Goal: Information Seeking & Learning: Learn about a topic

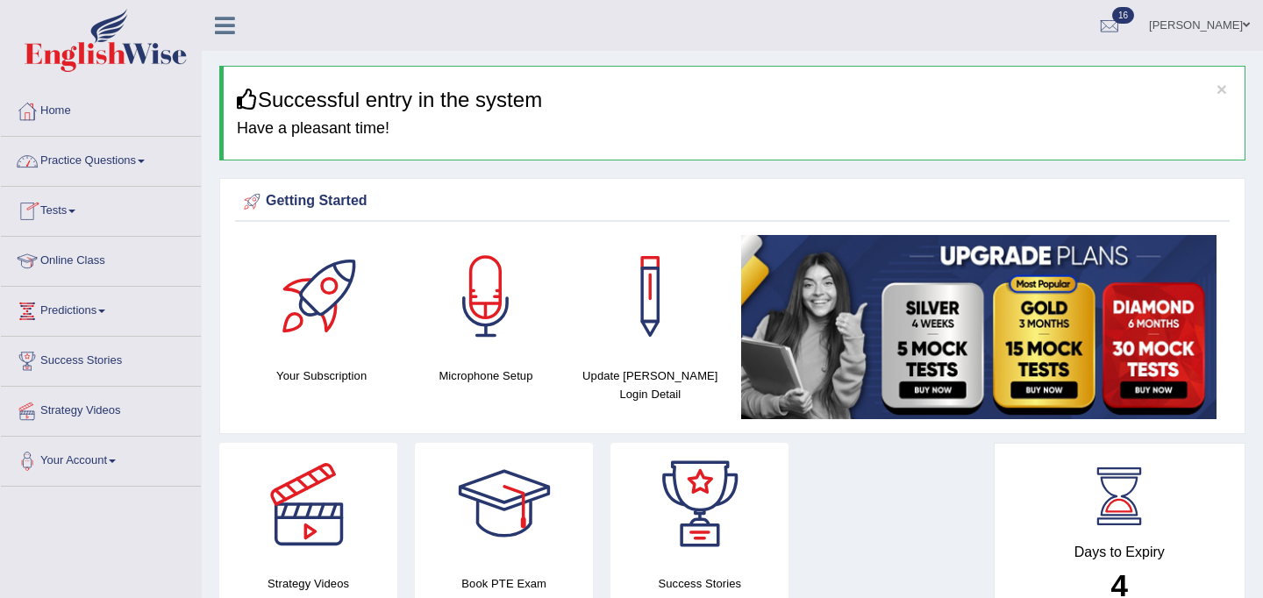
click at [102, 158] on link "Practice Questions" at bounding box center [101, 159] width 200 height 44
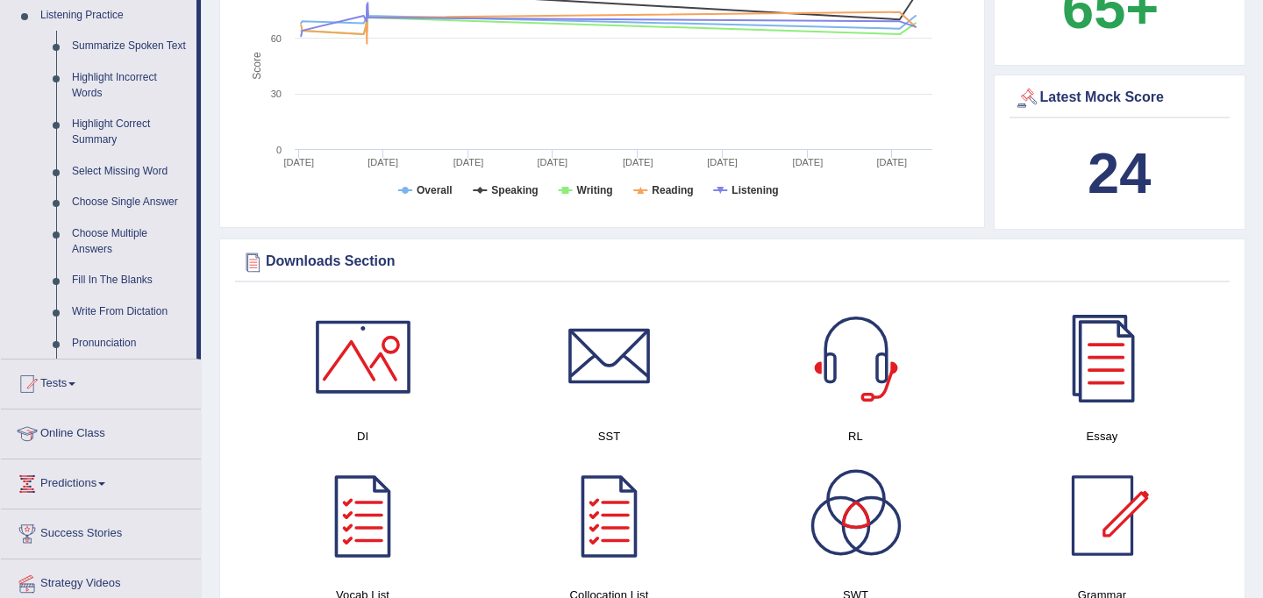
scroll to position [774, 0]
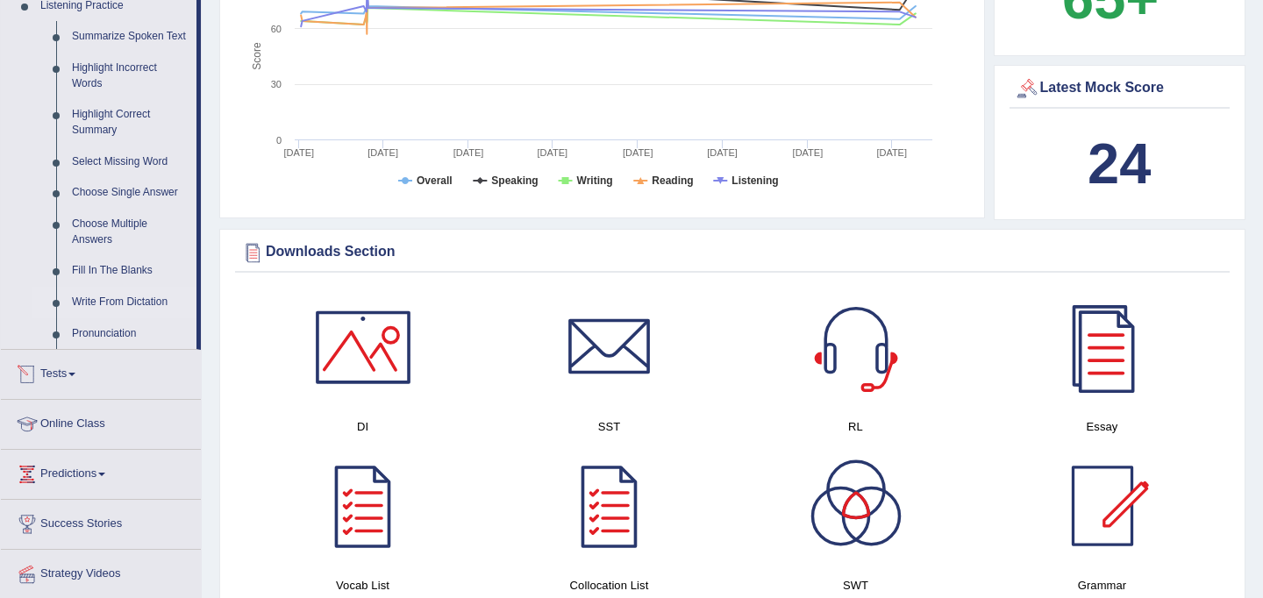
click at [130, 318] on link "Write From Dictation" at bounding box center [130, 303] width 132 height 32
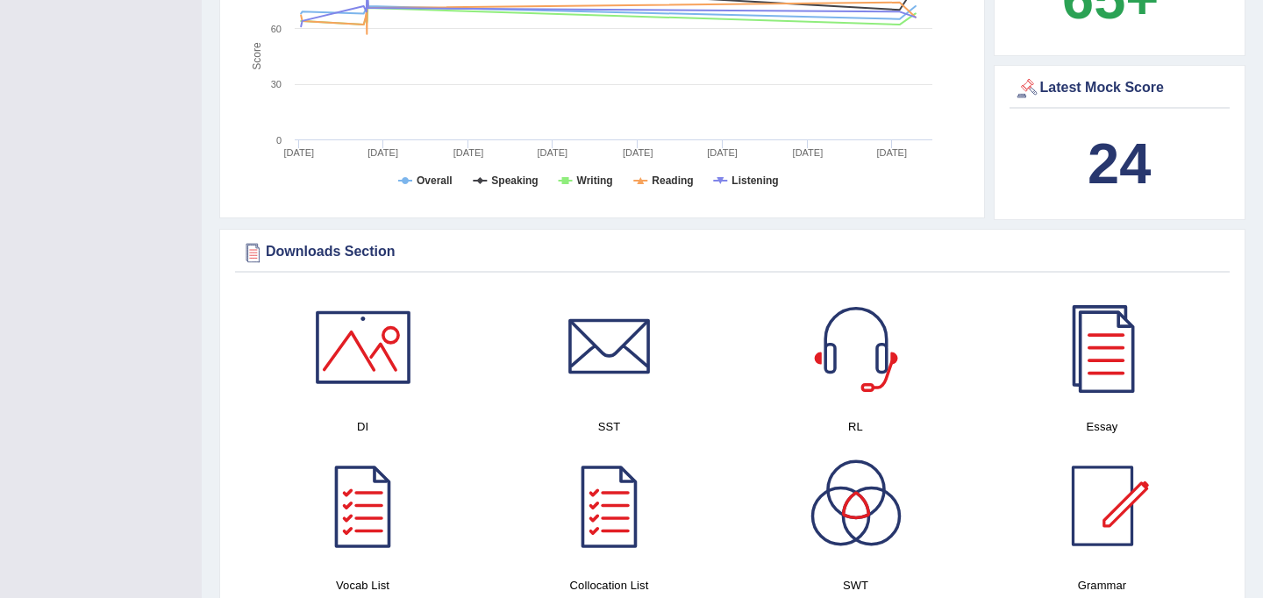
scroll to position [203, 0]
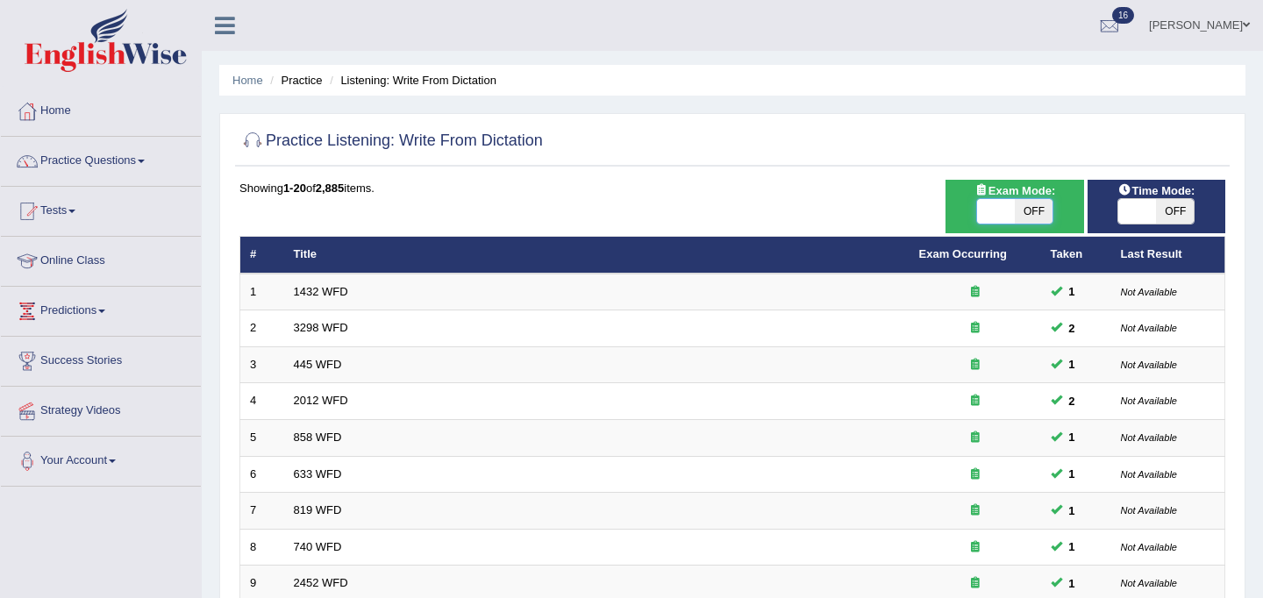
click at [1003, 212] on span at bounding box center [996, 211] width 38 height 25
checkbox input "true"
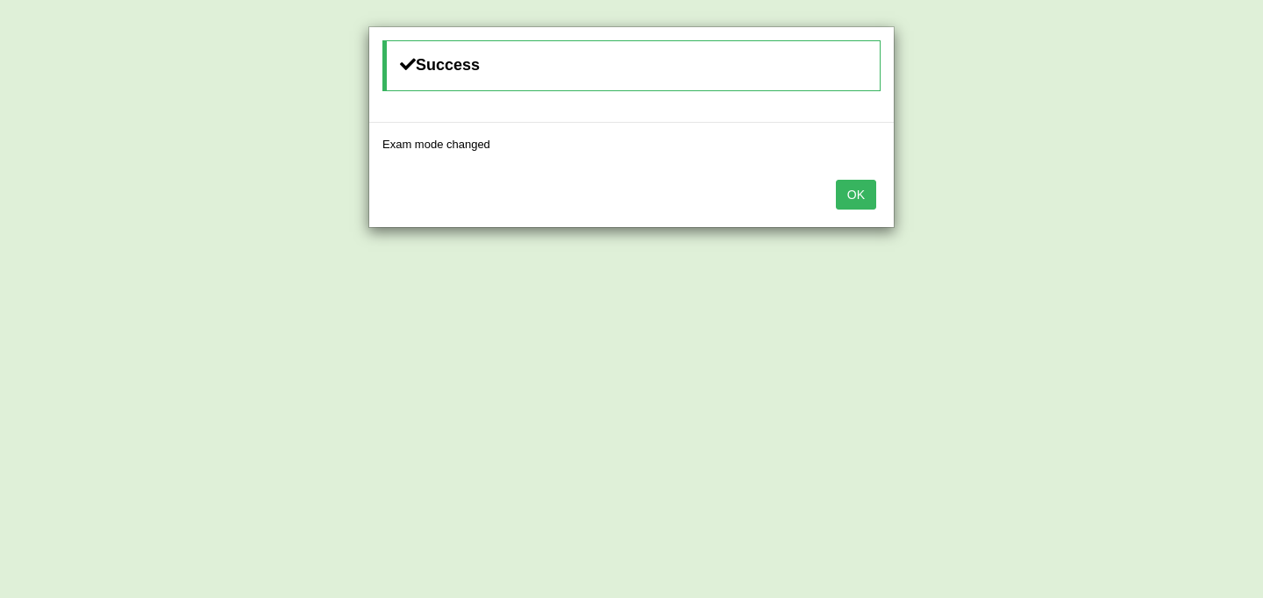
click at [849, 207] on button "OK" at bounding box center [856, 195] width 40 height 30
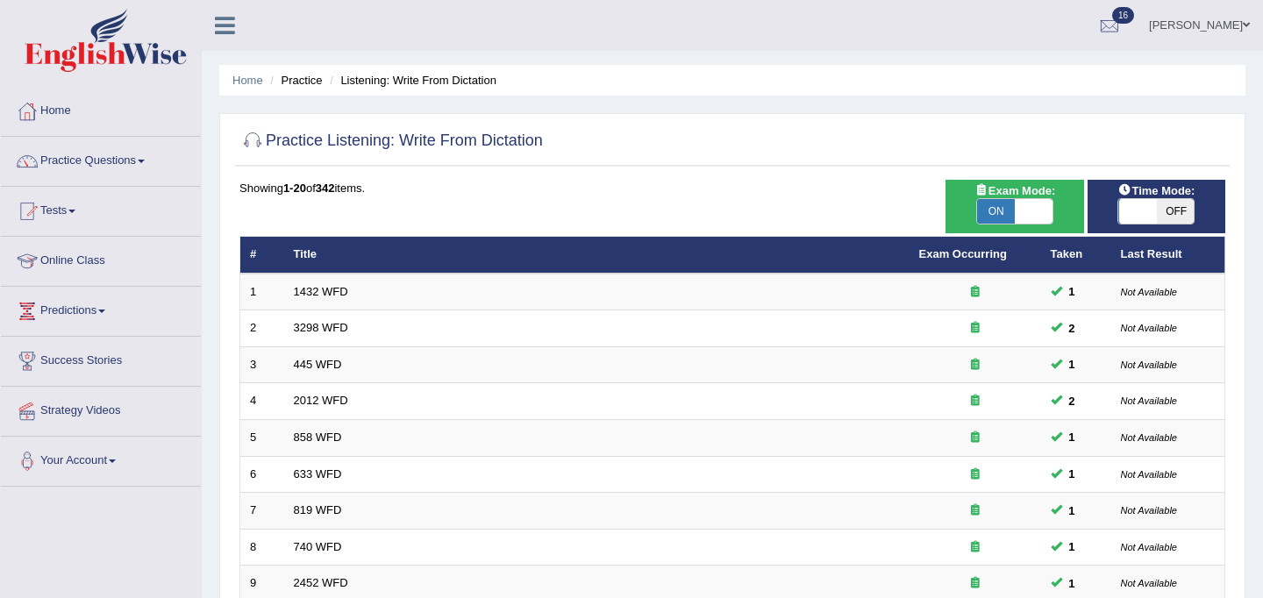
click at [1149, 214] on span at bounding box center [1137, 211] width 38 height 25
checkbox input "true"
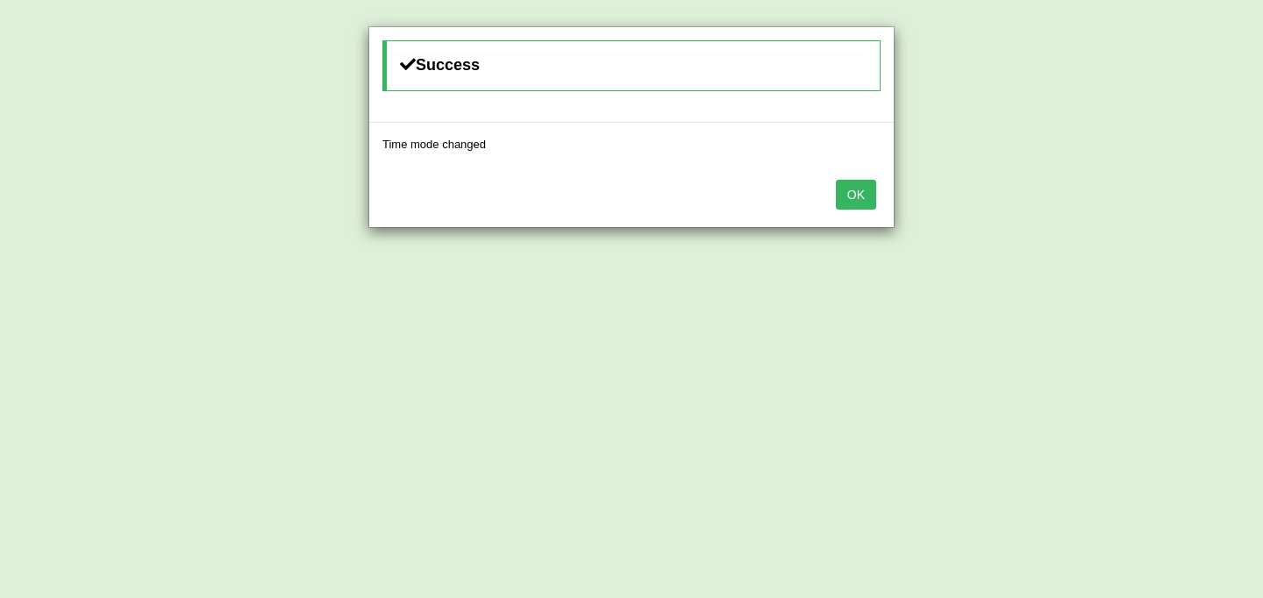
click at [869, 196] on button "OK" at bounding box center [856, 195] width 40 height 30
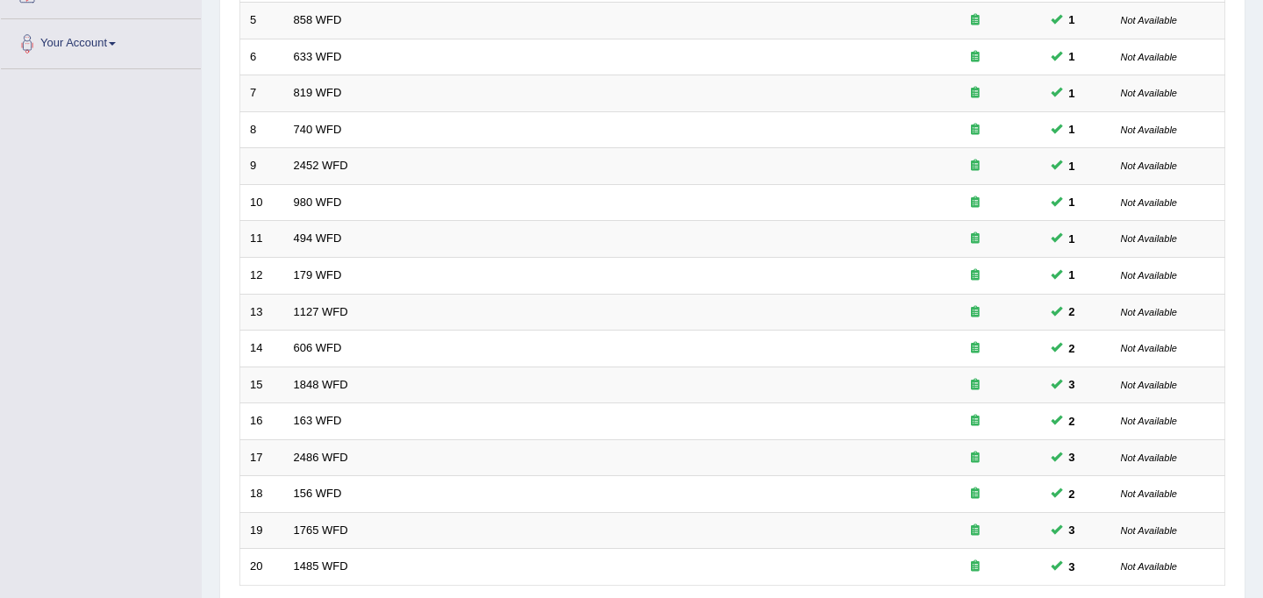
scroll to position [563, 0]
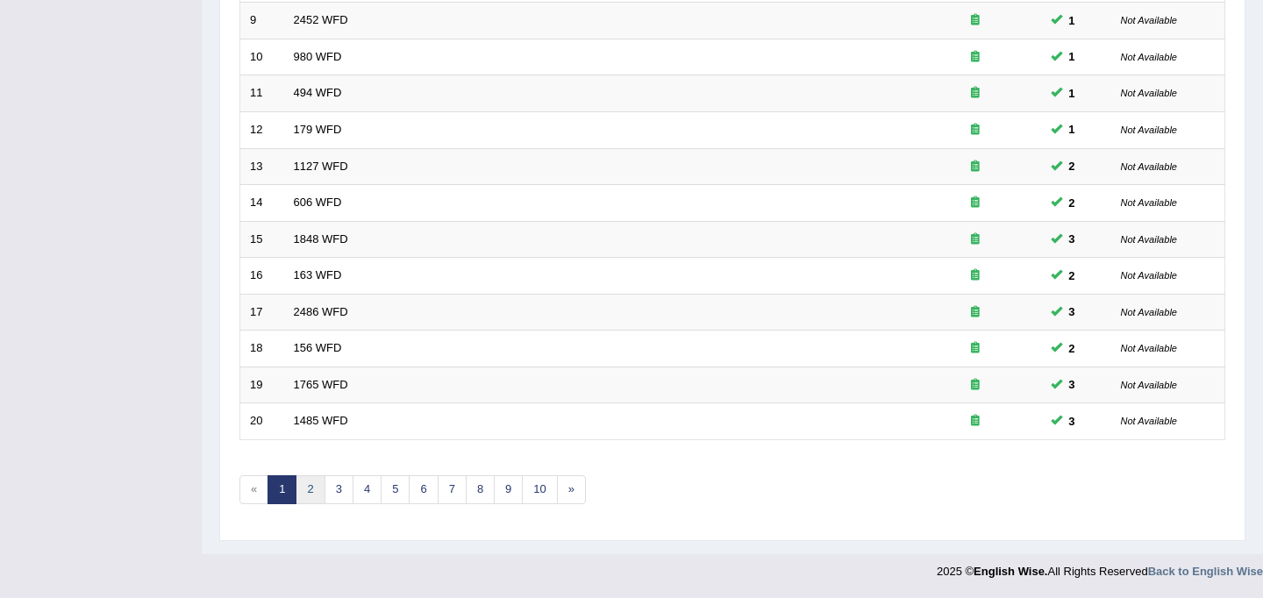
click at [310, 490] on link "2" at bounding box center [310, 489] width 29 height 29
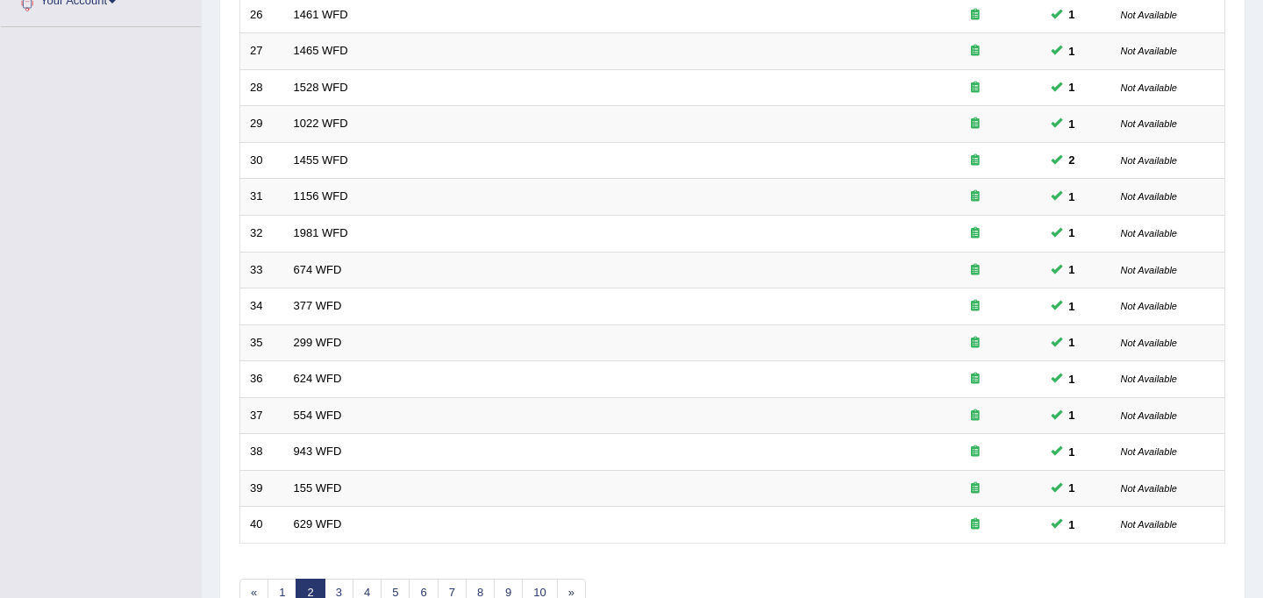
scroll to position [563, 0]
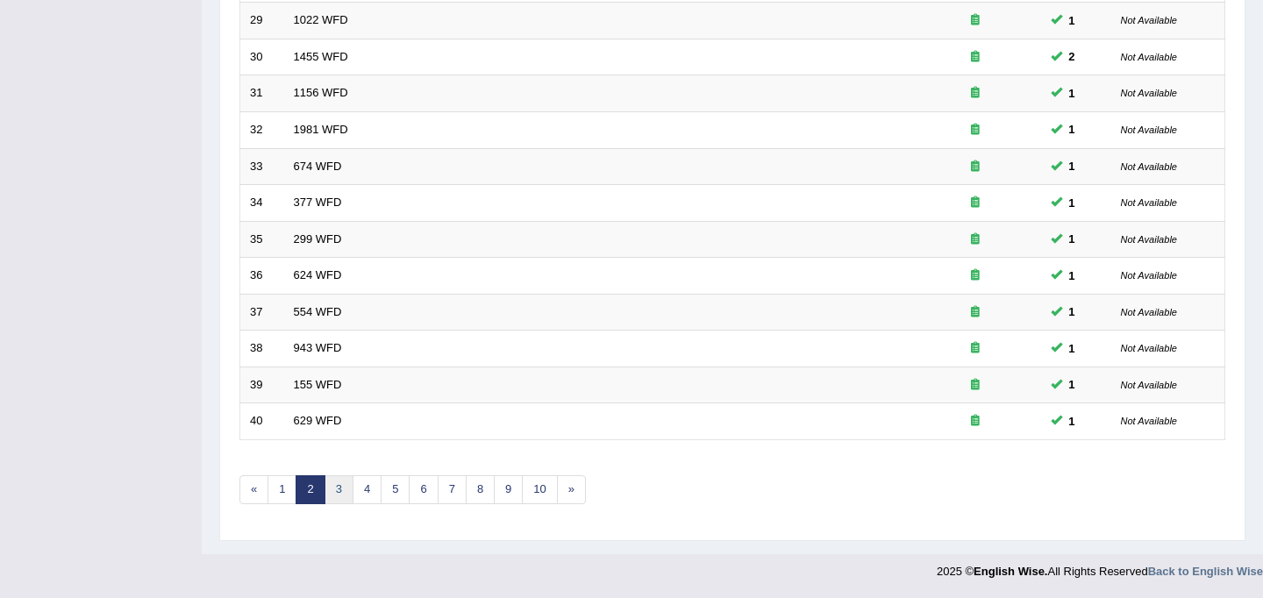
click at [342, 496] on link "3" at bounding box center [339, 489] width 29 height 29
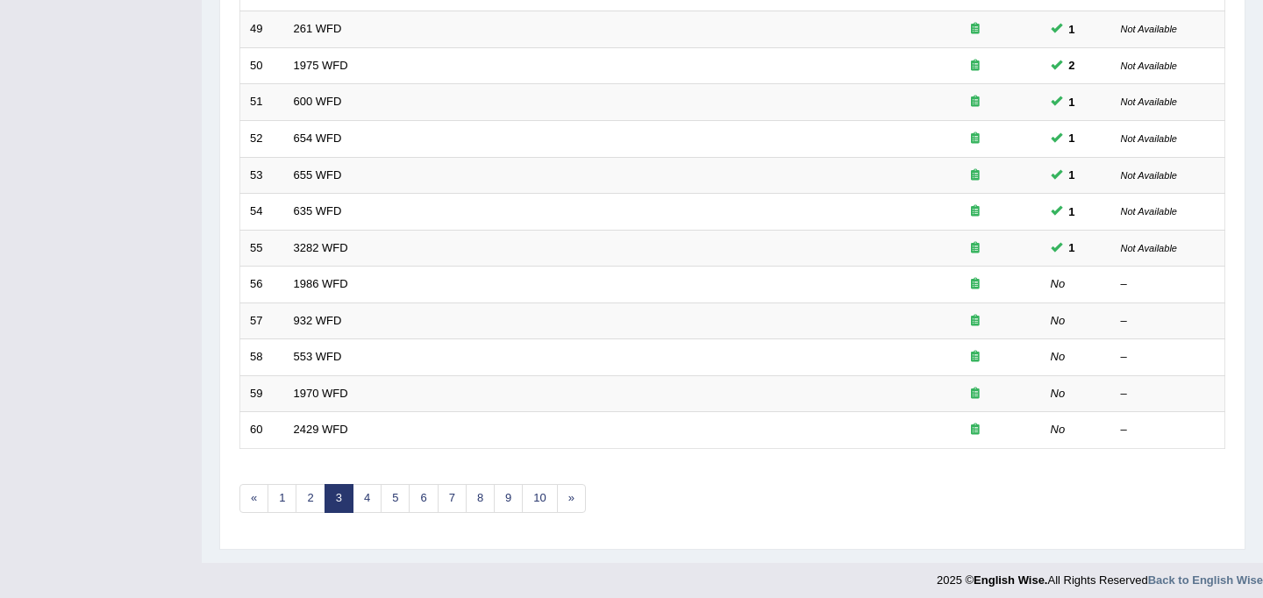
scroll to position [563, 0]
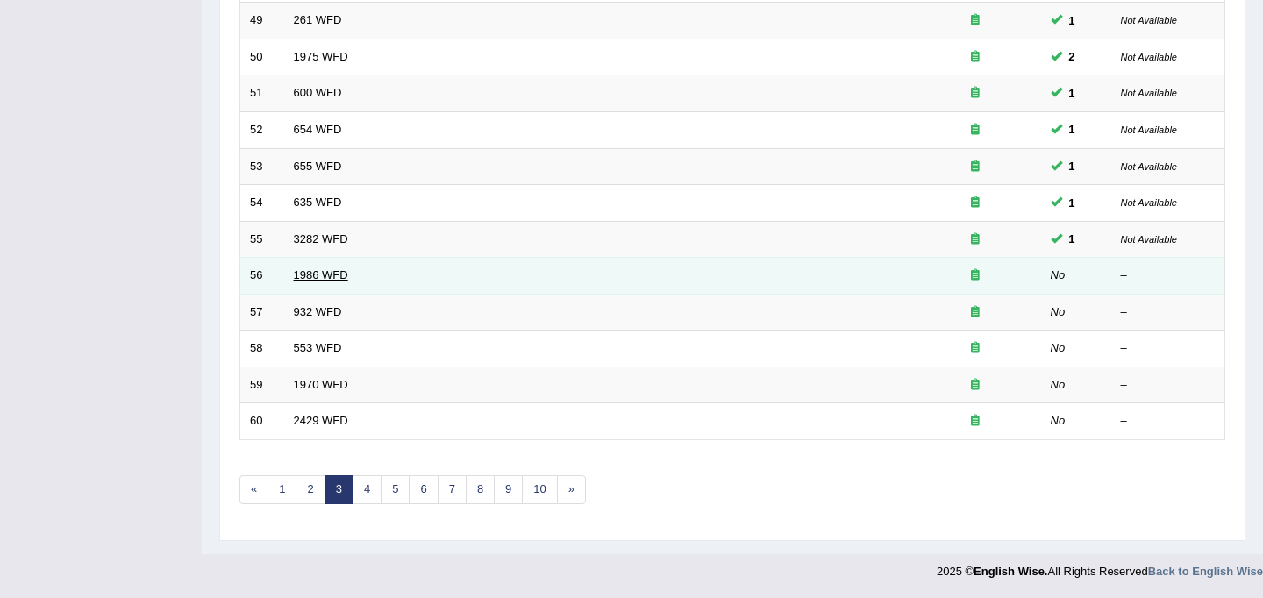
click at [320, 275] on link "1986 WFD" at bounding box center [321, 274] width 54 height 13
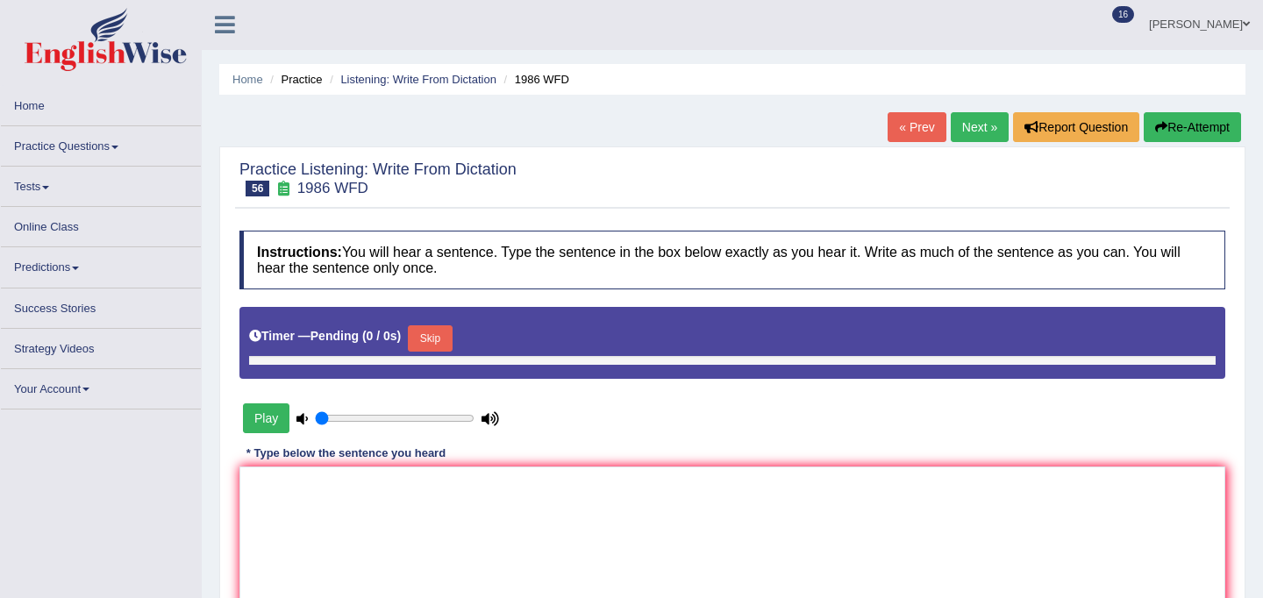
type input "1"
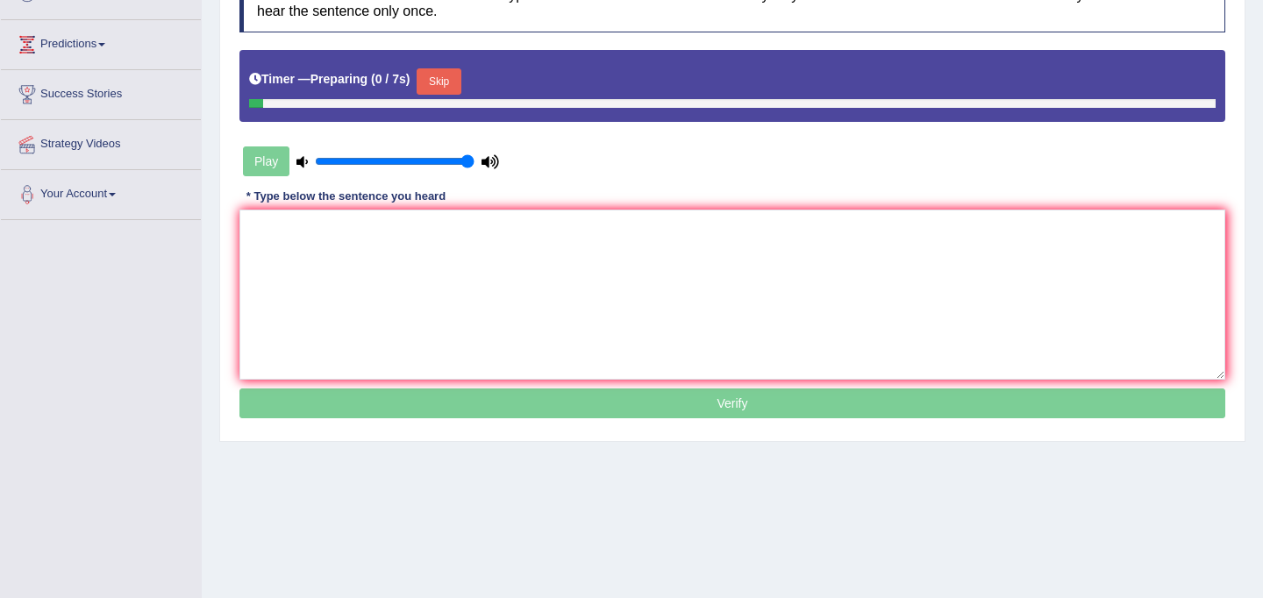
scroll to position [298, 0]
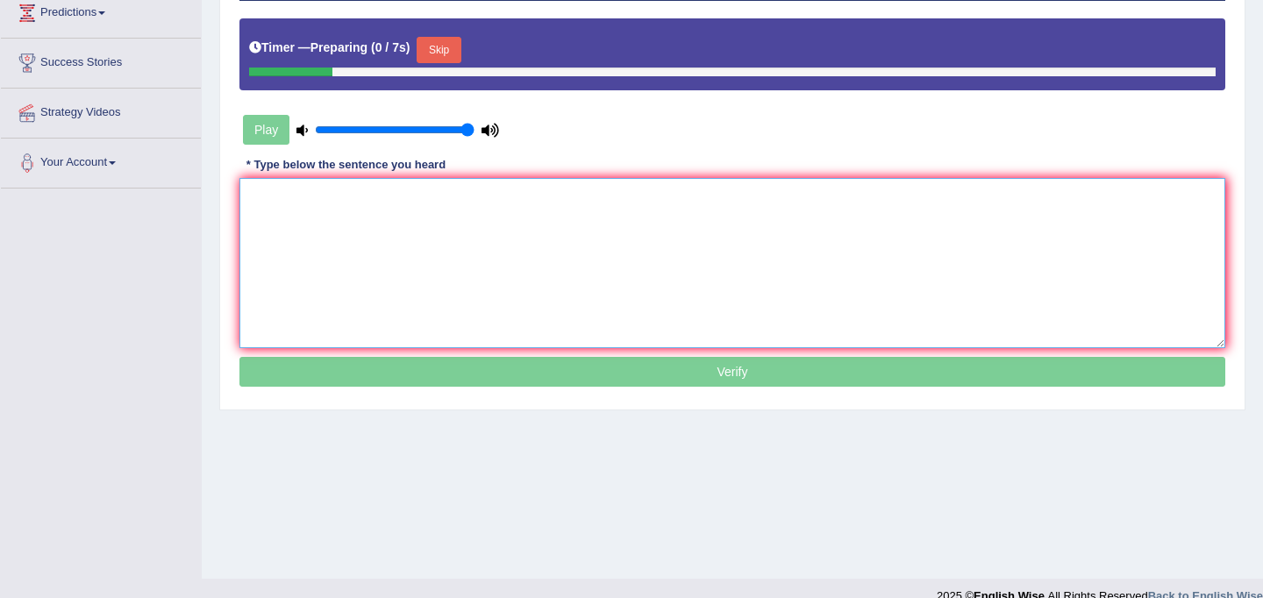
click at [345, 284] on textarea at bounding box center [732, 263] width 986 height 170
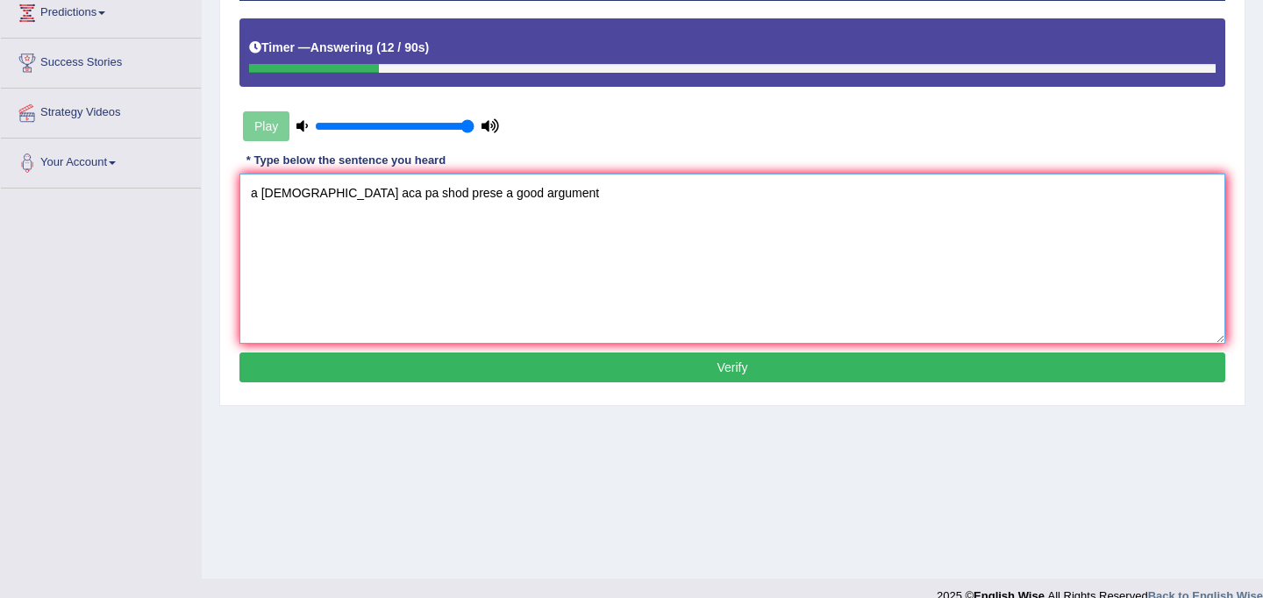
click at [255, 196] on textarea "a [DEMOGRAPHIC_DATA] aca pa shod prese a good argument" at bounding box center [732, 259] width 986 height 170
click at [275, 195] on textarea "A [DEMOGRAPHIC_DATA] aca pa shod prese a good argument" at bounding box center [732, 259] width 986 height 170
click at [315, 195] on textarea "A good aca pa shod prese a good argument" at bounding box center [732, 259] width 986 height 170
click at [367, 189] on textarea "A good academic pa shod prese a good argument" at bounding box center [732, 259] width 986 height 170
click at [404, 191] on textarea "A good academic paper shod prese a good argument" at bounding box center [732, 259] width 986 height 170
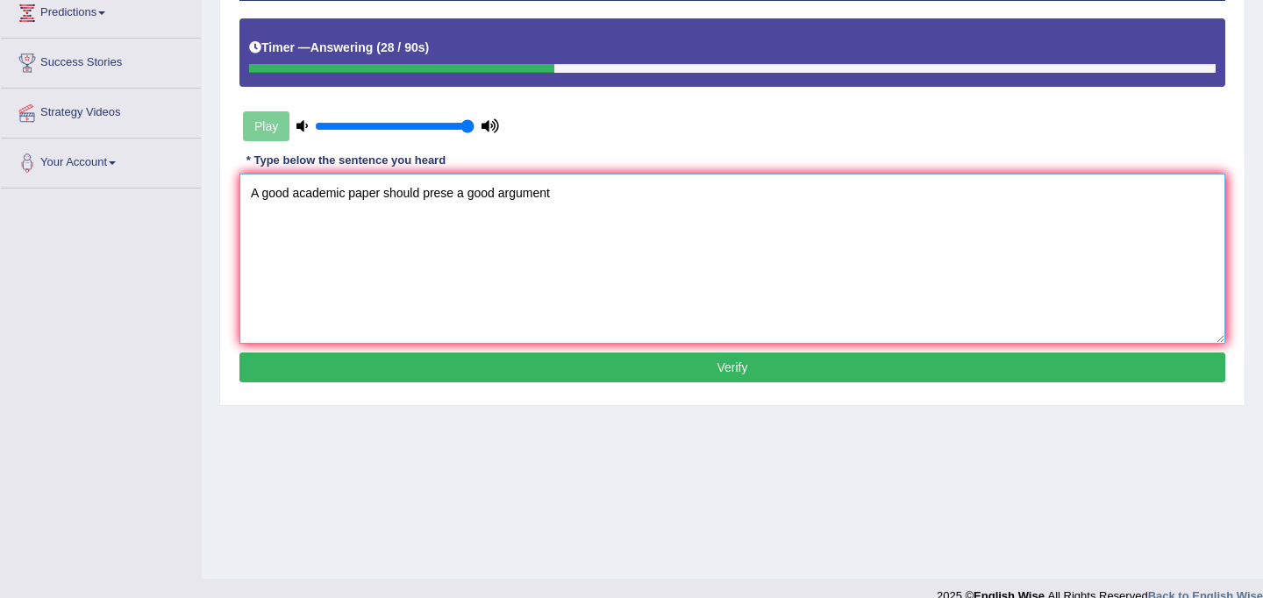
click at [456, 196] on textarea "A good academic paper should prese a good argument" at bounding box center [732, 259] width 986 height 170
click at [569, 194] on textarea "A good academic paper should present a good argument" at bounding box center [732, 259] width 986 height 170
type textarea "A good academic paper should present a good argument."
click at [652, 369] on button "Verify" at bounding box center [732, 368] width 986 height 30
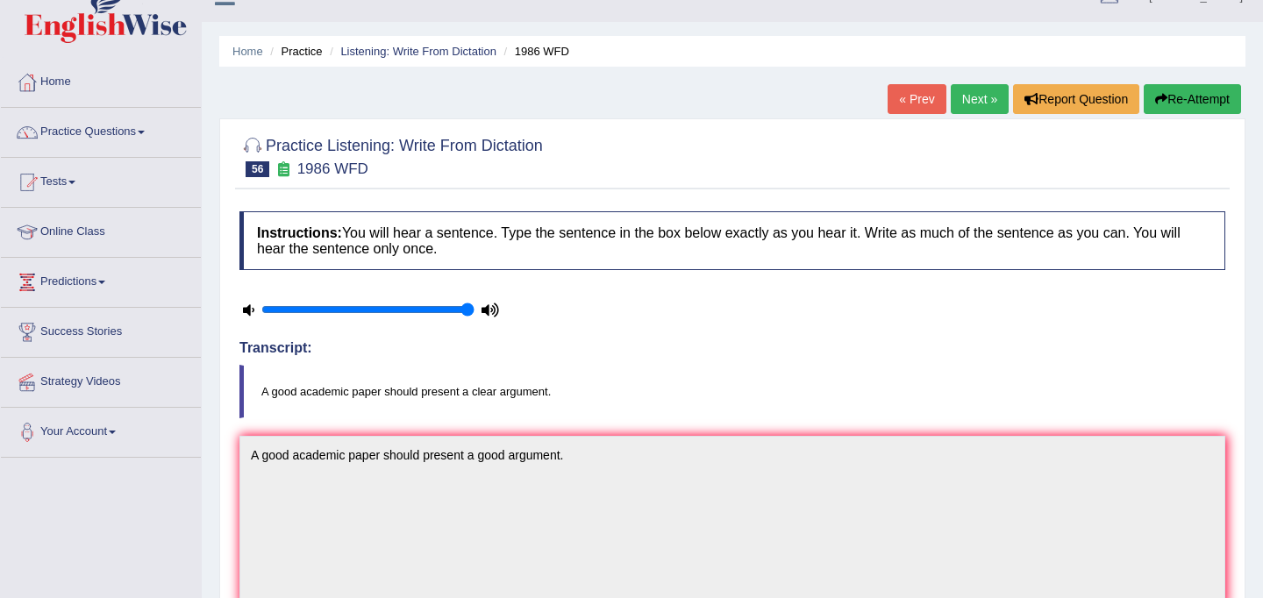
scroll to position [28, 0]
click at [956, 95] on link "Next »" at bounding box center [980, 100] width 58 height 30
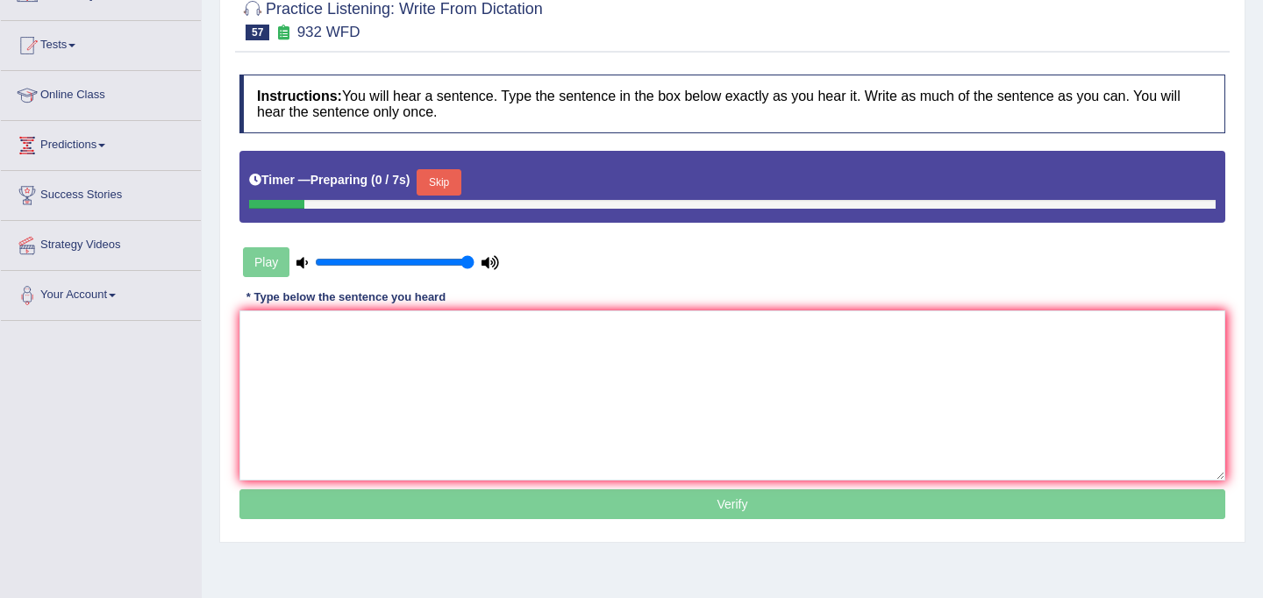
scroll to position [196, 0]
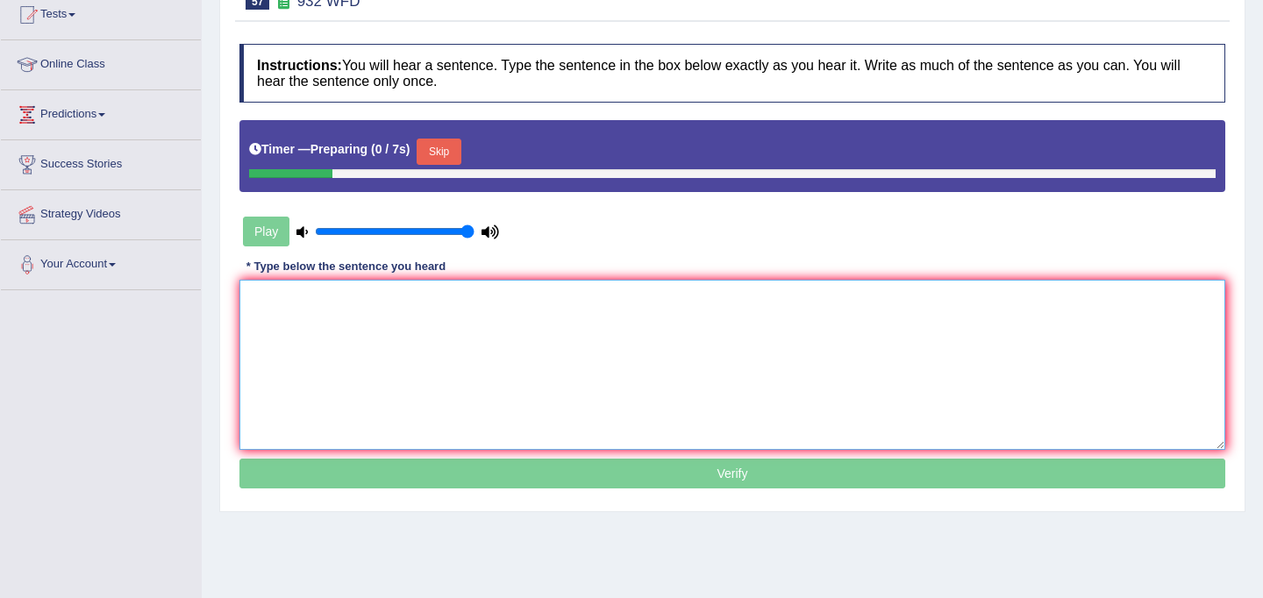
click at [542, 358] on textarea at bounding box center [732, 365] width 986 height 170
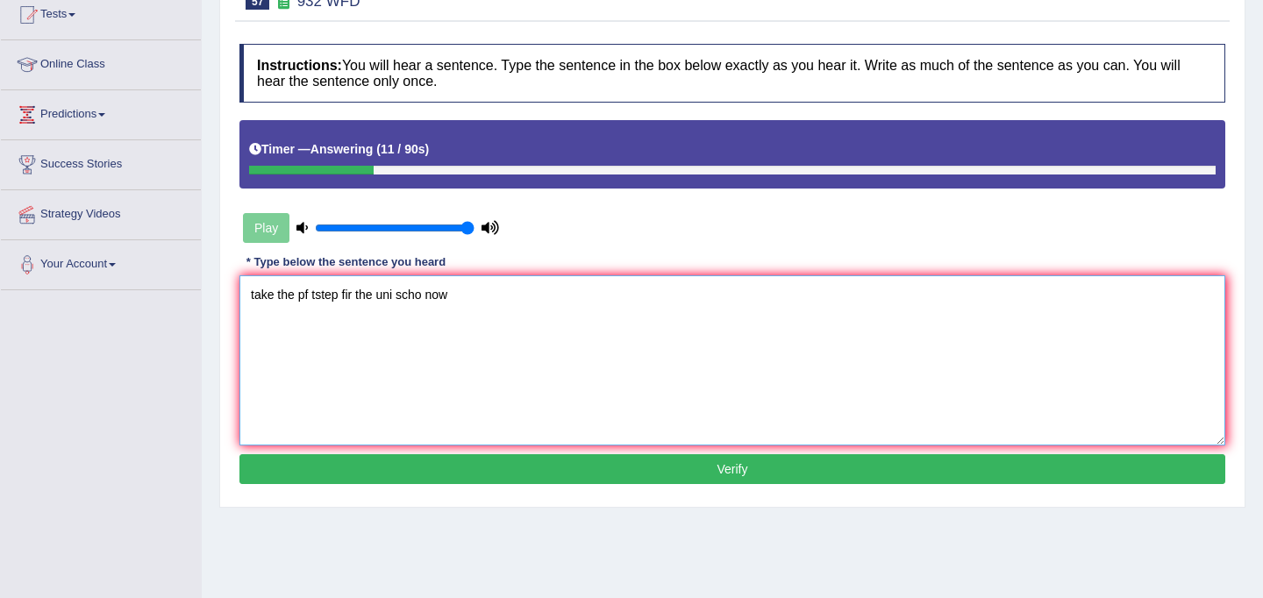
click at [275, 296] on textarea "take the pf tstep fir the uni scho now" at bounding box center [732, 360] width 986 height 170
click at [310, 298] on textarea "Take the pf tstep fir the uni scho now" at bounding box center [732, 360] width 986 height 170
click at [335, 296] on textarea "Take the first tstep fir the uni scho now" at bounding box center [732, 360] width 986 height 170
click at [356, 299] on textarea "Take the first step fir the uni scho now" at bounding box center [732, 360] width 986 height 170
click at [406, 296] on textarea "Take the first step for the uni scho now" at bounding box center [732, 360] width 986 height 170
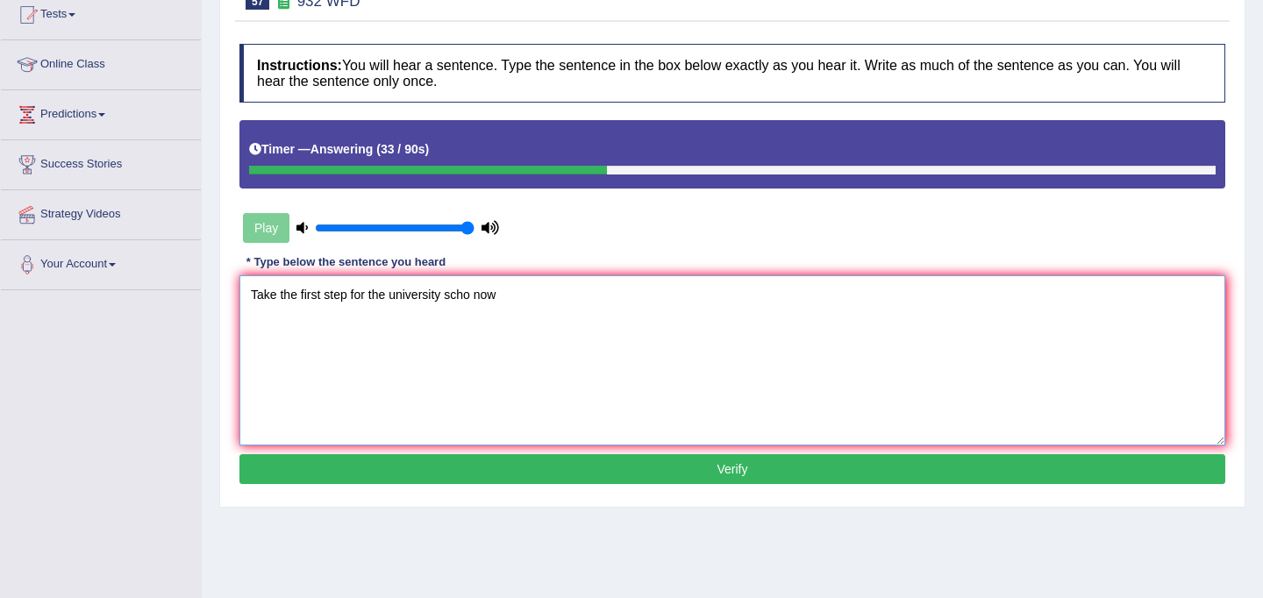
click at [469, 299] on textarea "Take the first step for the university scho now" at bounding box center [732, 360] width 986 height 170
click at [538, 300] on textarea "Take the first step for the university scholarship now" at bounding box center [732, 360] width 986 height 170
type textarea "Take the first step for the university scholarship now."
click at [629, 467] on button "Verify" at bounding box center [732, 469] width 986 height 30
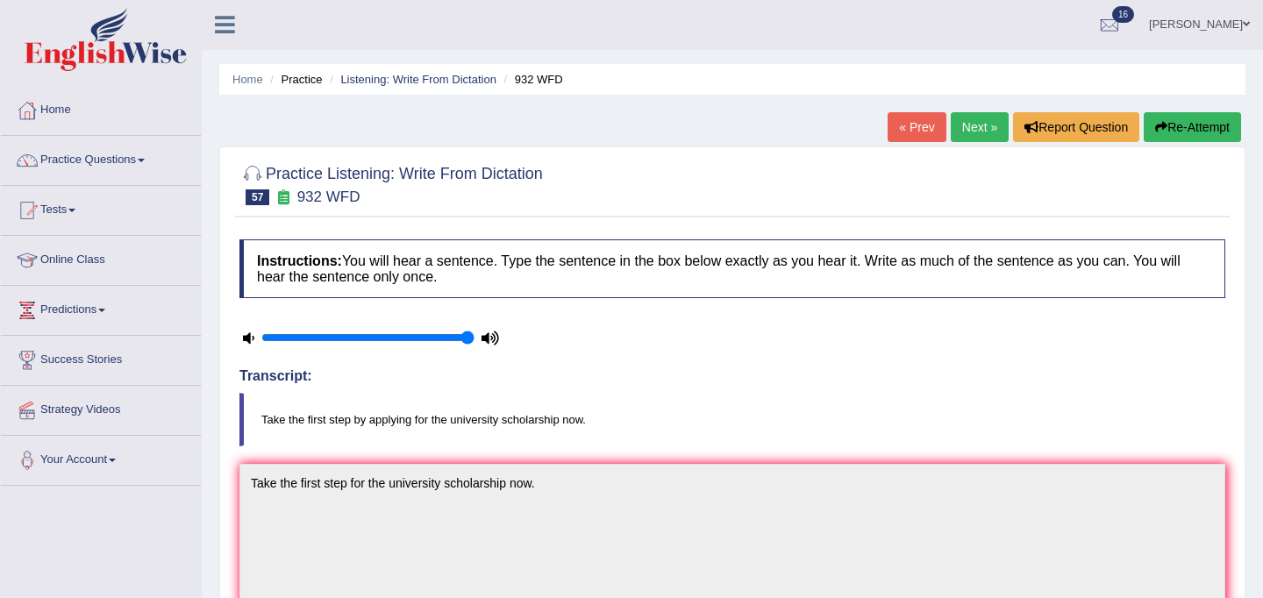
scroll to position [0, 0]
click at [967, 130] on link "Next »" at bounding box center [980, 128] width 58 height 30
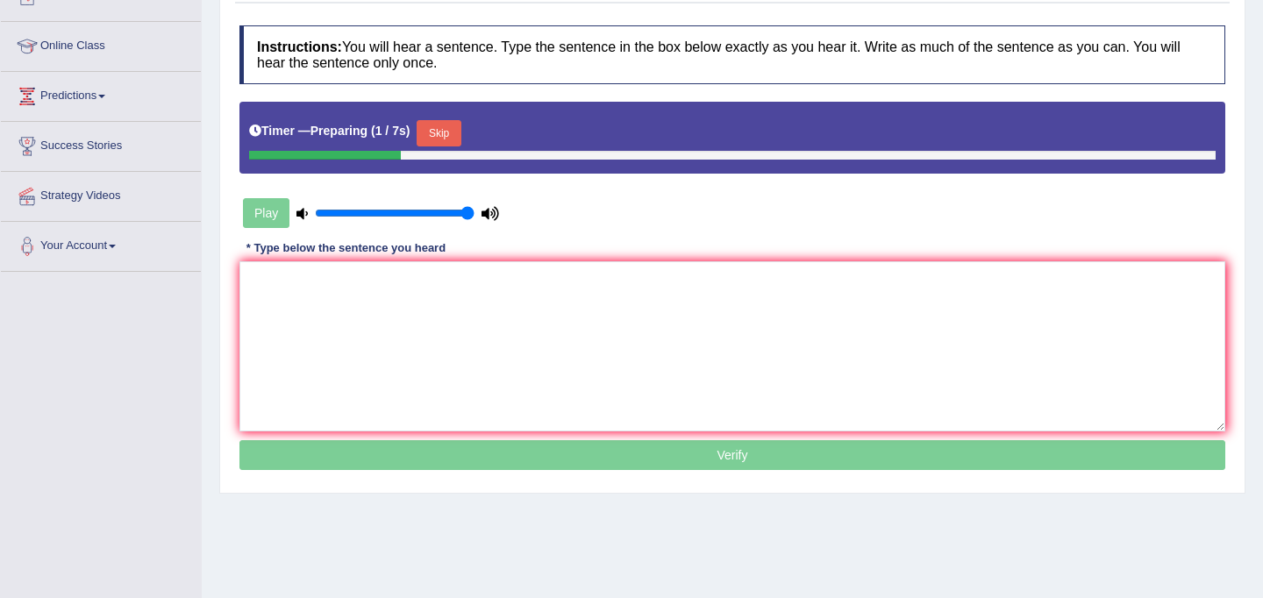
scroll to position [235, 0]
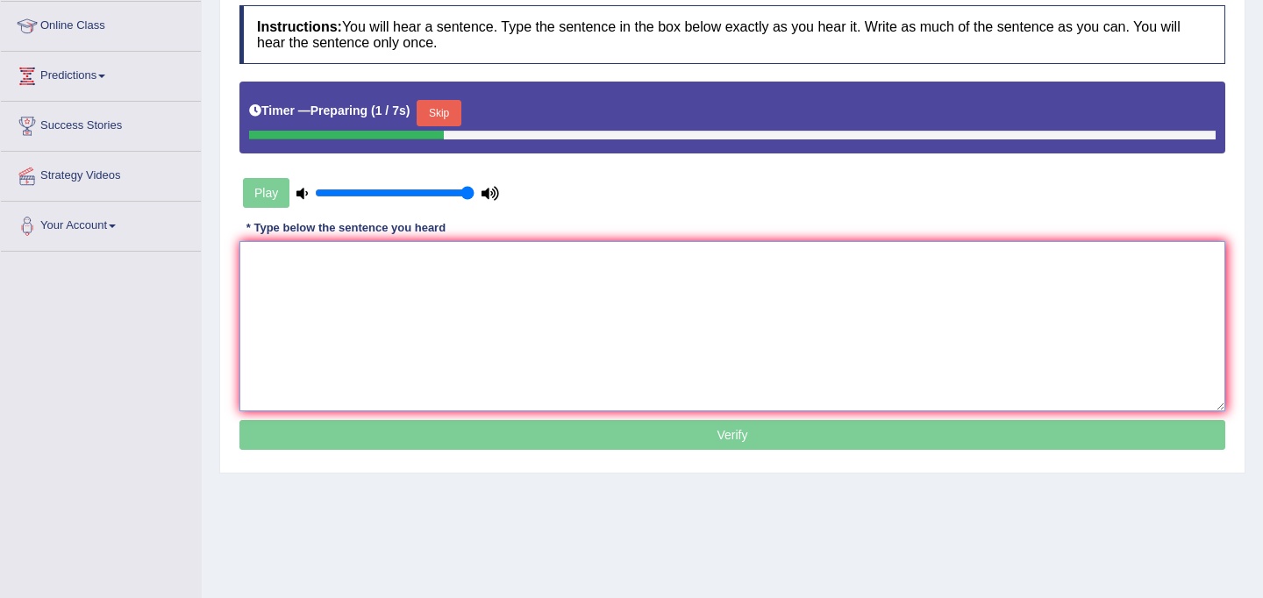
click at [447, 345] on textarea at bounding box center [732, 326] width 986 height 170
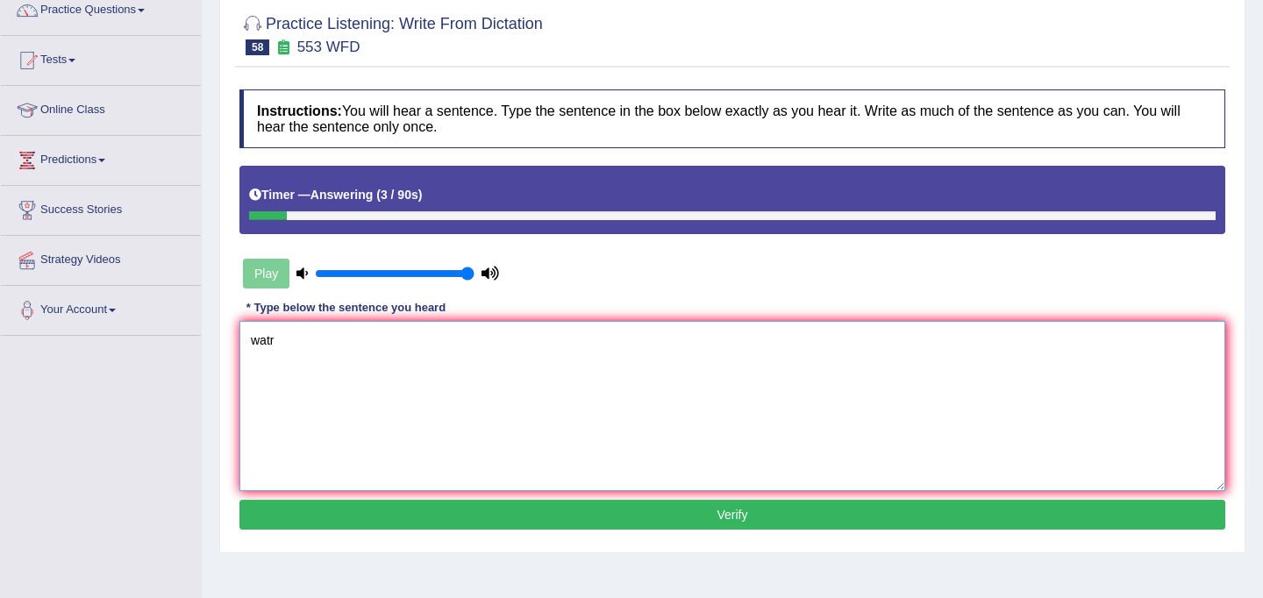
scroll to position [0, 0]
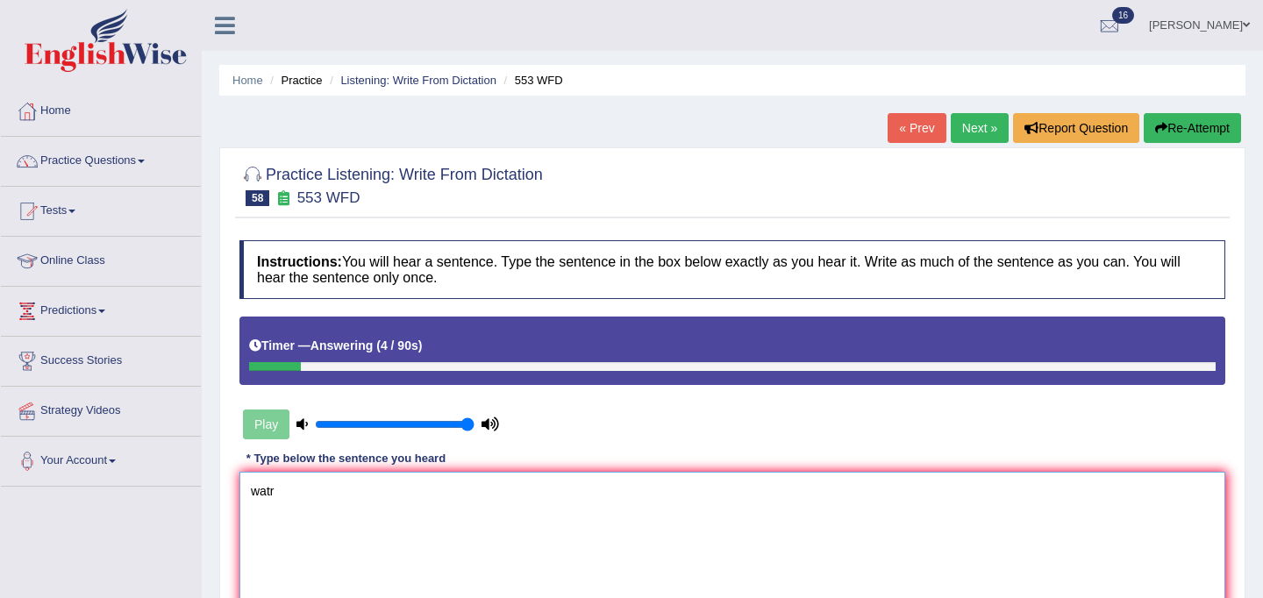
type textarea "watr"
click at [1162, 135] on button "Re-Attempt" at bounding box center [1192, 128] width 97 height 30
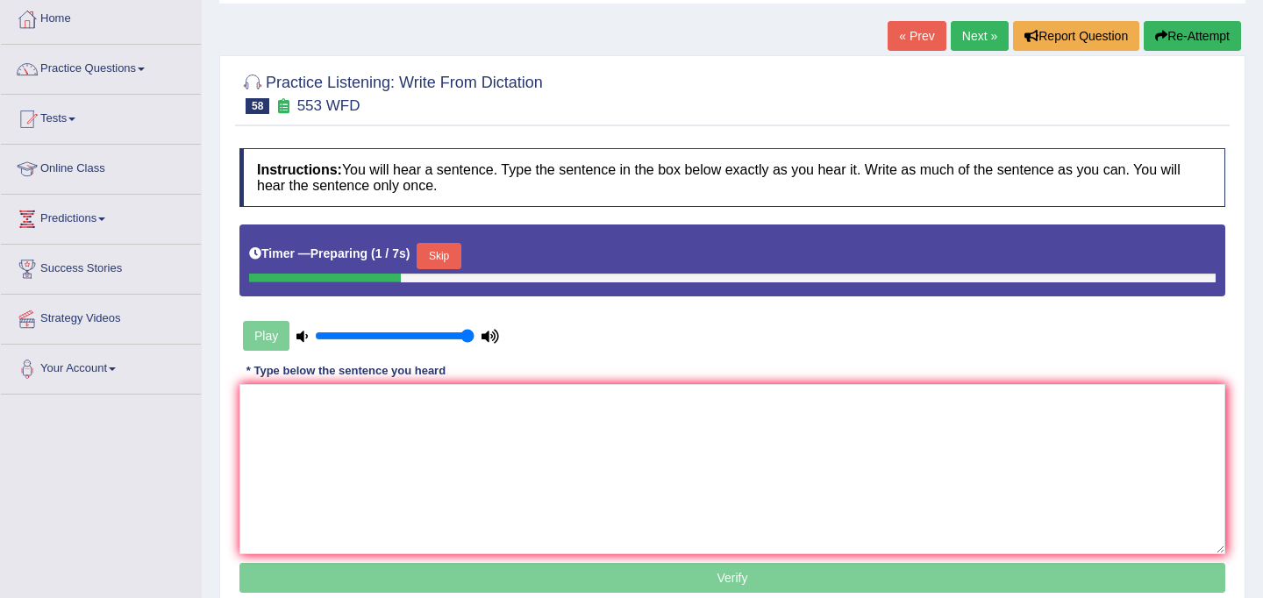
scroll to position [101, 0]
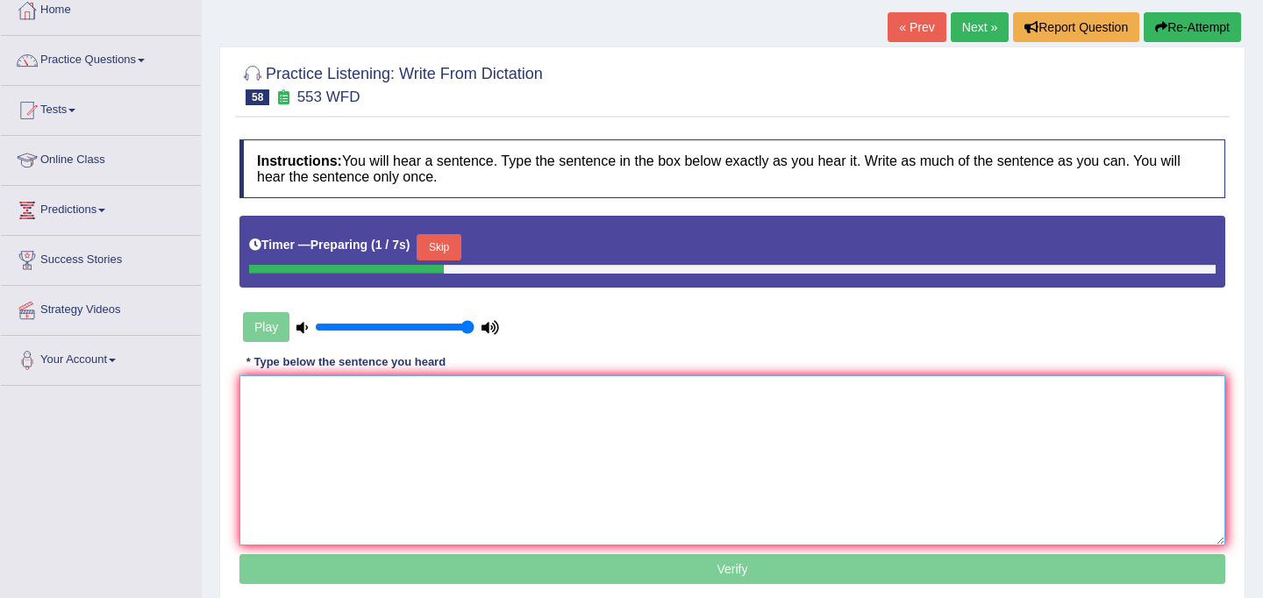
click at [467, 476] on textarea at bounding box center [732, 460] width 986 height 170
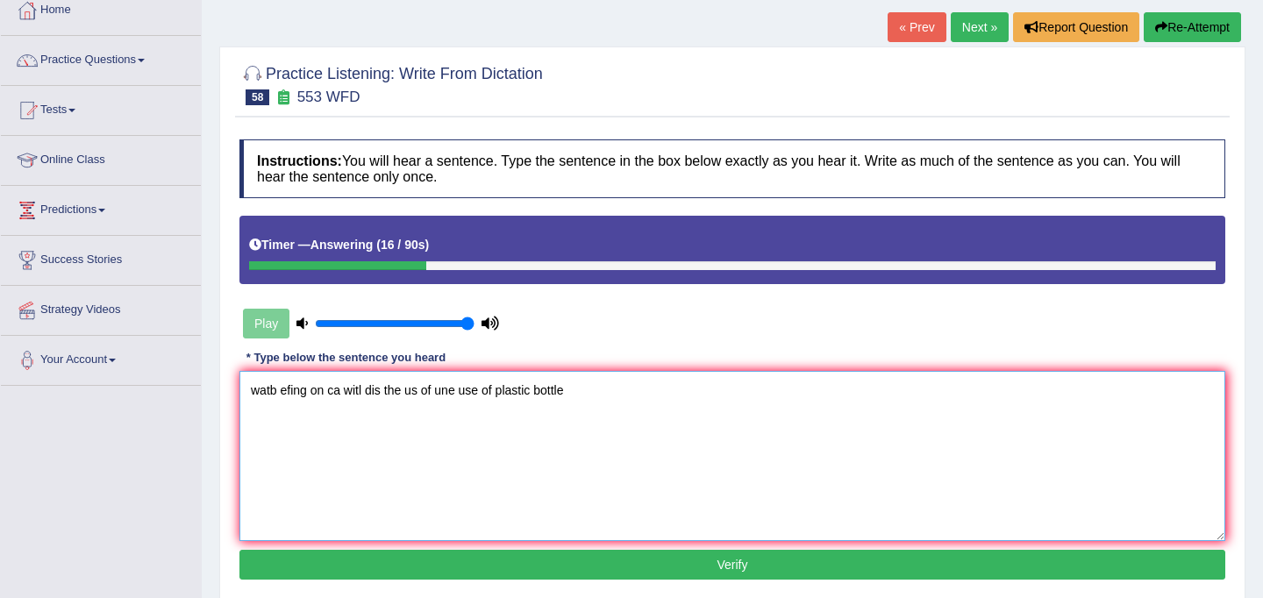
click at [275, 395] on textarea "watb efing on ca witl dis the us of une use of plastic bottle" at bounding box center [732, 456] width 986 height 170
click at [314, 392] on textarea "Water efing on ca witl dis the us of une use of plastic bottle" at bounding box center [732, 456] width 986 height 170
click at [350, 393] on textarea "Water filters on ca witl dis the us of une use of plastic bottle" at bounding box center [732, 456] width 986 height 170
click at [403, 389] on textarea "Water filters on campus witl dis the us of une use of plastic bottle" at bounding box center [732, 456] width 986 height 170
click at [421, 394] on textarea "Water filters on campus will dis the us of une use of plastic bottle" at bounding box center [732, 456] width 986 height 170
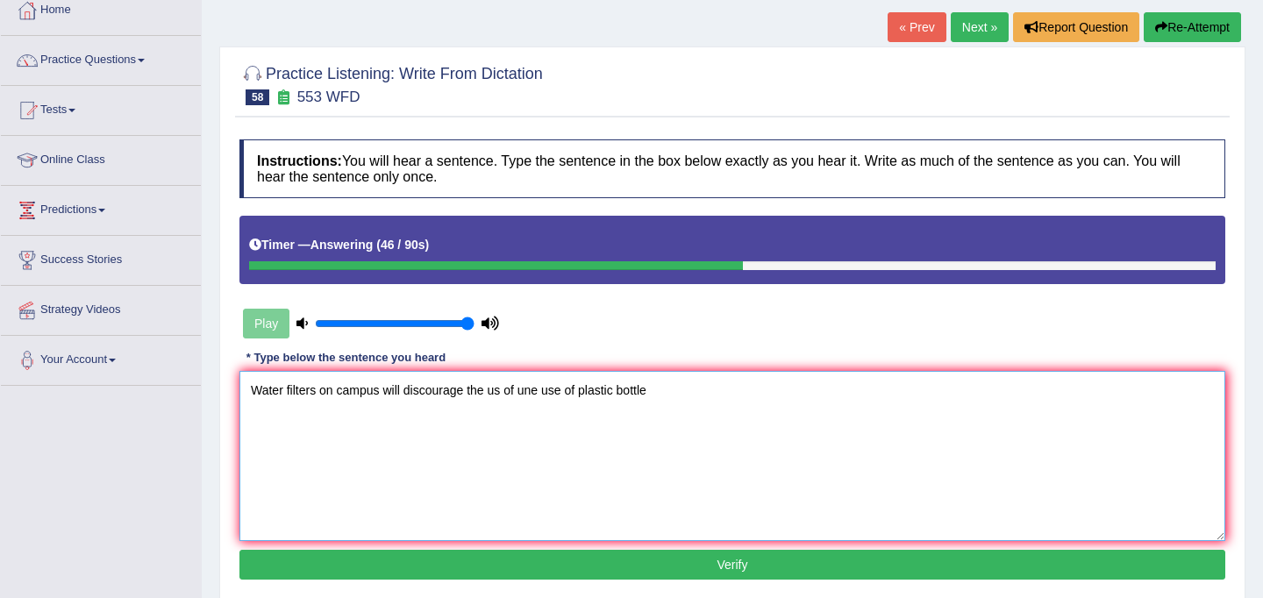
click at [501, 391] on textarea "Water filters on campus will discourage the us of une use of plastic bottle" at bounding box center [732, 456] width 986 height 170
click at [546, 392] on textarea "Water filters on campus will discourage the use of une use of plastic bottle" at bounding box center [732, 456] width 986 height 170
click at [710, 394] on textarea "Water filters on campus will discourage the use of unnecessary use of plastic b…" at bounding box center [732, 456] width 986 height 170
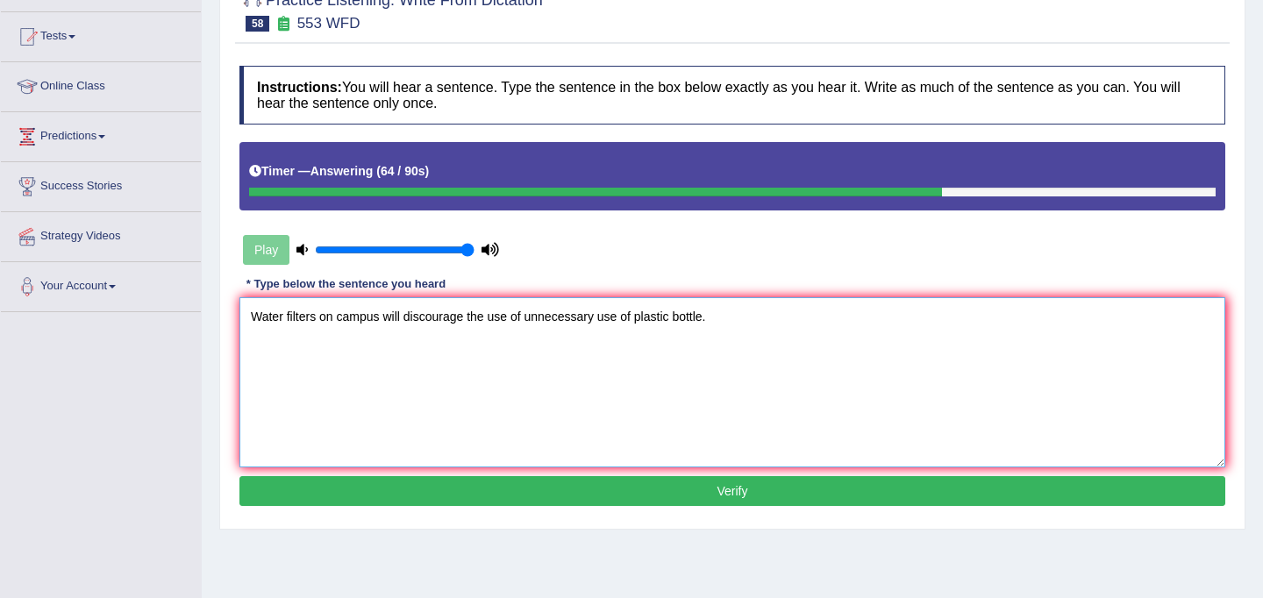
scroll to position [176, 0]
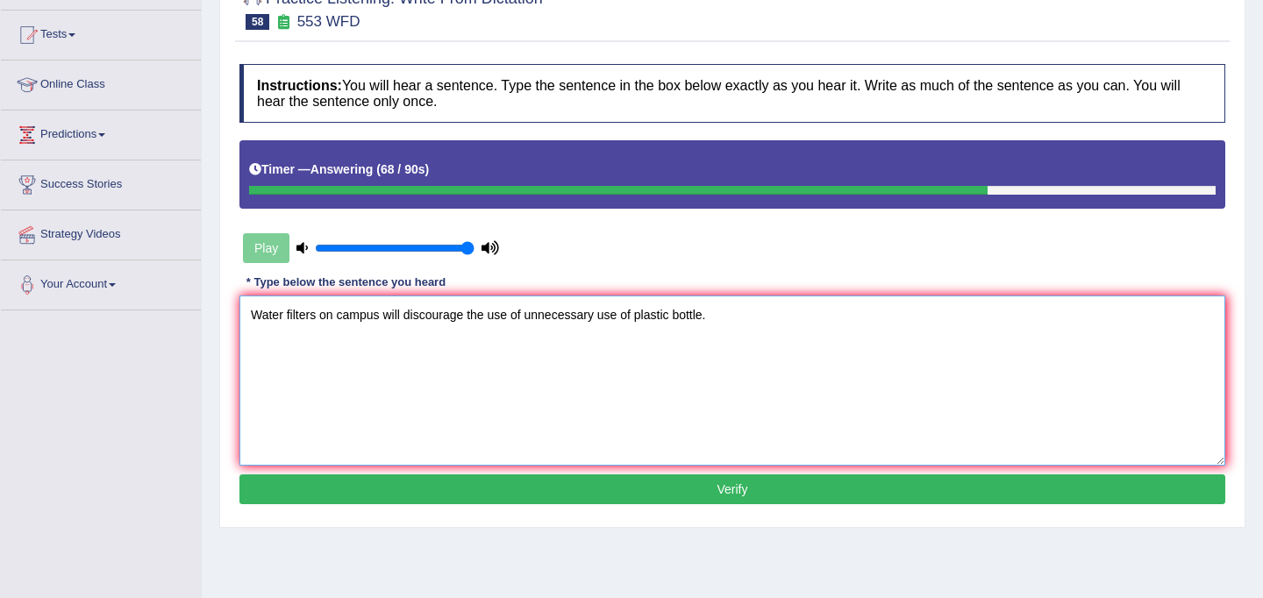
type textarea "Water filters on campus will discourage the use of unnecessary use of plastic b…"
click at [725, 490] on button "Verify" at bounding box center [732, 489] width 986 height 30
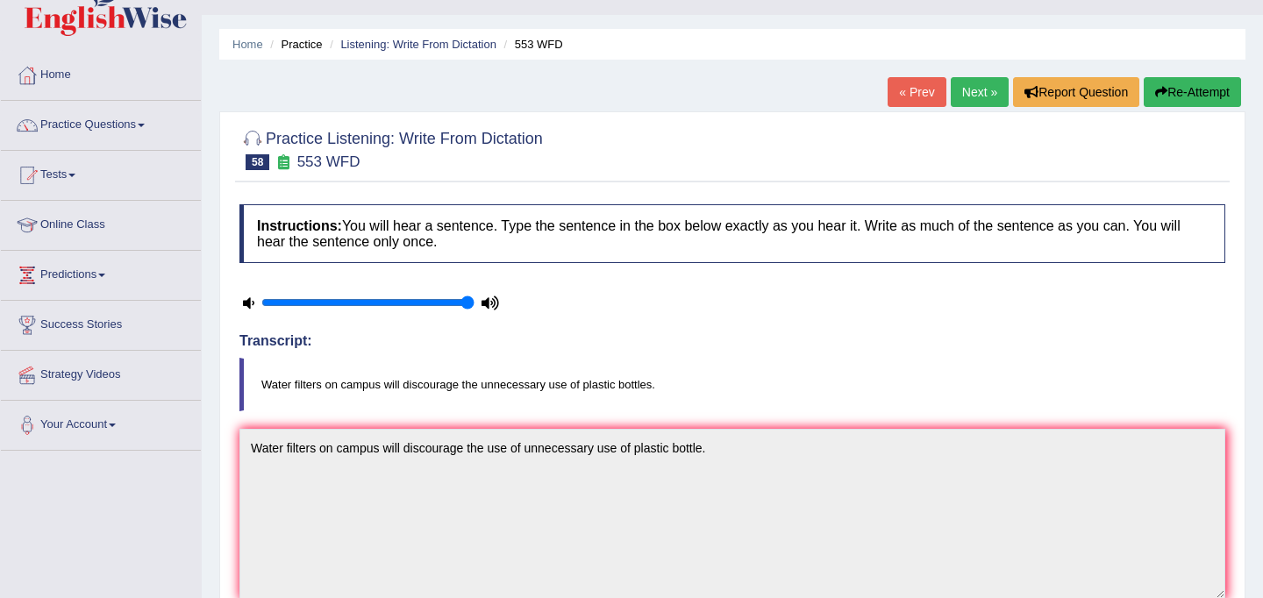
scroll to position [0, 0]
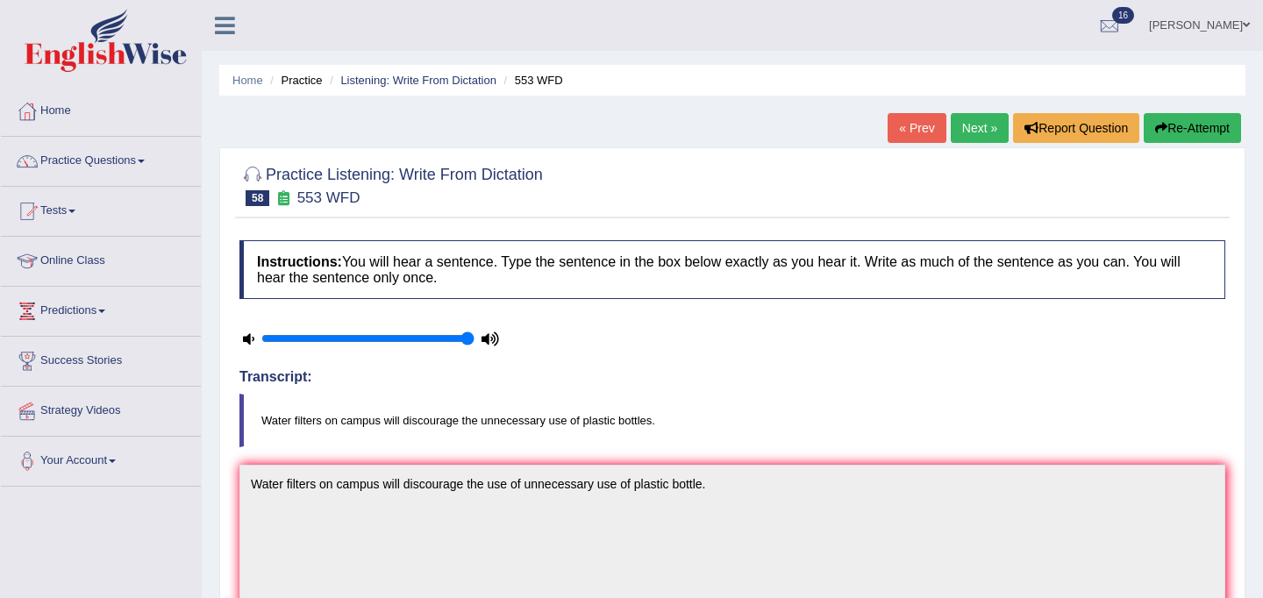
click at [967, 119] on link "Next »" at bounding box center [980, 128] width 58 height 30
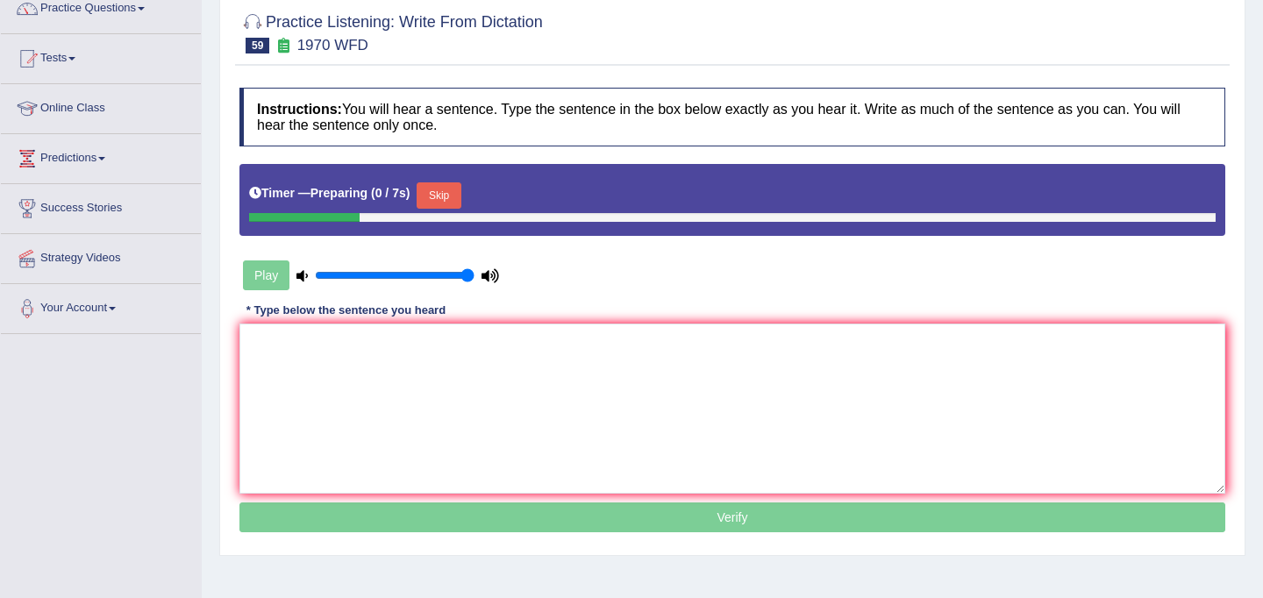
scroll to position [246, 0]
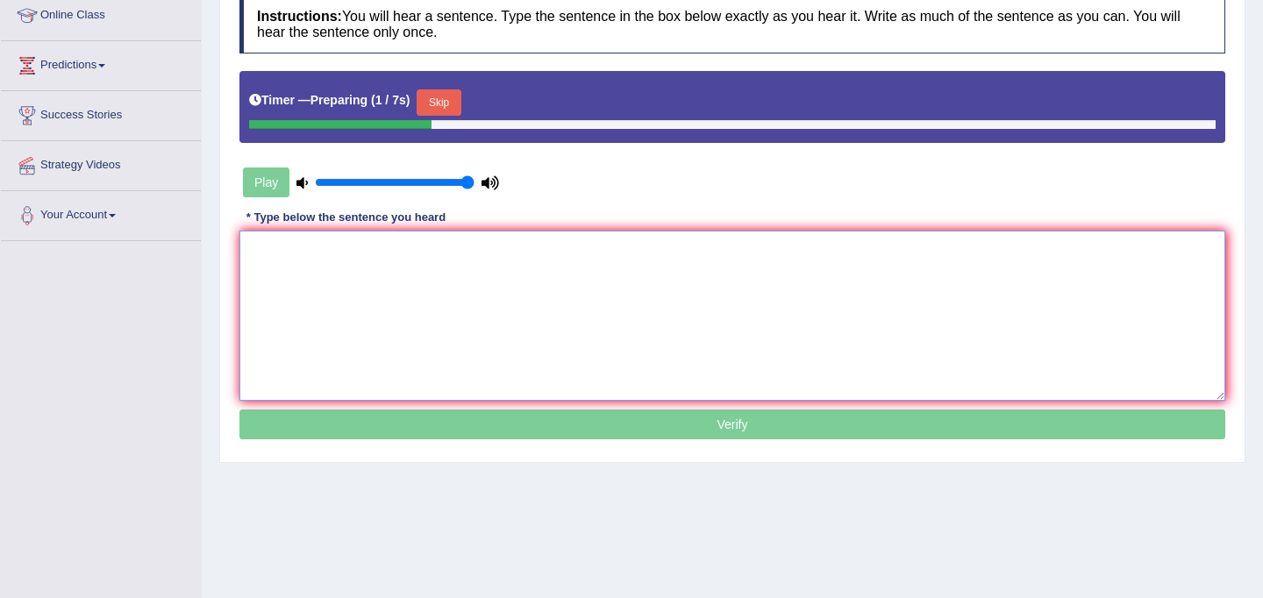
click at [680, 275] on textarea at bounding box center [732, 316] width 986 height 170
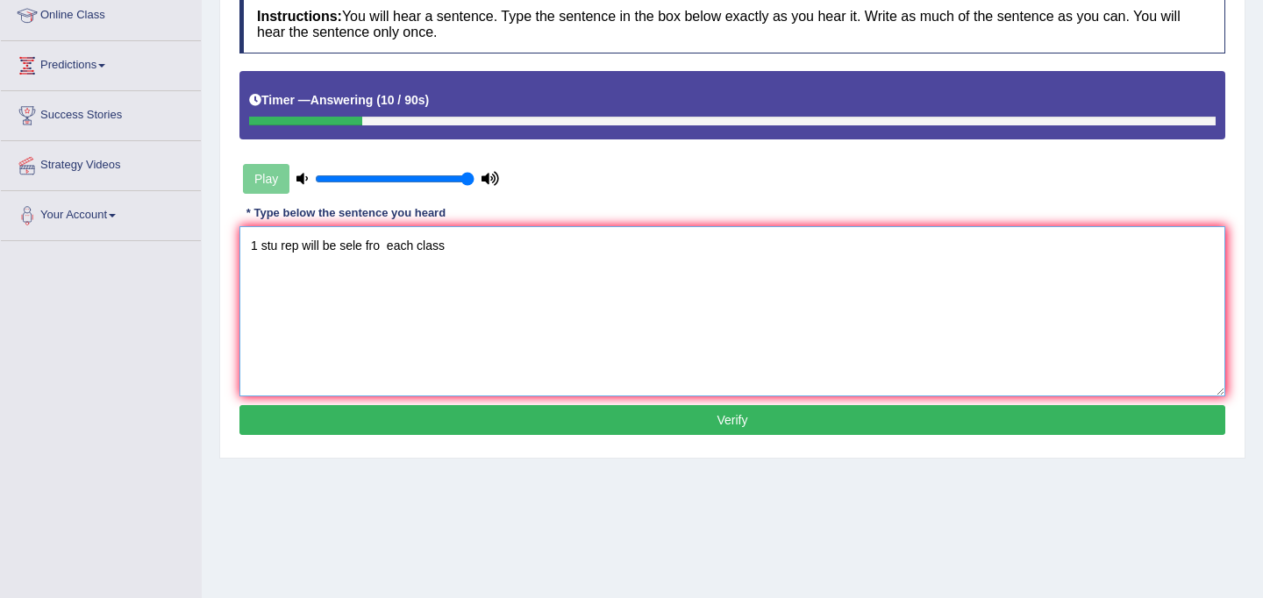
click at [254, 245] on textarea "1 stu rep will be sele fro each class" at bounding box center [732, 311] width 986 height 170
click at [291, 251] on textarea "One stu rep will be sele fro each class" at bounding box center [732, 311] width 986 height 170
click at [339, 253] on textarea "One student rep will be sele fro each class" at bounding box center [732, 311] width 986 height 170
click at [460, 250] on textarea "One student representative will be sele fro each class" at bounding box center [732, 311] width 986 height 170
click at [505, 252] on textarea "One student representative will be selected fro each class" at bounding box center [732, 311] width 986 height 170
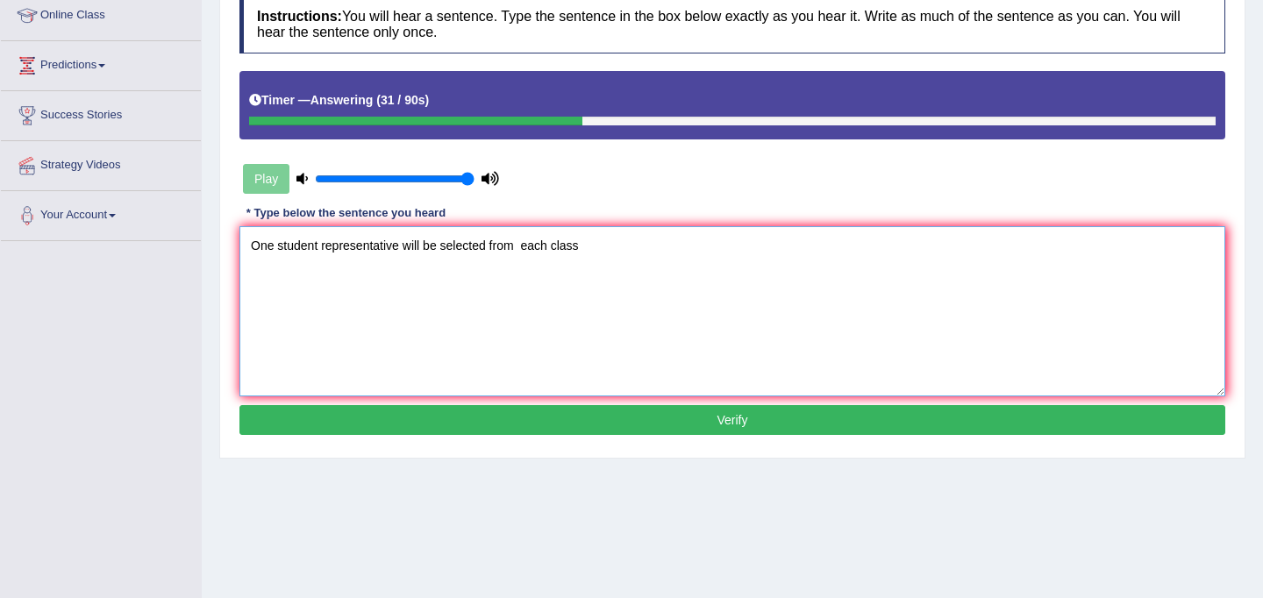
click at [522, 247] on textarea "One student representative will be selected from each class" at bounding box center [732, 311] width 986 height 170
click at [593, 245] on textarea "One student representative will be selected from each class" at bounding box center [732, 311] width 986 height 170
type textarea "One student representative will be selected from each class."
click at [646, 423] on button "Verify" at bounding box center [732, 420] width 986 height 30
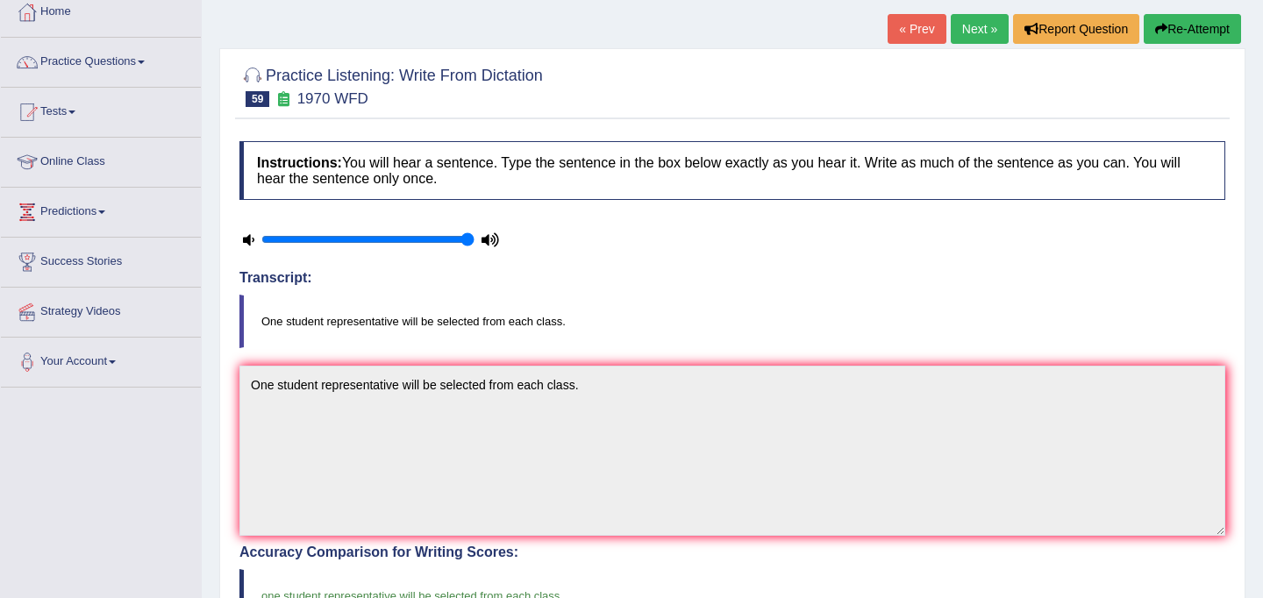
scroll to position [95, 0]
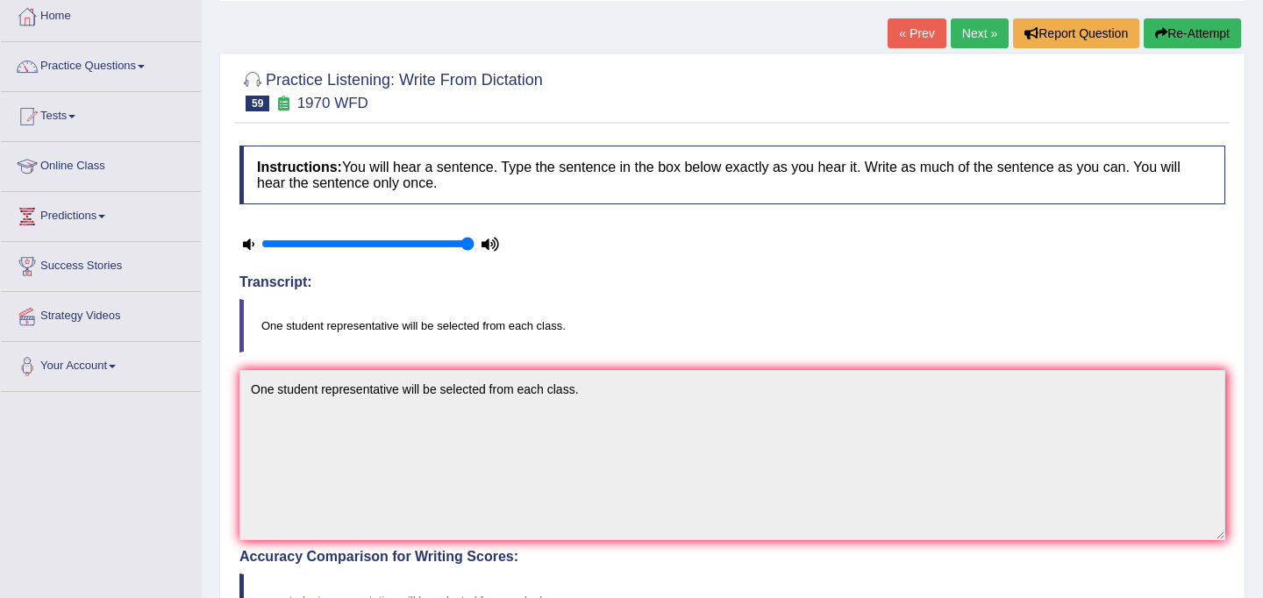
click at [964, 32] on link "Next »" at bounding box center [980, 33] width 58 height 30
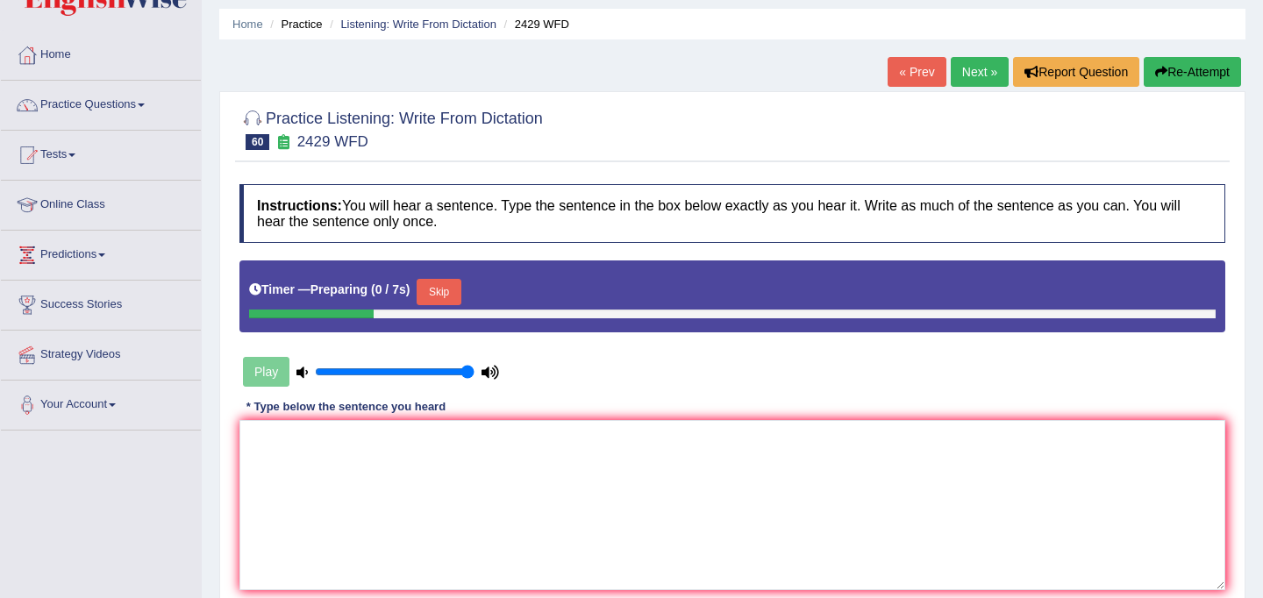
scroll to position [89, 0]
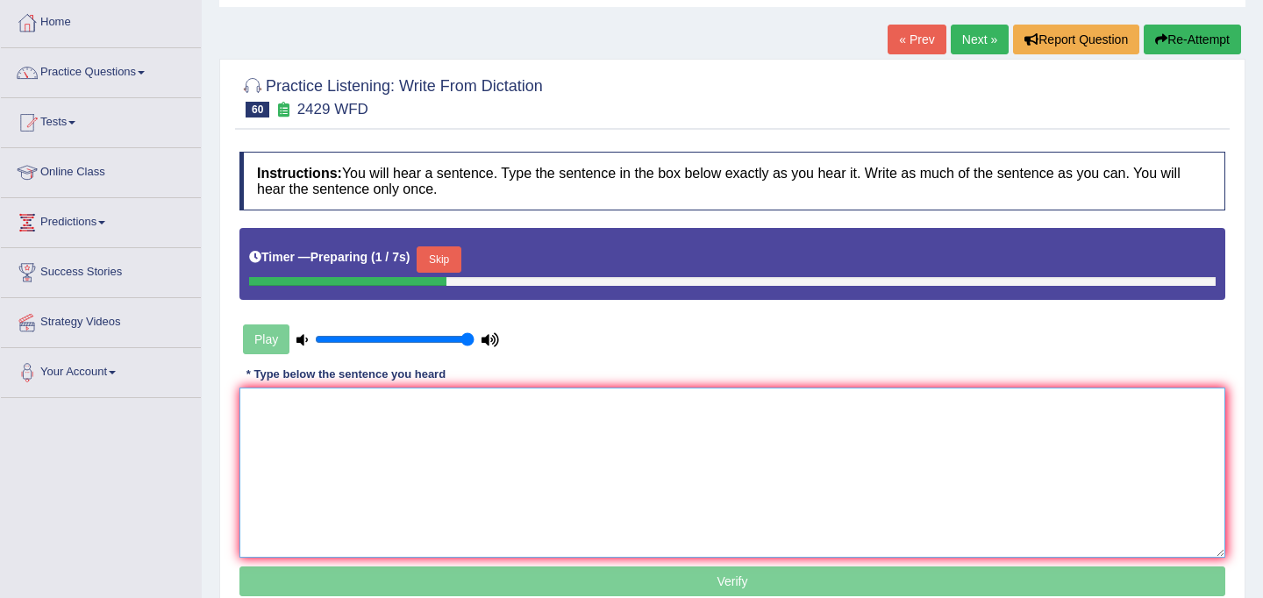
click at [443, 488] on textarea at bounding box center [732, 473] width 986 height 170
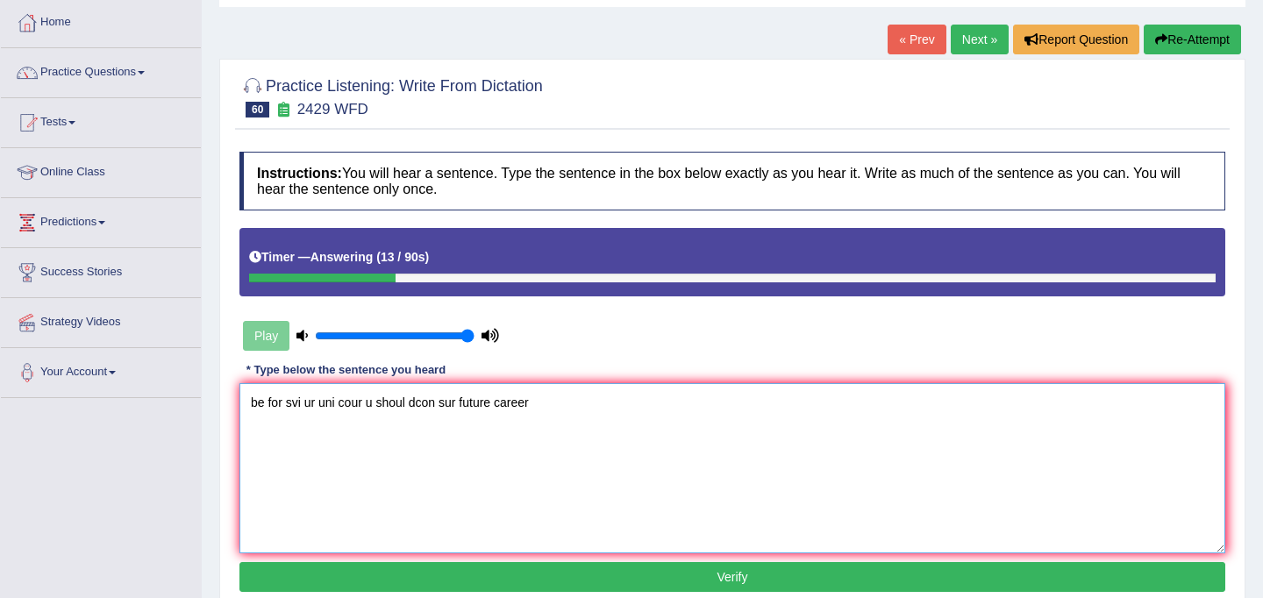
click at [255, 404] on textarea "be for svi ur uni cour u shoul dcon sur future career" at bounding box center [732, 468] width 986 height 170
click at [267, 404] on textarea "Be for svi ur uni cour u shoul dcon sur future career" at bounding box center [732, 468] width 986 height 170
click at [269, 404] on textarea "Be for svi ur uni cour u shoul dcon sur future career" at bounding box center [732, 468] width 986 height 170
click at [279, 406] on textarea "Befor svi ur uni cour u shoul dcon sur future career" at bounding box center [732, 468] width 986 height 170
click at [305, 405] on textarea "Before svi ur uni cour u shoul dcon sur future career" at bounding box center [732, 468] width 986 height 170
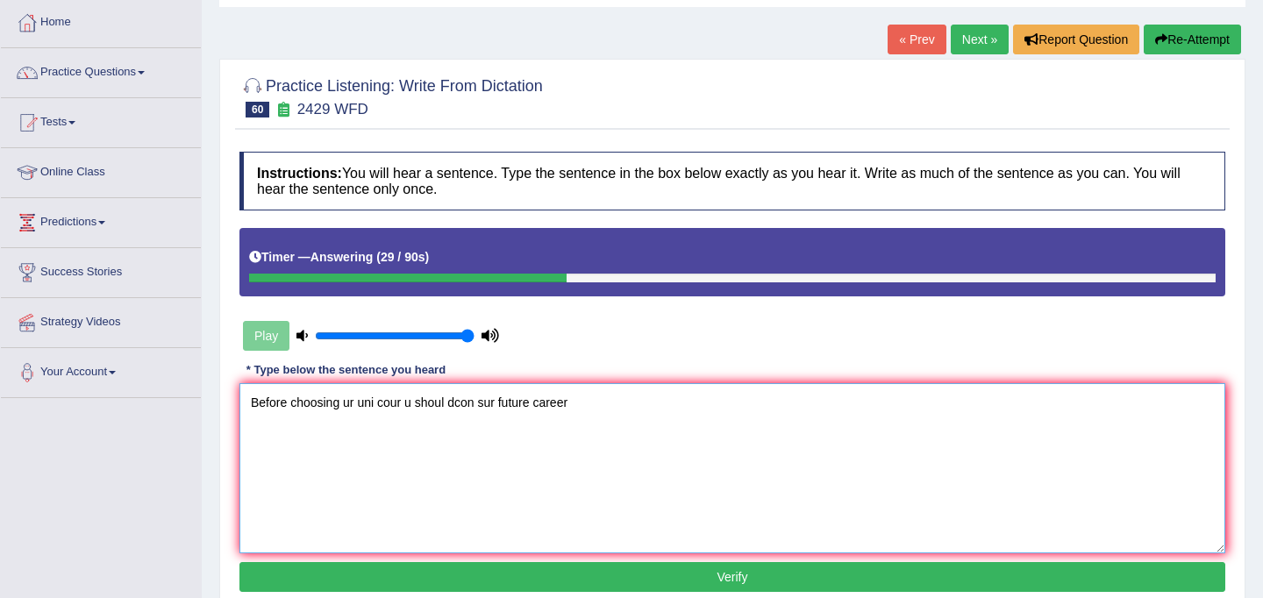
click at [352, 407] on textarea "Before choosing ur uni cour u shoul dcon sur future career" at bounding box center [732, 468] width 986 height 170
click at [388, 405] on textarea "Before choosing your uni cour u shoul dcon sur future career" at bounding box center [732, 468] width 986 height 170
click at [451, 403] on textarea "Before choosing your university cour u shoul dcon sur future career" at bounding box center [732, 468] width 986 height 170
click at [475, 404] on textarea "Before choosing your university course u [GEOGRAPHIC_DATA] sur future career" at bounding box center [732, 468] width 986 height 170
click at [523, 405] on textarea "Before choosing your university course you [PERSON_NAME] dcon sur future career" at bounding box center [732, 468] width 986 height 170
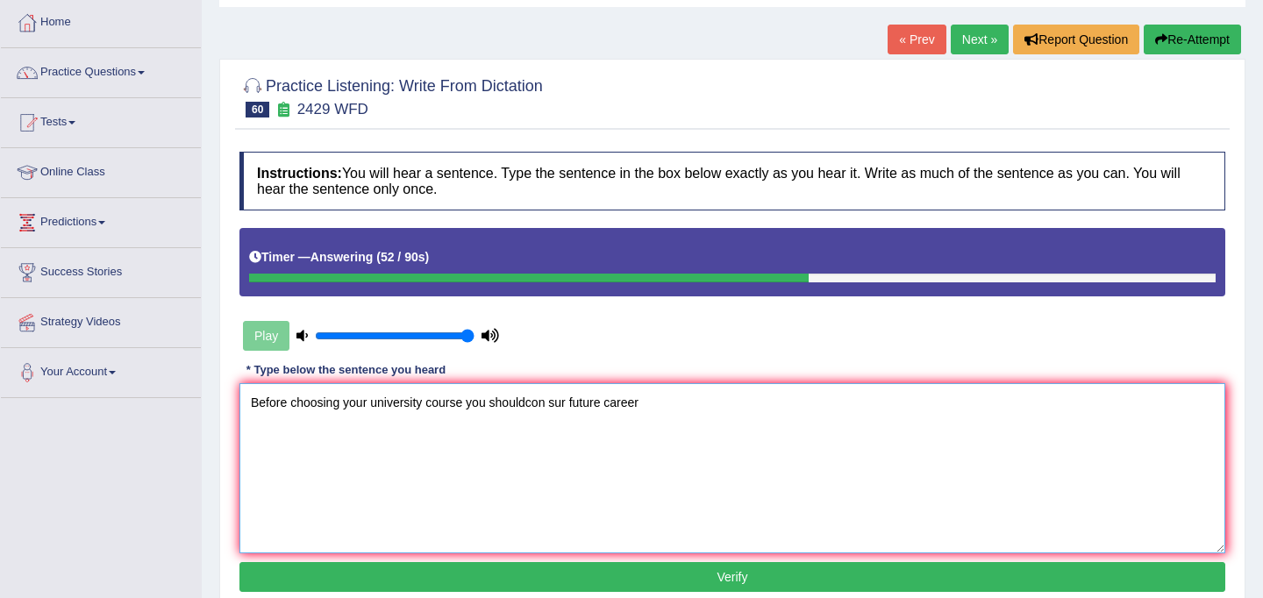
click at [531, 406] on textarea "Before choosing your university course you shouldcon sur future career" at bounding box center [732, 468] width 986 height 170
click at [553, 405] on textarea "Before choosing your university course you should con sur future career" at bounding box center [732, 468] width 986 height 170
click at [598, 406] on textarea "Before choosing your university course you should consider sur future career" at bounding box center [732, 468] width 986 height 170
click at [682, 407] on textarea "Before choosing your university course you should consider your future career" at bounding box center [732, 468] width 986 height 170
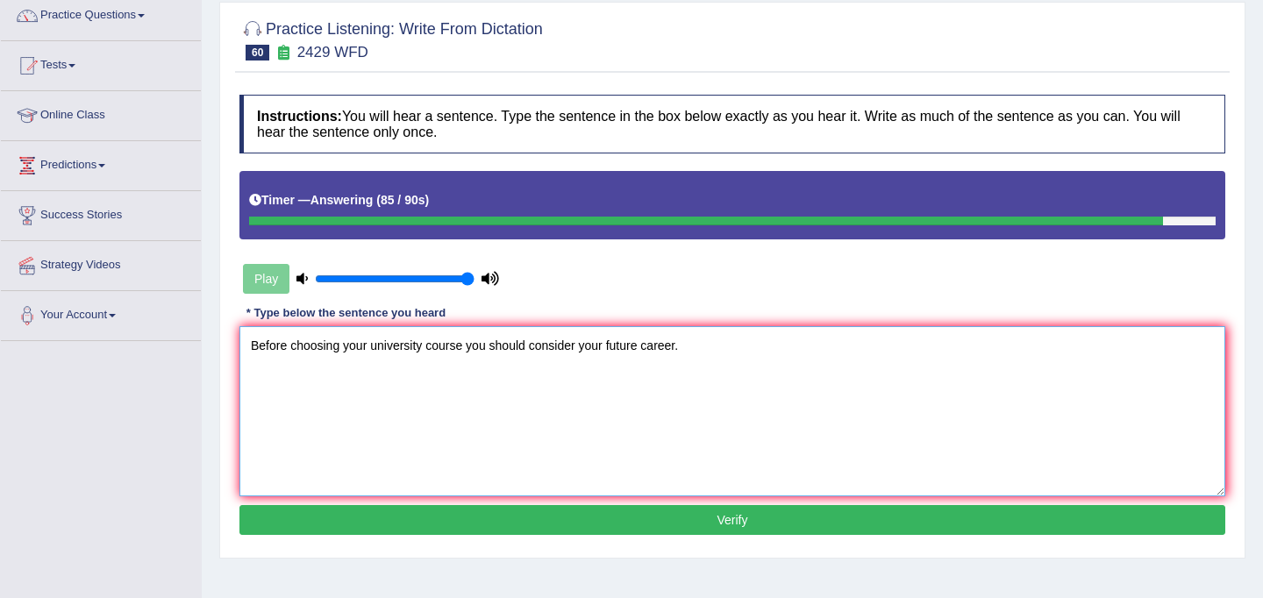
scroll to position [175, 0]
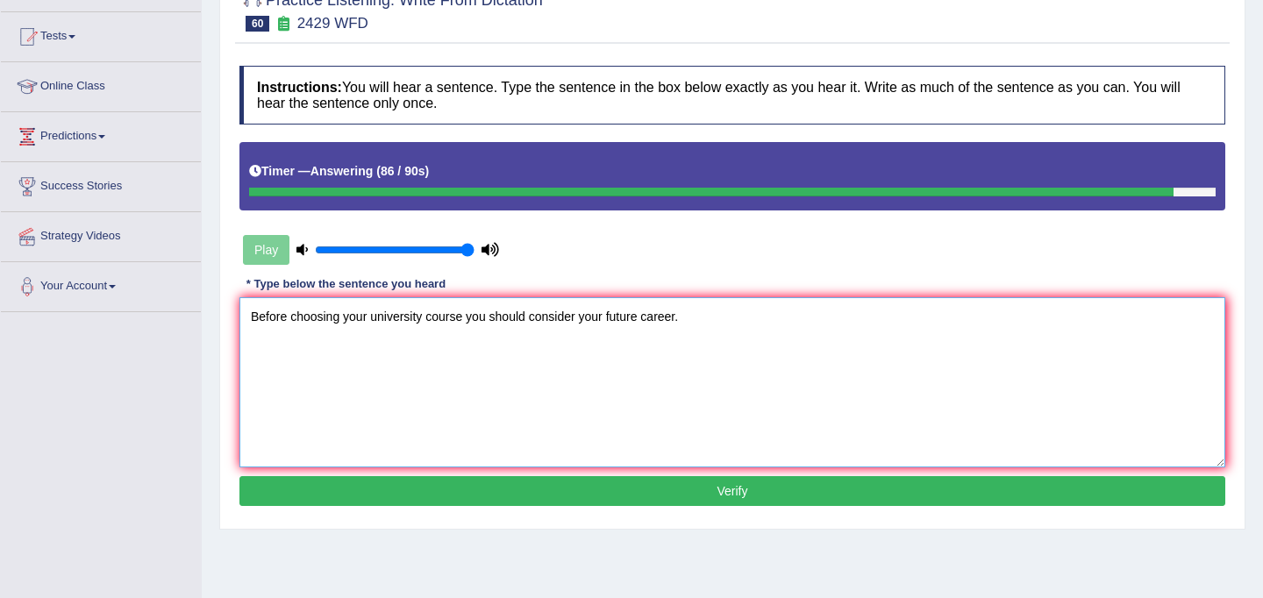
type textarea "Before choosing your university course you should consider your future career."
click at [711, 498] on button "Verify" at bounding box center [732, 491] width 986 height 30
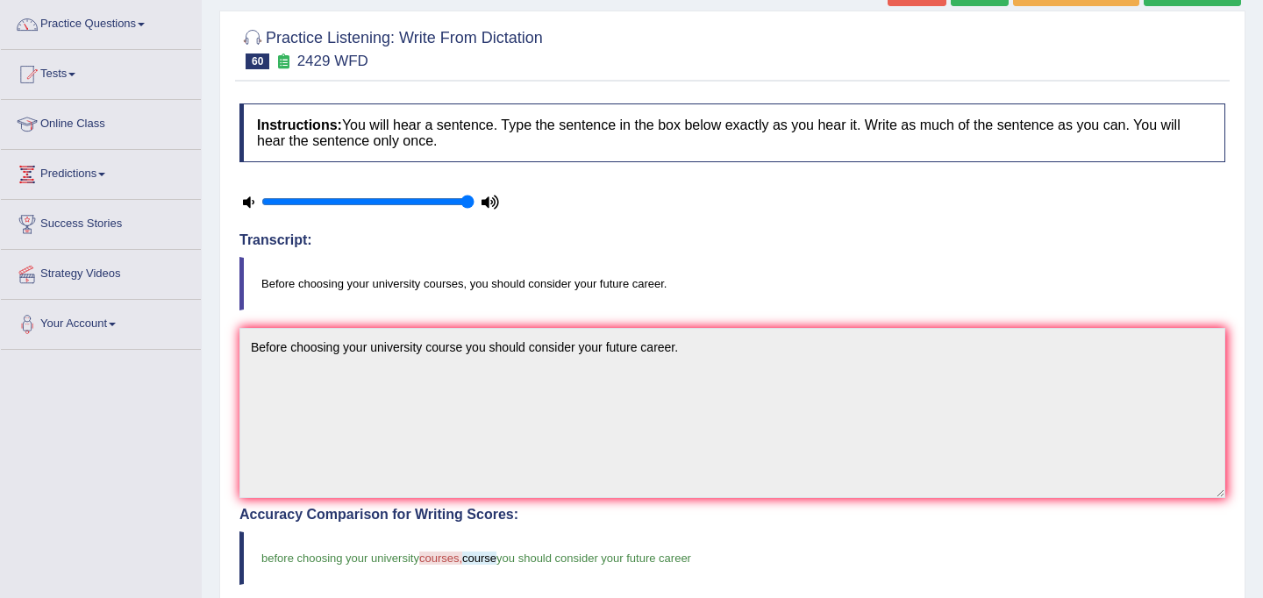
scroll to position [0, 0]
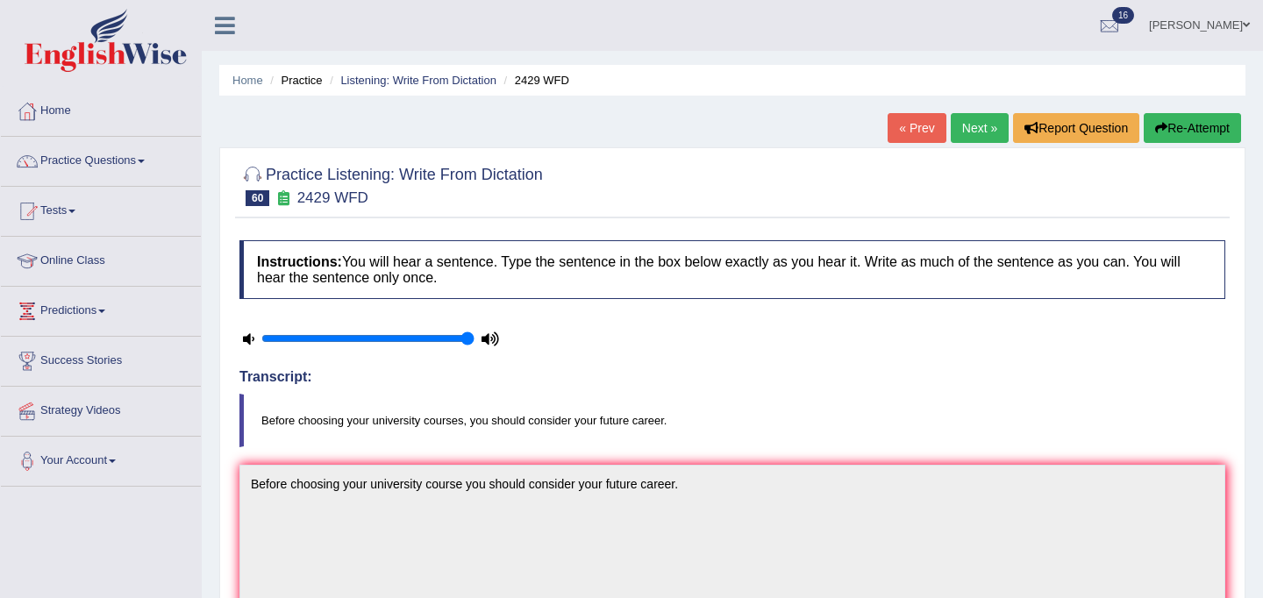
click at [964, 128] on link "Next »" at bounding box center [980, 128] width 58 height 30
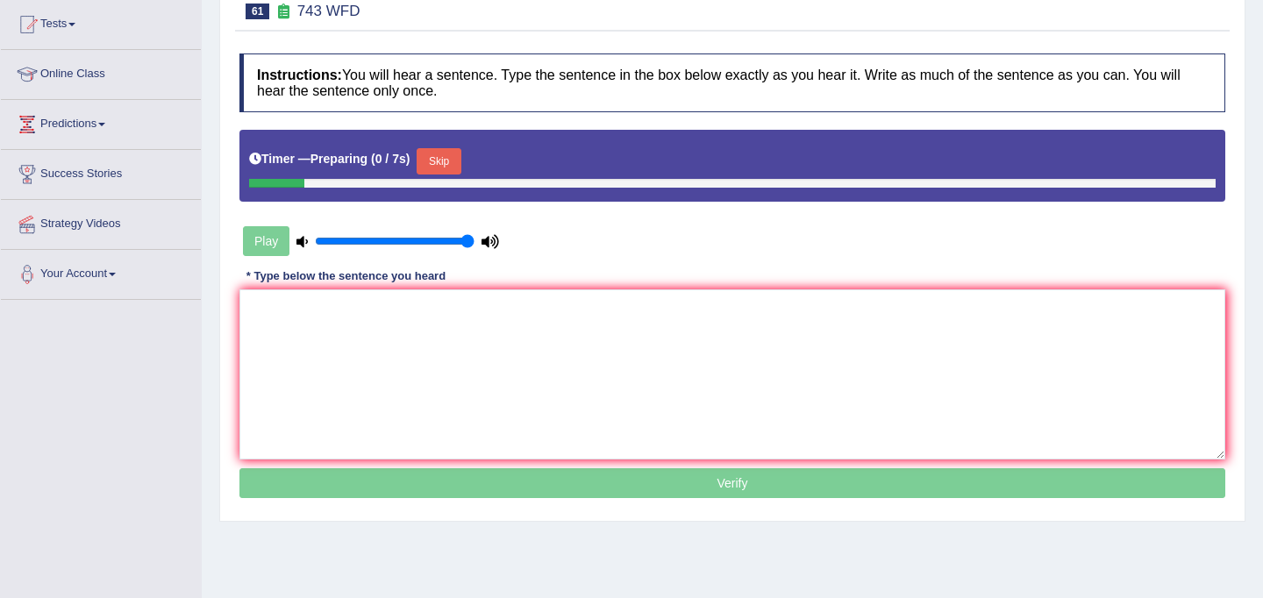
scroll to position [275, 0]
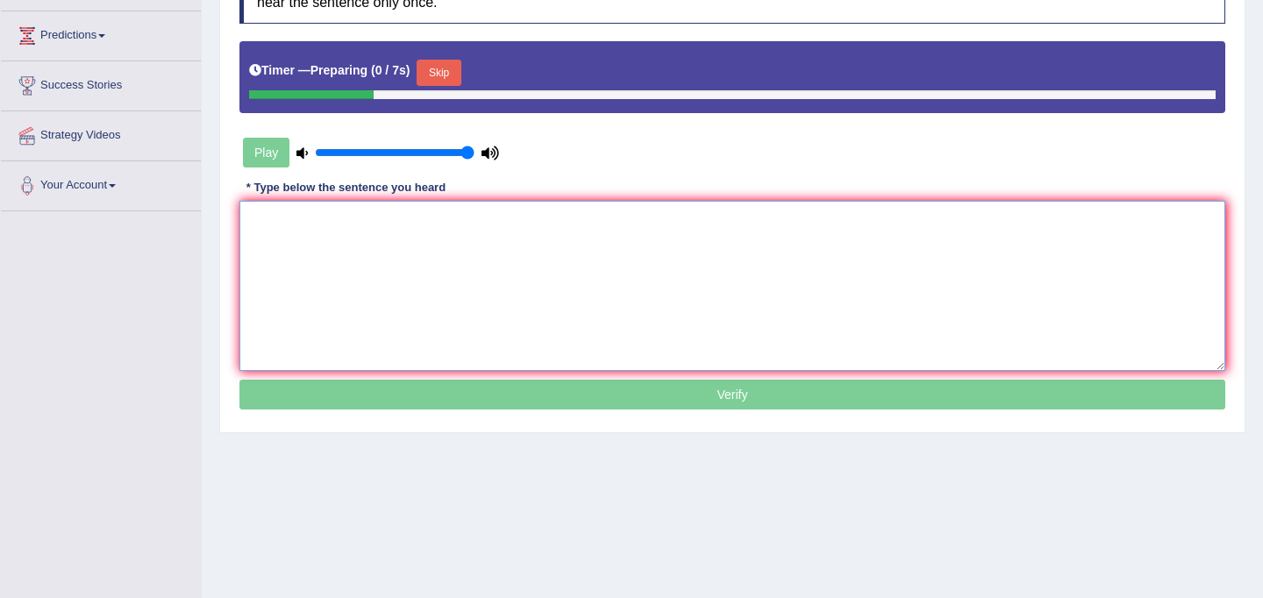
click at [559, 313] on textarea at bounding box center [732, 286] width 986 height 170
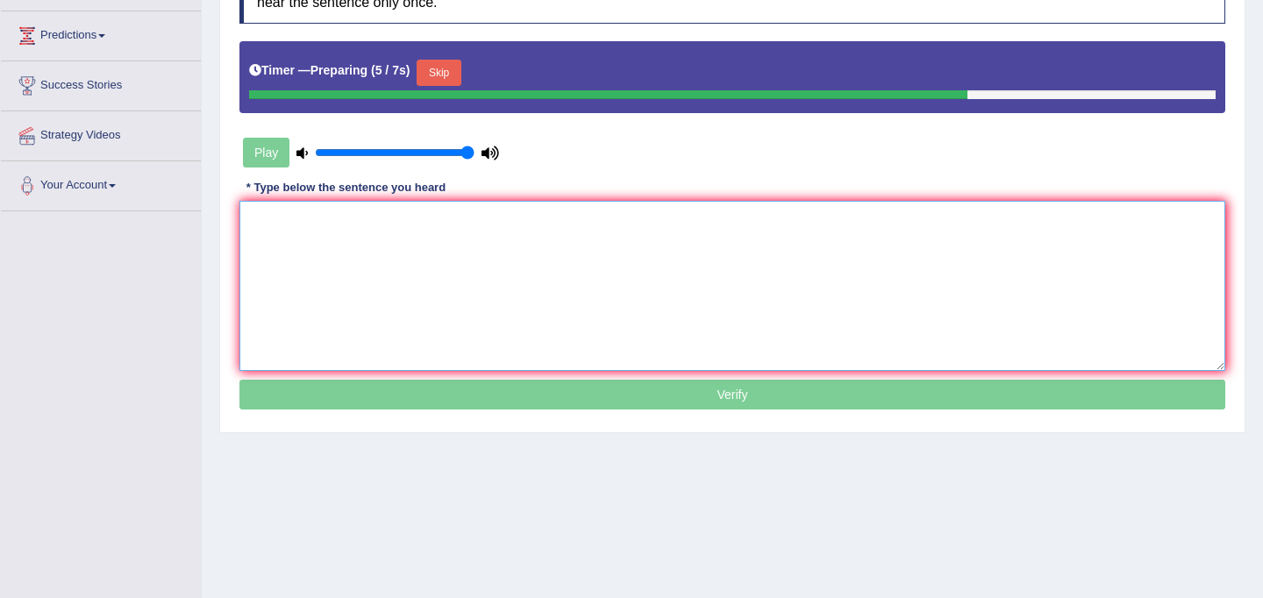
type textarea "s"
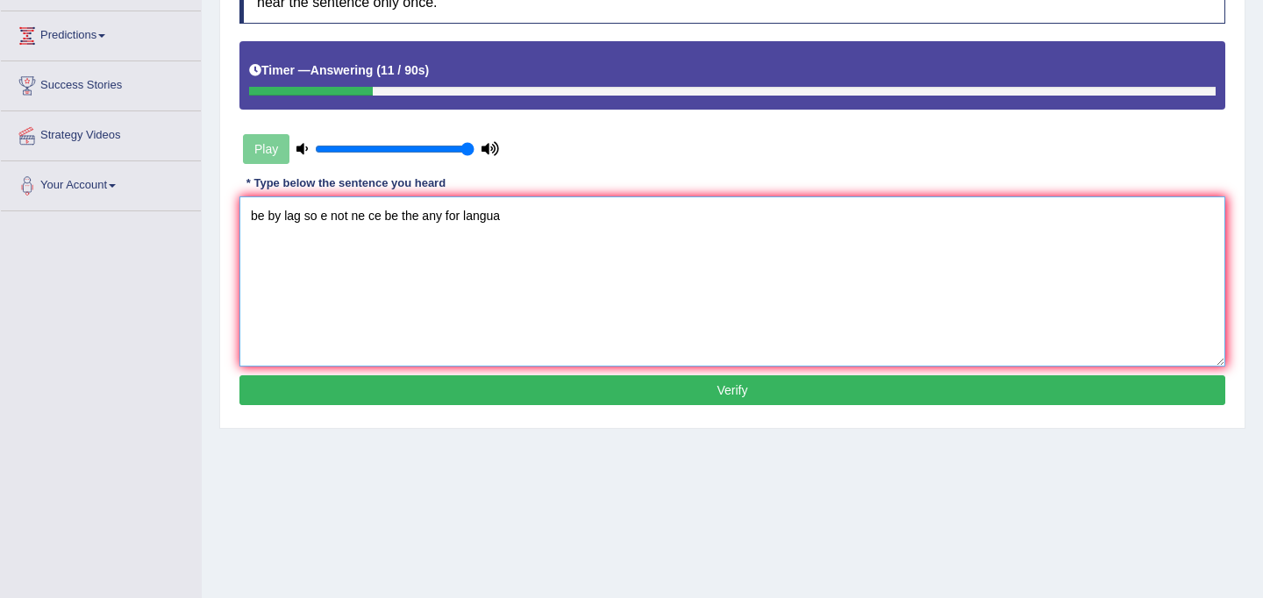
click at [257, 215] on textarea "be by lag so e not ne ce be the any for langua" at bounding box center [732, 281] width 986 height 170
click at [267, 219] on textarea "Be by lag so e not ne ce be the any for langua" at bounding box center [732, 281] width 986 height 170
click at [299, 218] on textarea "Being by lag so e not ne ce be the any for langua" at bounding box center [732, 281] width 986 height 170
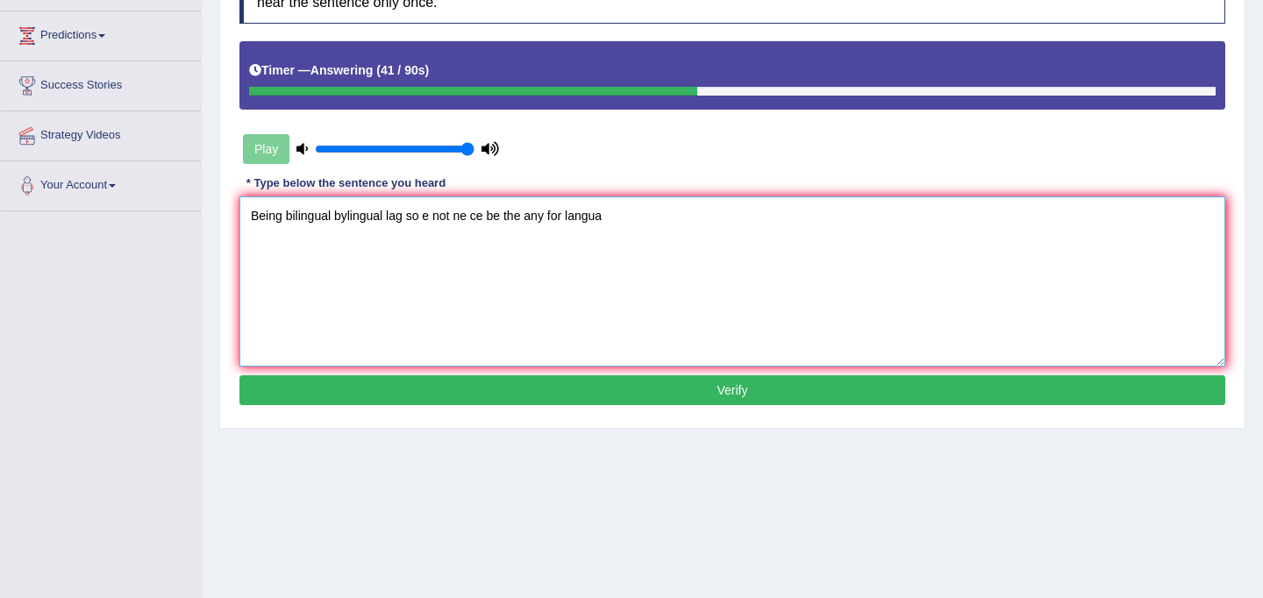
click at [403, 222] on textarea "Being bilingual bylingual lag so e not ne ce be the any for langua" at bounding box center [732, 281] width 986 height 170
click at [463, 220] on textarea "Being bilingual bylingual language so e not ne ce be the any for langua" at bounding box center [732, 281] width 986 height 170
click at [505, 222] on textarea "Being bilingual bylingual language does not ne ce be the any for langua" at bounding box center [732, 281] width 986 height 170
click at [512, 222] on textarea "Being bilingual bylingual language does not ne ce be the any for langua" at bounding box center [732, 281] width 986 height 170
click at [518, 218] on textarea "Being bilingual bylingual language does not nece be the any for langua" at bounding box center [732, 281] width 986 height 170
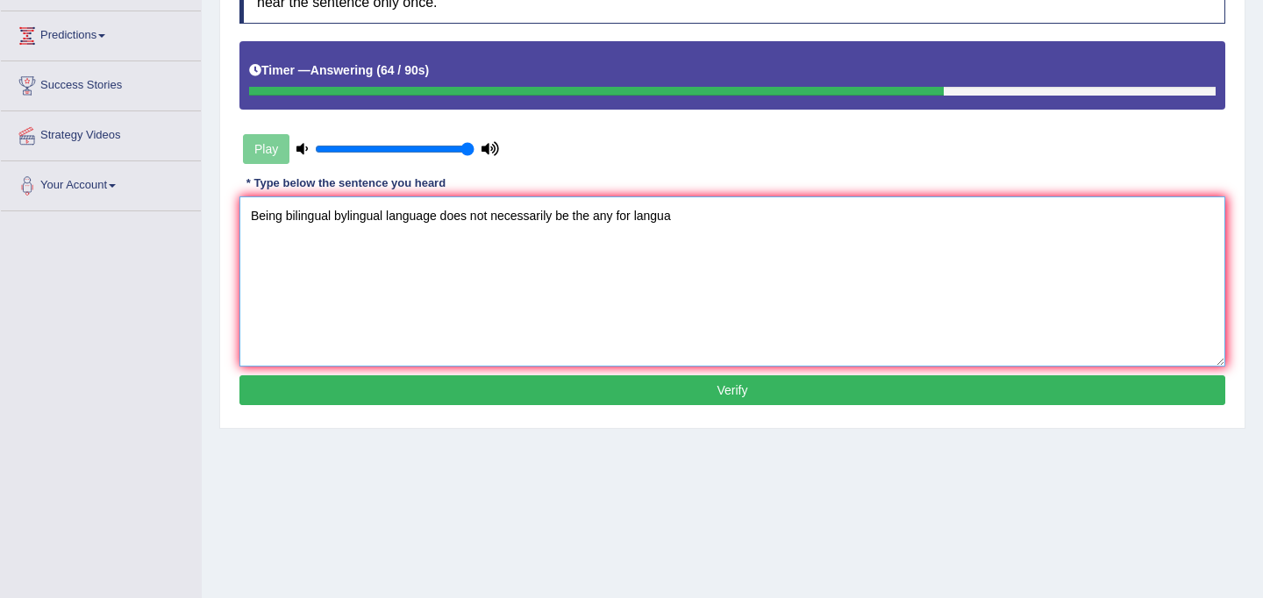
click at [570, 221] on textarea "Being bilingual bylingual language does not necessarily be the any for langua" at bounding box center [732, 281] width 986 height 170
click at [713, 215] on textarea "Being bilingual bylingual language does not necessarily mean you the any for la…" at bounding box center [732, 281] width 986 height 170
type textarea "Being bilingual bylingual language does not necessarily mean you the any for la…"
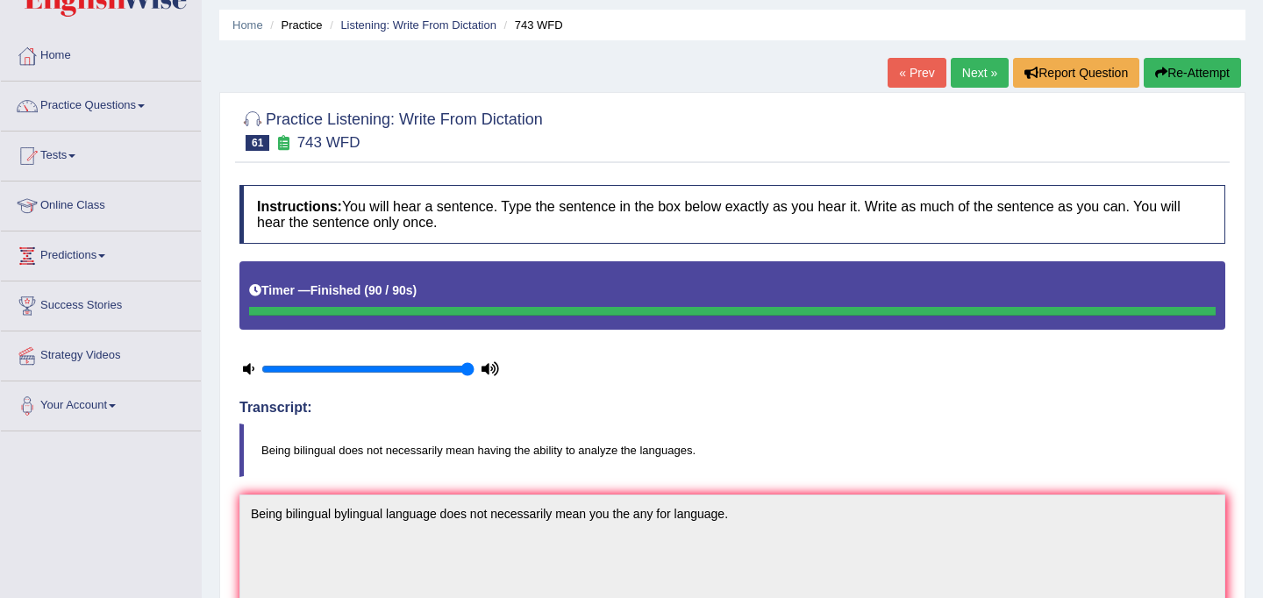
scroll to position [0, 0]
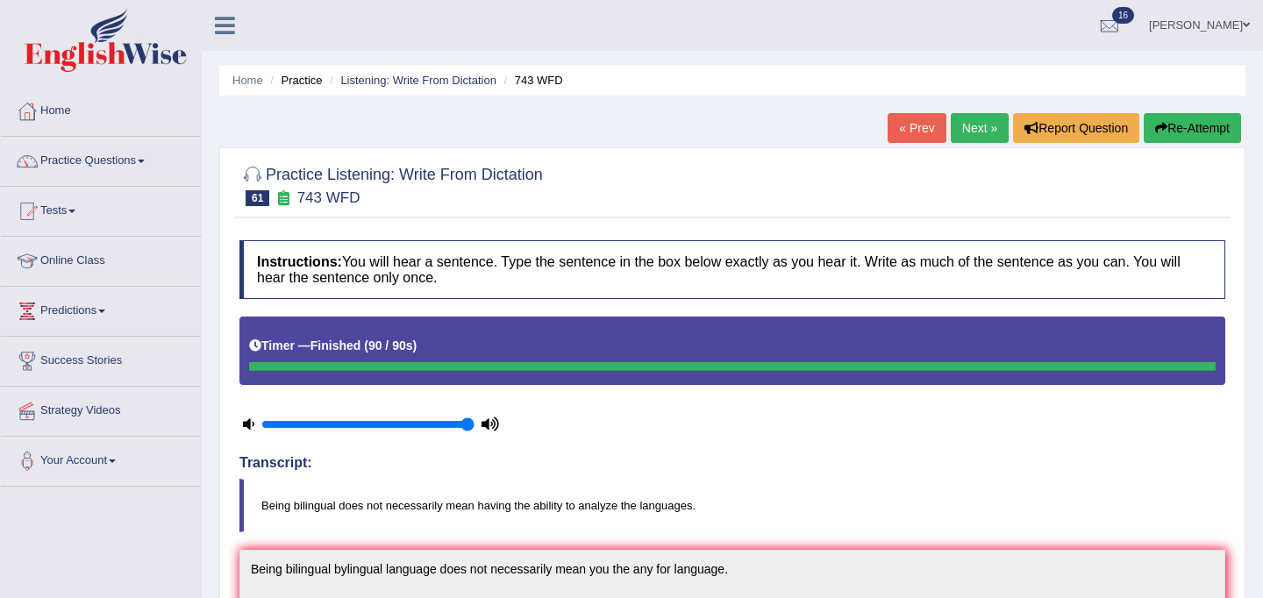
click at [981, 125] on link "Next »" at bounding box center [980, 128] width 58 height 30
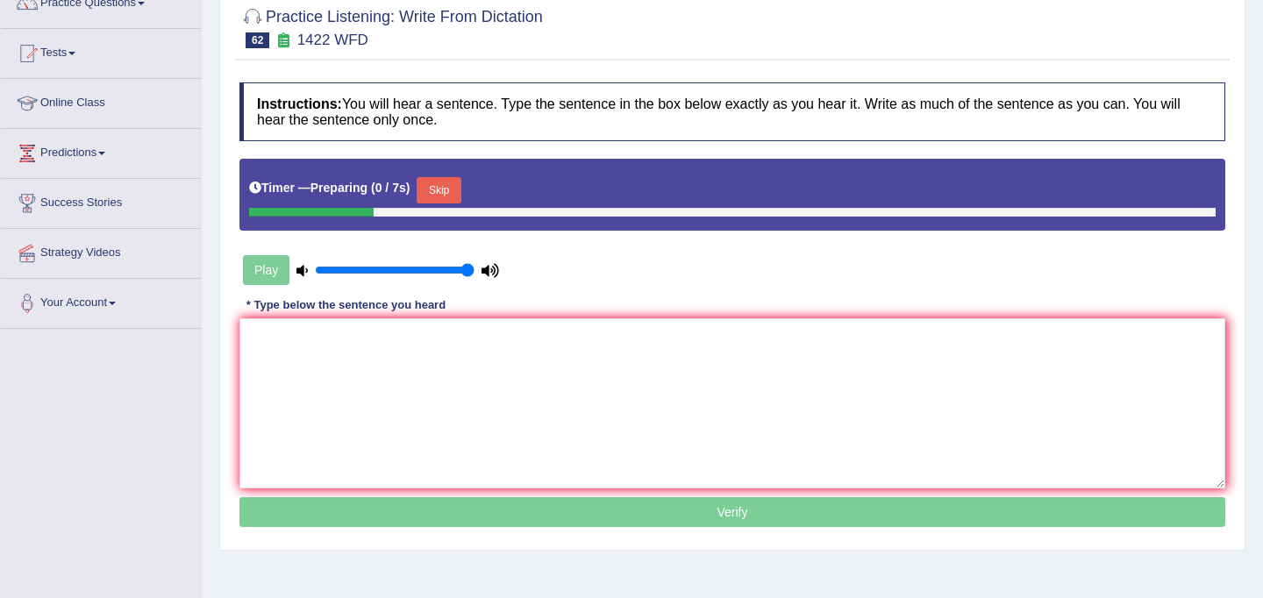
scroll to position [173, 0]
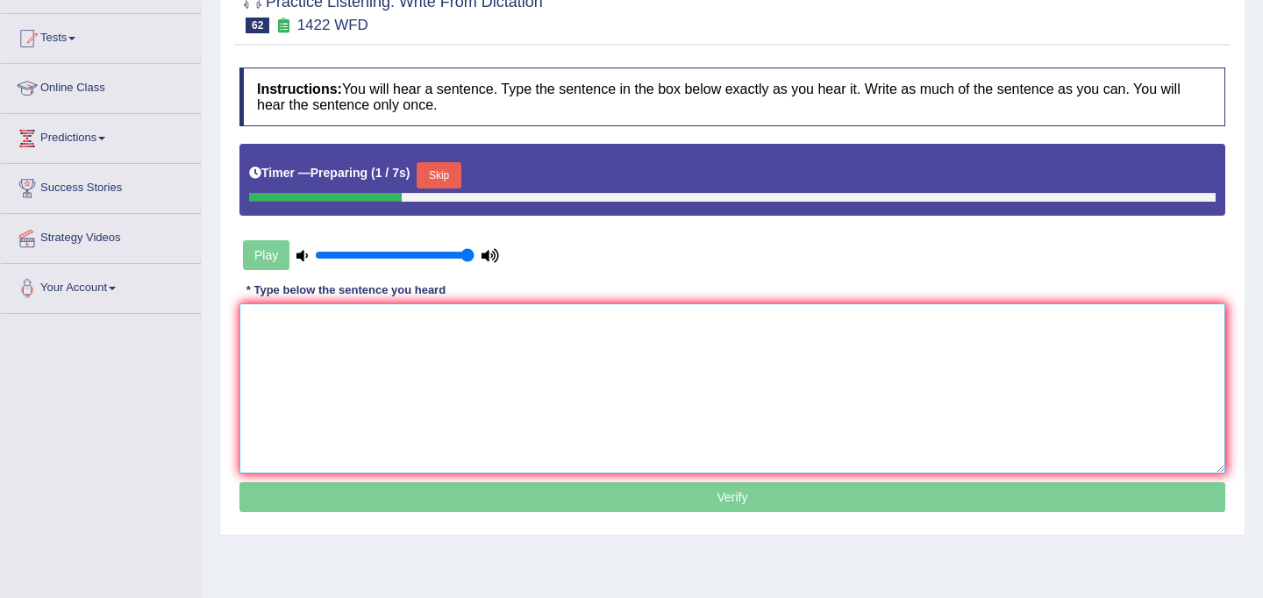
click at [468, 386] on textarea at bounding box center [732, 388] width 986 height 170
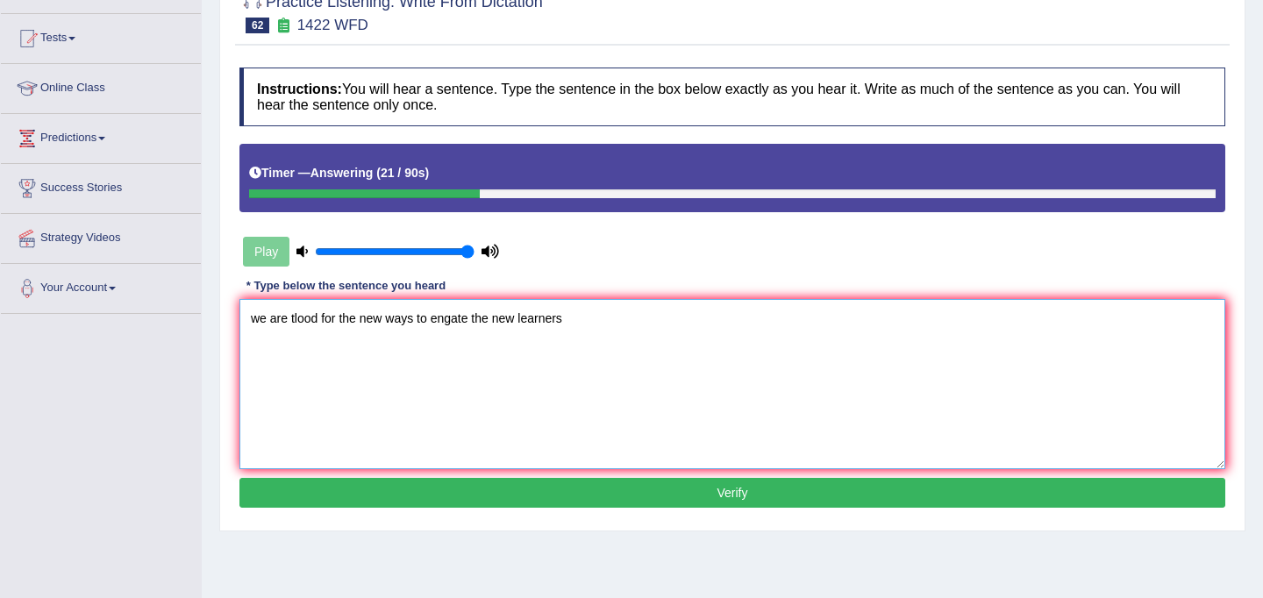
click at [260, 322] on textarea "we are tlood for the new ways to engate the new learners" at bounding box center [732, 384] width 986 height 170
click at [319, 320] on textarea "We are tlood for the new ways to engate the new learners" at bounding box center [732, 384] width 986 height 170
click at [482, 321] on textarea "We are looking for the new ways to engate the new learners" at bounding box center [732, 384] width 986 height 170
click at [586, 319] on textarea "We are looking for the new ways to engage the new learners" at bounding box center [732, 384] width 986 height 170
type textarea "We are looking for the new ways to engage the new learners."
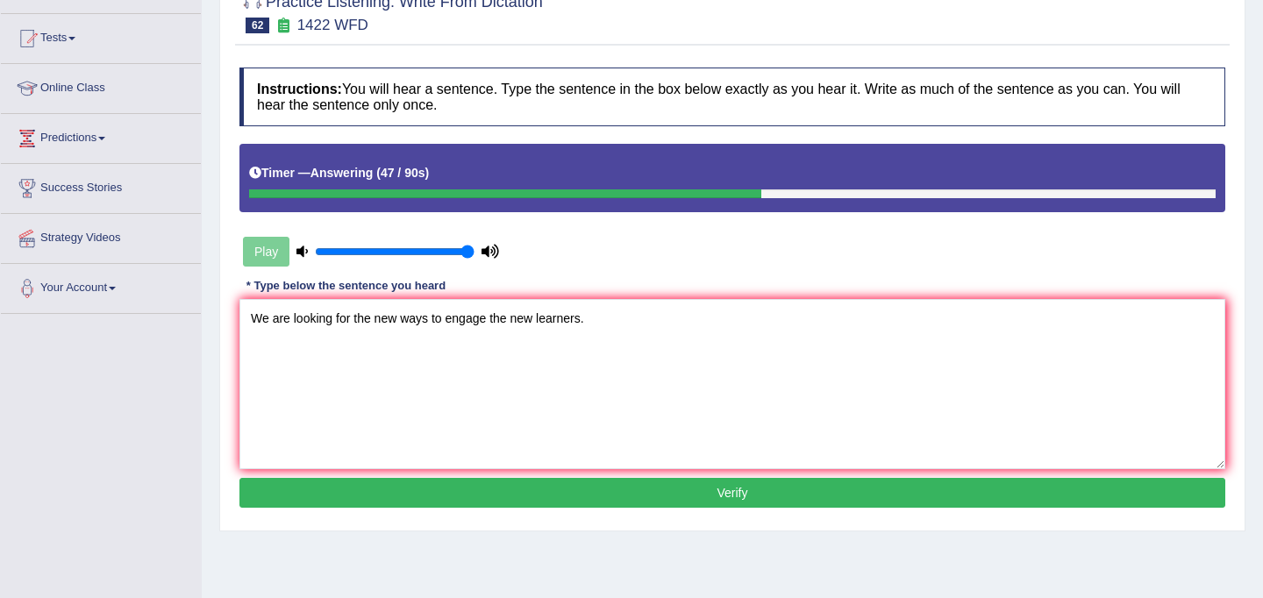
click at [717, 492] on button "Verify" at bounding box center [732, 493] width 986 height 30
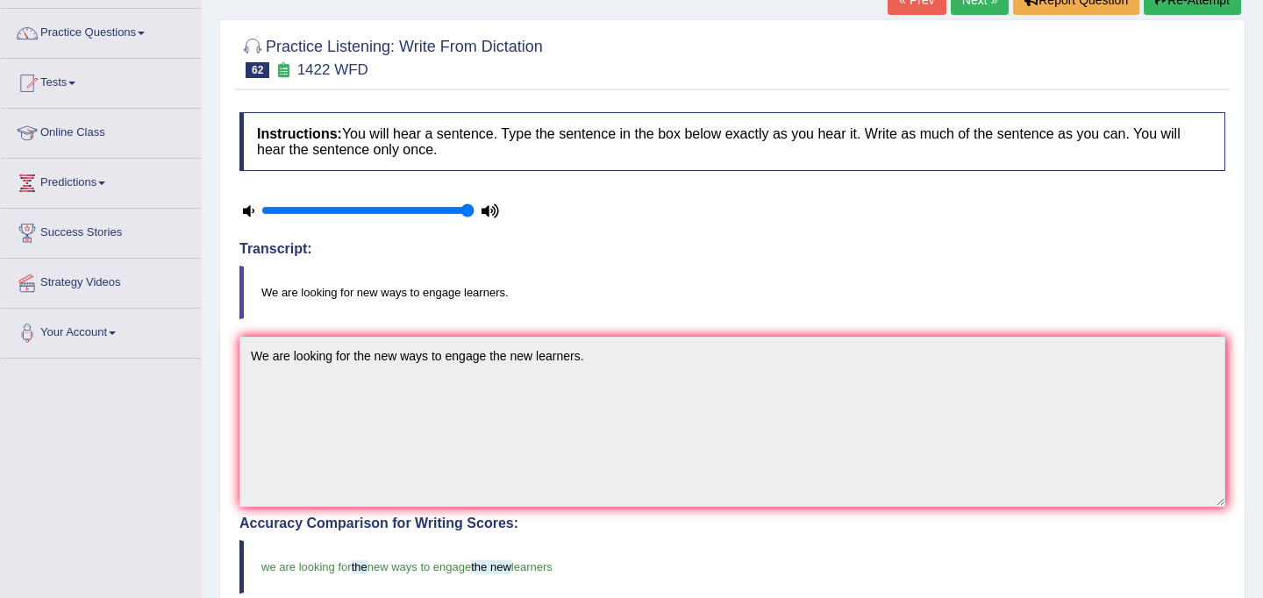
scroll to position [111, 0]
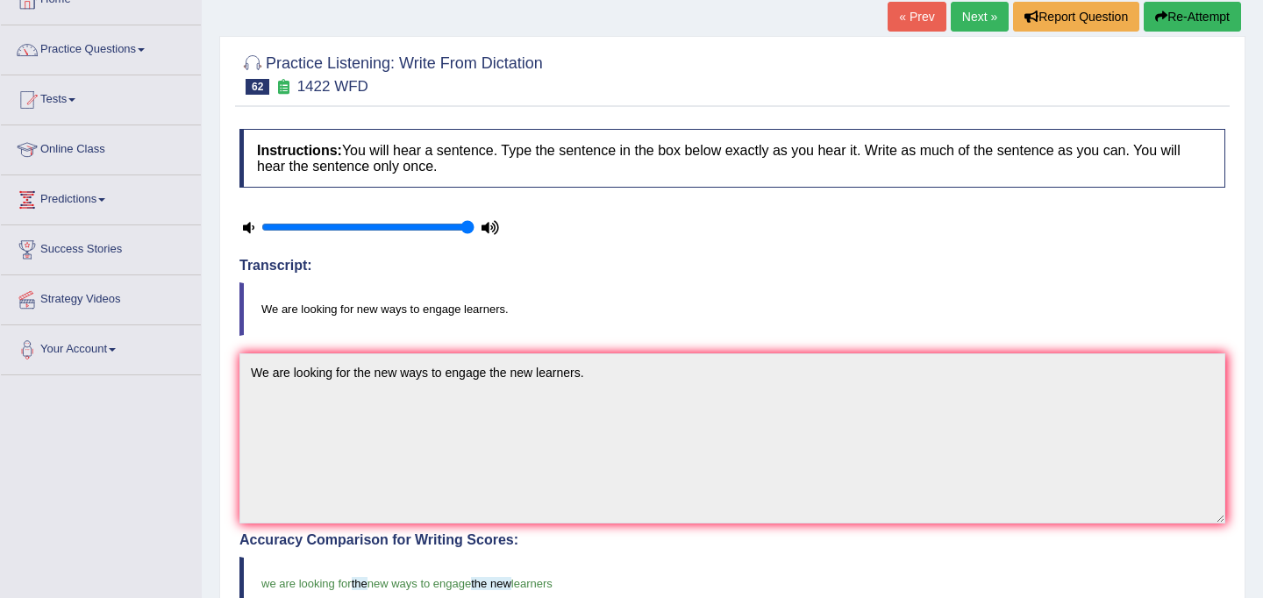
click at [976, 12] on link "Next »" at bounding box center [980, 17] width 58 height 30
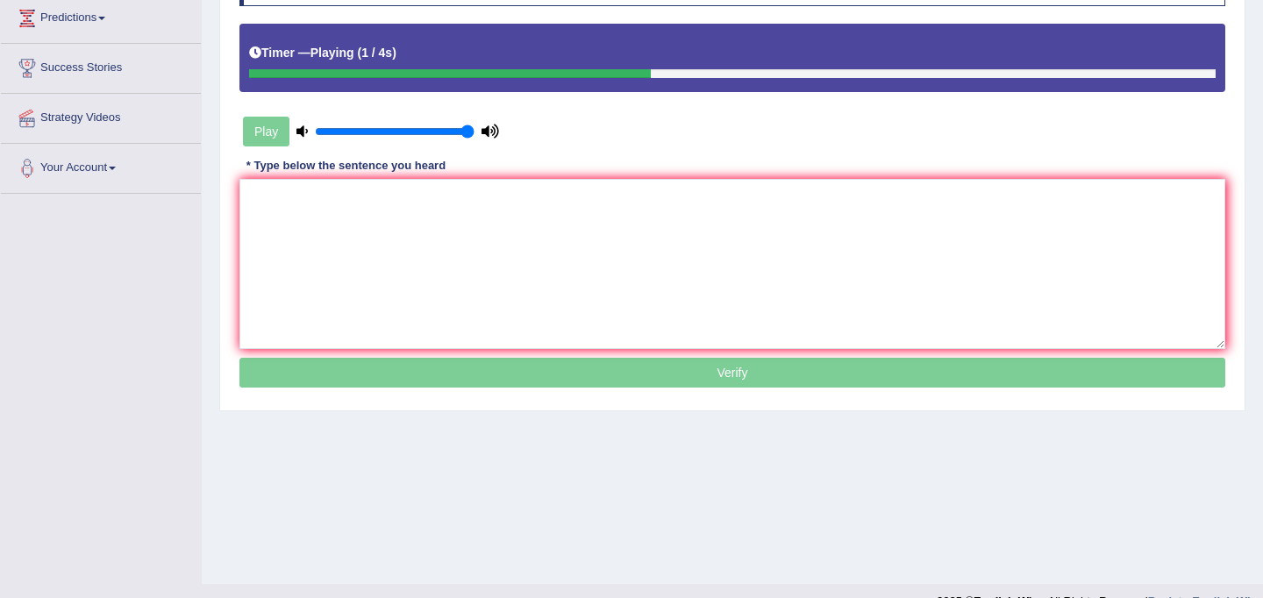
scroll to position [323, 0]
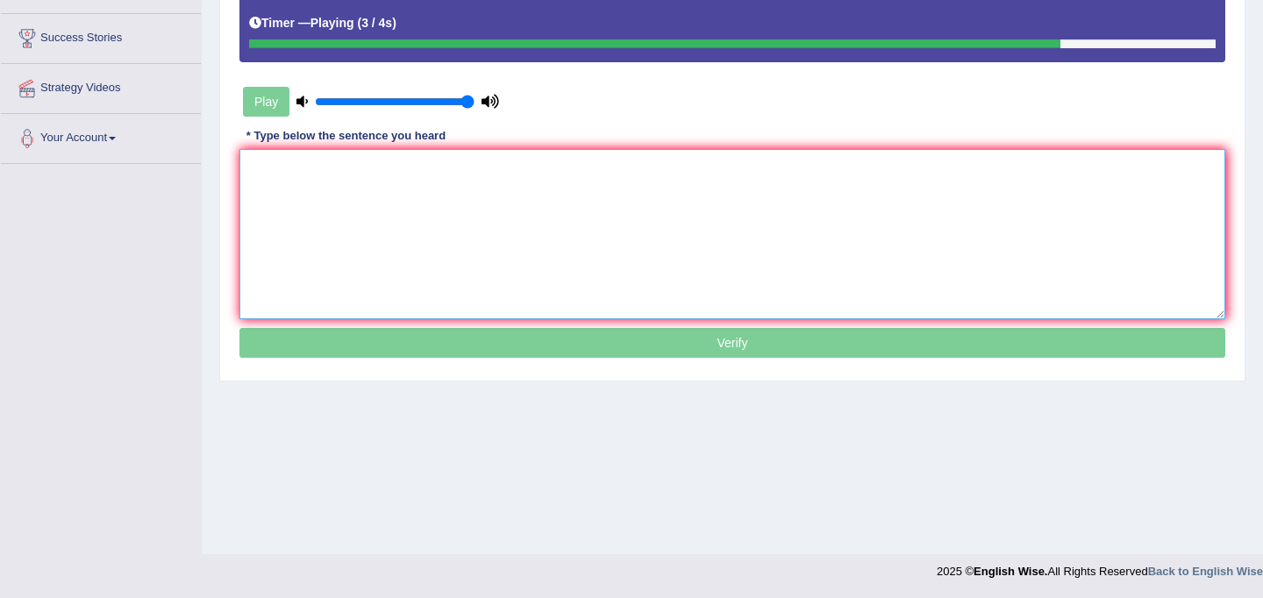
click at [491, 232] on textarea at bounding box center [732, 234] width 986 height 170
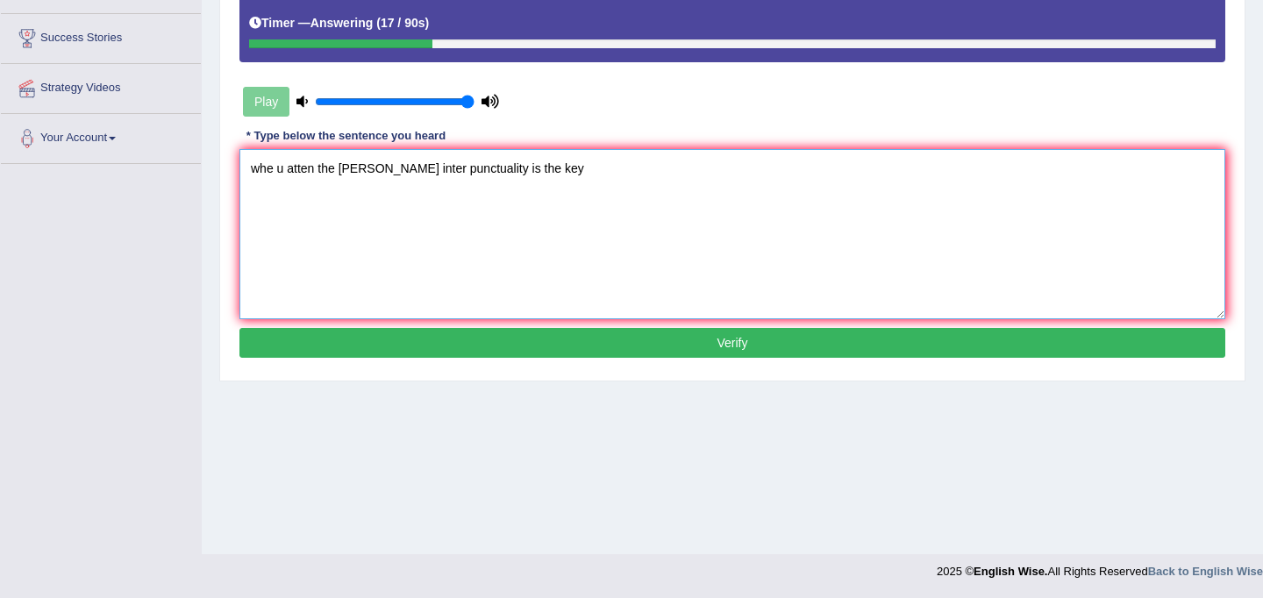
click at [272, 166] on textarea "whe u atten the [PERSON_NAME] inter punctuality is the key" at bounding box center [732, 234] width 986 height 170
click at [285, 170] on textarea "When u atten the [PERSON_NAME] inter punctuality is the key" at bounding box center [732, 234] width 986 height 170
click at [337, 171] on textarea "When you atten the [PERSON_NAME] inter punctuality is the key" at bounding box center [732, 234] width 986 height 170
click at [385, 171] on textarea "When you attend the [PERSON_NAME] inter punctuality is the key" at bounding box center [732, 234] width 986 height 170
click at [413, 171] on textarea "When you attend the job inter punctuality is the key" at bounding box center [732, 234] width 986 height 170
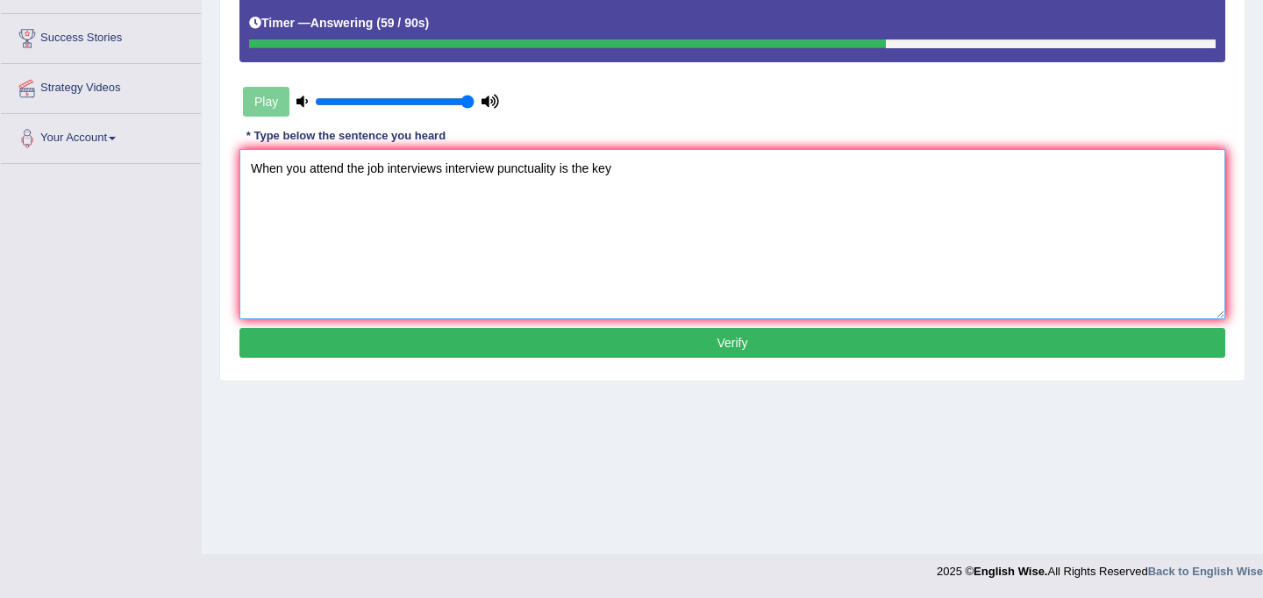
click at [614, 173] on textarea "When you attend the job interviews interview punctuality is the key" at bounding box center [732, 234] width 986 height 170
click at [368, 175] on textarea "When you attend the job interviews interview punctuality is the key." at bounding box center [732, 234] width 986 height 170
type textarea "When you attend the new job interviews interview punctuality is the key."
click at [627, 345] on button "Verify" at bounding box center [732, 343] width 986 height 30
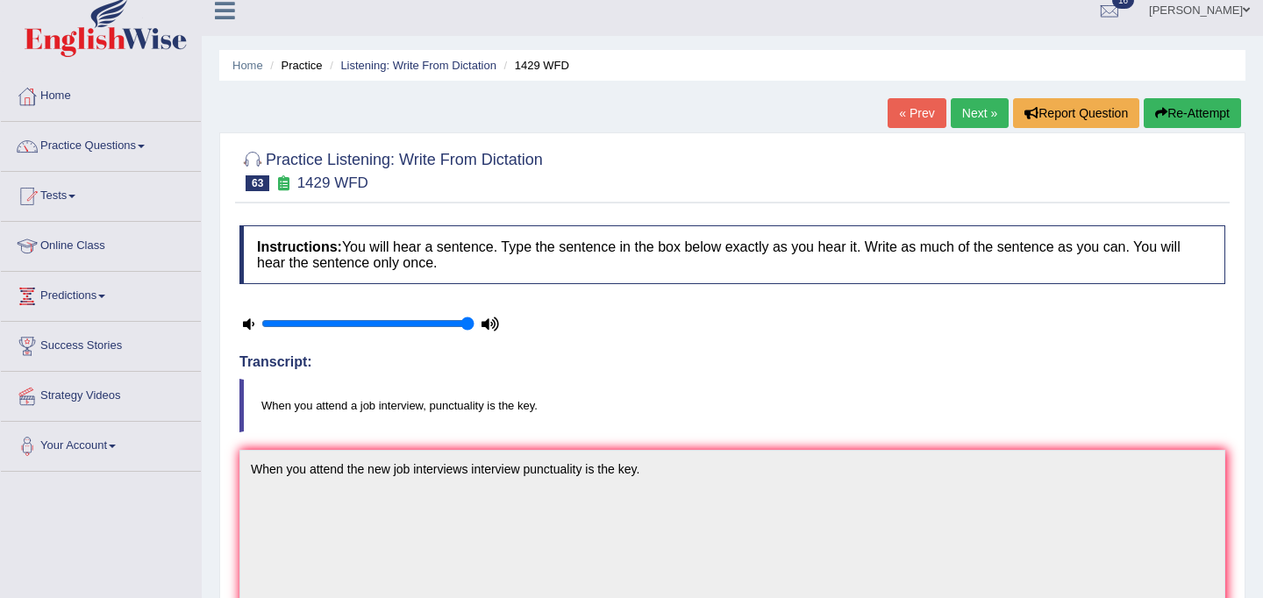
scroll to position [13, 0]
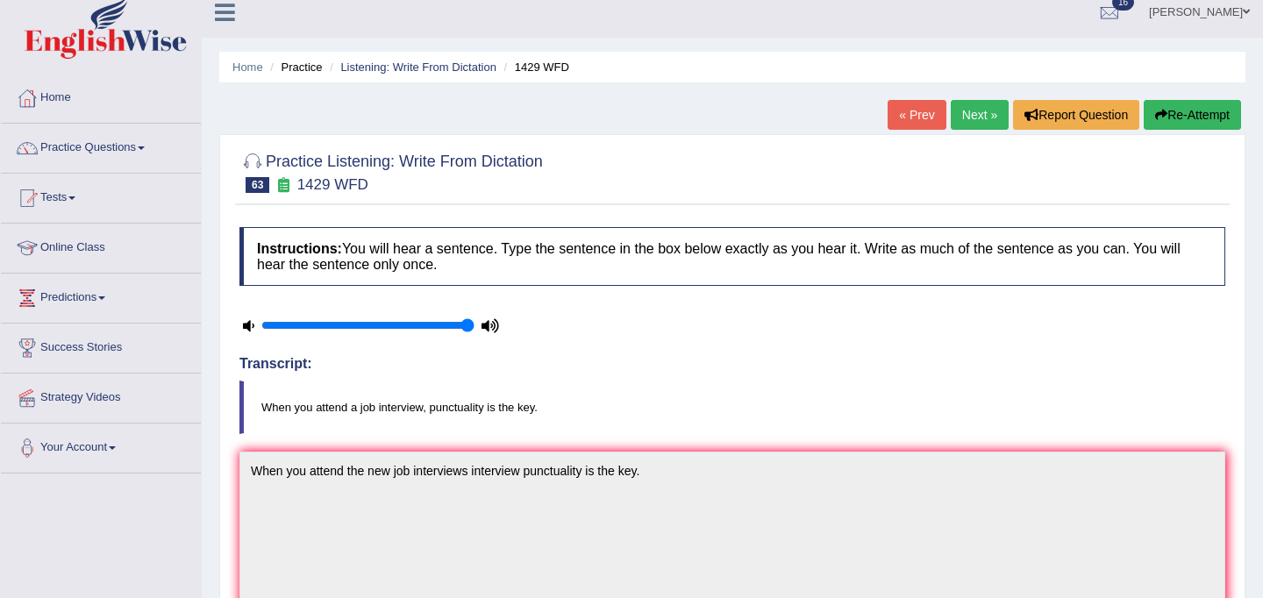
click at [966, 125] on link "Next »" at bounding box center [980, 115] width 58 height 30
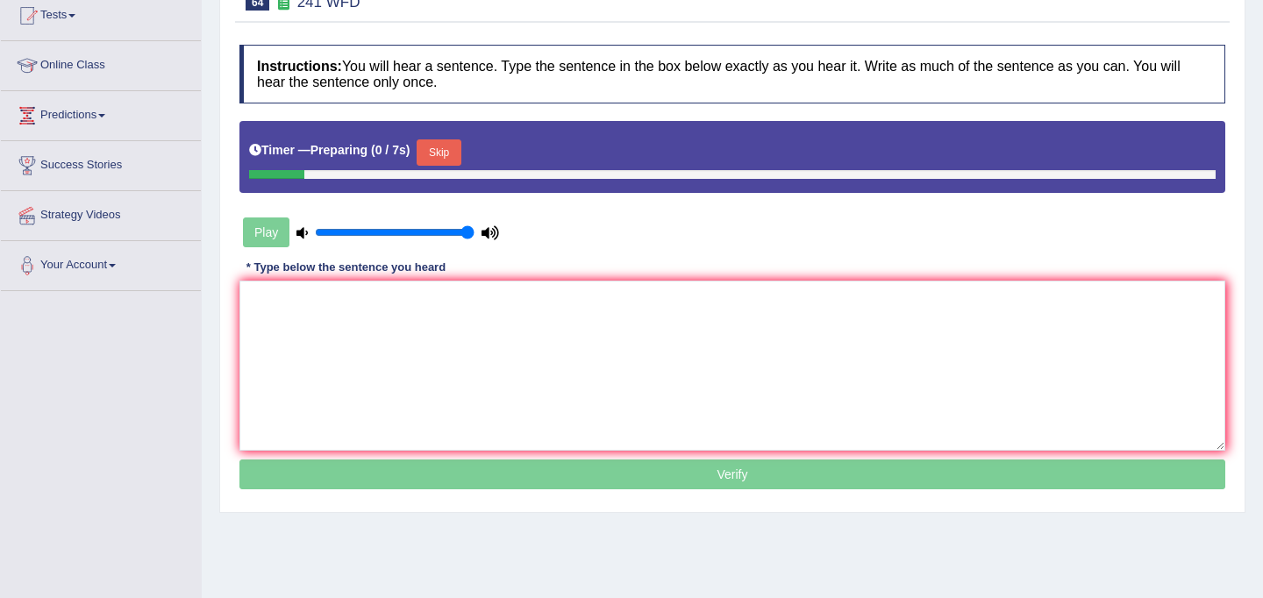
scroll to position [267, 0]
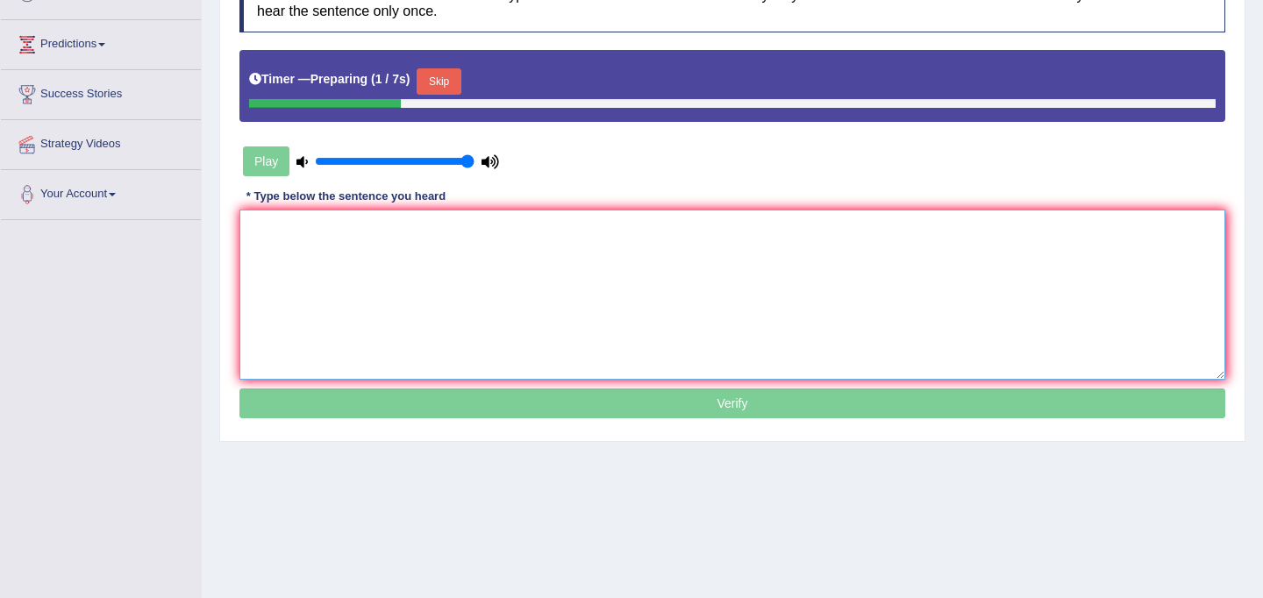
click at [732, 348] on textarea at bounding box center [732, 295] width 986 height 170
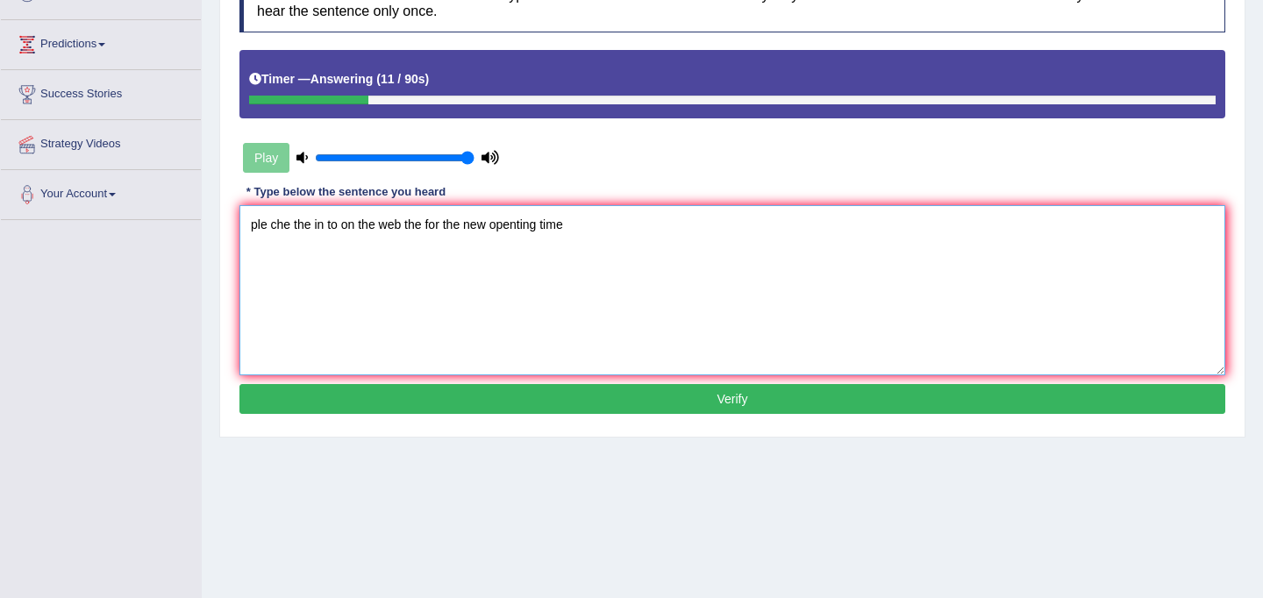
click at [259, 229] on textarea "ple che the in to on the web the for the new openting time" at bounding box center [732, 290] width 986 height 170
click at [267, 227] on textarea "Ple che the in to on the web the for the new openting time" at bounding box center [732, 290] width 986 height 170
click at [309, 227] on textarea "Please che the in to on the web the for the new openting time" at bounding box center [732, 290] width 986 height 170
click at [363, 229] on textarea "Please check the in to on the web the for the new openting time" at bounding box center [732, 290] width 986 height 170
click at [357, 232] on textarea "Please check the in to on the web the for the new openting time" at bounding box center [732, 290] width 986 height 170
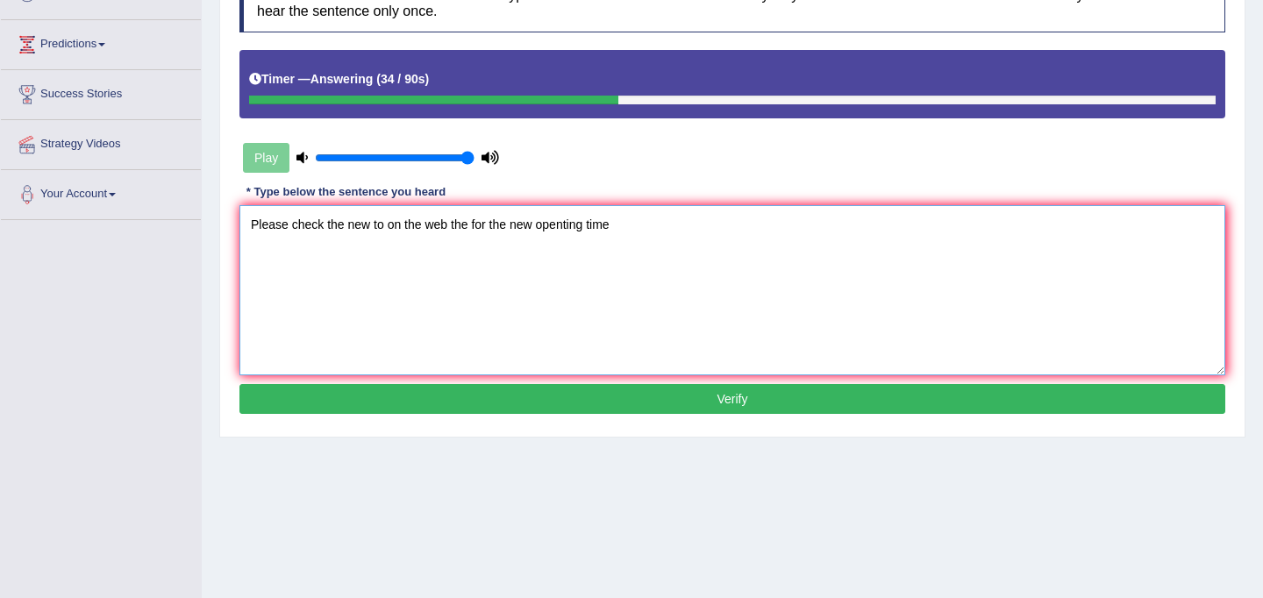
click at [382, 230] on textarea "Please check the new to on the web the for the new openting time" at bounding box center [732, 290] width 986 height 170
click at [461, 230] on textarea "Please check the new time on the web the for the new openting time" at bounding box center [732, 290] width 986 height 170
click at [618, 230] on textarea "Please check the new time on the website the for the new openting time" at bounding box center [732, 290] width 986 height 170
click at [643, 226] on textarea "Please check the new time on the website the for the new opening time" at bounding box center [732, 290] width 986 height 170
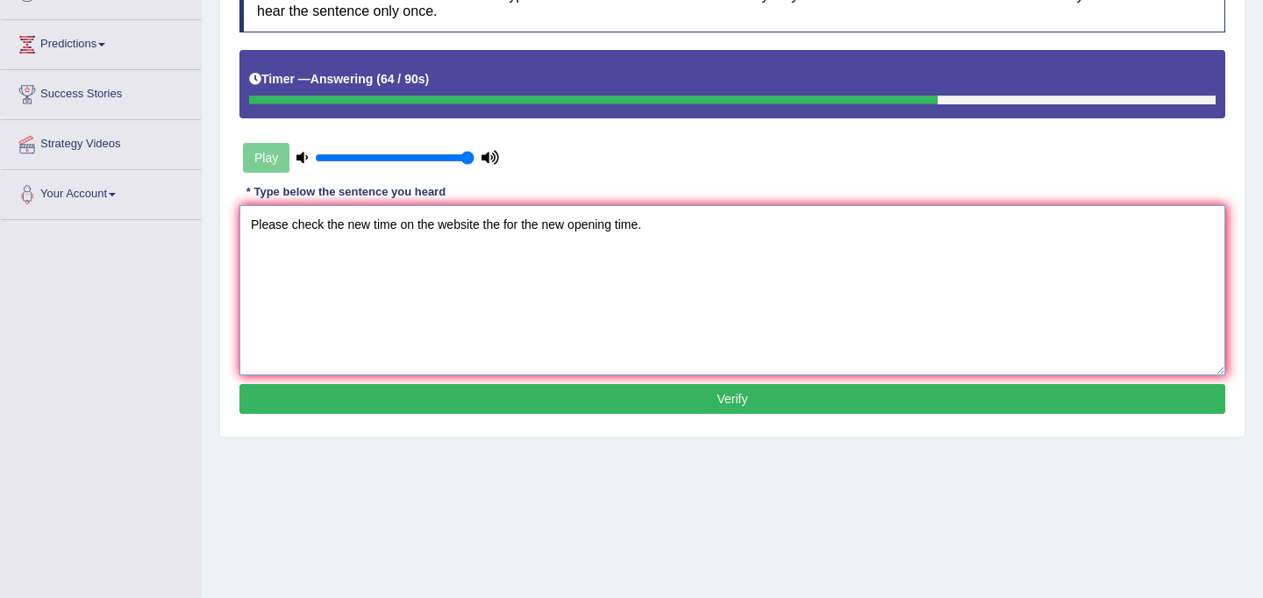
click at [500, 229] on textarea "Please check the new time on the website the for the new opening time." at bounding box center [732, 290] width 986 height 170
click at [634, 227] on textarea "Please check the new time on the website for the new opening time." at bounding box center [732, 290] width 986 height 170
type textarea "Please check the new time on the website for the new opening time."
click at [579, 404] on button "Verify" at bounding box center [732, 399] width 986 height 30
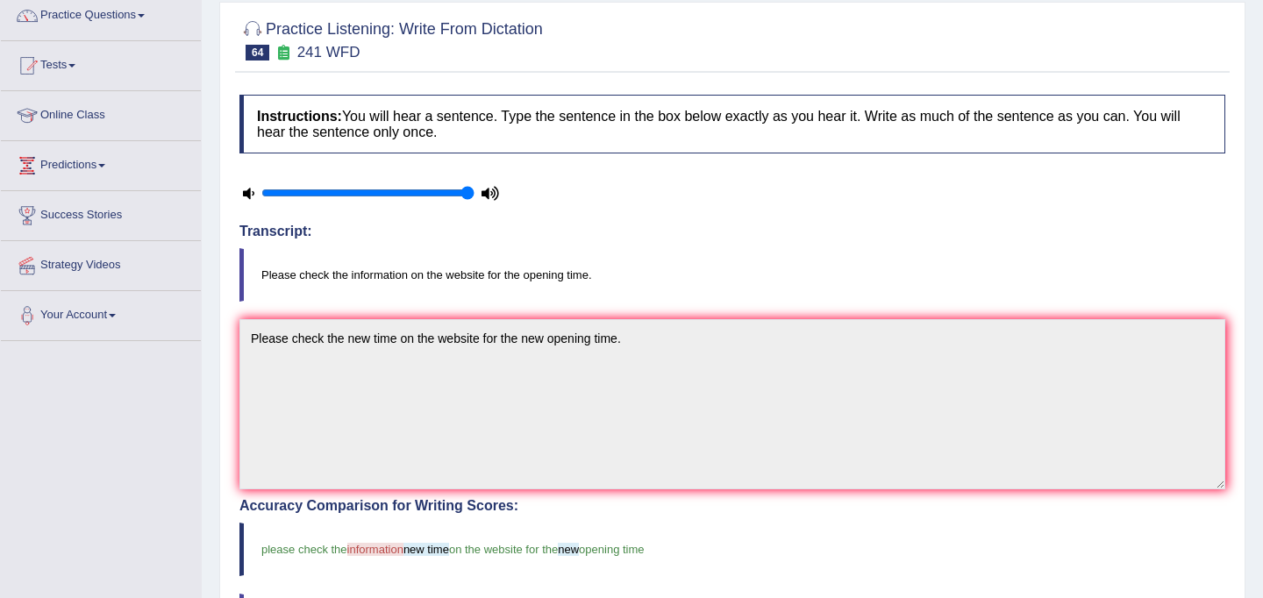
scroll to position [88, 0]
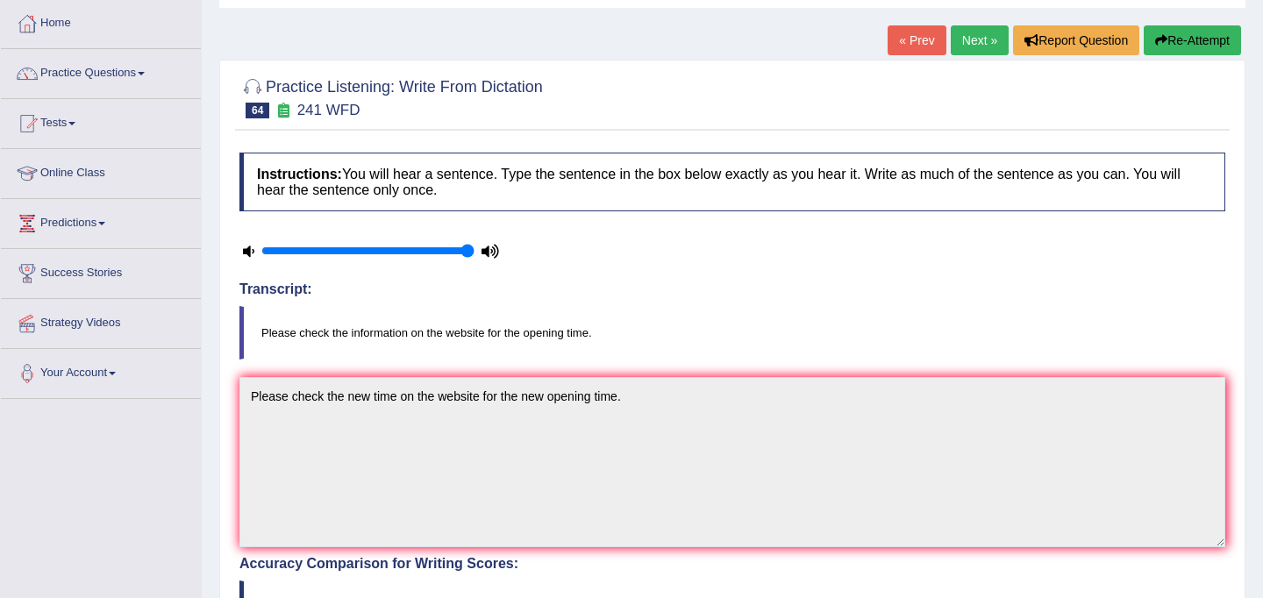
click at [1201, 51] on button "Re-Attempt" at bounding box center [1192, 40] width 97 height 30
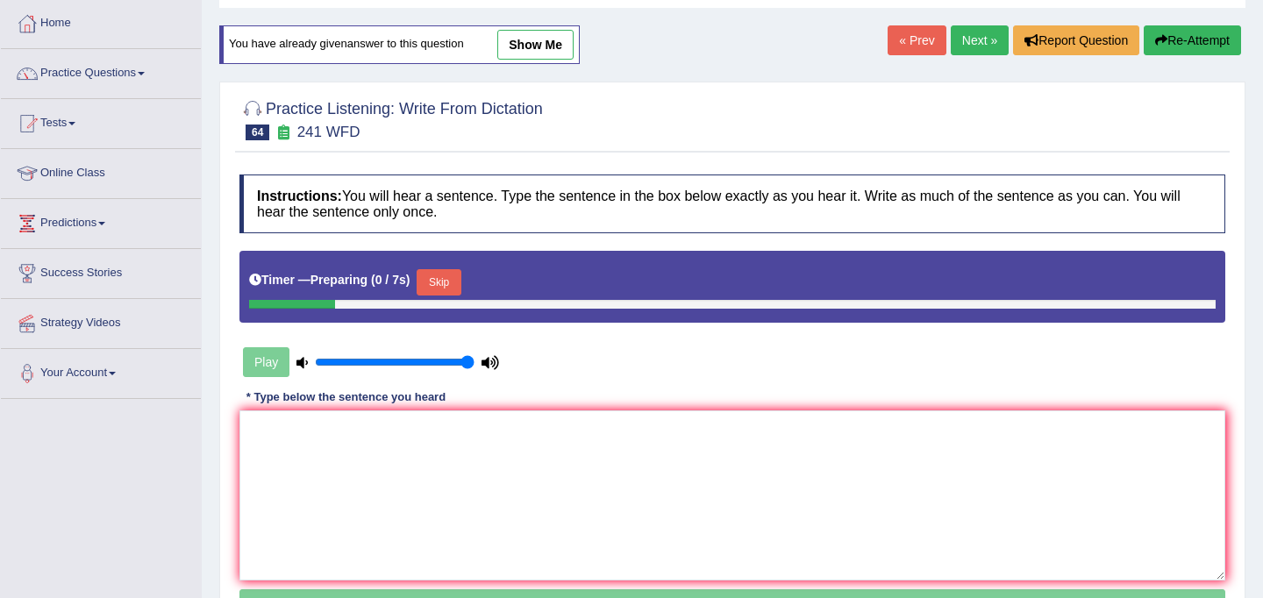
click at [458, 283] on button "Skip" at bounding box center [439, 282] width 44 height 26
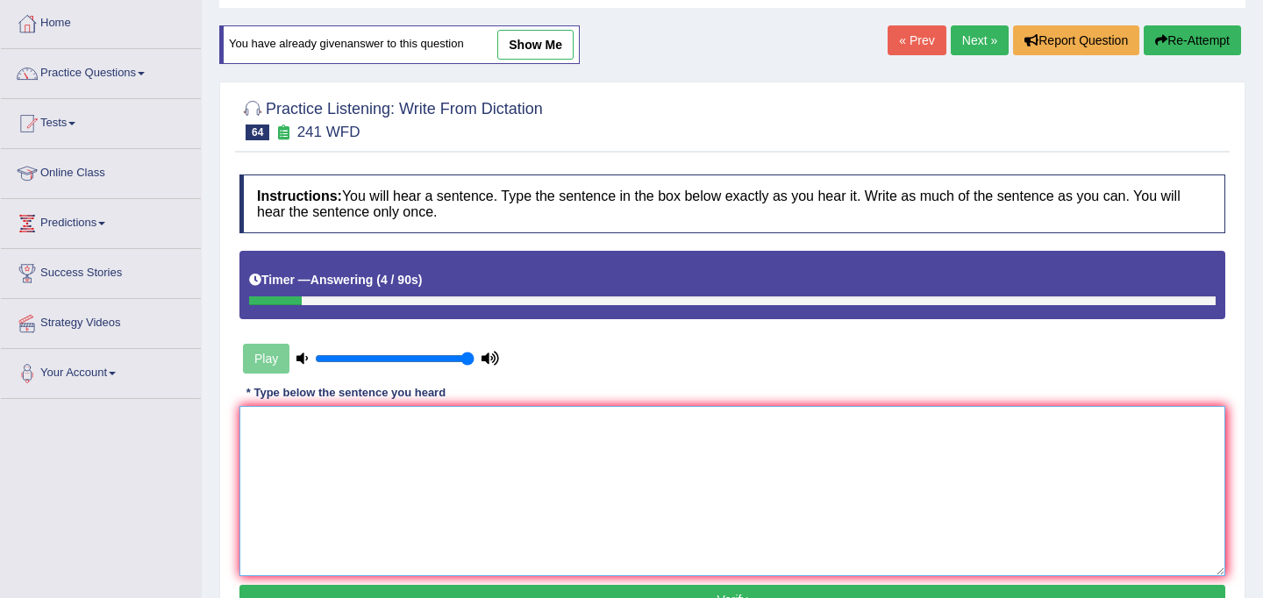
click at [483, 471] on textarea at bounding box center [732, 491] width 986 height 170
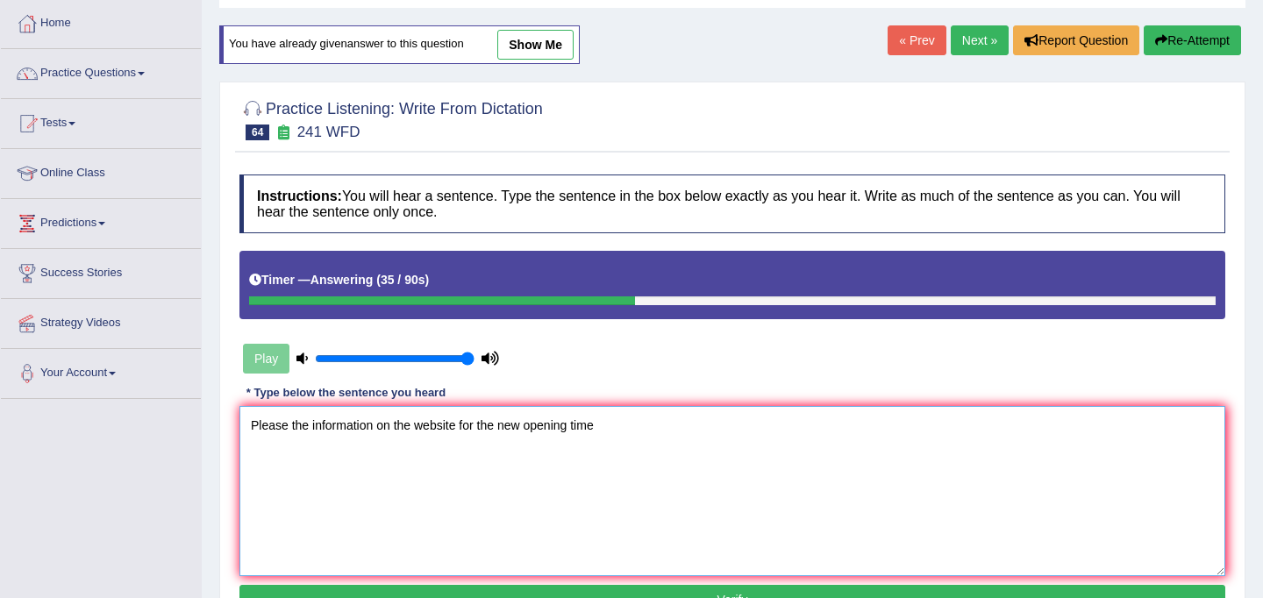
click at [289, 429] on textarea "Please the information on the website for the new opening time" at bounding box center [732, 491] width 986 height 170
click at [636, 429] on textarea "Please check the information on the website for the new opening time" at bounding box center [732, 491] width 986 height 170
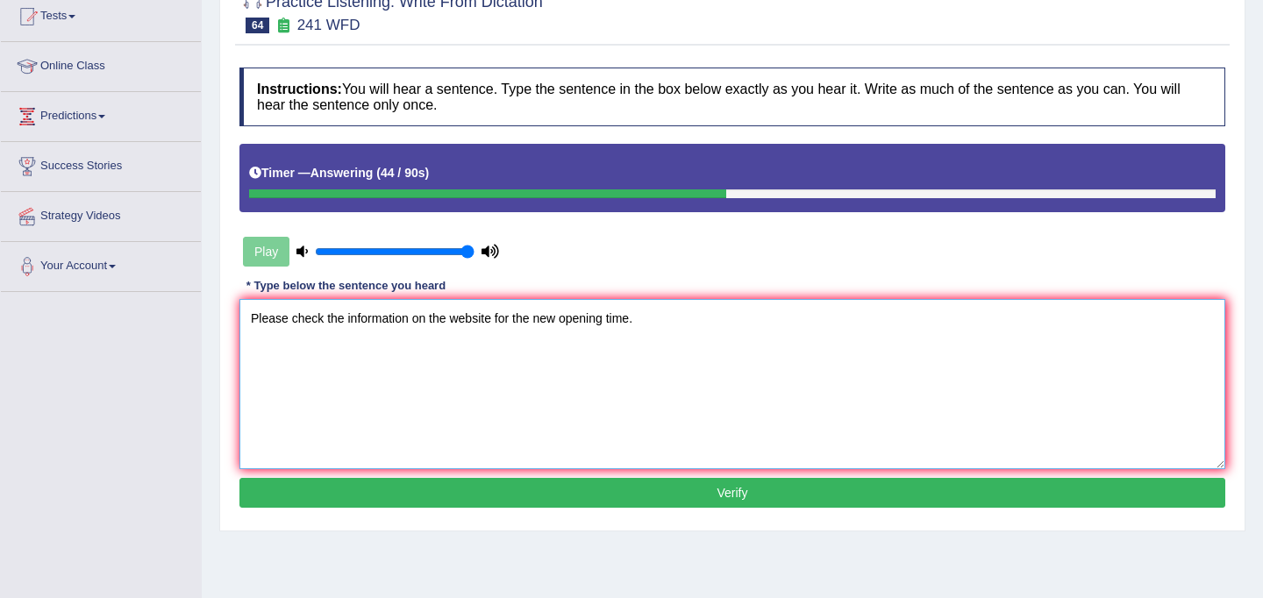
scroll to position [207, 0]
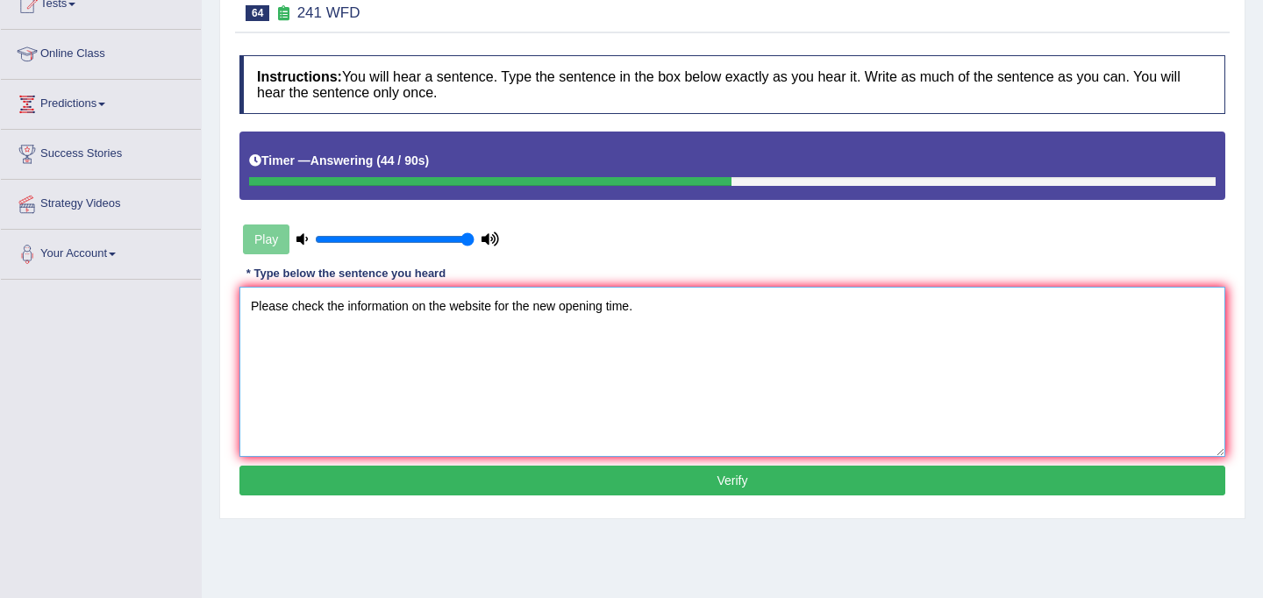
type textarea "Please check the information on the website for the new opening time."
click at [722, 482] on button "Verify" at bounding box center [732, 481] width 986 height 30
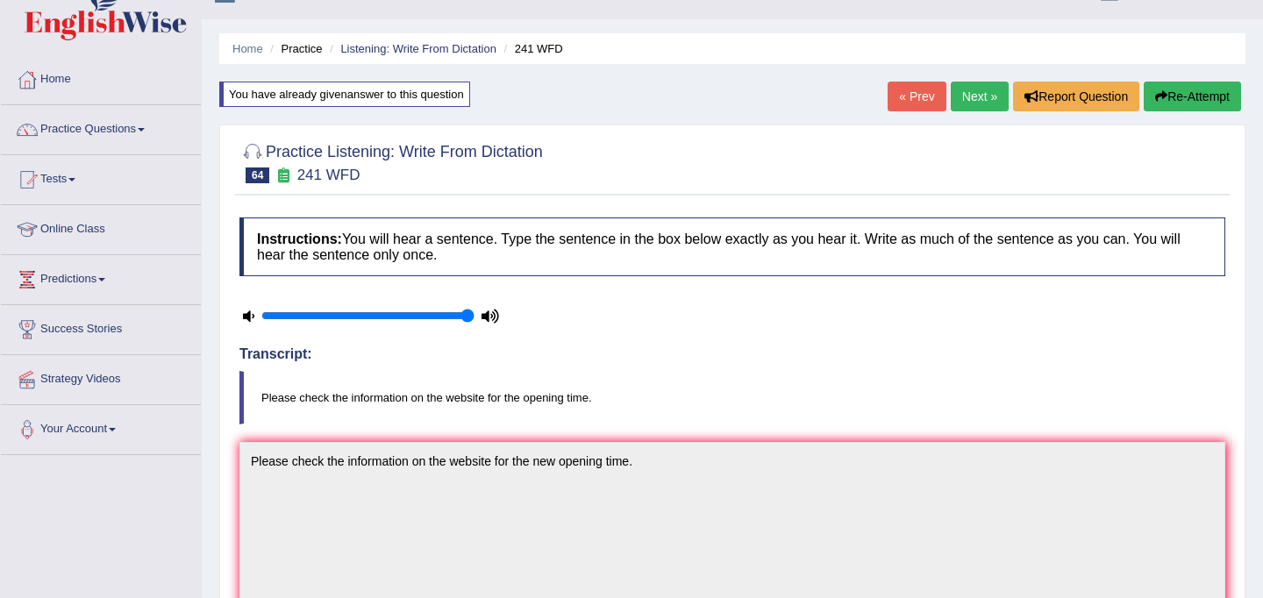
scroll to position [0, 0]
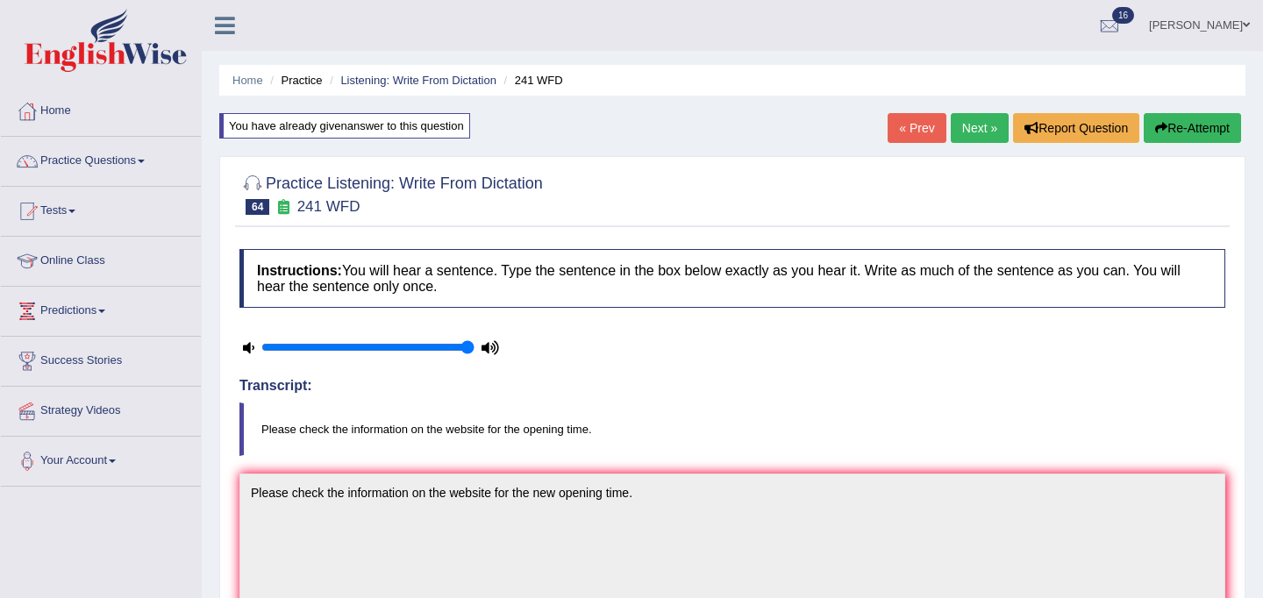
click at [973, 120] on link "Next »" at bounding box center [980, 128] width 58 height 30
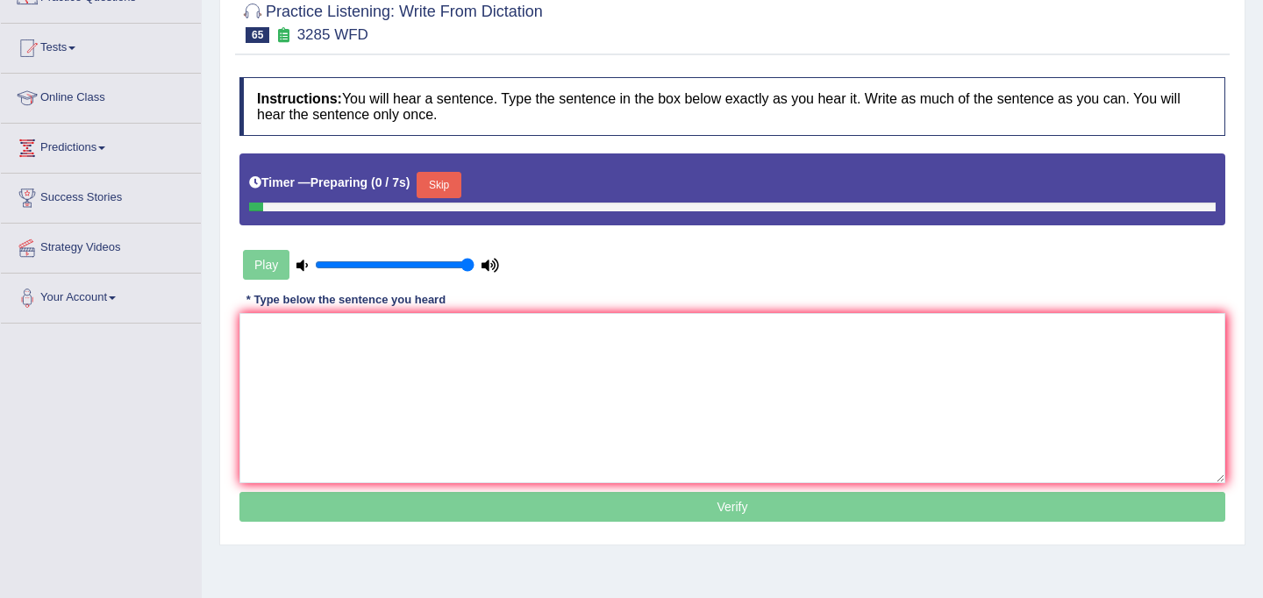
scroll to position [212, 0]
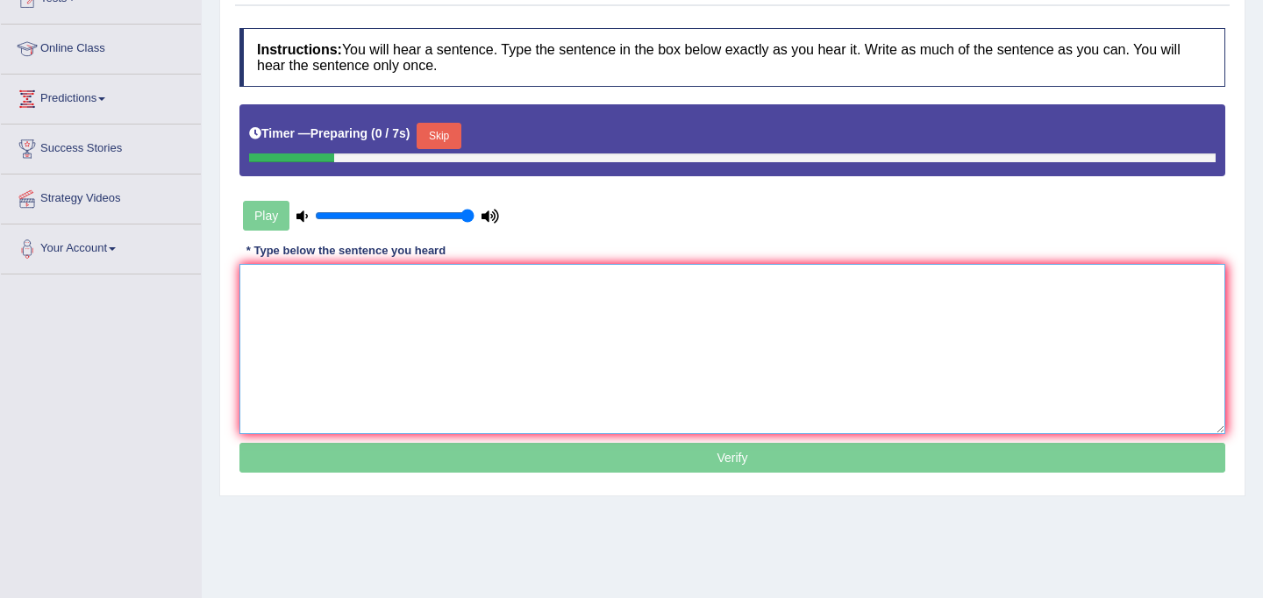
click at [597, 354] on textarea at bounding box center [732, 349] width 986 height 170
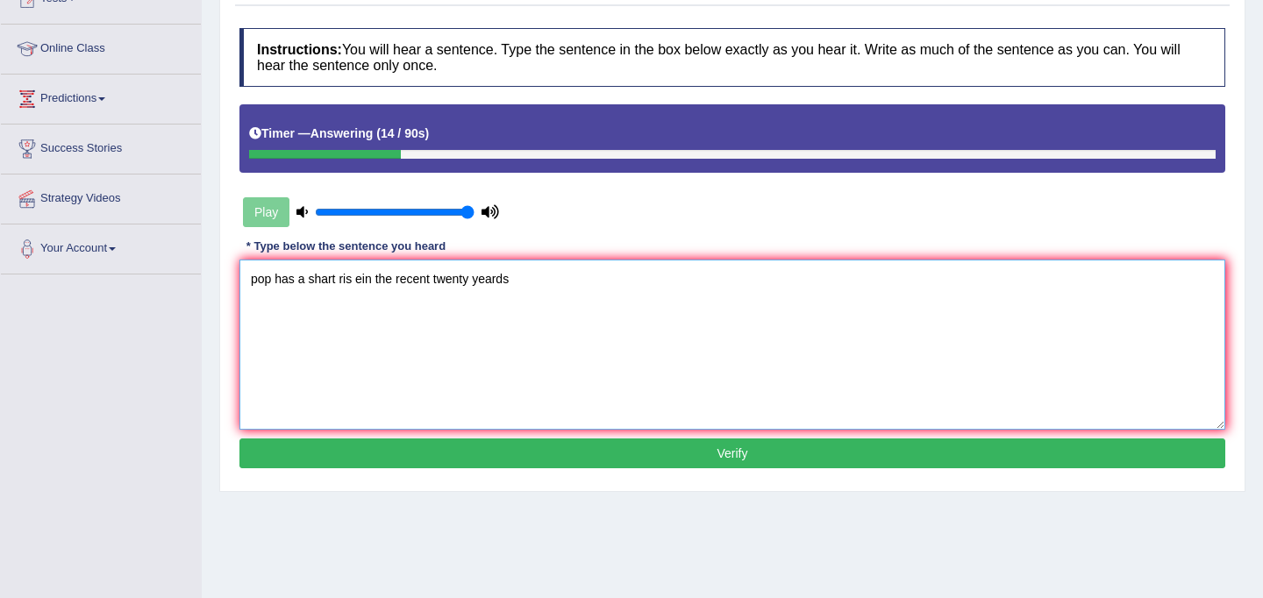
click at [260, 280] on textarea "pop has a shart ris ein the recent twenty yeards" at bounding box center [732, 345] width 986 height 170
click at [271, 280] on textarea "Pop has a shart ris ein the recent twenty yeards" at bounding box center [732, 345] width 986 height 170
click at [371, 280] on textarea "Population has a shart ris ein the recent twenty yeards" at bounding box center [732, 345] width 986 height 170
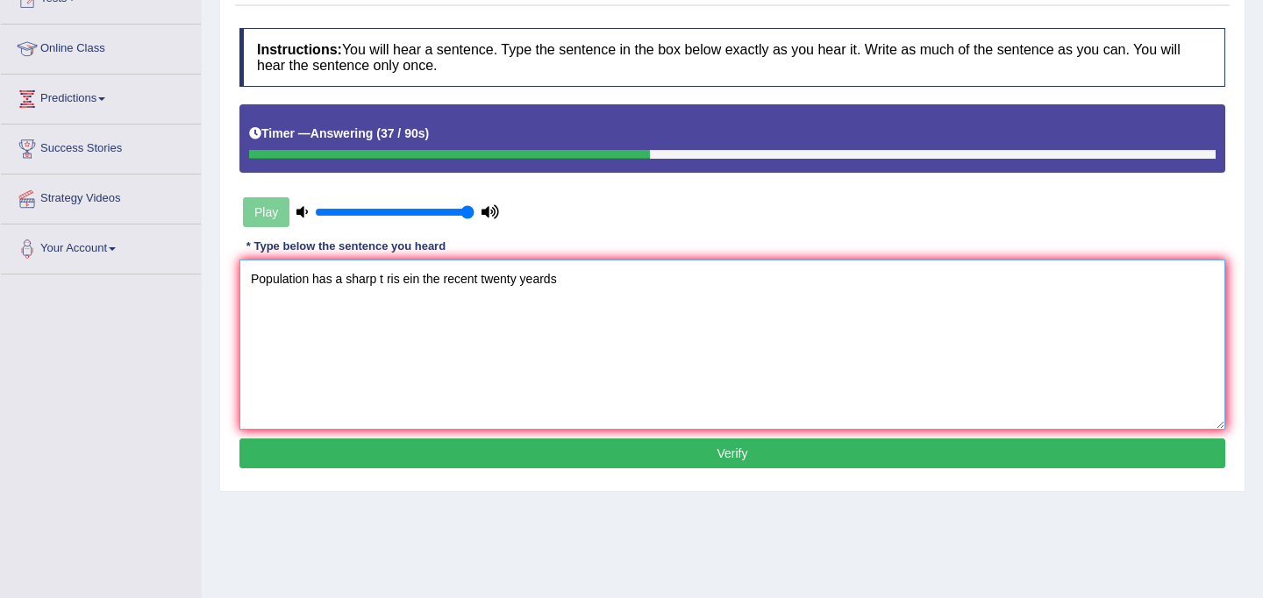
click at [382, 277] on textarea "Population has a sharp t ris ein the recent twenty yeards" at bounding box center [732, 345] width 986 height 170
click at [389, 279] on textarea "Population has a sharp ris ein the recent twenty yeards" at bounding box center [732, 345] width 986 height 170
click at [395, 279] on textarea "Population has a sharp ris ein the recent twenty yeards" at bounding box center [732, 345] width 986 height 170
click at [408, 278] on textarea "Population has a sharp rise ein the recent twenty yeards" at bounding box center [732, 345] width 986 height 170
click at [509, 283] on textarea "Population has a sharp rise in the recent twenty yeards" at bounding box center [732, 345] width 986 height 170
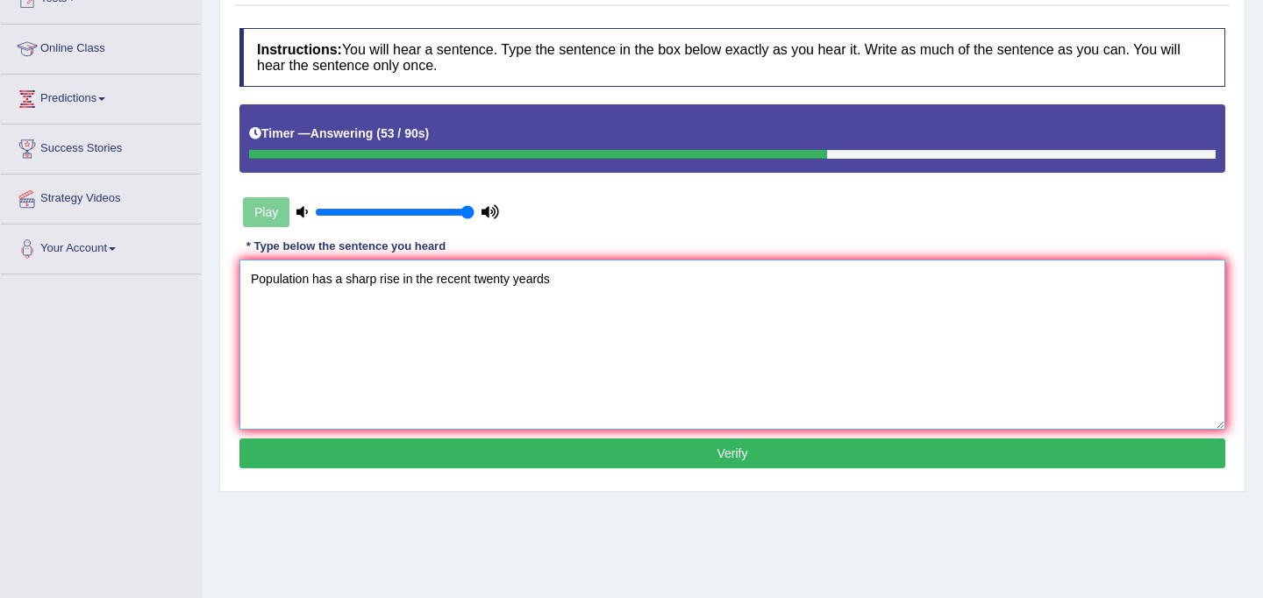
click at [553, 277] on textarea "Population has a sharp rise in the recent twenty yeards" at bounding box center [732, 345] width 986 height 170
click at [346, 280] on textarea "Population has a sharp rise in the recent twenty years." at bounding box center [732, 345] width 986 height 170
click at [590, 285] on textarea "Population has a the sharp rise in the recent twenty years." at bounding box center [732, 345] width 986 height 170
type textarea "Population has a the sharp rise in the recent twenty years."
click at [636, 455] on button "Verify" at bounding box center [732, 454] width 986 height 30
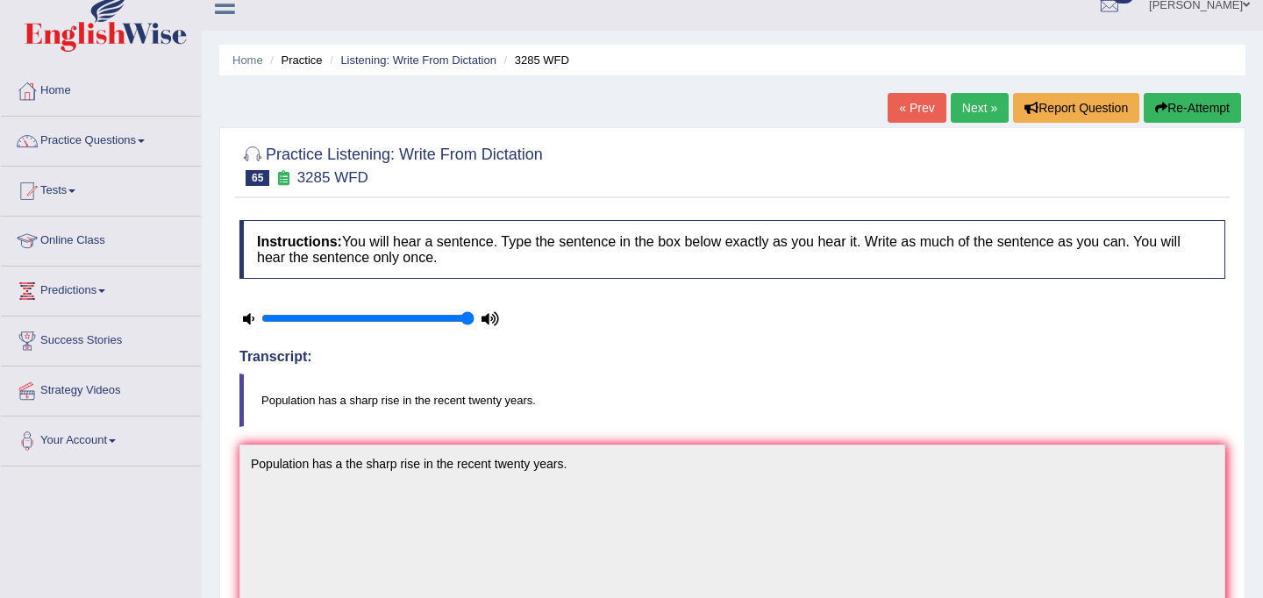
scroll to position [0, 0]
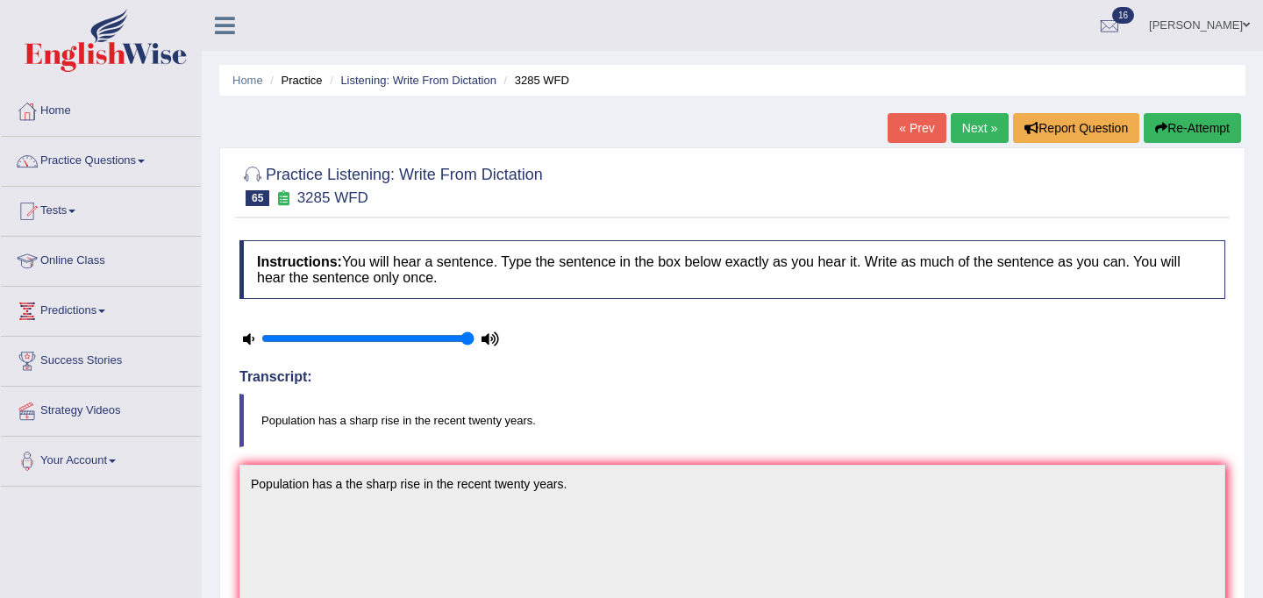
click at [964, 125] on link "Next »" at bounding box center [980, 128] width 58 height 30
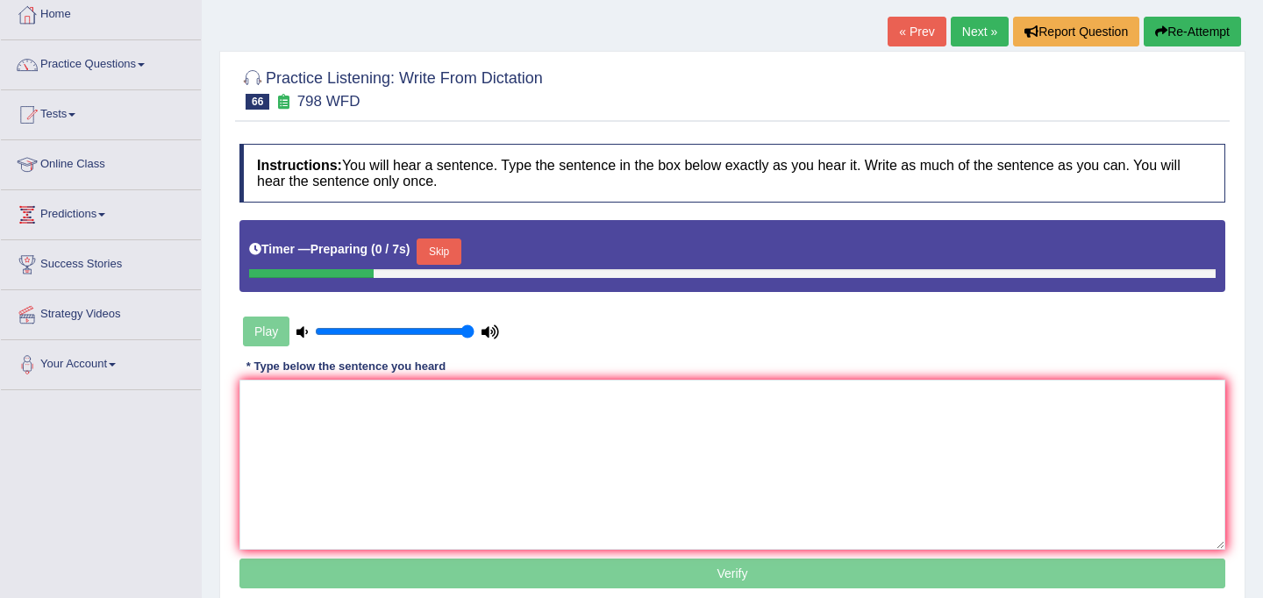
scroll to position [106, 0]
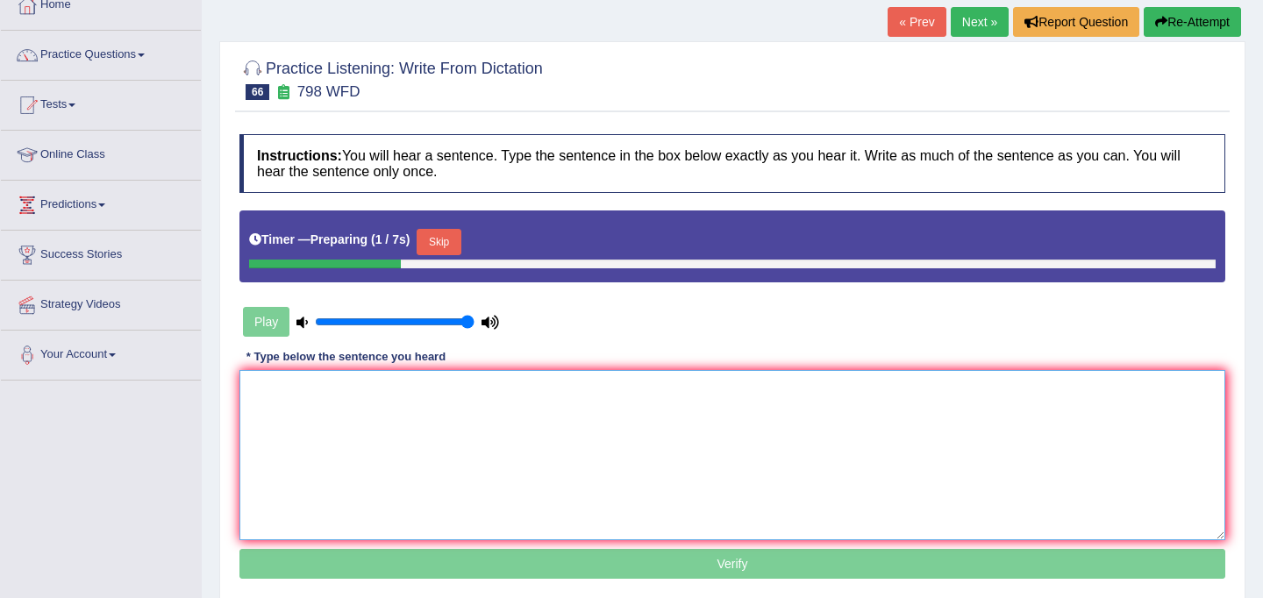
click at [624, 496] on textarea at bounding box center [732, 455] width 986 height 170
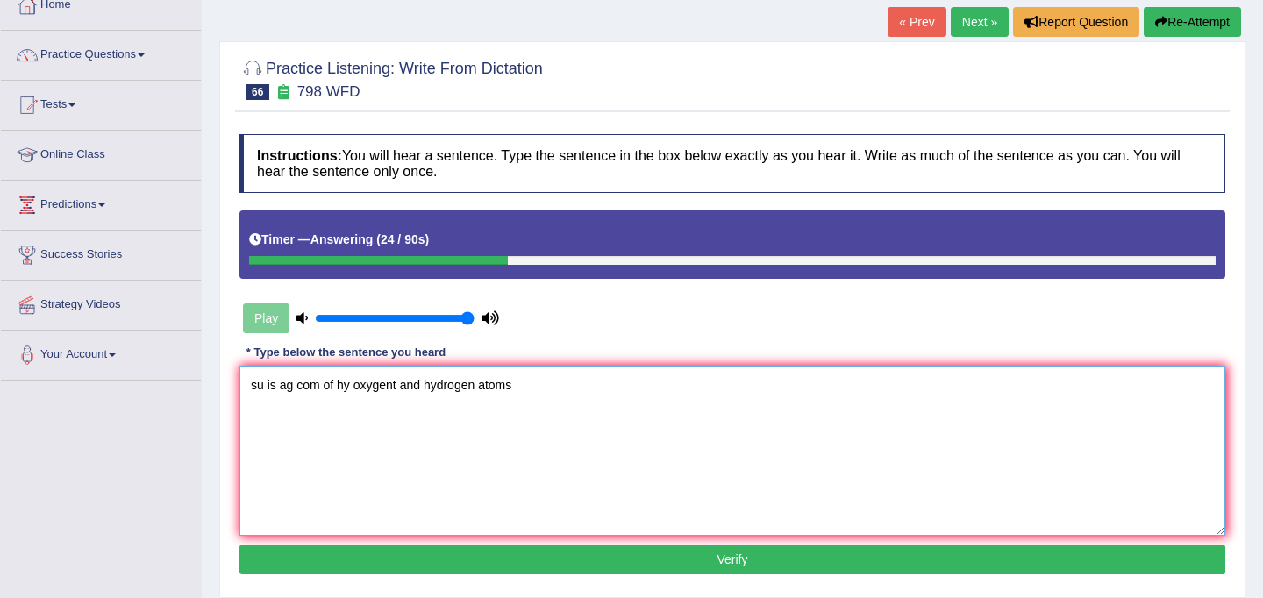
click at [265, 389] on textarea "su is ag com of hy oxygent and hydrogen atoms" at bounding box center [732, 451] width 986 height 170
click at [312, 390] on textarea "Sugar is ag com of hy oxygent and hydrogen atoms" at bounding box center [732, 451] width 986 height 170
click at [332, 389] on textarea "Sugar is a com of hy oxygent and hydrogen atoms" at bounding box center [732, 451] width 986 height 170
click at [399, 385] on textarea "Sugar is a compound of hy oxygent and hydrogen atoms" at bounding box center [732, 451] width 986 height 170
click at [427, 384] on textarea "Sugar is a compound of oxygent and hydrogen atoms" at bounding box center [732, 451] width 986 height 170
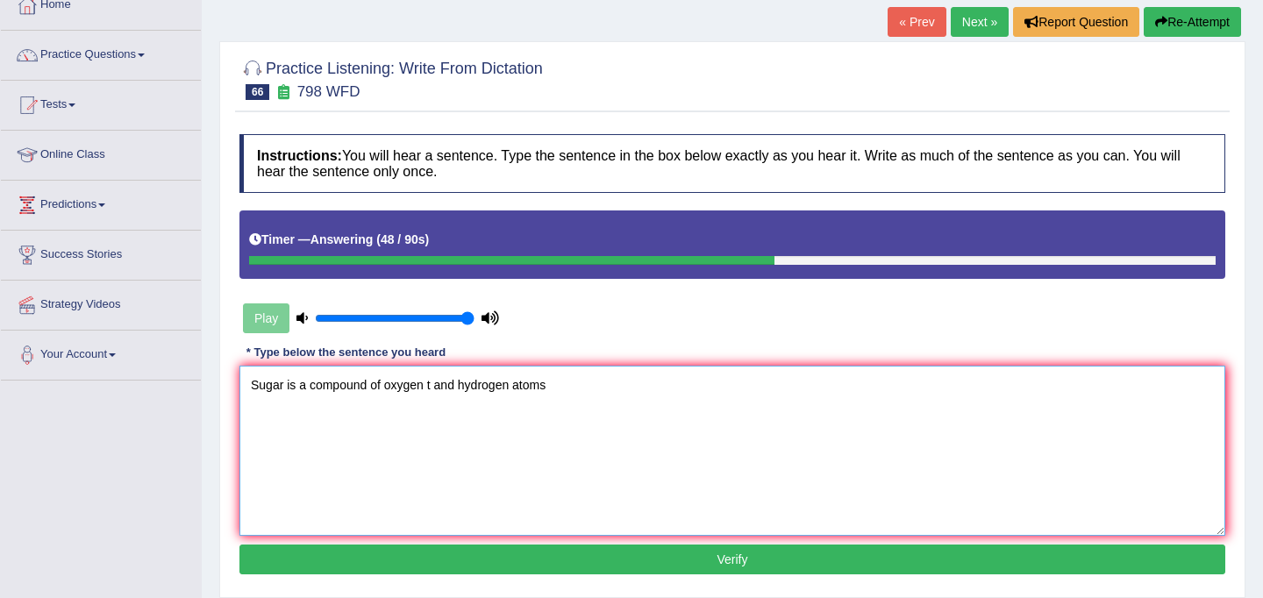
click at [440, 389] on textarea "Sugar is a compound of oxygen t and hydrogen atoms" at bounding box center [732, 451] width 986 height 170
click at [434, 389] on textarea "Sugar is a compound of oxygen t and hydrogen atoms" at bounding box center [732, 451] width 986 height 170
click at [545, 389] on textarea "Sugar is a compound of oxygen and hydrogen atoms" at bounding box center [732, 451] width 986 height 170
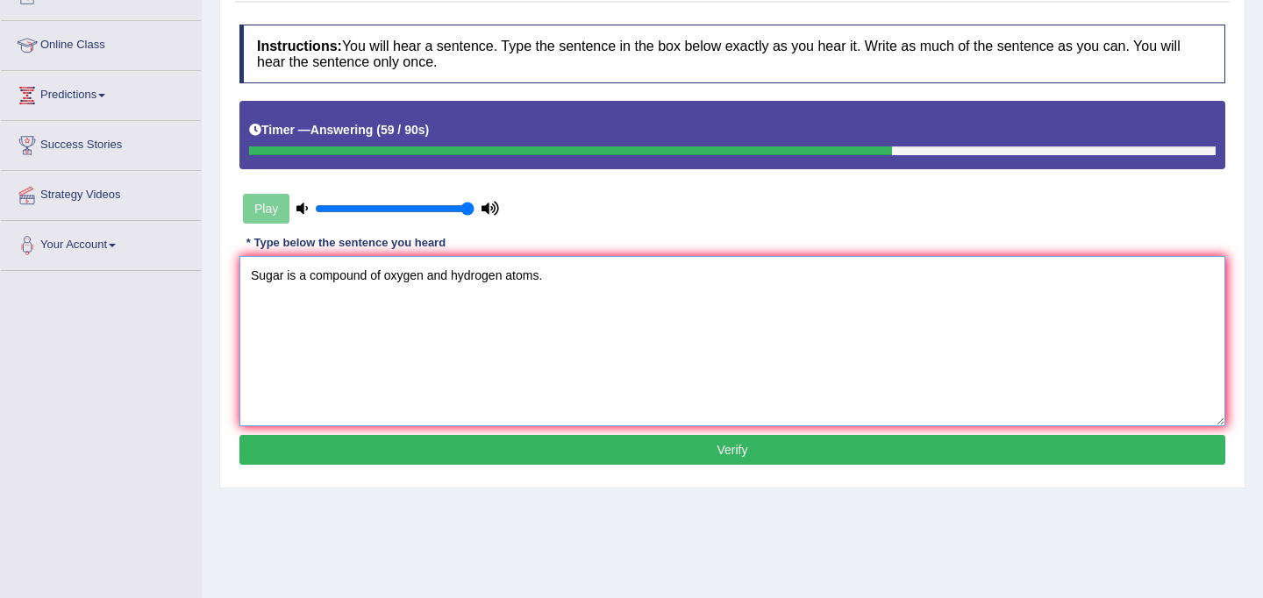
scroll to position [229, 0]
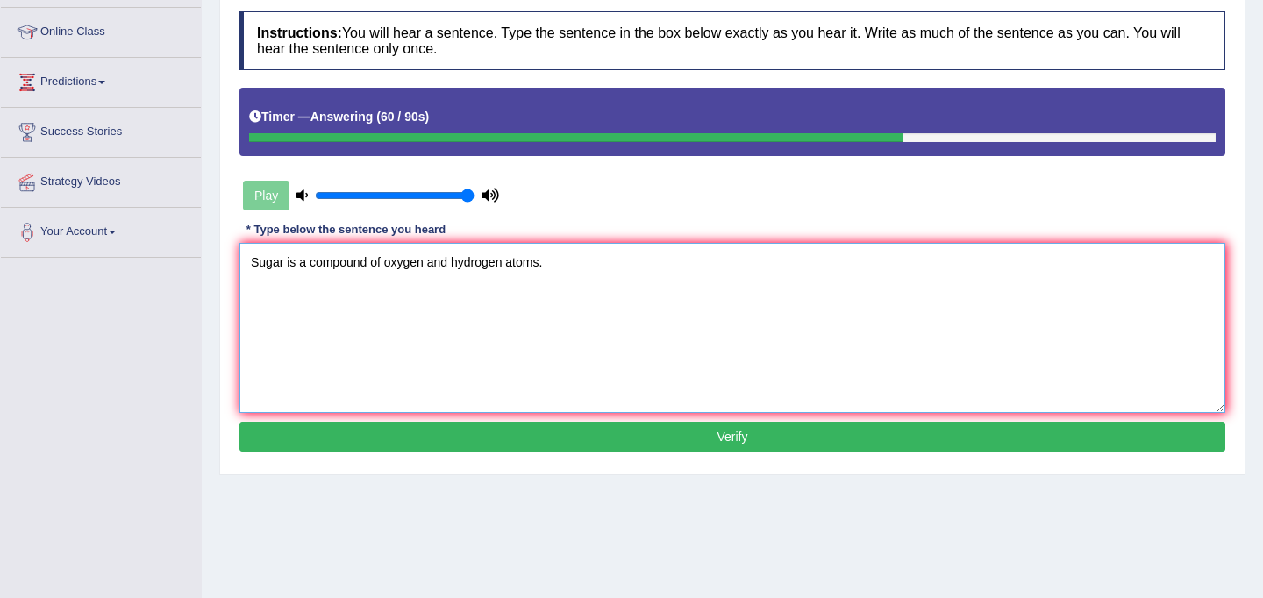
type textarea "Sugar is a compound of oxygen and hydrogen atoms."
click at [596, 436] on button "Verify" at bounding box center [732, 437] width 986 height 30
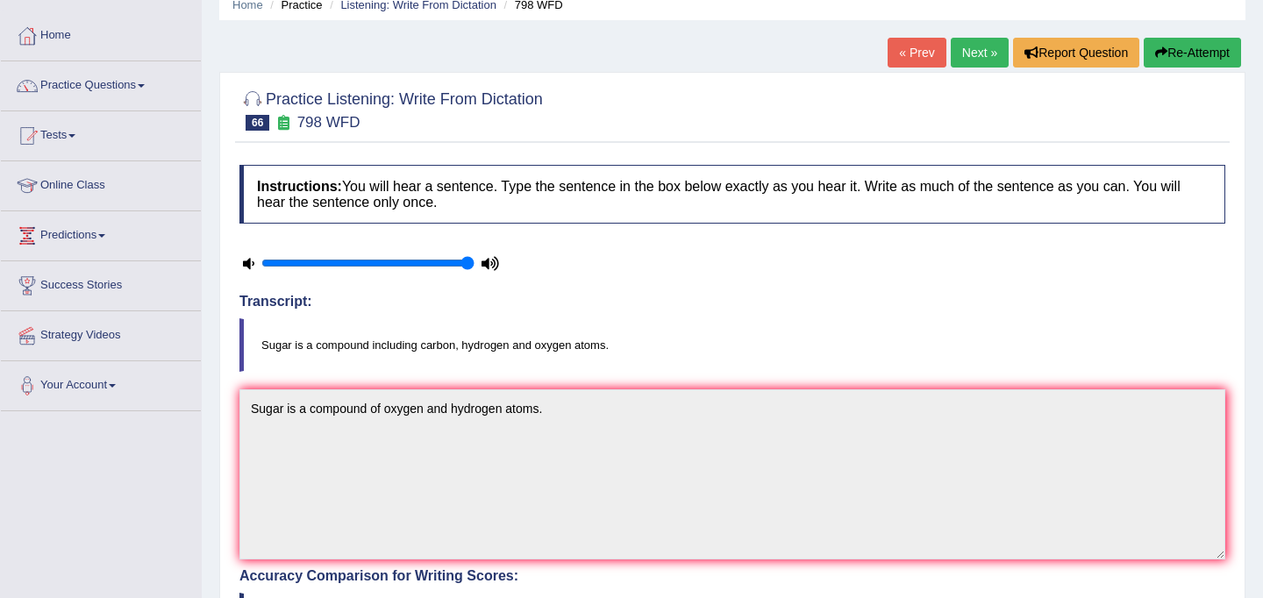
scroll to position [73, 0]
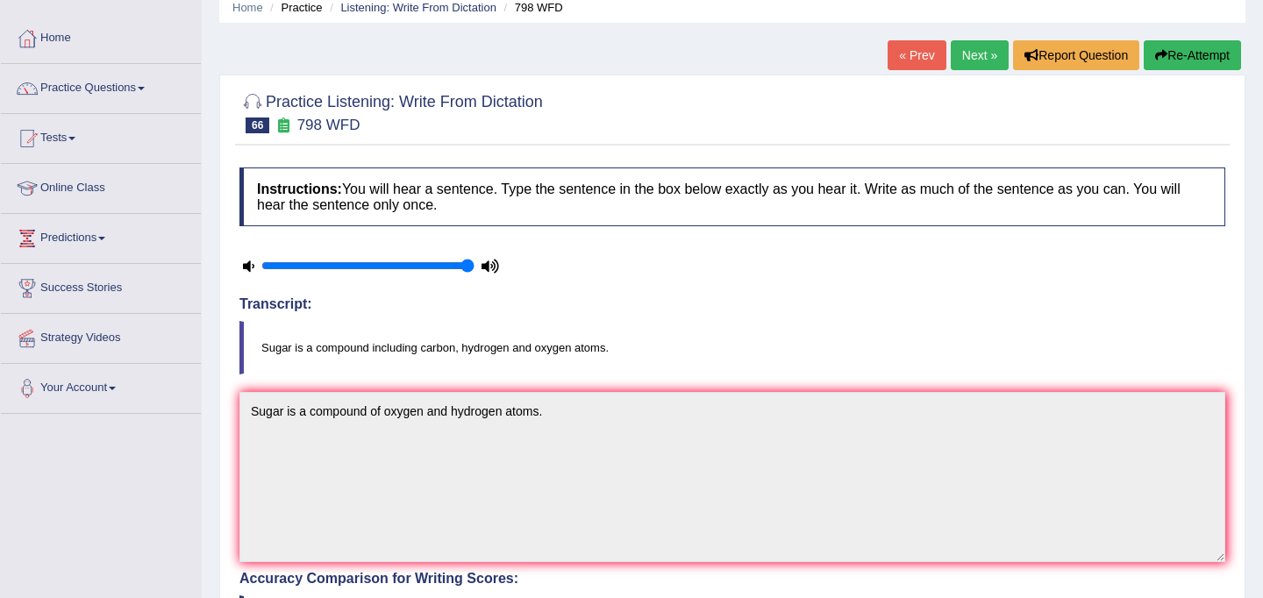
click at [1186, 57] on button "Re-Attempt" at bounding box center [1192, 55] width 97 height 30
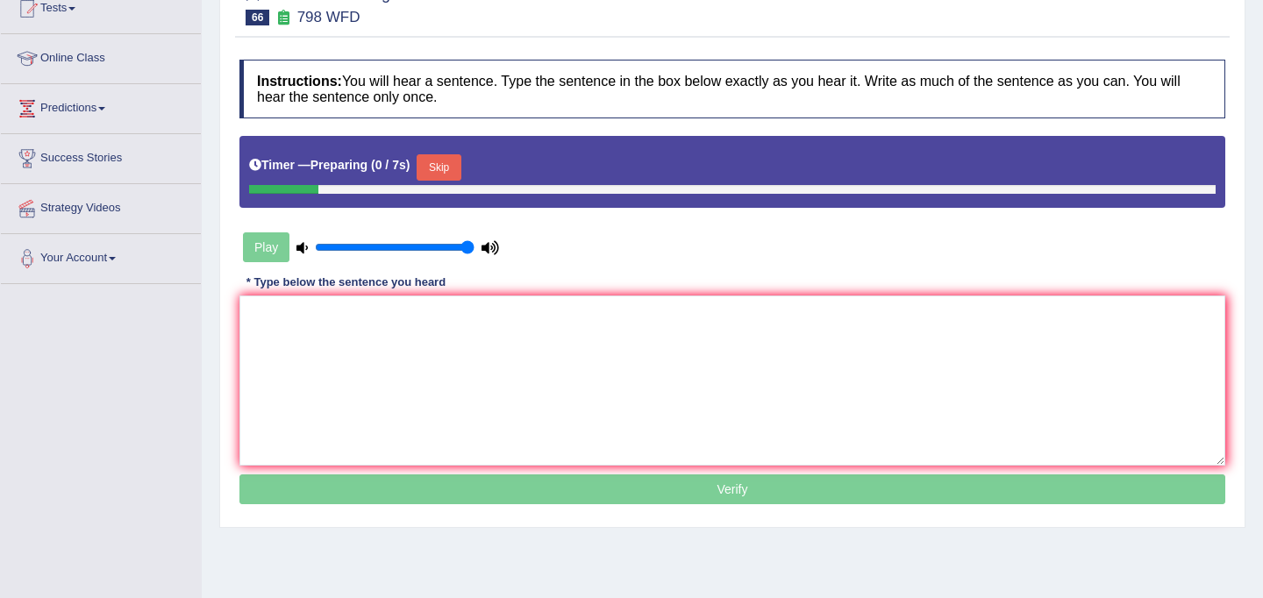
scroll to position [305, 0]
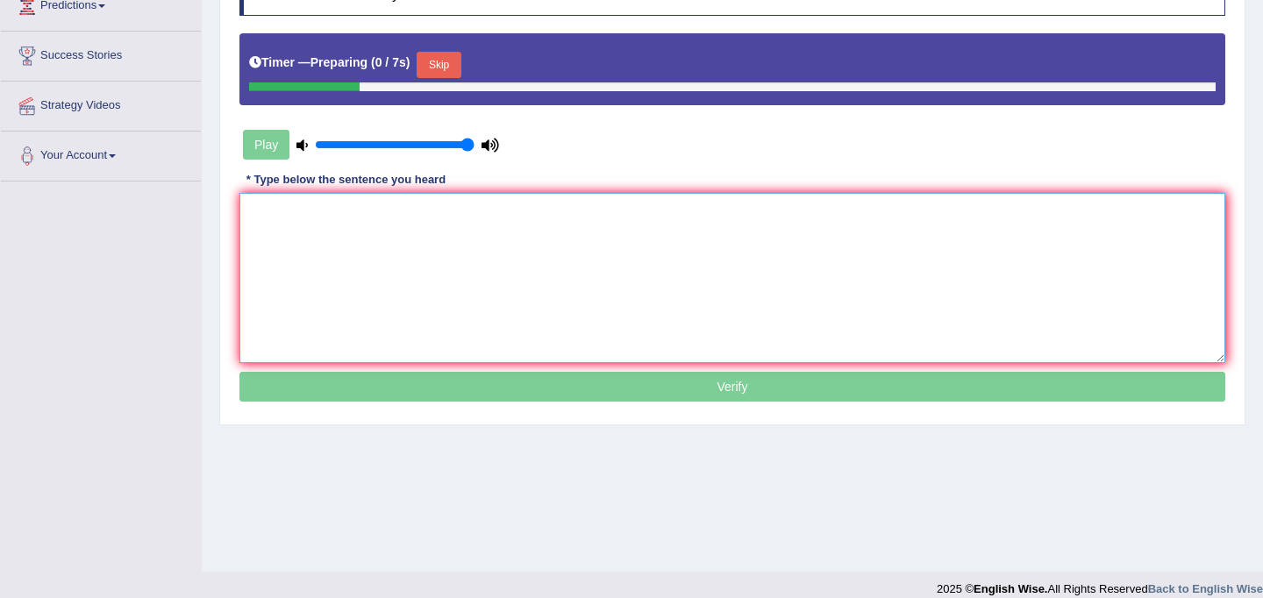
click at [574, 312] on textarea at bounding box center [732, 278] width 986 height 170
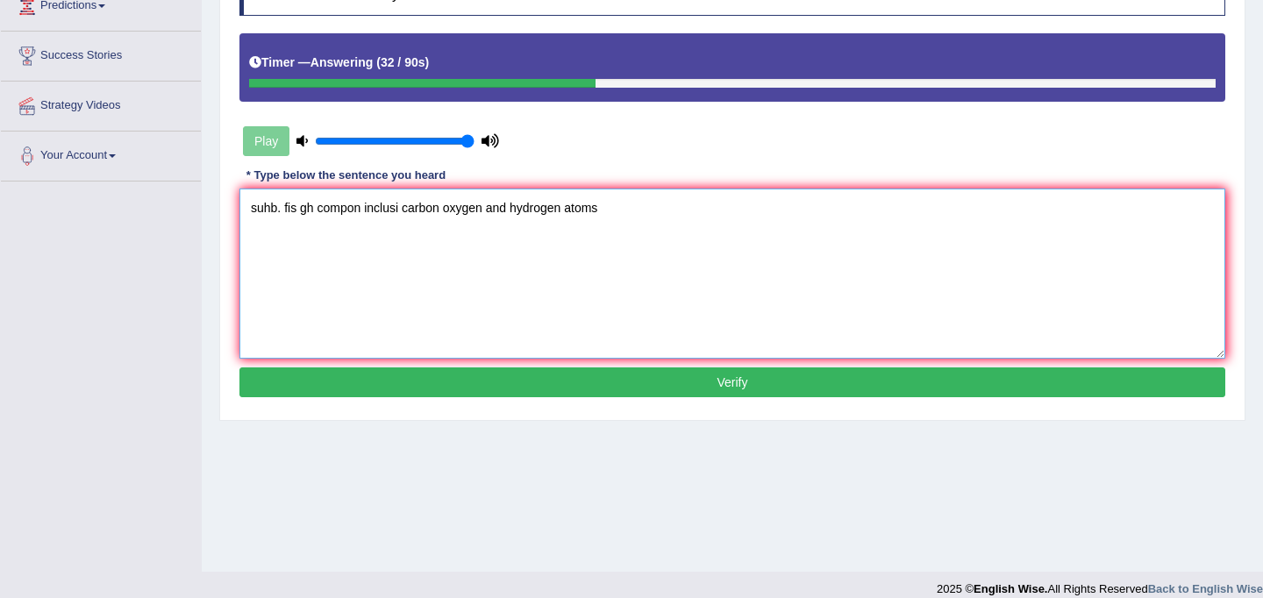
click at [284, 210] on textarea "suhb. fis gh compon inclusi carbon oxygen and hydrogen atoms" at bounding box center [732, 274] width 986 height 170
drag, startPoint x: 312, startPoint y: 210, endPoint x: 250, endPoint y: 207, distance: 62.3
click at [250, 207] on textarea "suhb.fis gh compon inclusi carbon oxygen and hydrogen atoms" at bounding box center [732, 274] width 986 height 170
click at [353, 211] on textarea "Sugar is a compon inclusi carbon oxygen and hydrogen atoms" at bounding box center [732, 274] width 986 height 170
click at [405, 210] on textarea "Sugar is a compound inclusi carbon oxygen and hydrogen atoms" at bounding box center [732, 274] width 986 height 170
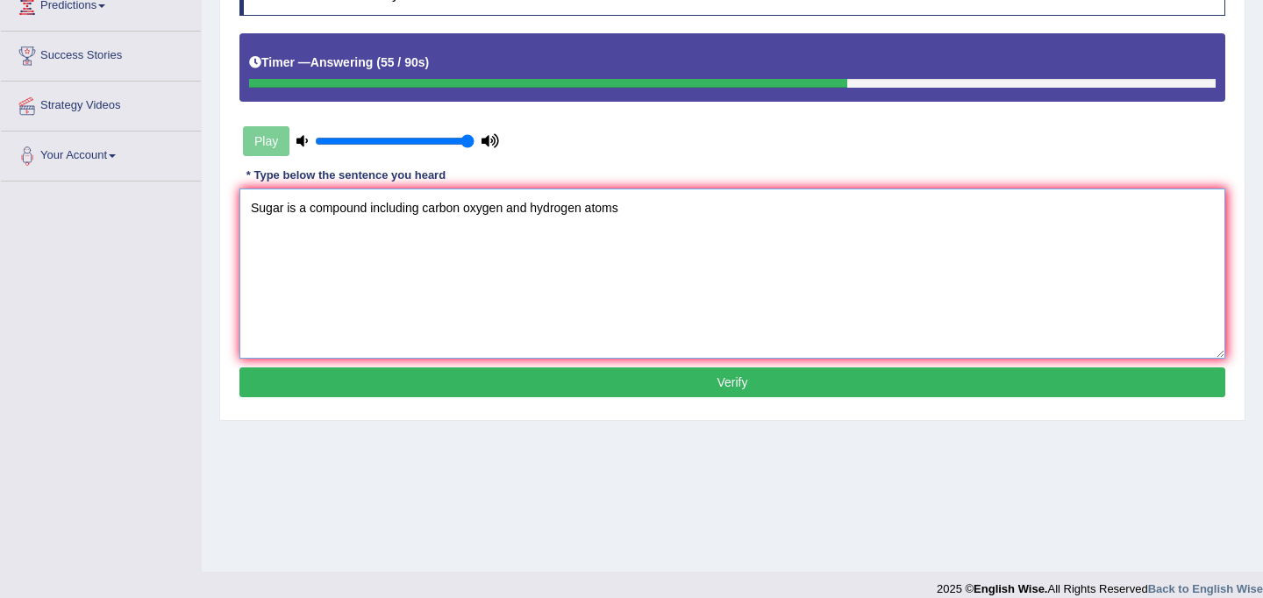
click at [466, 213] on textarea "Sugar is a compound including carbon oxygen and hydrogen atoms" at bounding box center [732, 274] width 986 height 170
click at [633, 211] on textarea "Sugar is a compound including carbon, oxygen and hydrogen atoms" at bounding box center [732, 274] width 986 height 170
type textarea "Sugar is a compound including carbon, oxygen and hydrogen atoms."
click at [569, 382] on button "Verify" at bounding box center [732, 382] width 986 height 30
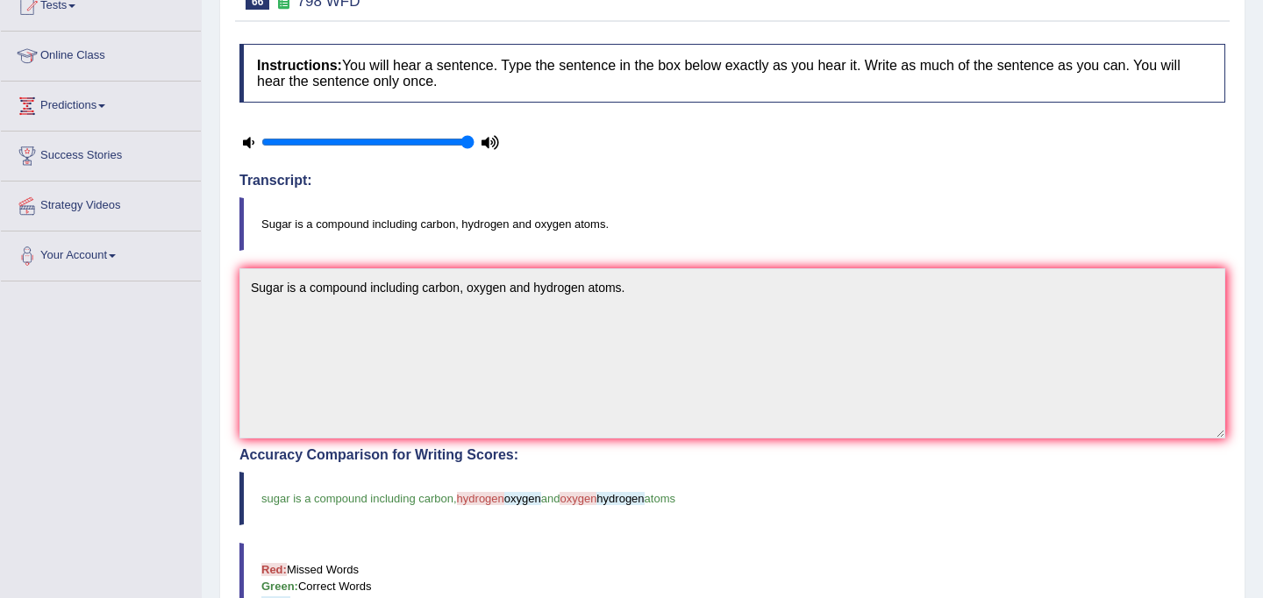
scroll to position [0, 0]
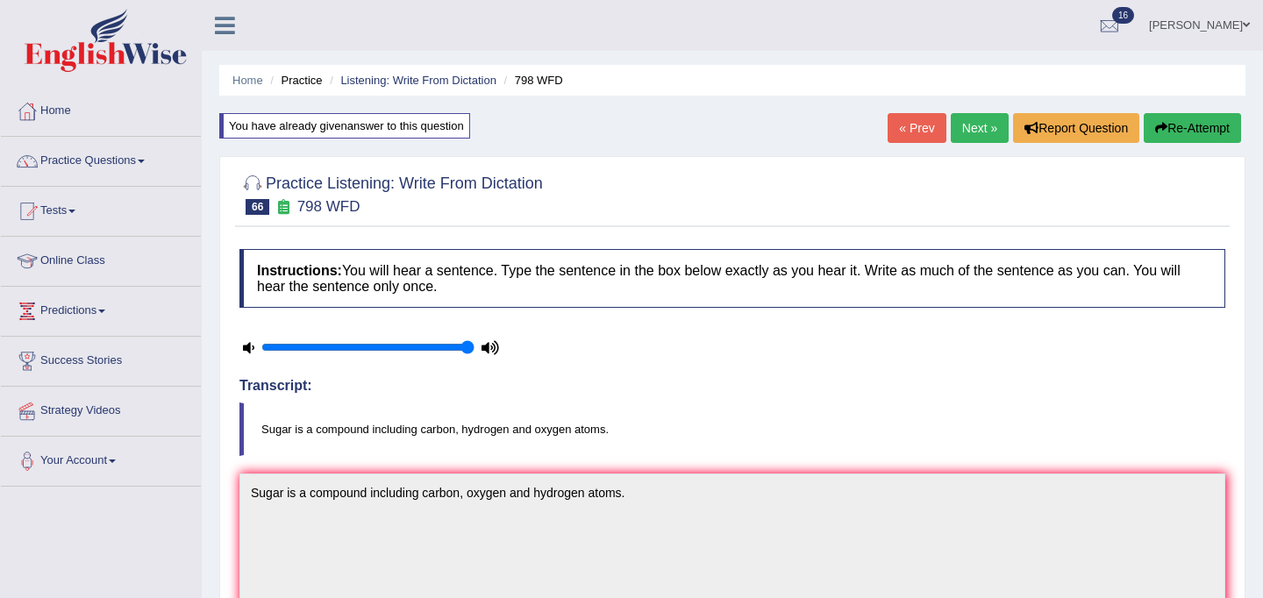
click at [981, 129] on link "Next »" at bounding box center [980, 128] width 58 height 30
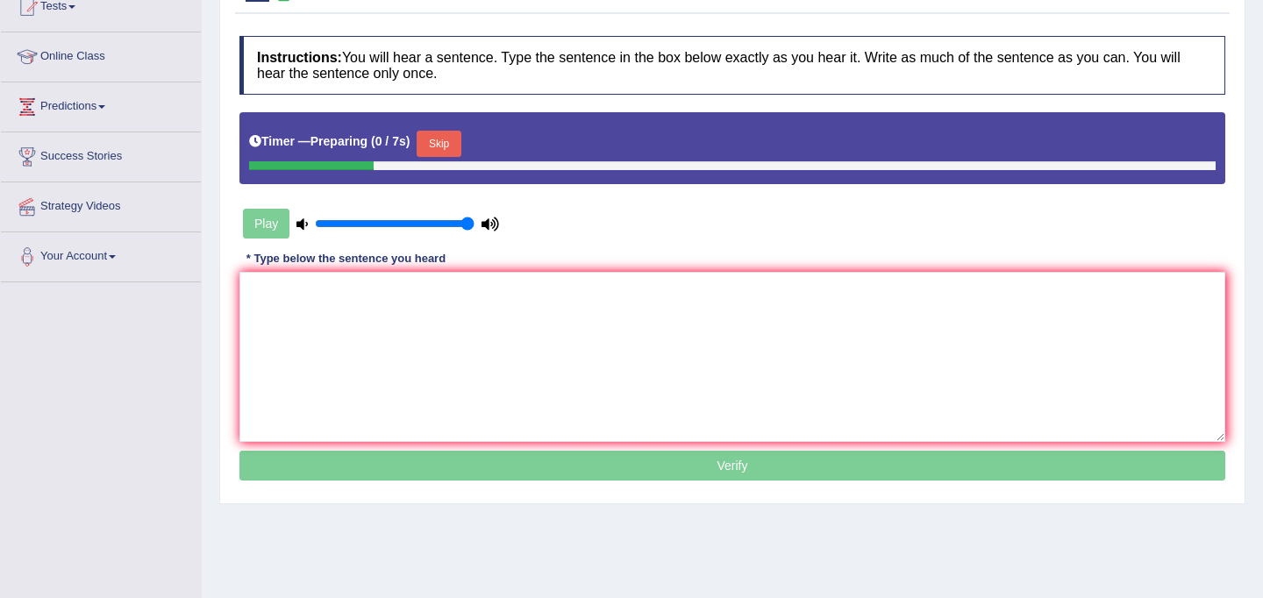
scroll to position [256, 0]
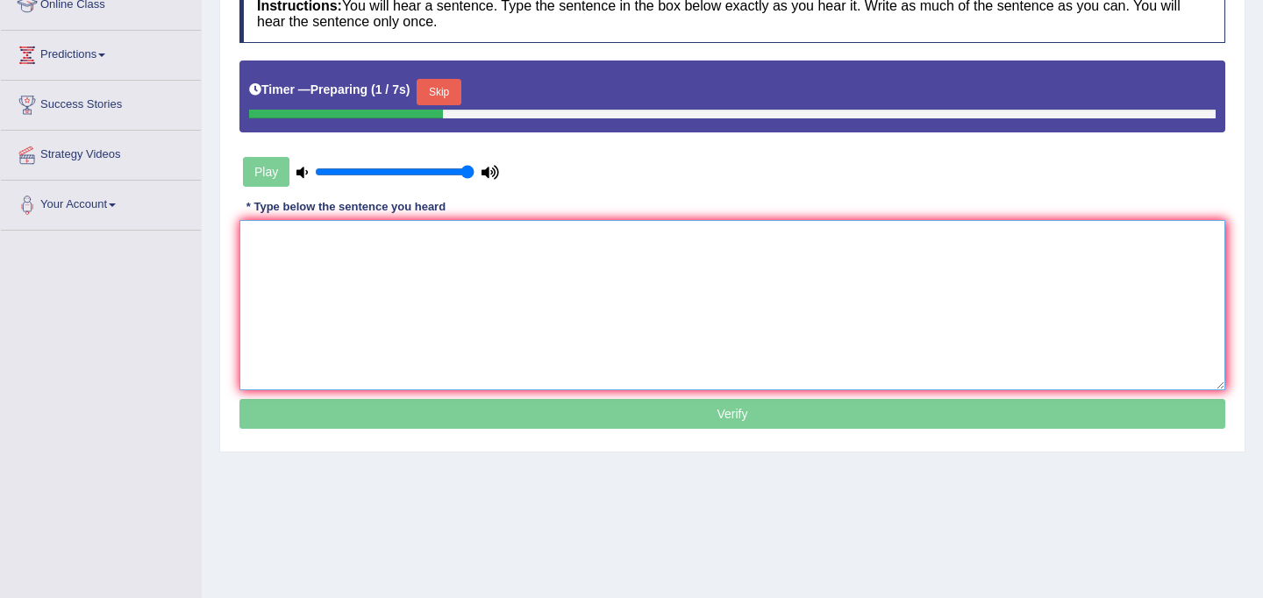
click at [656, 330] on textarea at bounding box center [732, 305] width 986 height 170
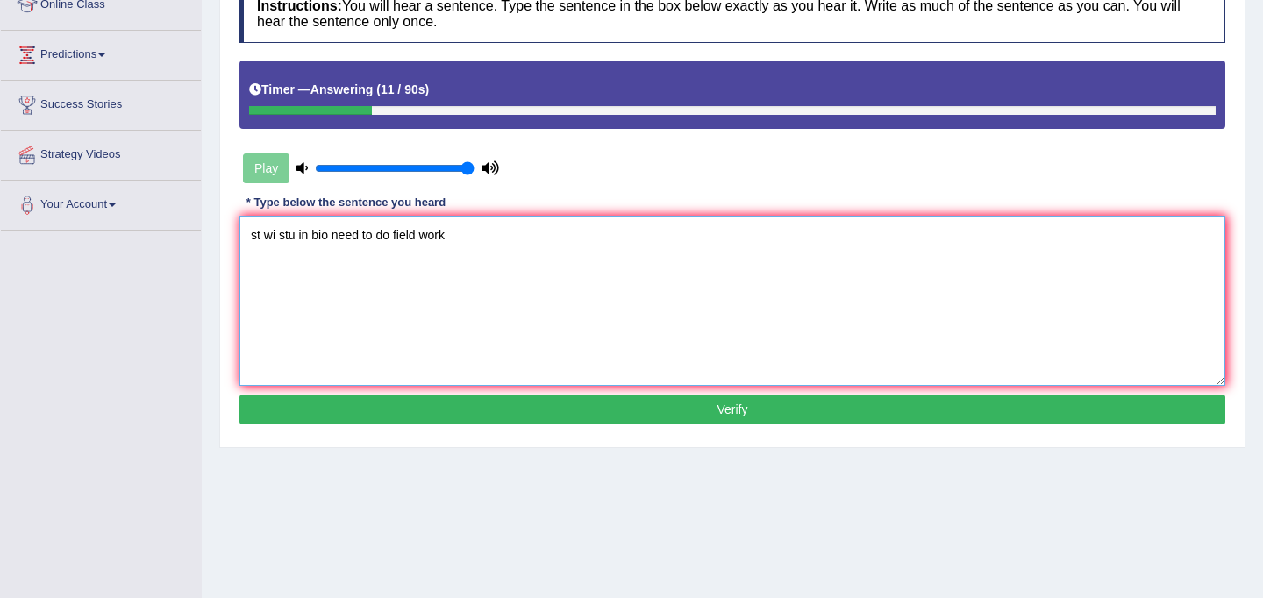
click at [258, 239] on textarea "st wi stu in bio need to do field work" at bounding box center [732, 301] width 986 height 170
click at [262, 238] on textarea "St wi stu in bio need to do field work" at bounding box center [732, 301] width 986 height 170
click at [315, 239] on textarea "Students wi stu in bio need to do field work" at bounding box center [732, 301] width 986 height 170
click at [346, 238] on textarea "Students who stu in bio need to do field work" at bounding box center [732, 301] width 986 height 170
click at [393, 238] on textarea "Students who study in bio need to do field work" at bounding box center [732, 301] width 986 height 170
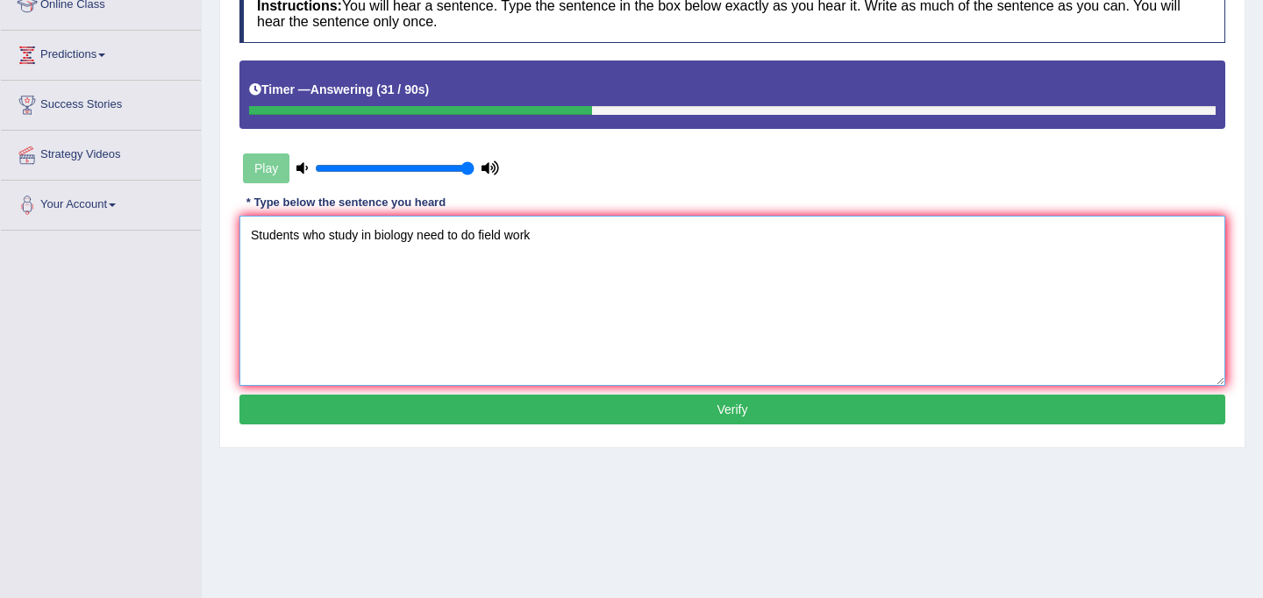
click at [482, 240] on textarea "Students who study in biology need to do field work" at bounding box center [732, 301] width 986 height 170
click at [548, 239] on textarea "Students who study in biology need to do a field work" at bounding box center [732, 301] width 986 height 170
click at [303, 242] on textarea "Students who study in biology need to do a field work." at bounding box center [732, 301] width 986 height 170
type textarea "Students student who study in biology need to do a field work."
click at [633, 411] on button "Verify" at bounding box center [732, 410] width 986 height 30
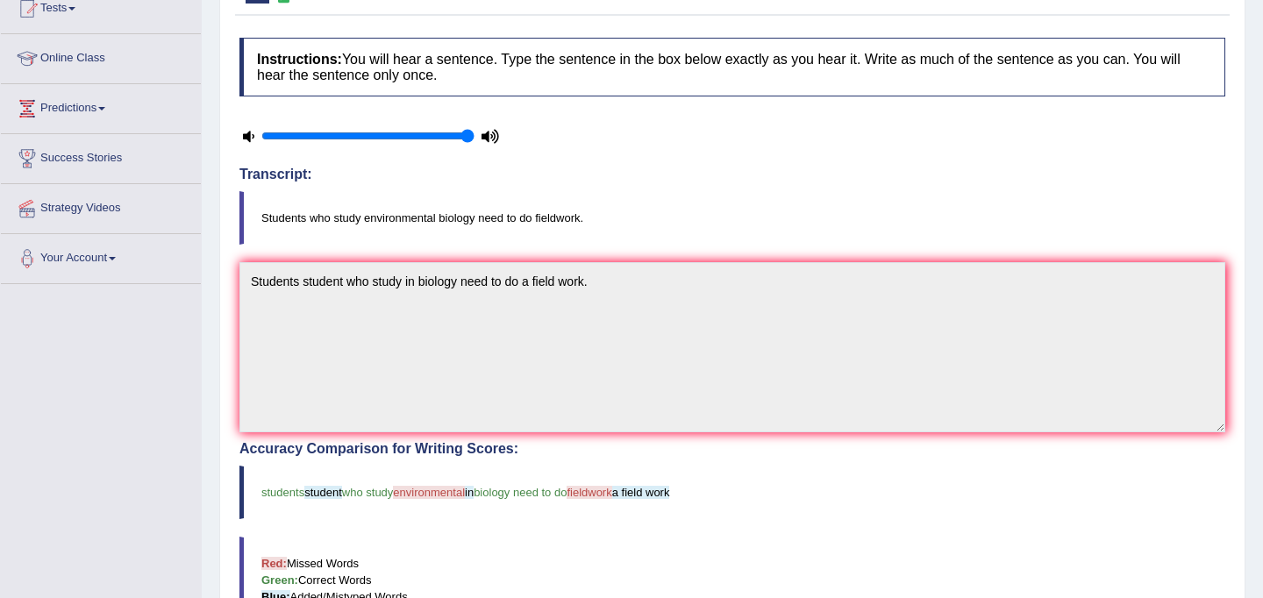
scroll to position [121, 0]
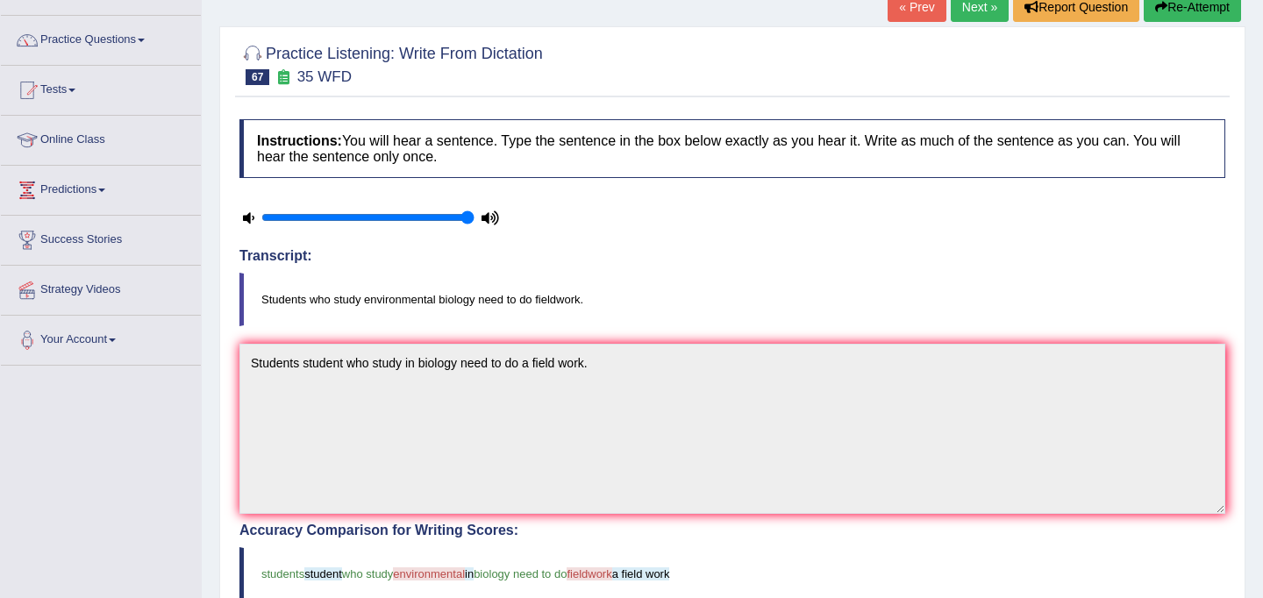
click at [964, 8] on link "Next »" at bounding box center [980, 7] width 58 height 30
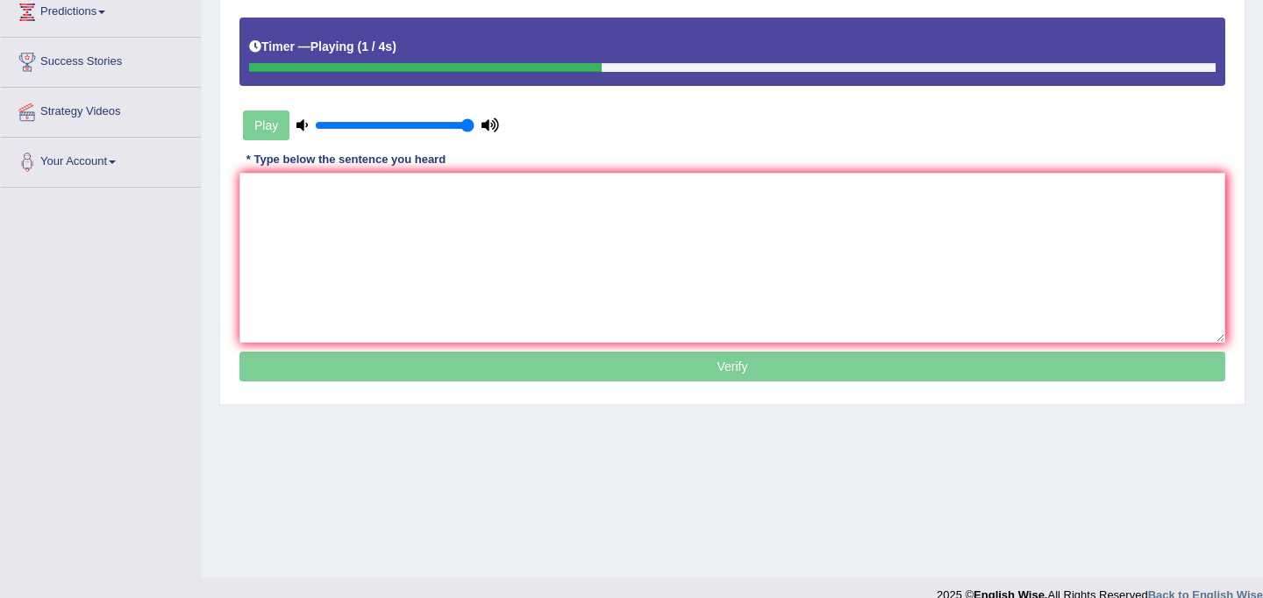
scroll to position [323, 0]
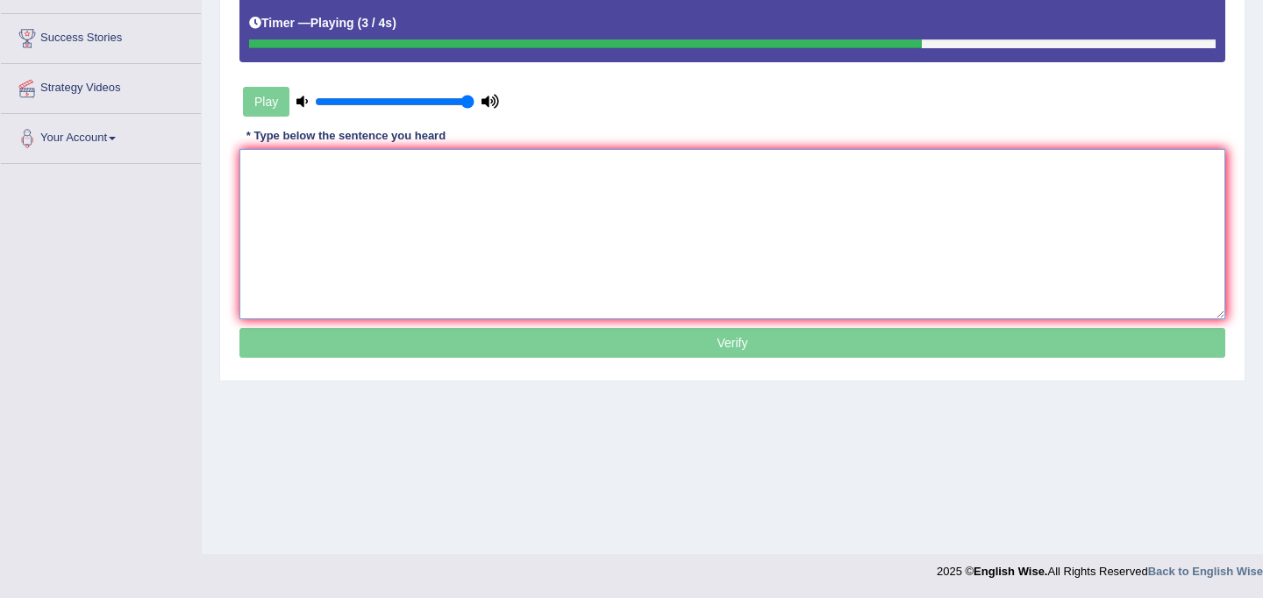
click at [539, 258] on textarea at bounding box center [732, 234] width 986 height 170
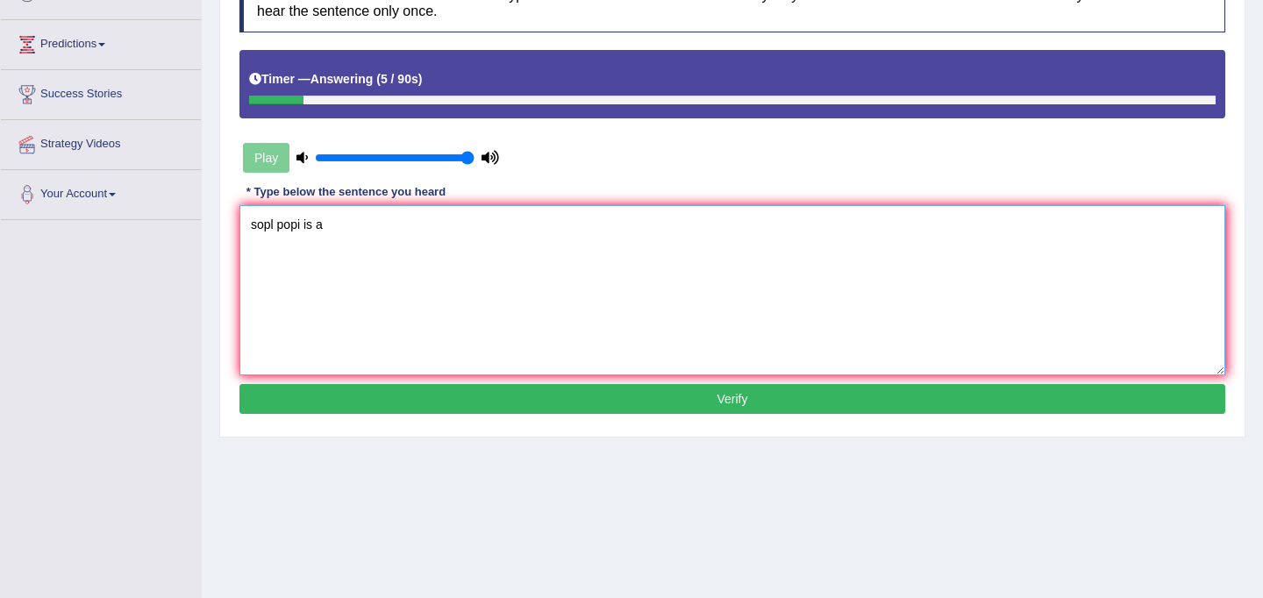
scroll to position [268, 0]
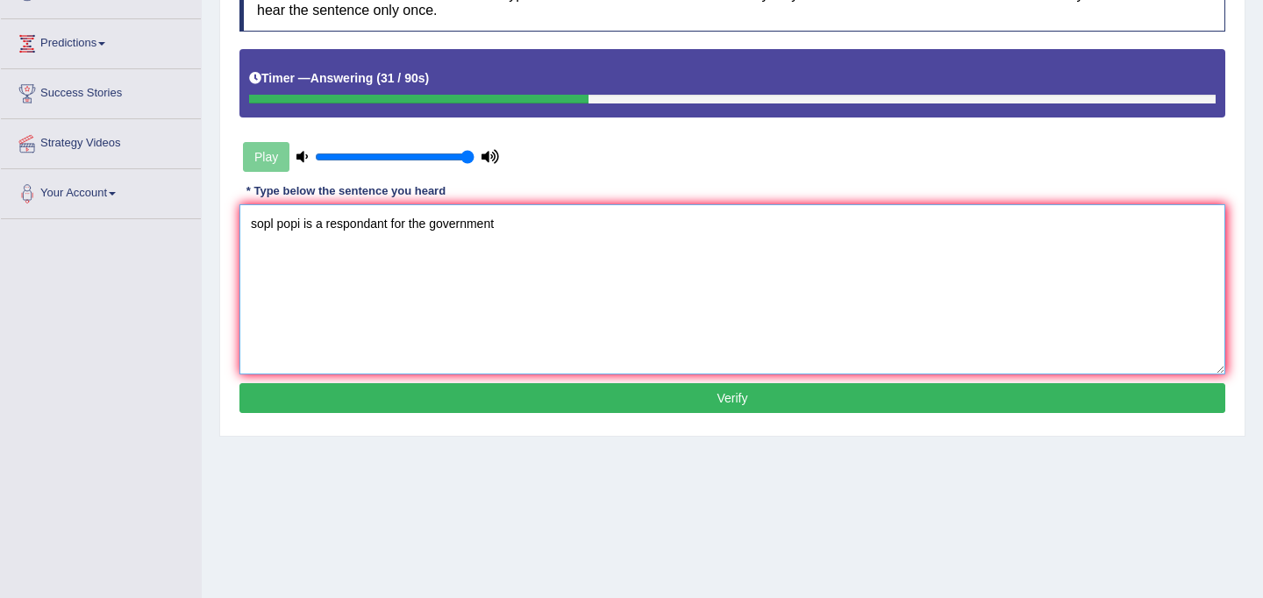
click at [275, 225] on textarea "sopl popi is a respondant for the government" at bounding box center [732, 289] width 986 height 170
click at [311, 228] on textarea "Social popi is a respondant for the government" at bounding box center [732, 289] width 986 height 170
click at [520, 226] on textarea "Social policy is a respondant for the government" at bounding box center [732, 289] width 986 height 170
type textarea "Social policy is a respondant for the government."
click at [618, 408] on button "Verify" at bounding box center [732, 398] width 986 height 30
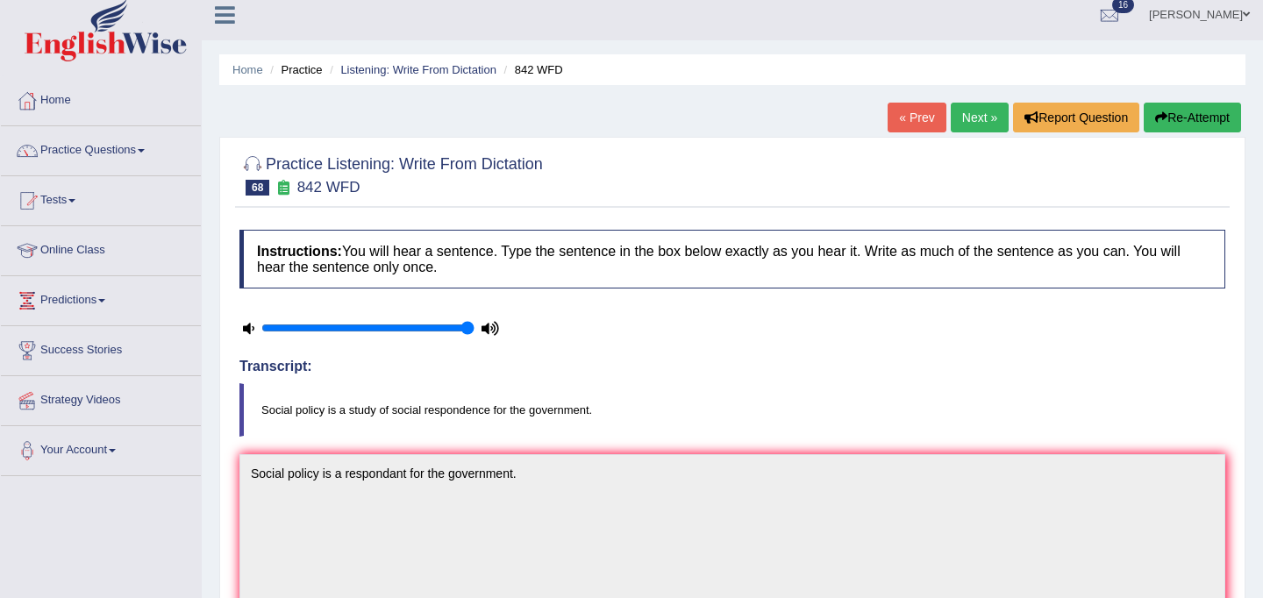
scroll to position [0, 0]
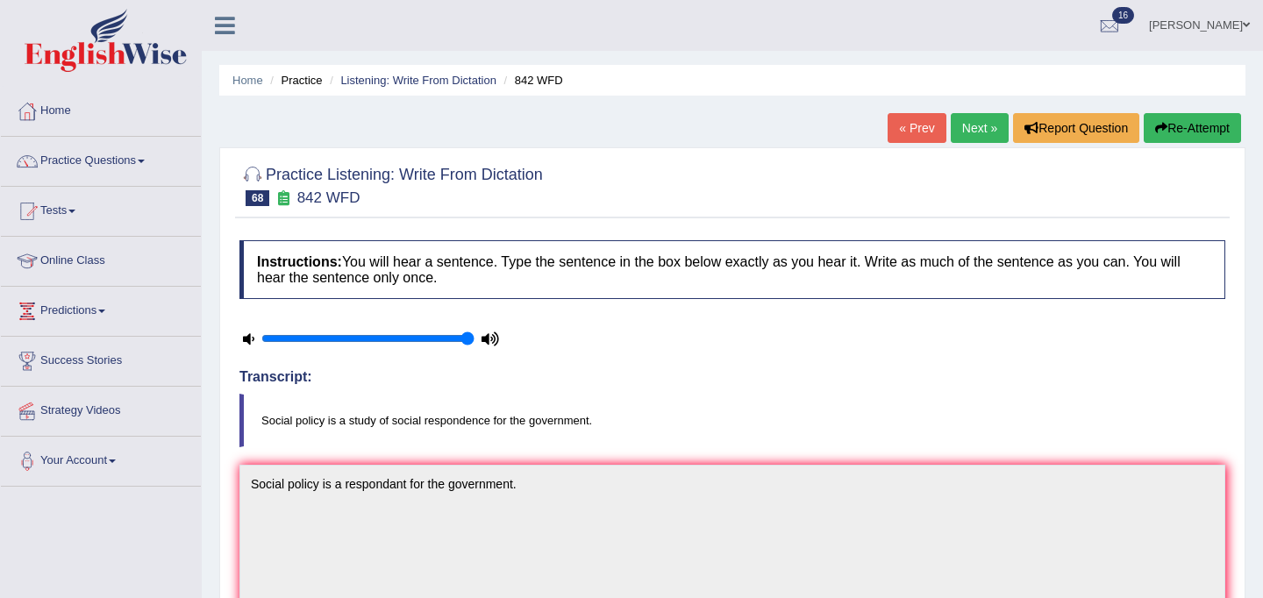
click at [968, 125] on link "Next »" at bounding box center [980, 128] width 58 height 30
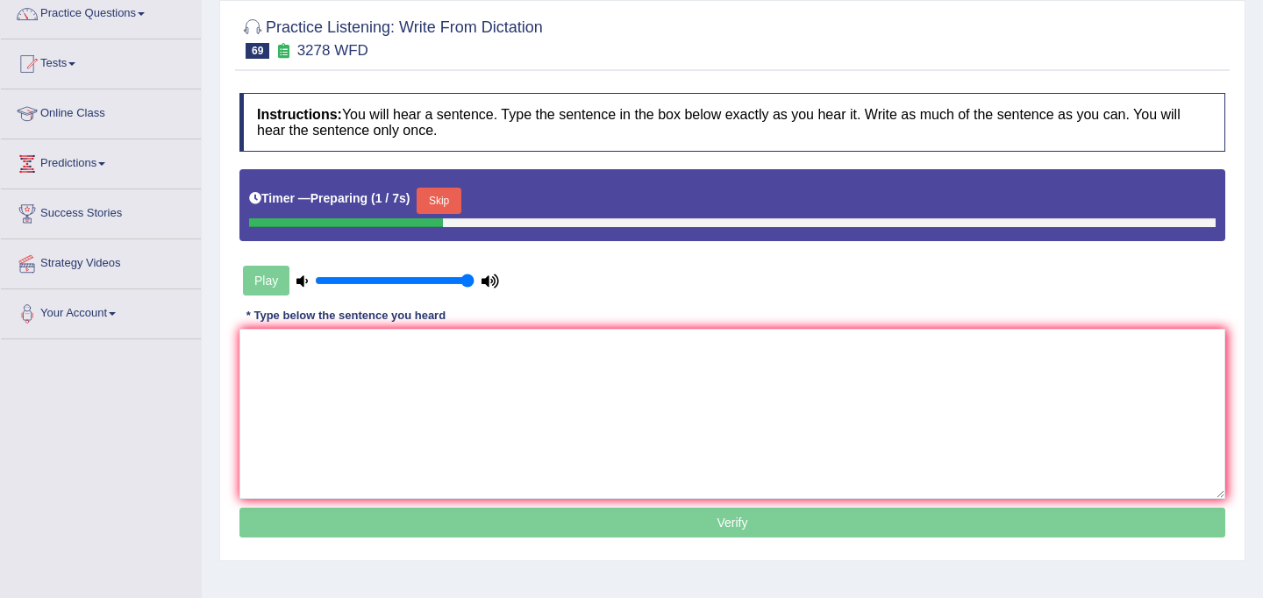
scroll to position [187, 0]
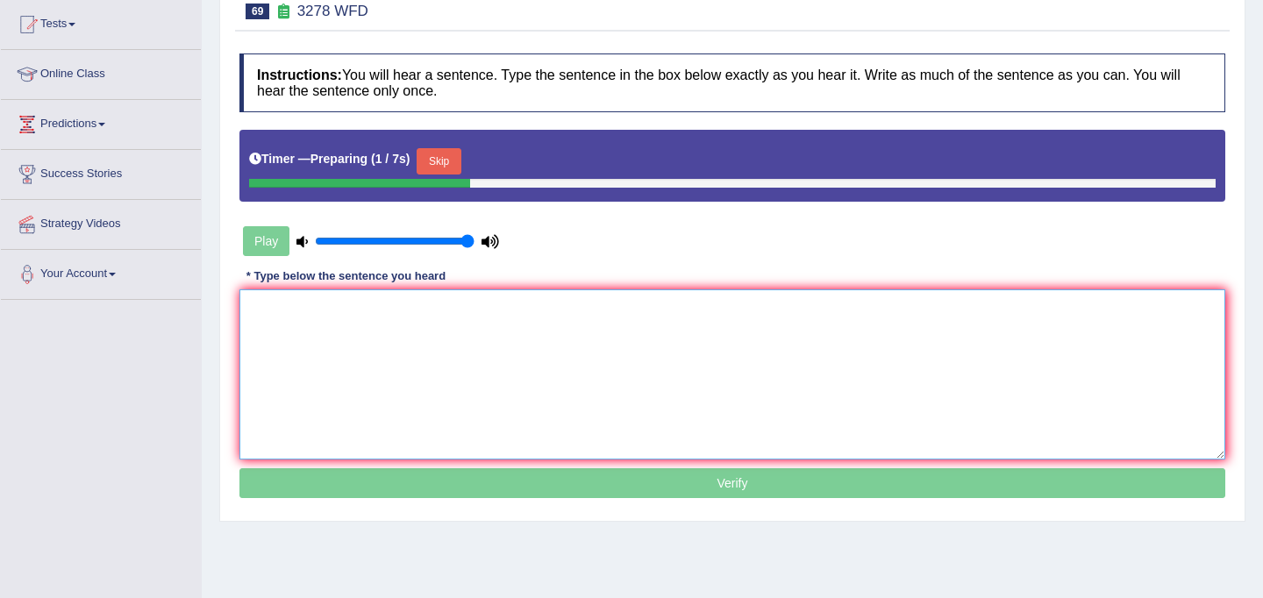
click at [591, 371] on textarea at bounding box center [732, 374] width 986 height 170
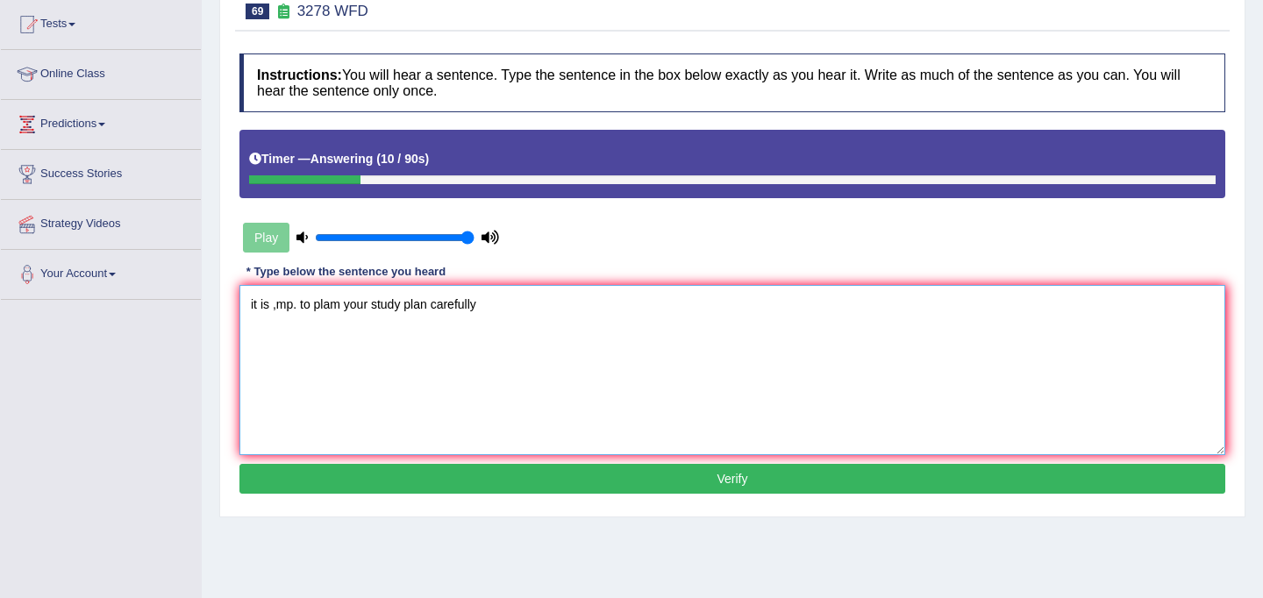
click at [273, 308] on textarea "it is ,mp. to plam your study plan carefully" at bounding box center [732, 370] width 986 height 170
click at [280, 309] on textarea "It is ,mp. to plam your study plan carefully" at bounding box center [732, 370] width 986 height 170
click at [295, 307] on textarea "It is imp. to plam your study plan carefully" at bounding box center [732, 370] width 986 height 170
click at [335, 309] on textarea "It is important . to plam your study plan carefully" at bounding box center [732, 370] width 986 height 170
click at [372, 310] on textarea "It is important to plam your study plan carefully" at bounding box center [732, 370] width 986 height 170
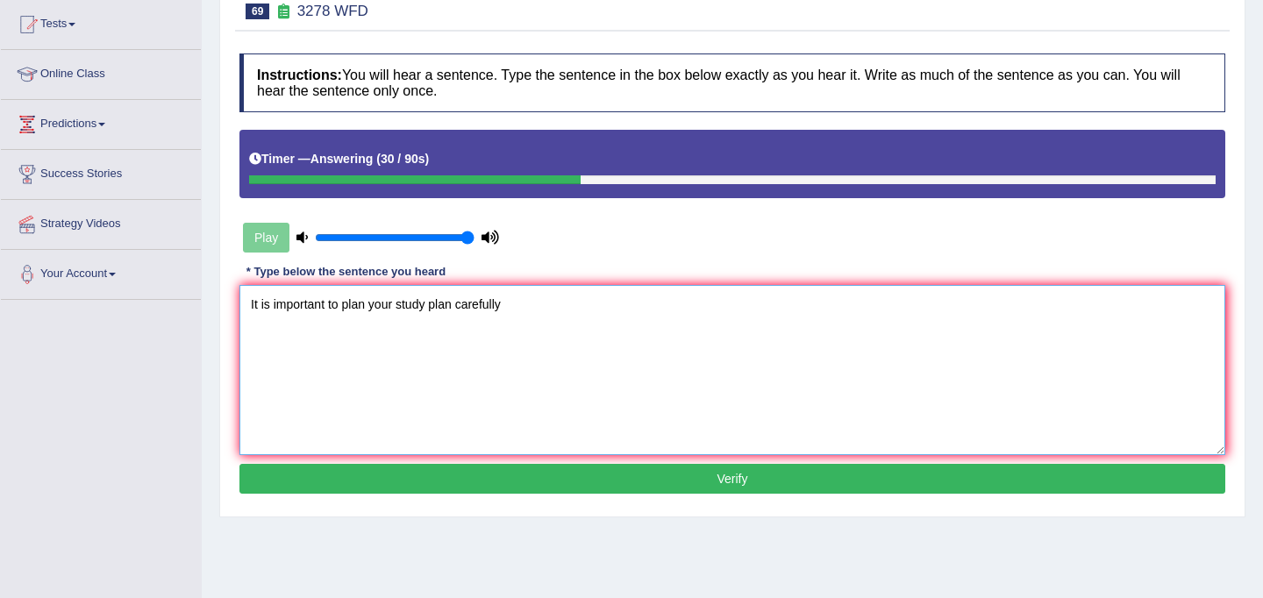
click at [456, 310] on textarea "It is important to plan your study plan carefully" at bounding box center [732, 370] width 986 height 170
click at [511, 307] on textarea "It is important to plan your study plan carefully" at bounding box center [732, 370] width 986 height 170
type textarea "It is important to plan your study plan carefully."
click at [612, 489] on button "Verify" at bounding box center [732, 479] width 986 height 30
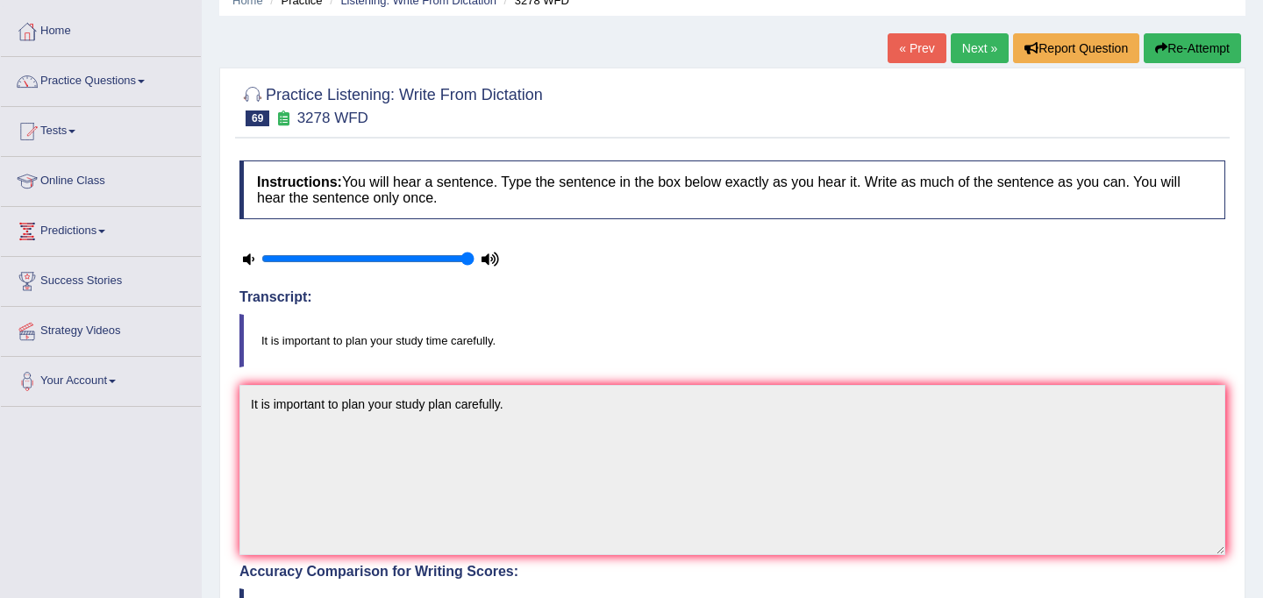
scroll to position [75, 0]
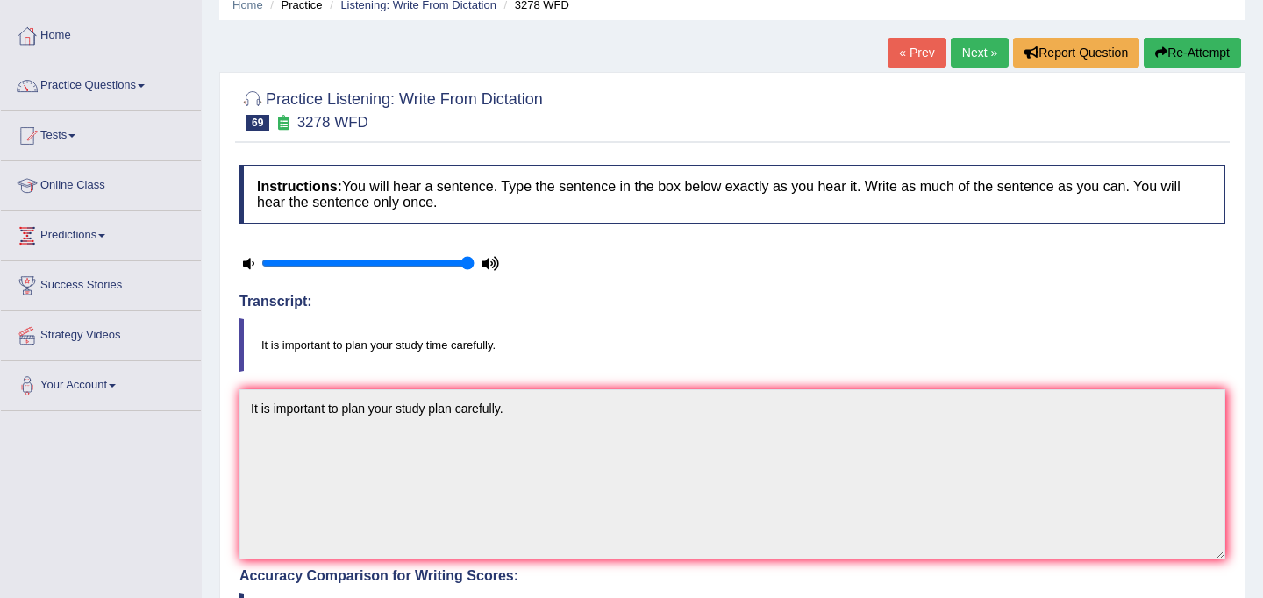
click at [953, 53] on link "Next »" at bounding box center [980, 53] width 58 height 30
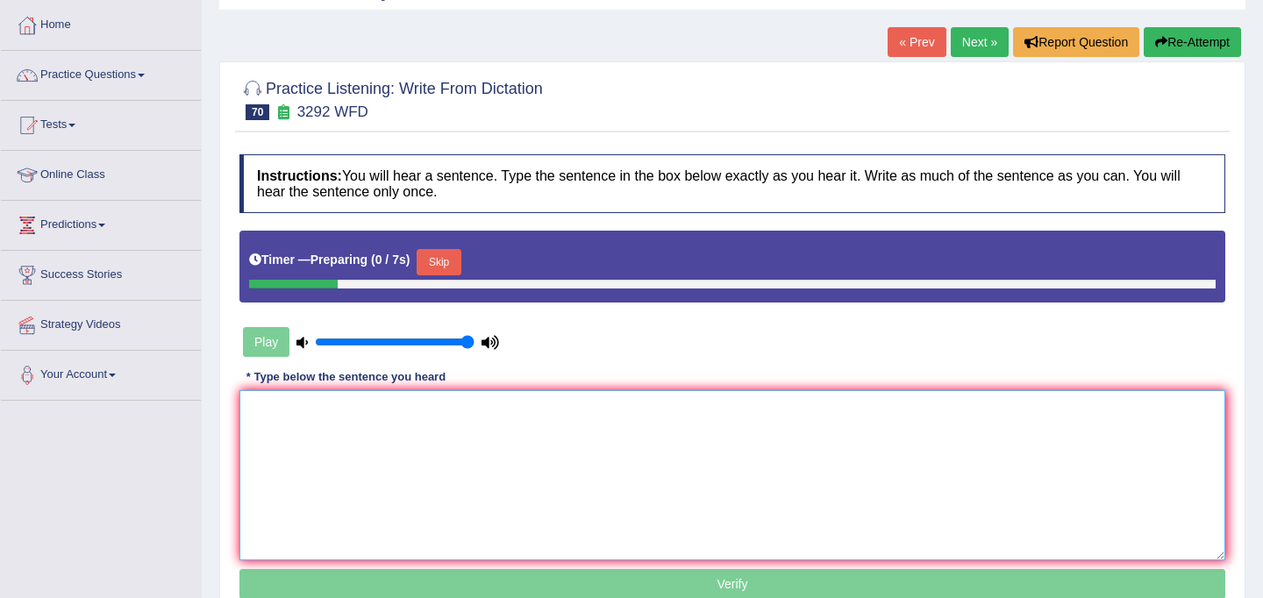
click at [564, 455] on textarea at bounding box center [732, 475] width 986 height 170
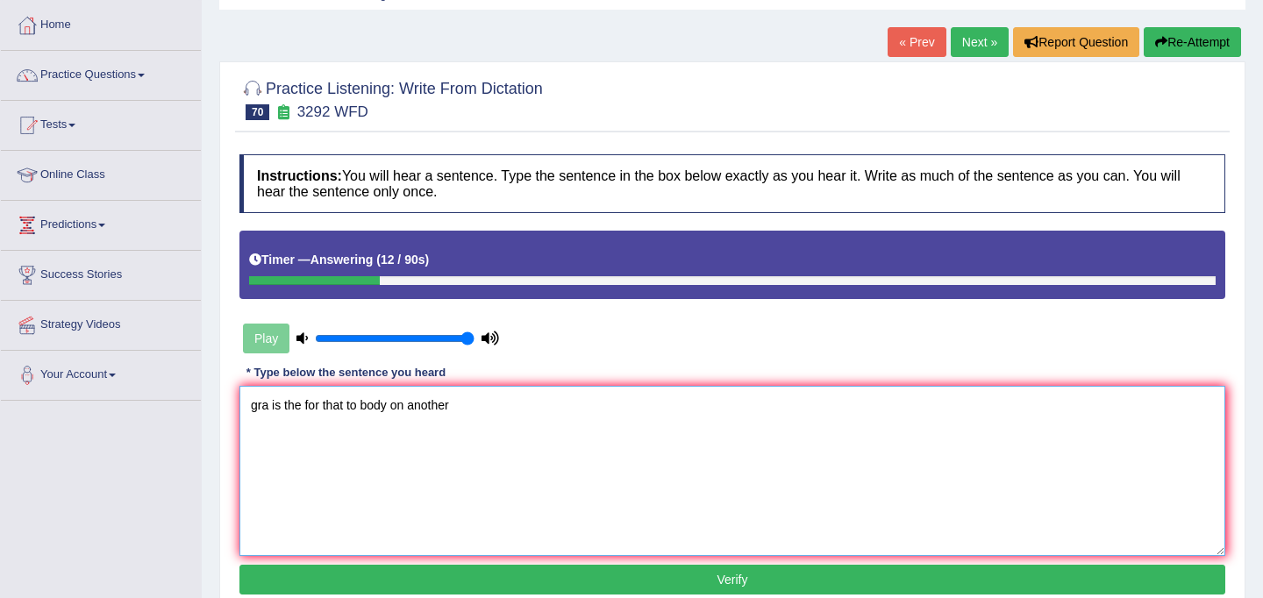
click at [347, 412] on textarea "gra is the for that to body on another" at bounding box center [732, 471] width 986 height 170
click at [432, 410] on textarea "gra is the for that attacts to body on another" at bounding box center [732, 471] width 986 height 170
click at [269, 410] on textarea "gra is the for that attacts to body on another" at bounding box center [732, 471] width 986 height 170
click at [339, 407] on textarea "Gravity is the for that attacts to body on another" at bounding box center [732, 471] width 986 height 170
click at [395, 404] on textarea "Gravity is the force that attacts to body on another" at bounding box center [732, 471] width 986 height 170
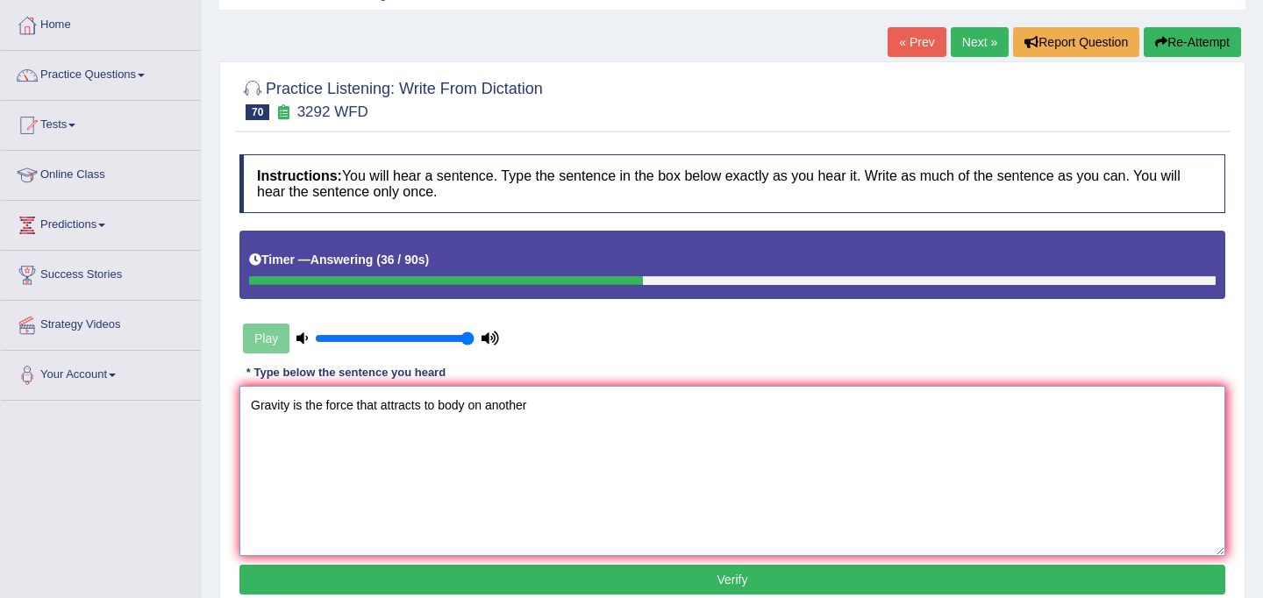
click at [425, 410] on textarea "Gravity is the force that attracts to body on another" at bounding box center [732, 471] width 986 height 170
click at [439, 408] on textarea "Gravity is the force that attracts to body on another" at bounding box center [732, 471] width 986 height 170
click at [496, 409] on textarea "Gravity is the force that attracts one body on another" at bounding box center [732, 471] width 986 height 170
click at [447, 408] on textarea "Gravity is the force that attracts one body on another" at bounding box center [732, 471] width 986 height 170
click at [478, 413] on textarea "Gravity is the force that attracts the body on another" at bounding box center [732, 471] width 986 height 170
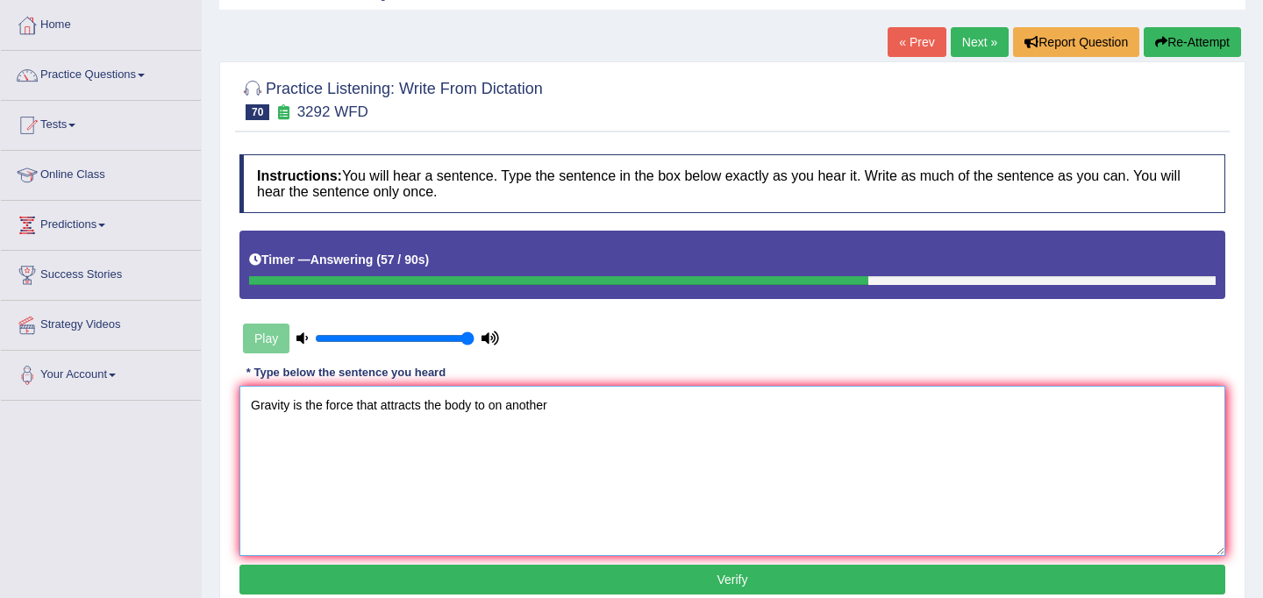
click at [506, 408] on textarea "Gravity is the force that attracts the body to on another" at bounding box center [732, 471] width 986 height 170
click at [560, 410] on textarea "Gravity is the force that attracts the body to one another" at bounding box center [732, 471] width 986 height 170
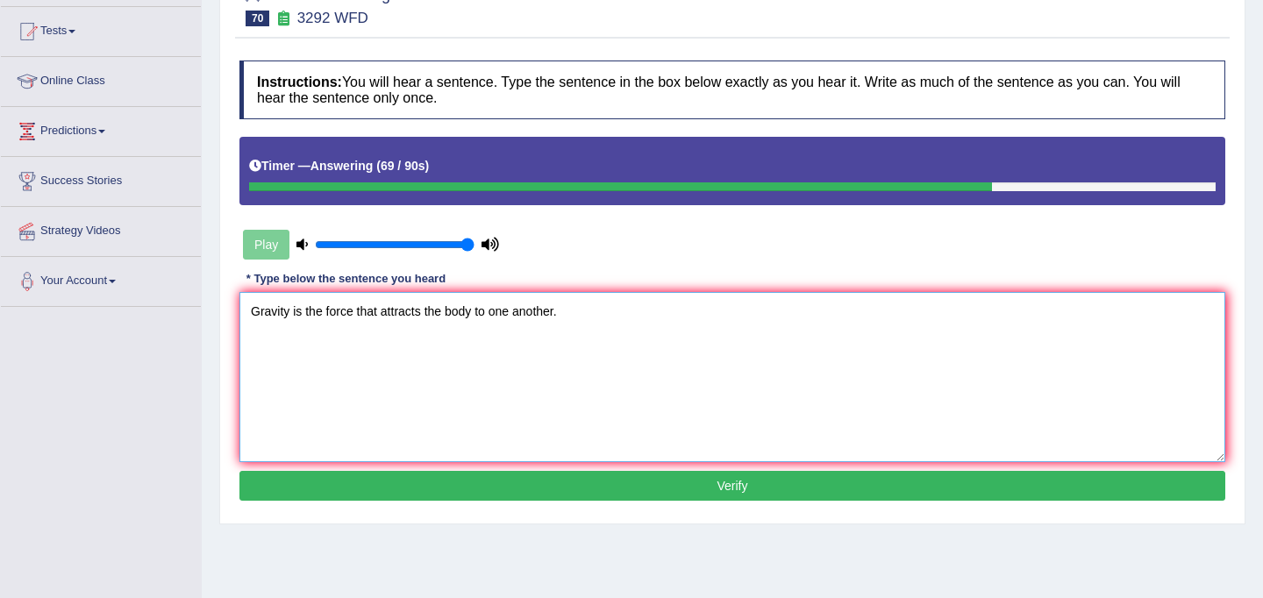
scroll to position [216, 0]
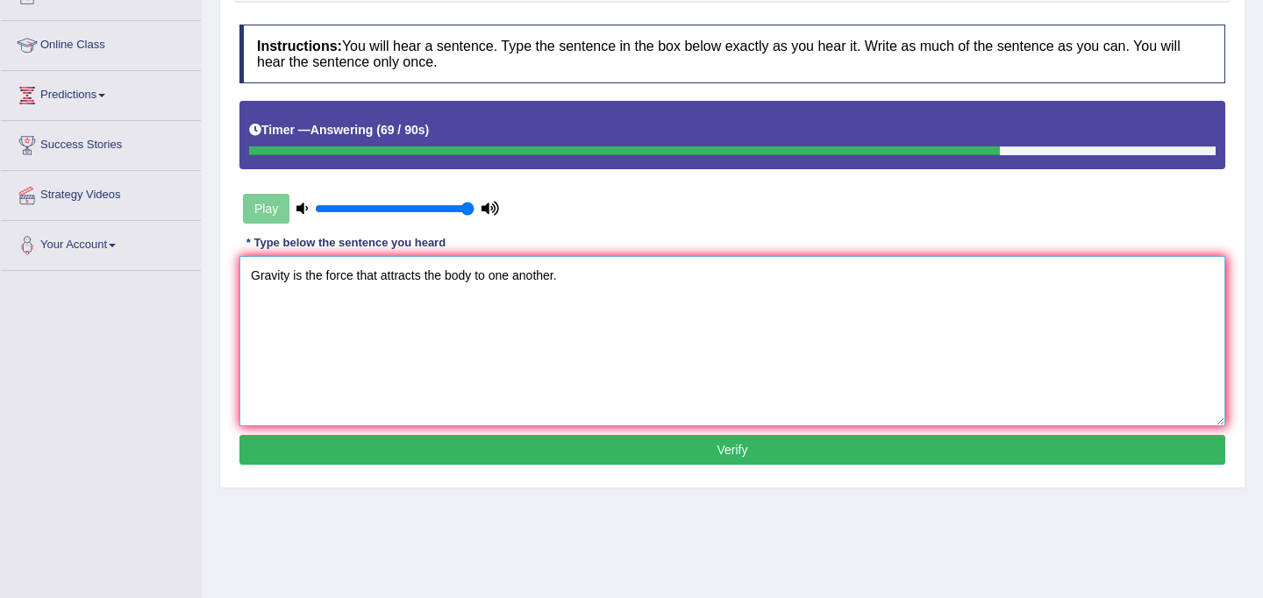
type textarea "Gravity is the force that attracts the body to one another."
click at [571, 451] on button "Verify" at bounding box center [732, 450] width 986 height 30
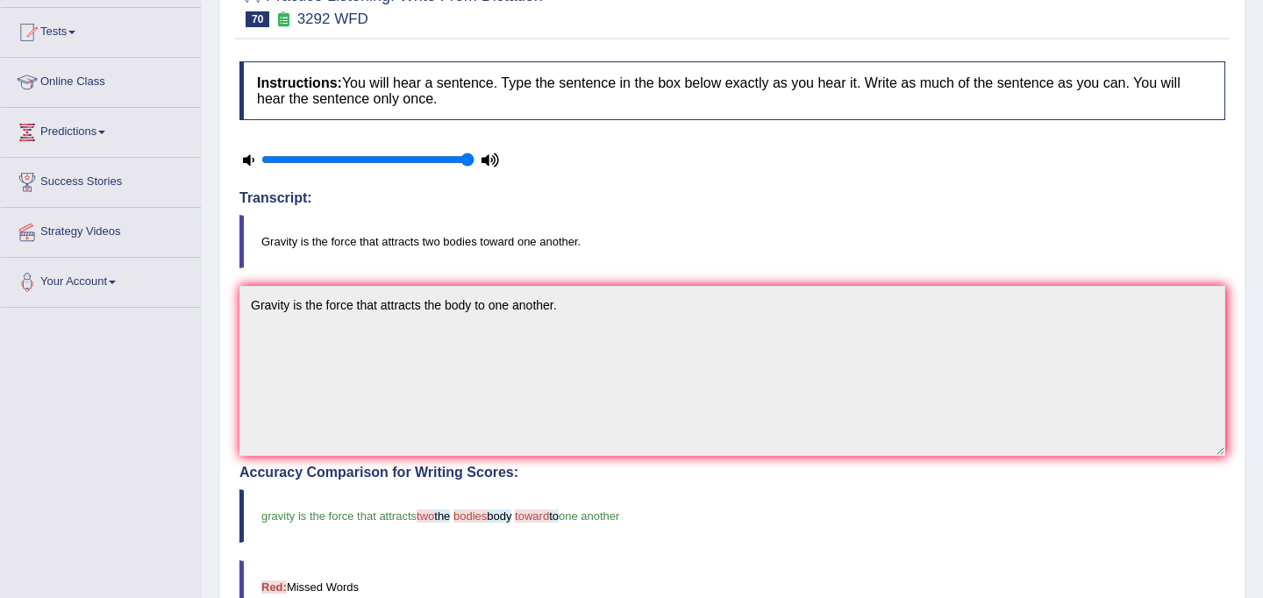
scroll to position [0, 0]
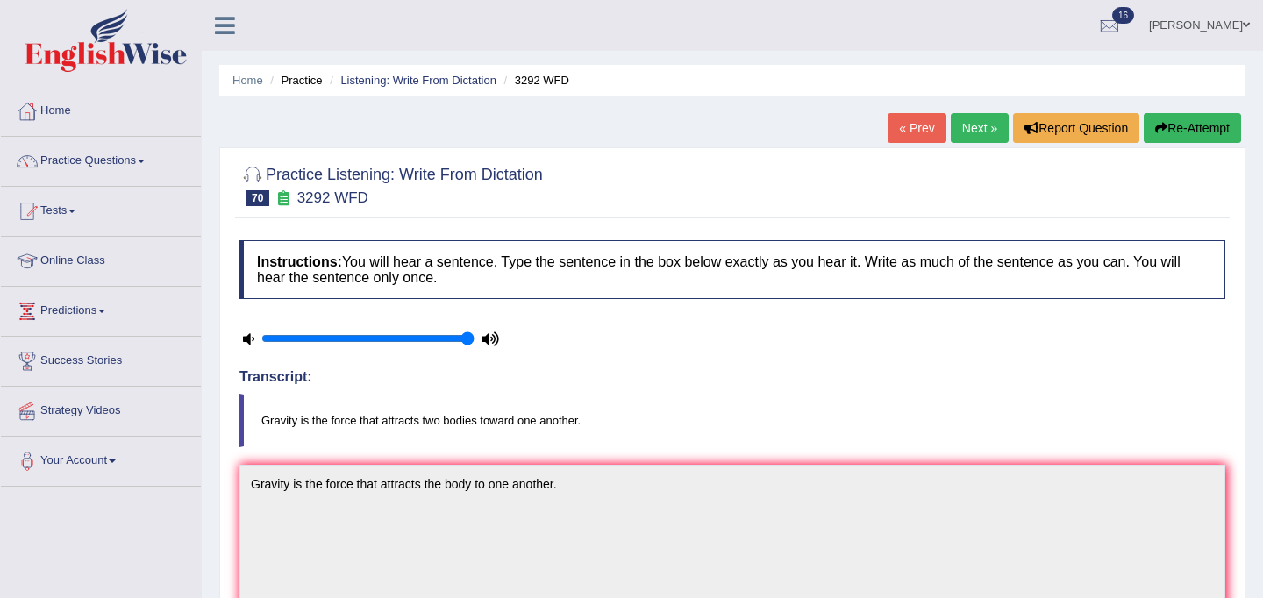
click at [974, 128] on link "Next »" at bounding box center [980, 128] width 58 height 30
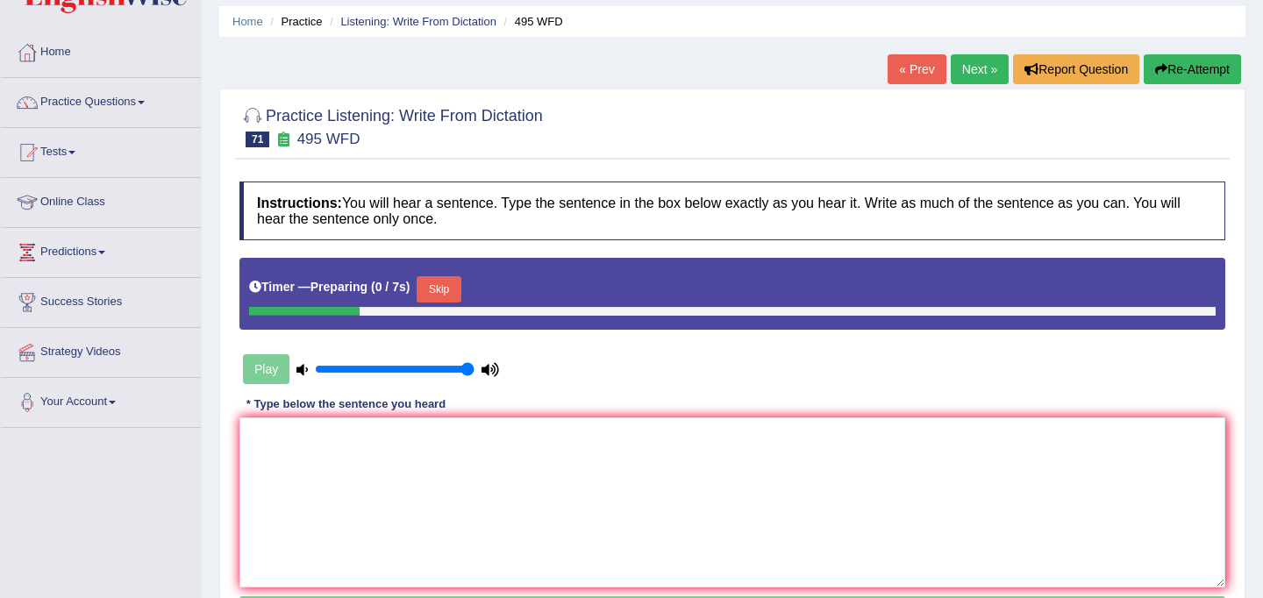
scroll to position [242, 0]
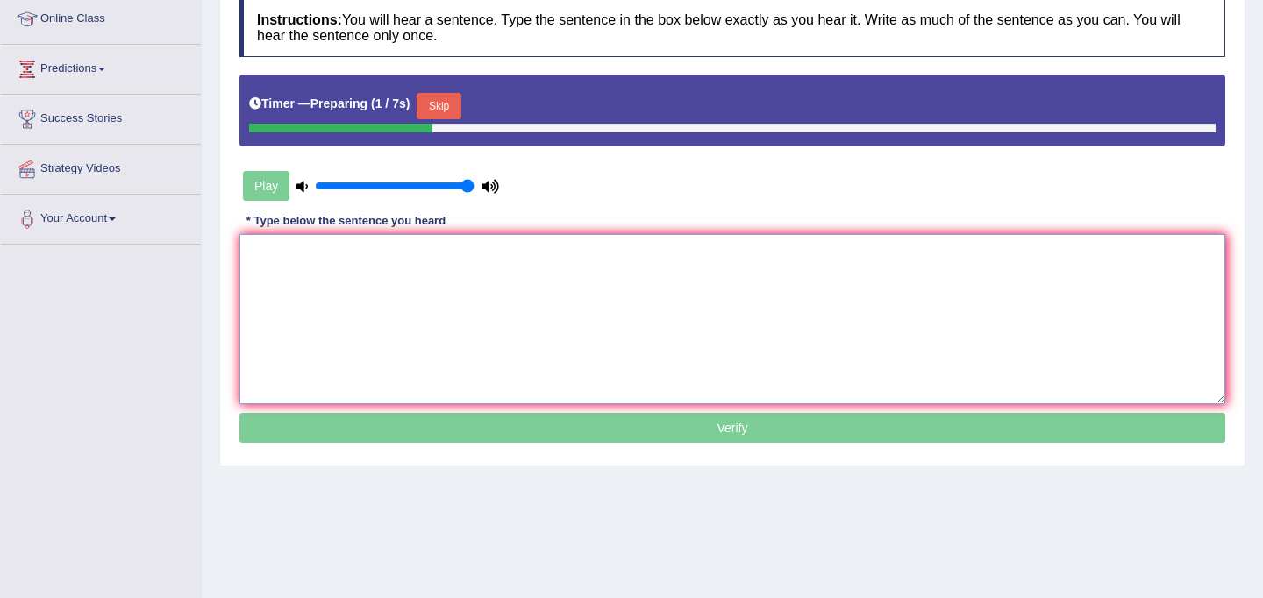
click at [517, 349] on textarea at bounding box center [732, 319] width 986 height 170
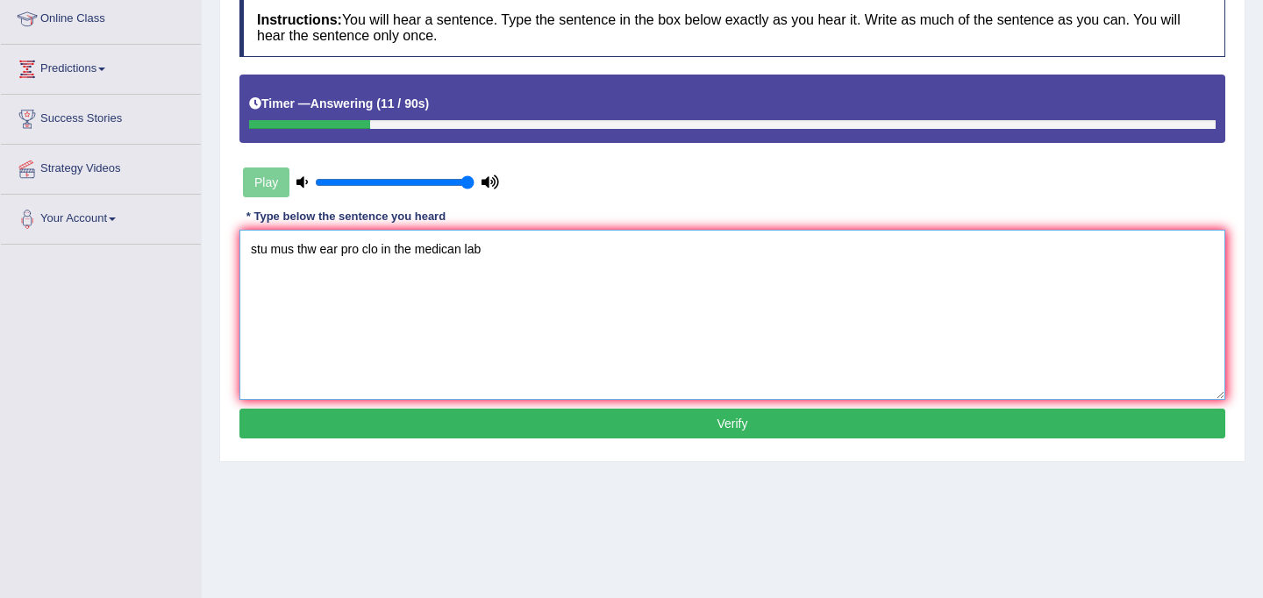
click at [257, 256] on textarea "stu mus thw ear pro clo in the medican lab" at bounding box center [732, 315] width 986 height 170
click at [270, 255] on textarea "Stu mus thw ear pro clo in the medican lab" at bounding box center [732, 315] width 986 height 170
click at [326, 249] on textarea "Students mus thw ear pro clo in the medican lab" at bounding box center [732, 315] width 986 height 170
click at [353, 253] on textarea "Students must thw ear pro clo in the medican lab" at bounding box center [732, 315] width 986 height 170
click at [337, 253] on textarea "Students must ear pro clo in the medican lab" at bounding box center [732, 315] width 986 height 170
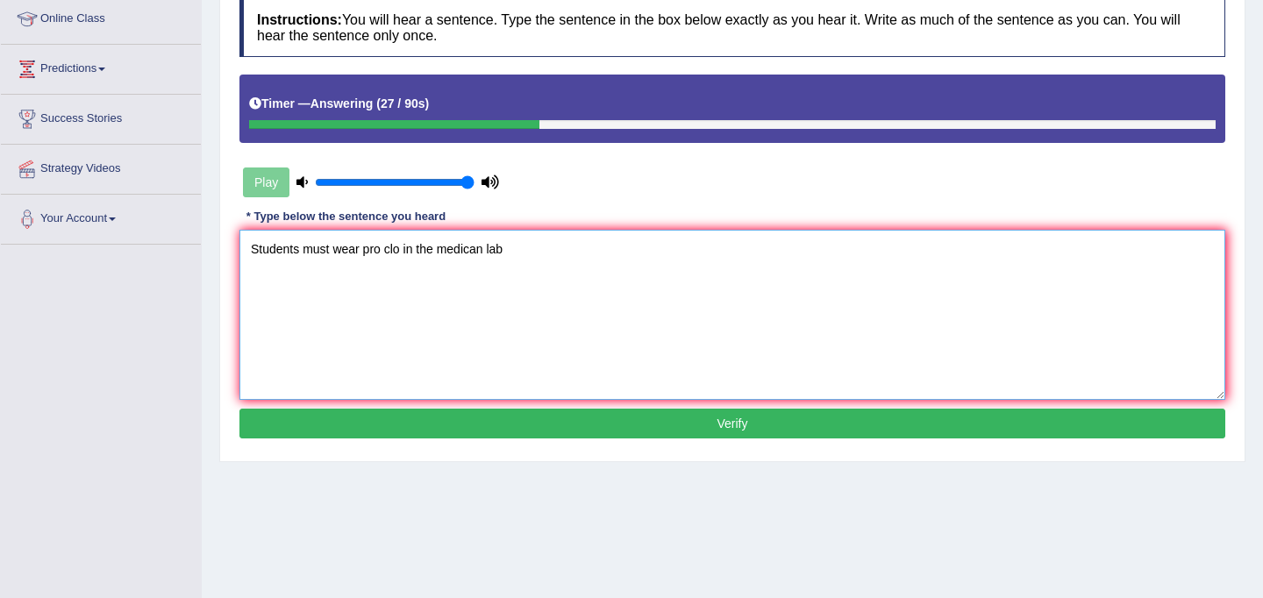
click at [366, 254] on textarea "Students must wear pro clo in the medican lab" at bounding box center [732, 315] width 986 height 170
click at [402, 252] on textarea "Students must wear the pro clo in the medican lab" at bounding box center [732, 315] width 986 height 170
click at [459, 256] on textarea "Students must wear the protective clo in the medican lab" at bounding box center [732, 315] width 986 height 170
click at [567, 253] on textarea "Students must wear the protective clothing in the medican lab" at bounding box center [732, 315] width 986 height 170
click at [589, 253] on textarea "Students must wear the protective clothing in the medical lab" at bounding box center [732, 315] width 986 height 170
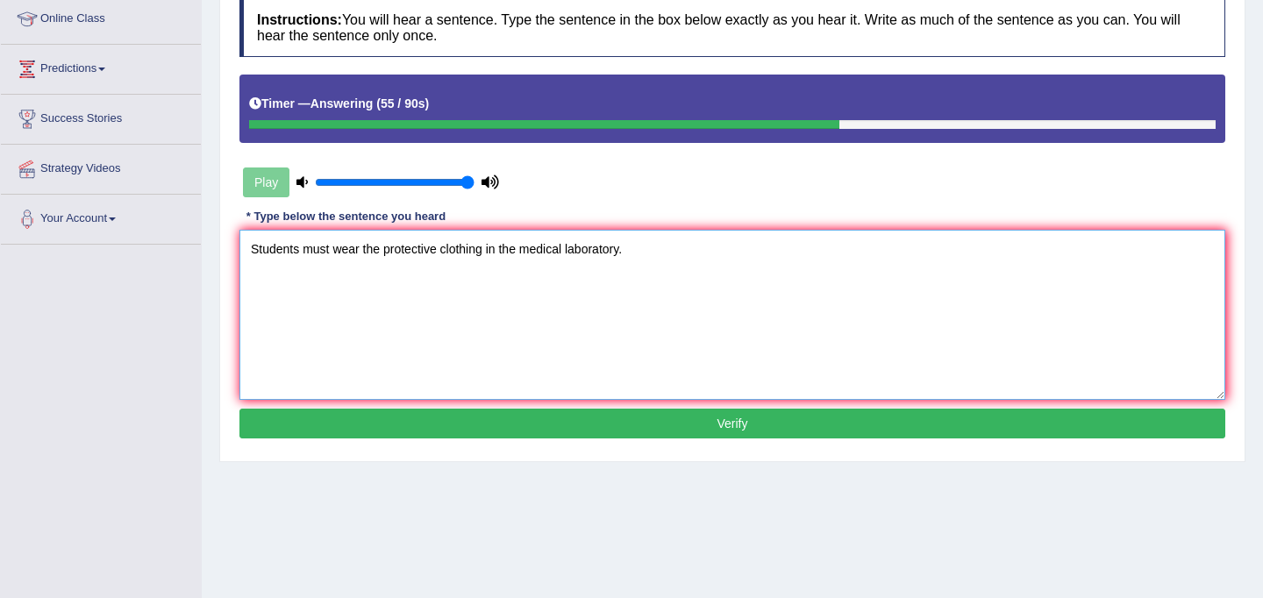
type textarea "Students must wear the protective clothing in the medical laboratory."
click at [569, 433] on button "Verify" at bounding box center [732, 424] width 986 height 30
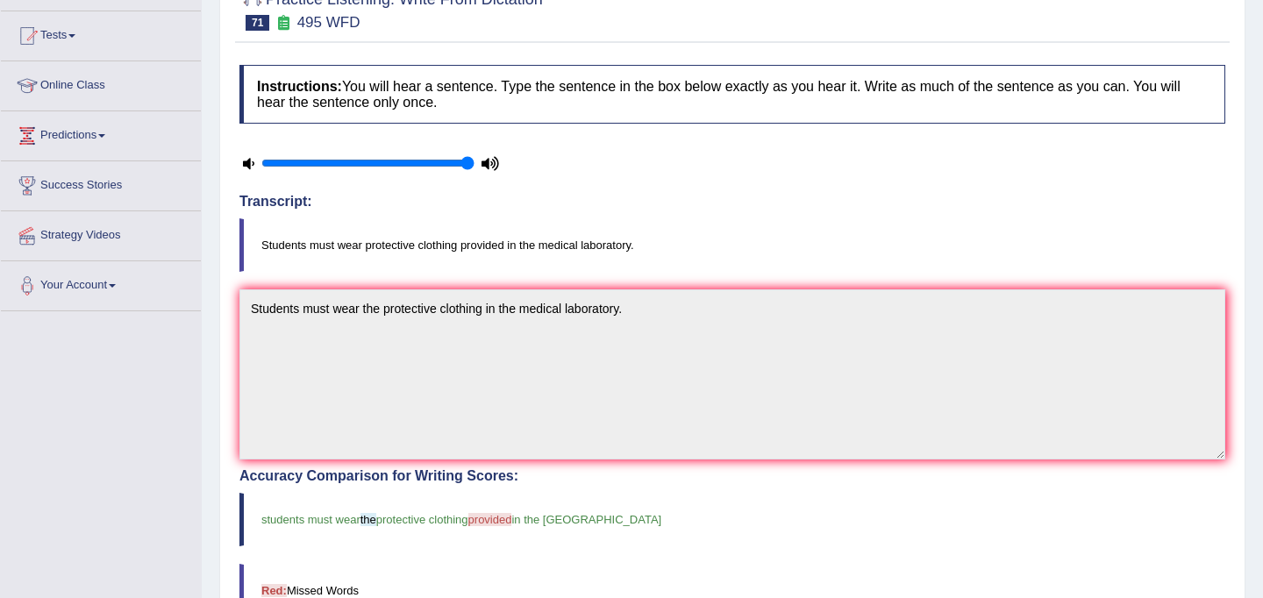
scroll to position [0, 0]
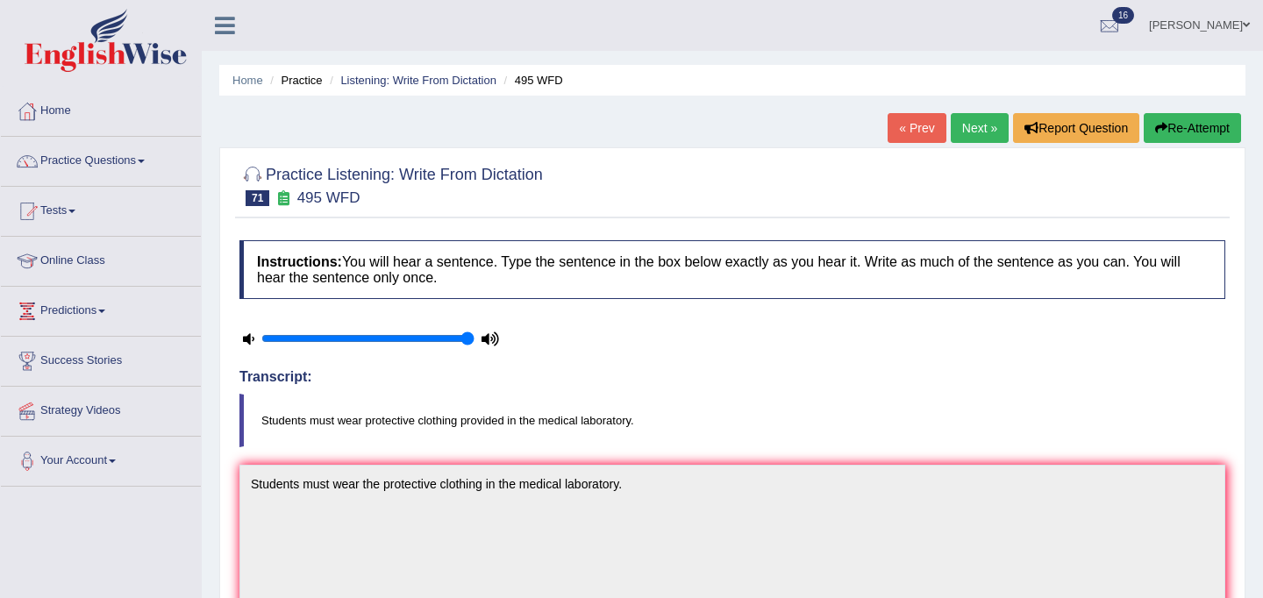
click at [981, 124] on link "Next »" at bounding box center [980, 128] width 58 height 30
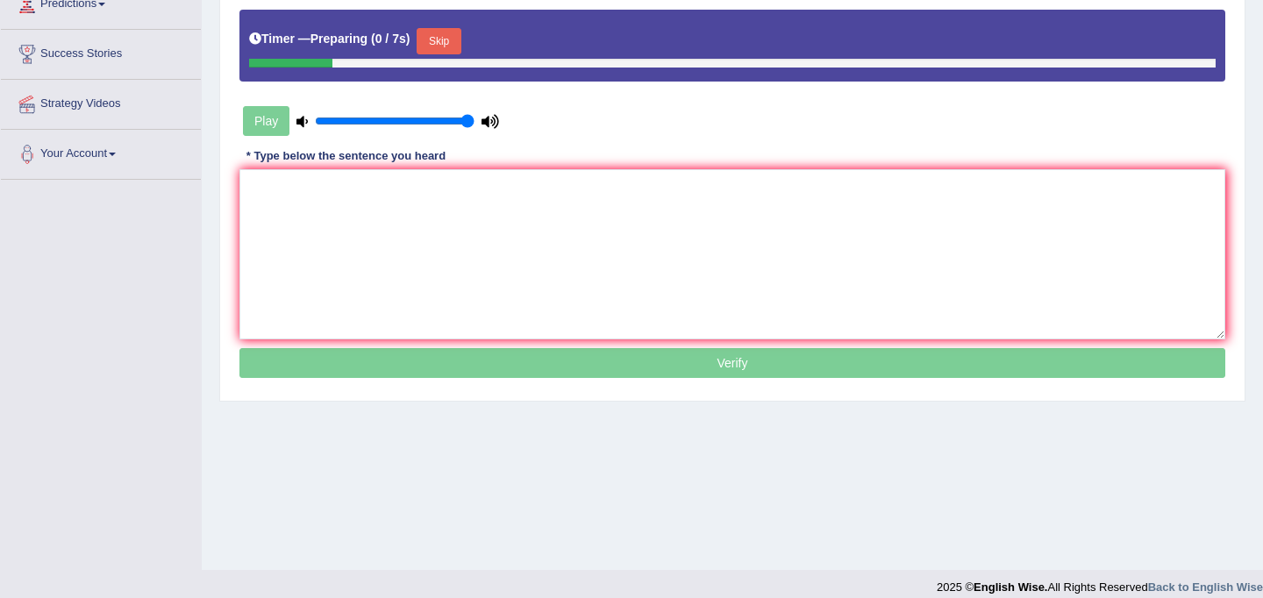
scroll to position [323, 0]
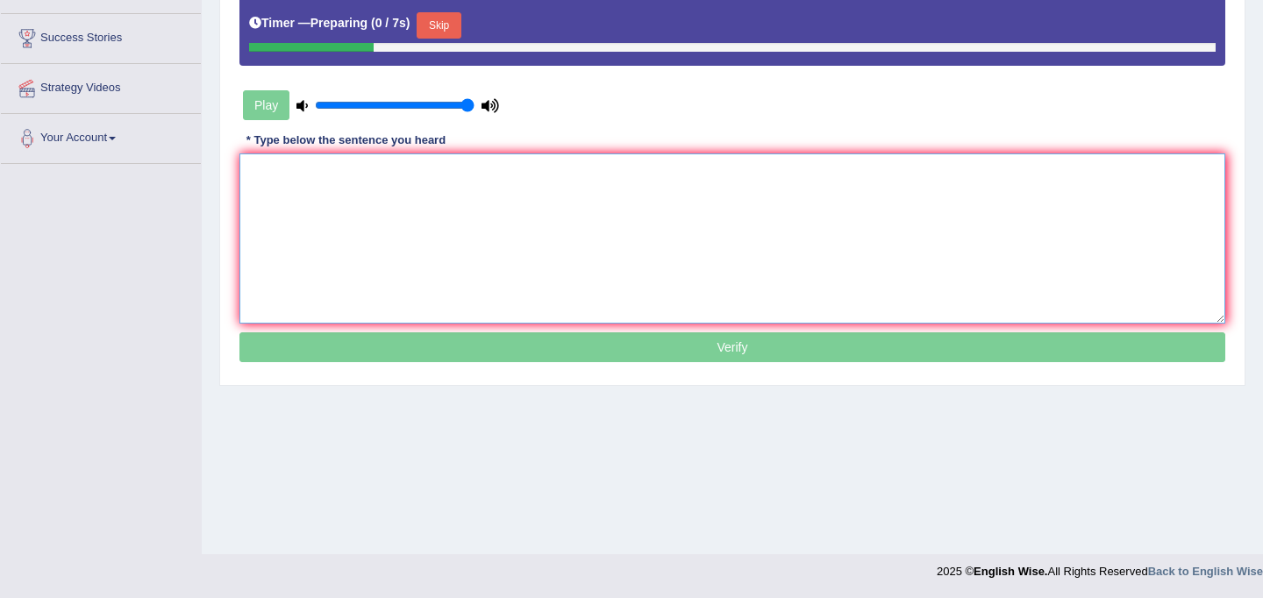
click at [601, 266] on textarea at bounding box center [732, 238] width 986 height 170
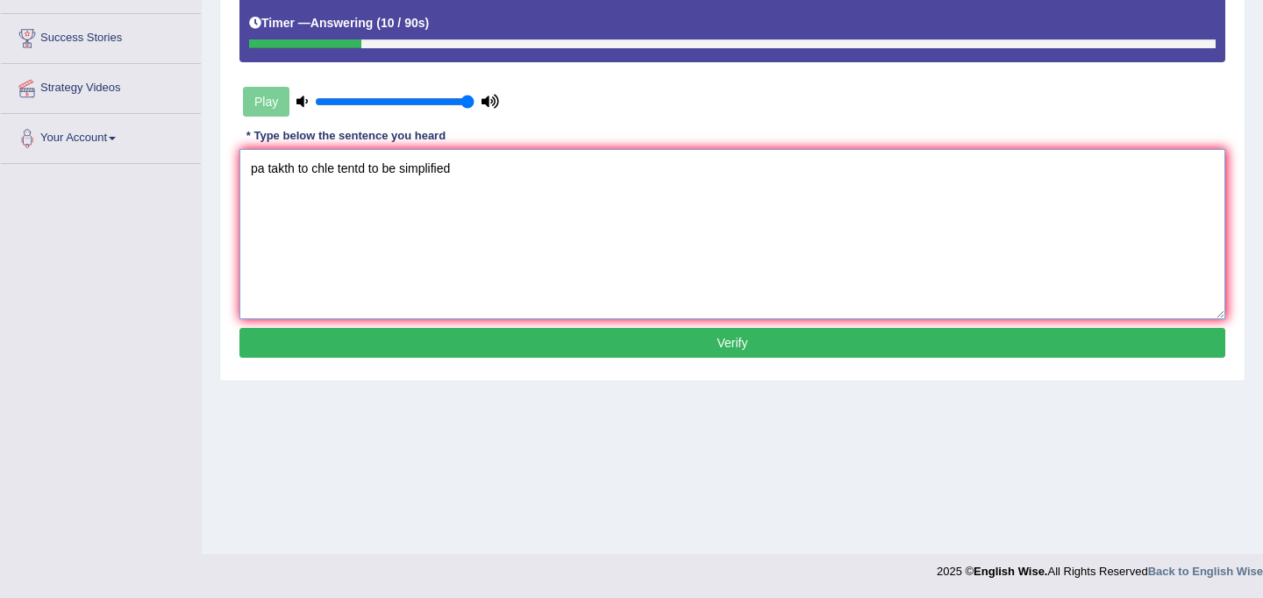
click at [262, 172] on textarea "pa takth to chle tentd to be simplified" at bounding box center [732, 234] width 986 height 170
click at [320, 176] on textarea "Parents takth to chle tentd to be simplified" at bounding box center [732, 234] width 986 height 170
click at [330, 175] on textarea "Parents talk to chle tentd to be simplified" at bounding box center [732, 234] width 986 height 170
click at [385, 171] on textarea "Parents talk to their chle tentd to be simplified" at bounding box center [732, 234] width 986 height 170
click at [436, 176] on textarea "Parents talk to their children tentd to be simplified" at bounding box center [732, 234] width 986 height 170
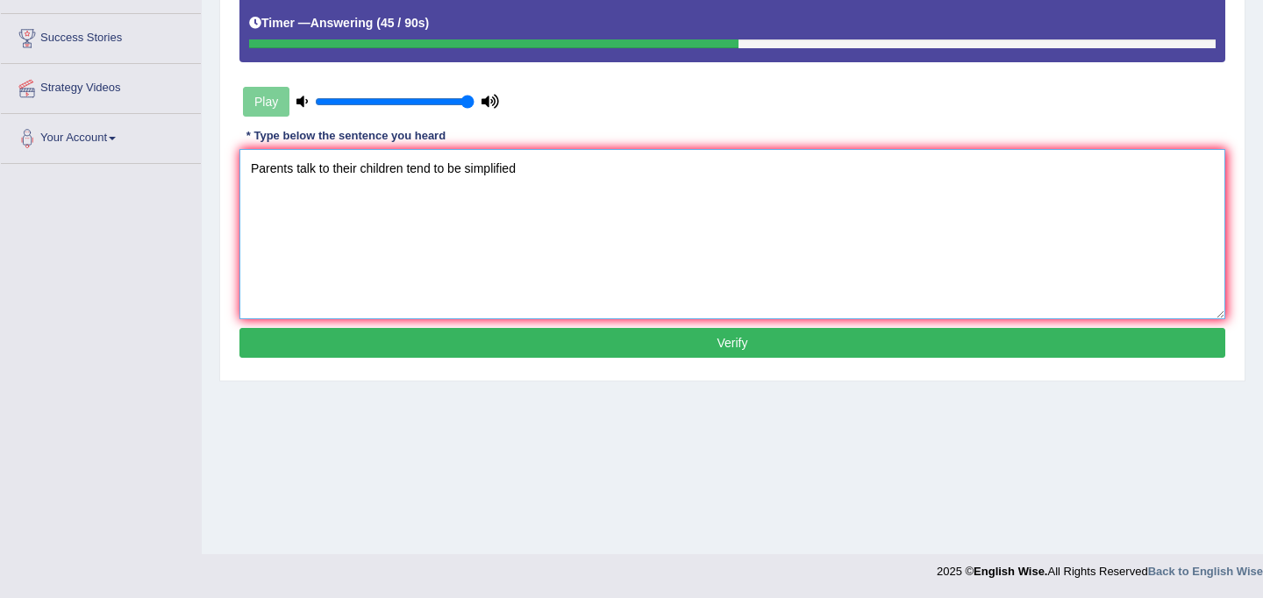
click at [519, 174] on textarea "Parents talk to their children tend to be simplified" at bounding box center [732, 234] width 986 height 170
click at [292, 169] on textarea "Parents talk to their children tend to be simplified." at bounding box center [732, 234] width 986 height 170
click at [360, 174] on textarea "Parents talk to their children tend to be simplified." at bounding box center [732, 234] width 986 height 170
click at [549, 177] on textarea "Parents talk to their the children tend to be simplified." at bounding box center [732, 234] width 986 height 170
type textarea "Parents talk to their the children tend to be simplified."
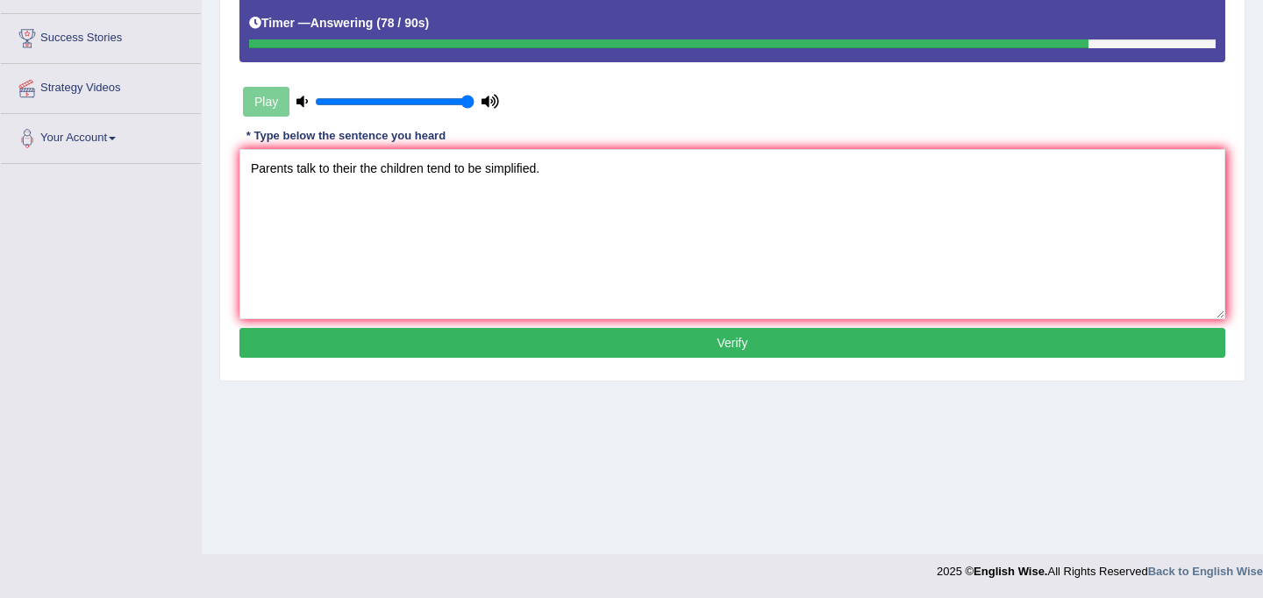
click at [586, 345] on button "Verify" at bounding box center [732, 343] width 986 height 30
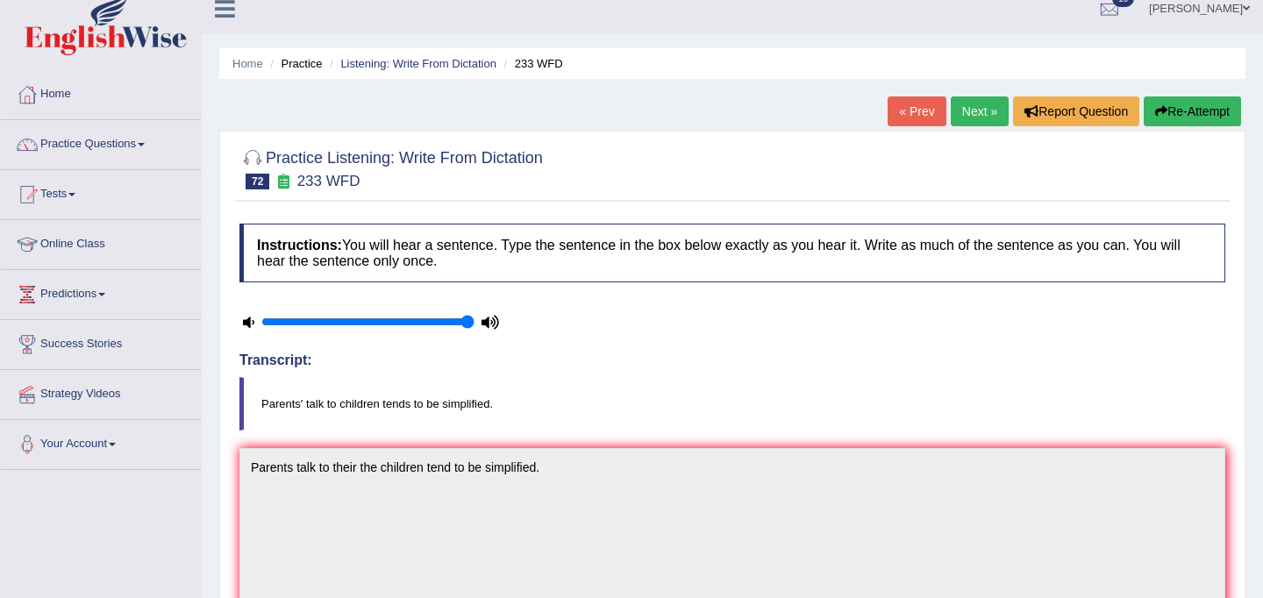
scroll to position [12, 0]
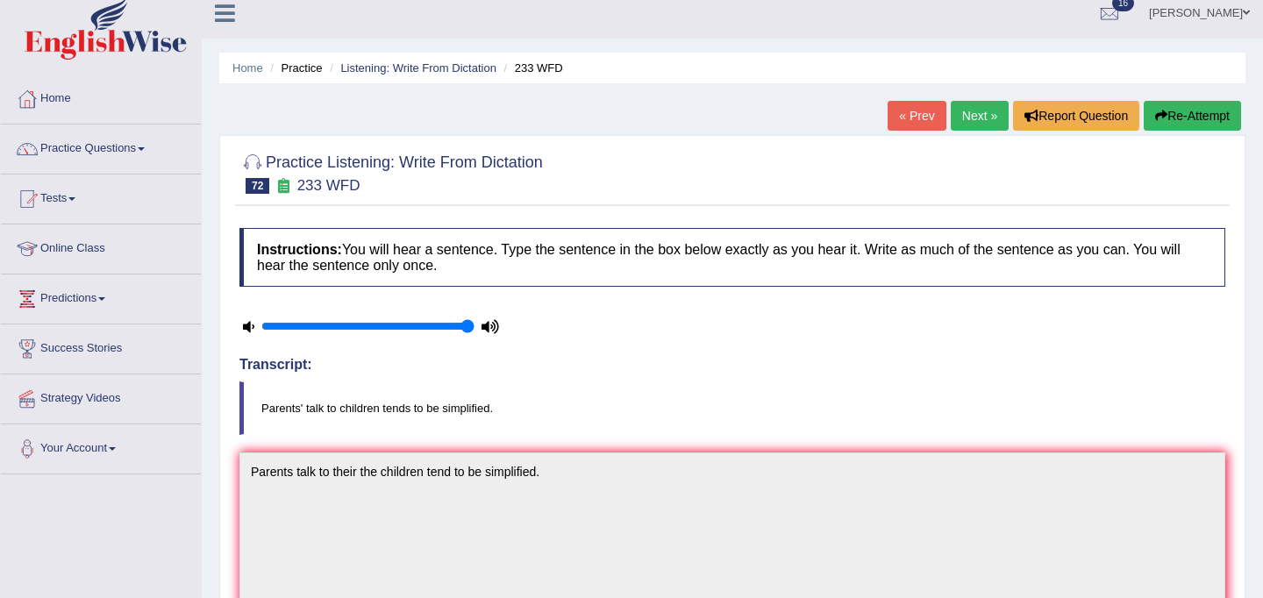
click at [973, 115] on link "Next »" at bounding box center [980, 116] width 58 height 30
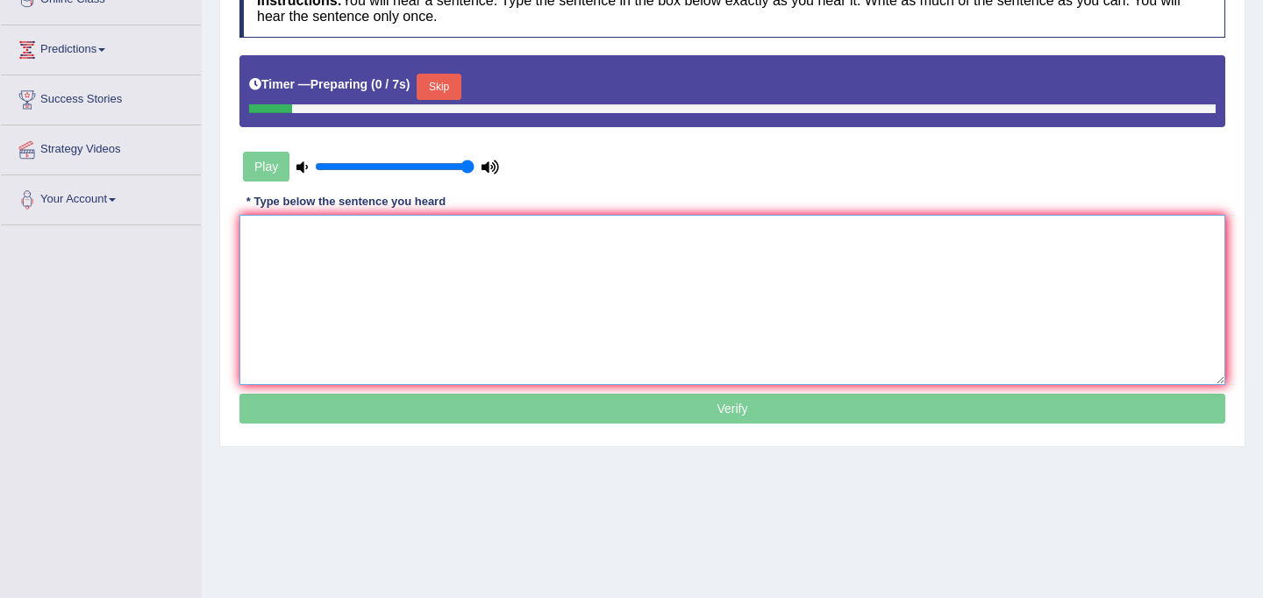
scroll to position [261, 0]
click at [535, 318] on textarea at bounding box center [732, 300] width 986 height 170
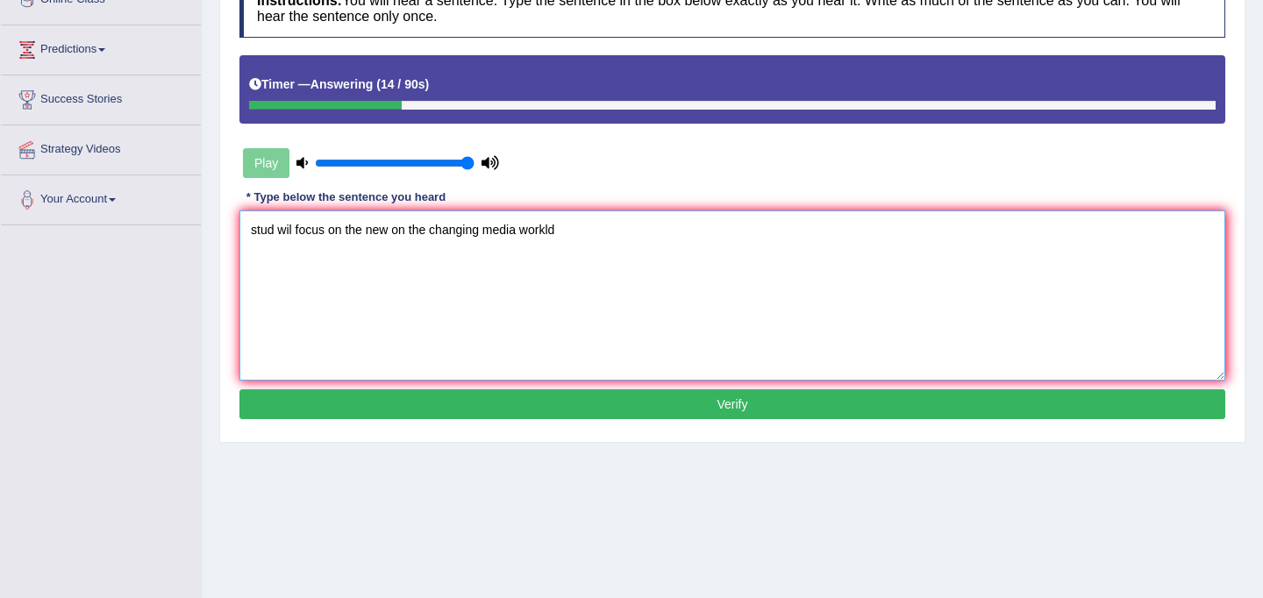
click at [274, 233] on textarea "stud wil focus on the new on the changing media workld" at bounding box center [732, 295] width 986 height 170
click at [318, 231] on textarea "Students wil focus on the new on the changing media workld" at bounding box center [732, 295] width 986 height 170
click at [421, 235] on textarea "Students will focus on the new on the changing media workld" at bounding box center [732, 295] width 986 height 170
click at [596, 235] on textarea "Students will focus on the news on the changing media workld" at bounding box center [732, 295] width 986 height 170
type textarea "Students will focus on the news on the changing media world."
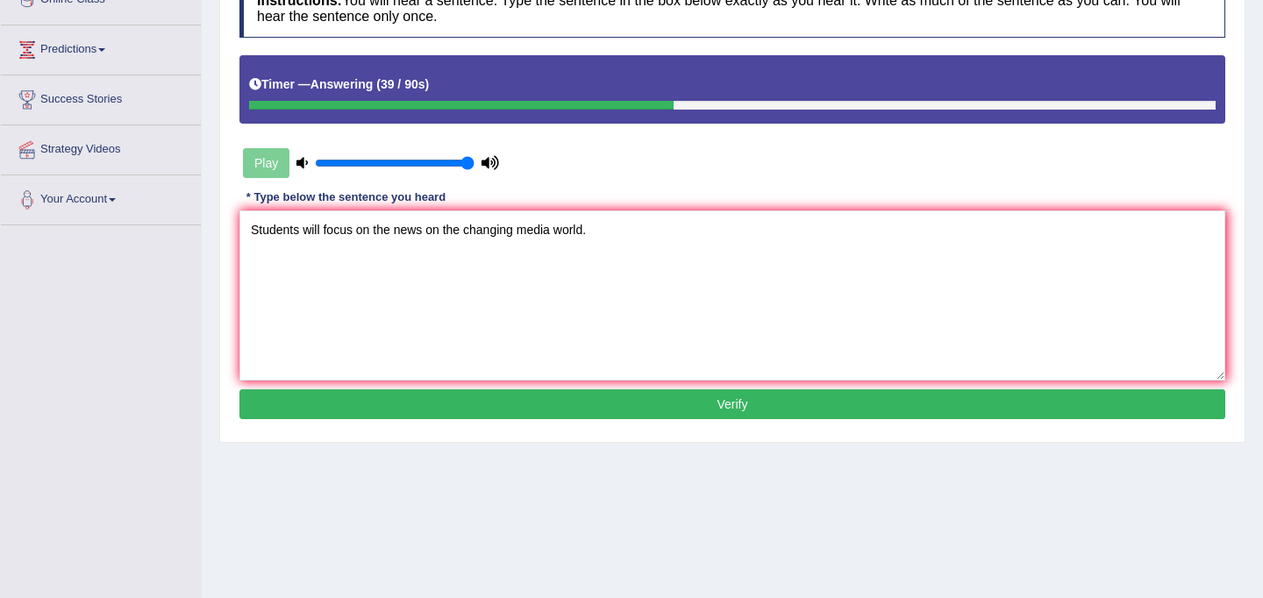
click at [565, 404] on button "Verify" at bounding box center [732, 404] width 986 height 30
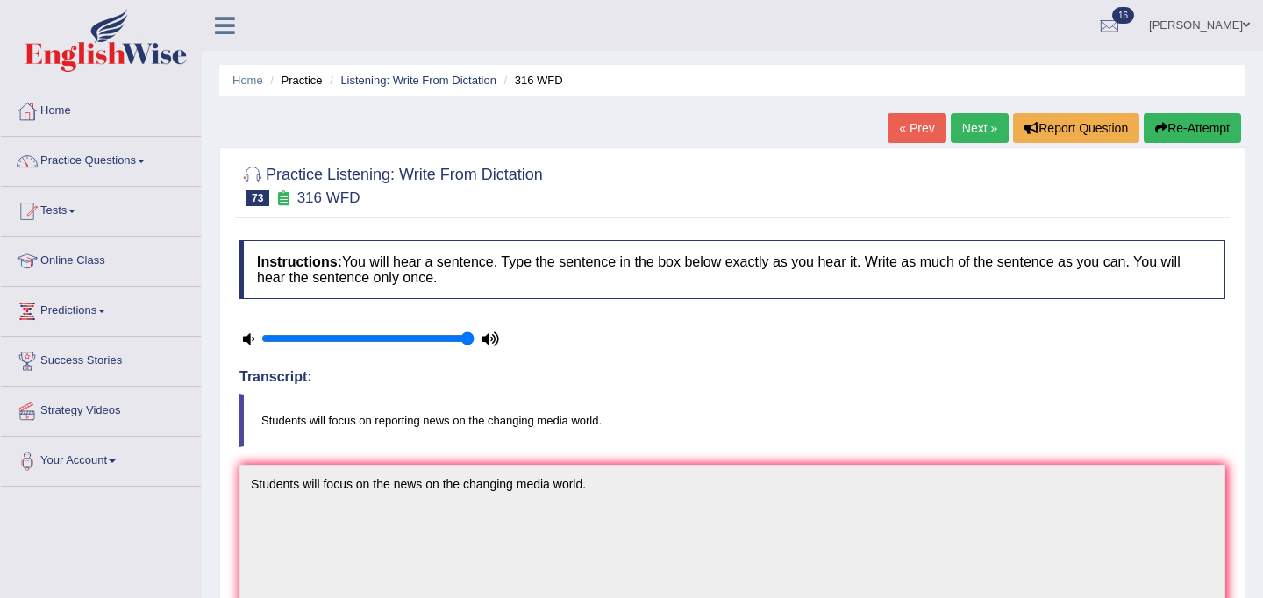
click at [974, 130] on link "Next »" at bounding box center [980, 128] width 58 height 30
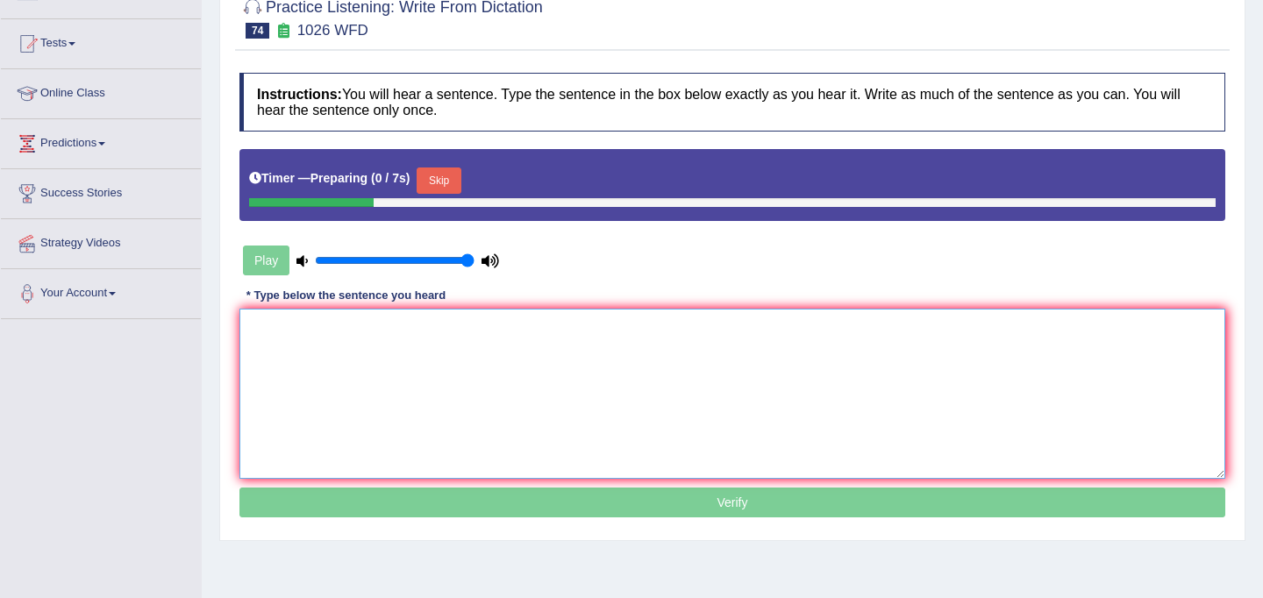
click at [843, 370] on textarea at bounding box center [732, 394] width 986 height 170
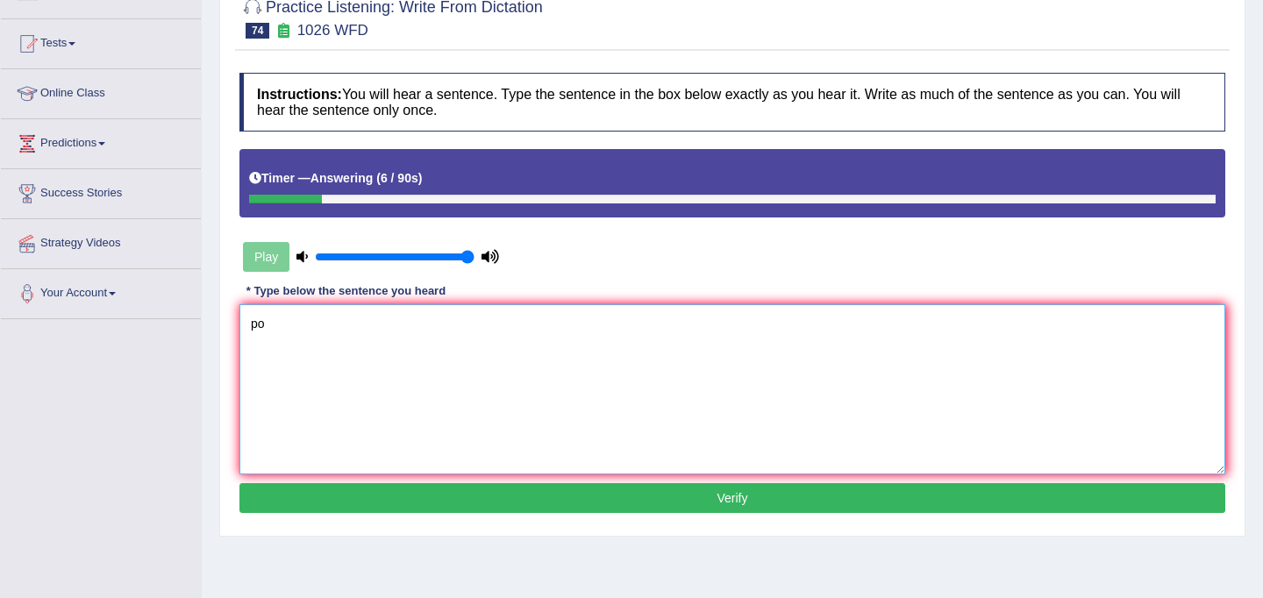
type textarea "p"
type textarea "Portfolios are the all years at the university."
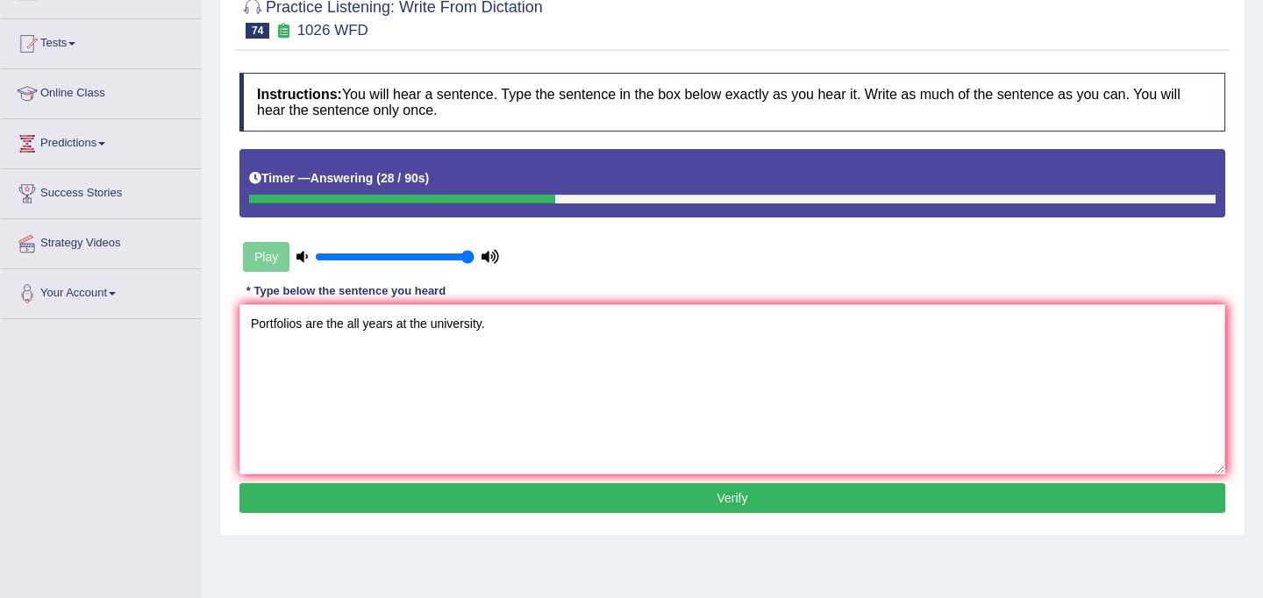
click at [571, 498] on button "Verify" at bounding box center [732, 498] width 986 height 30
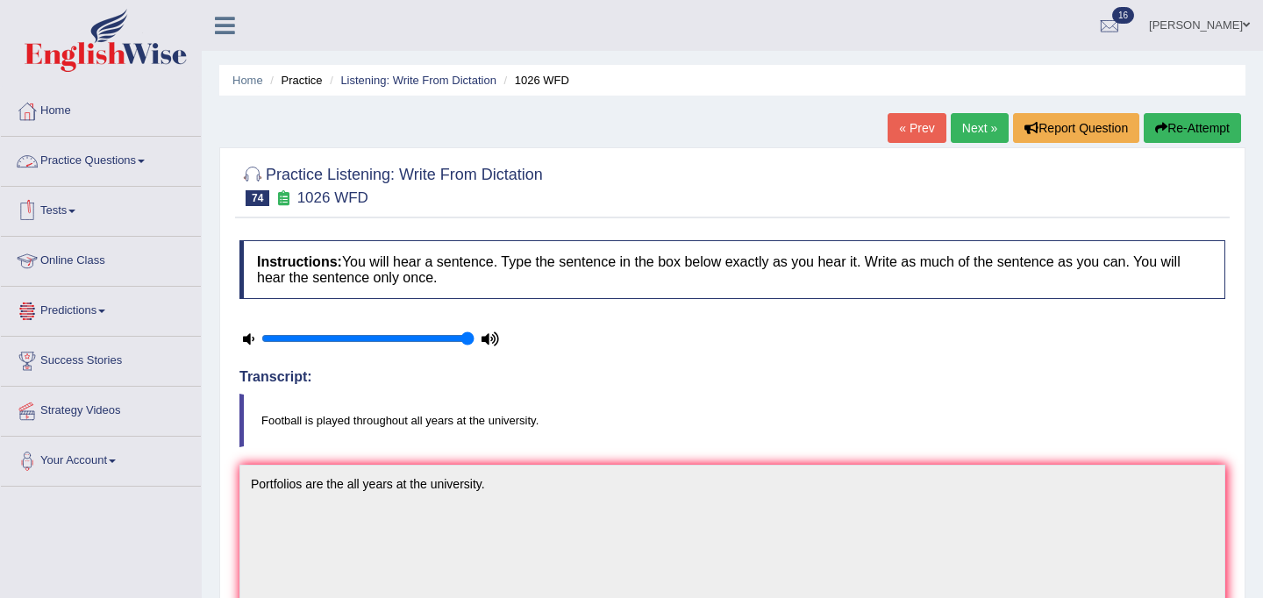
click at [122, 157] on link "Practice Questions" at bounding box center [101, 159] width 200 height 44
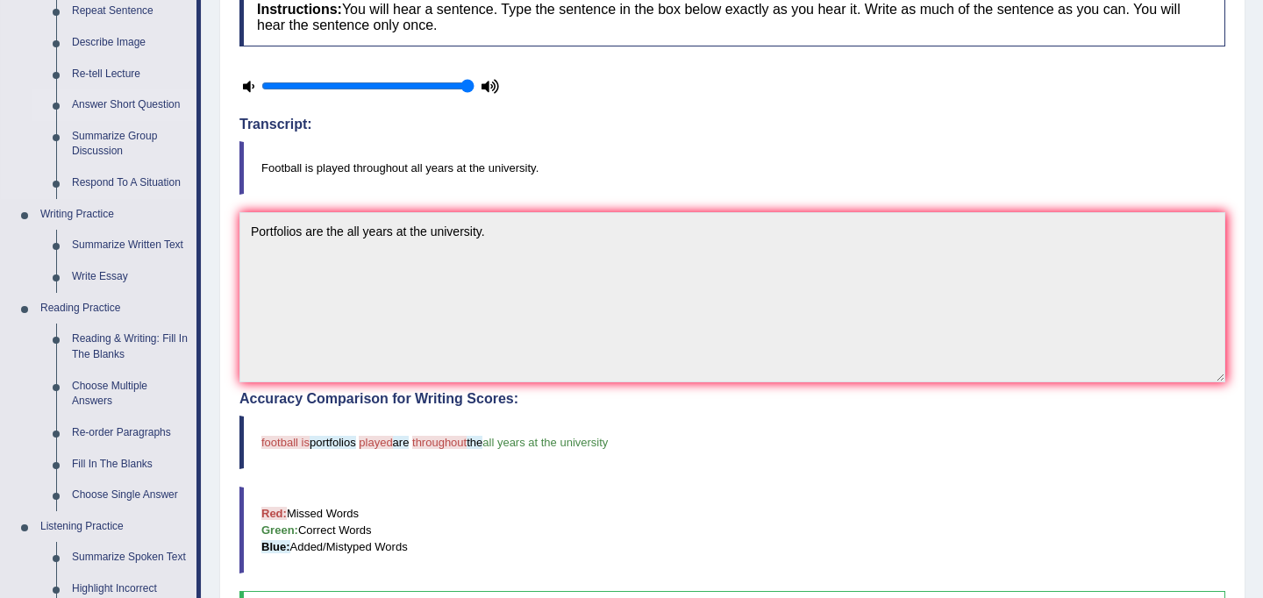
scroll to position [253, 0]
click at [123, 272] on link "Write Essay" at bounding box center [130, 276] width 132 height 32
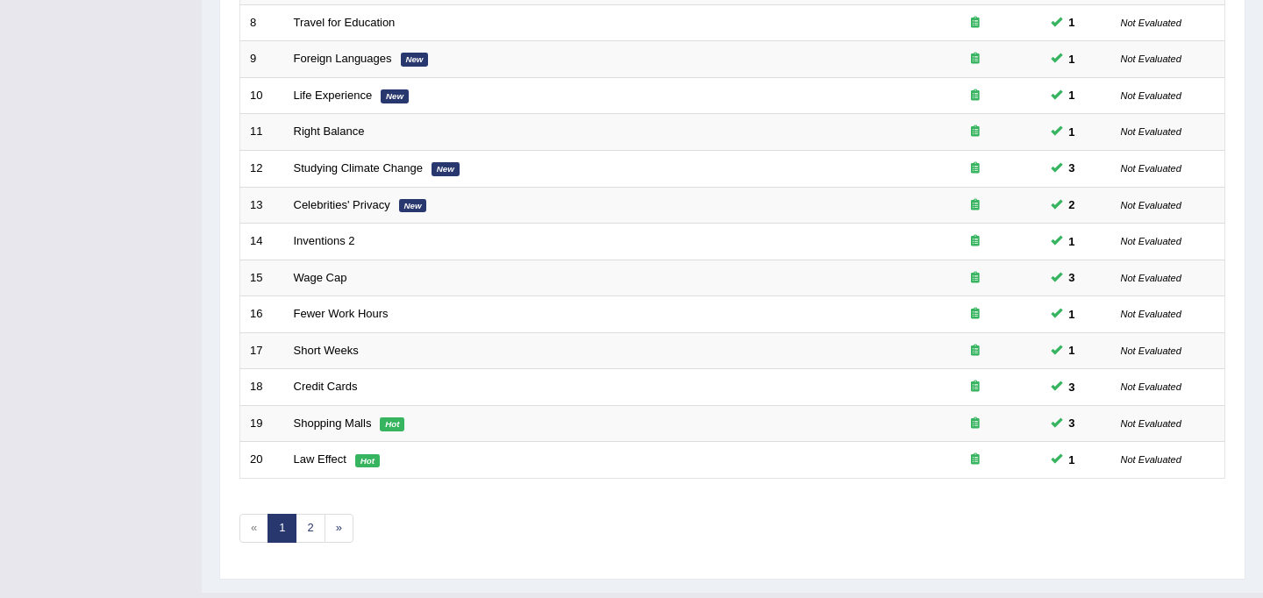
scroll to position [563, 0]
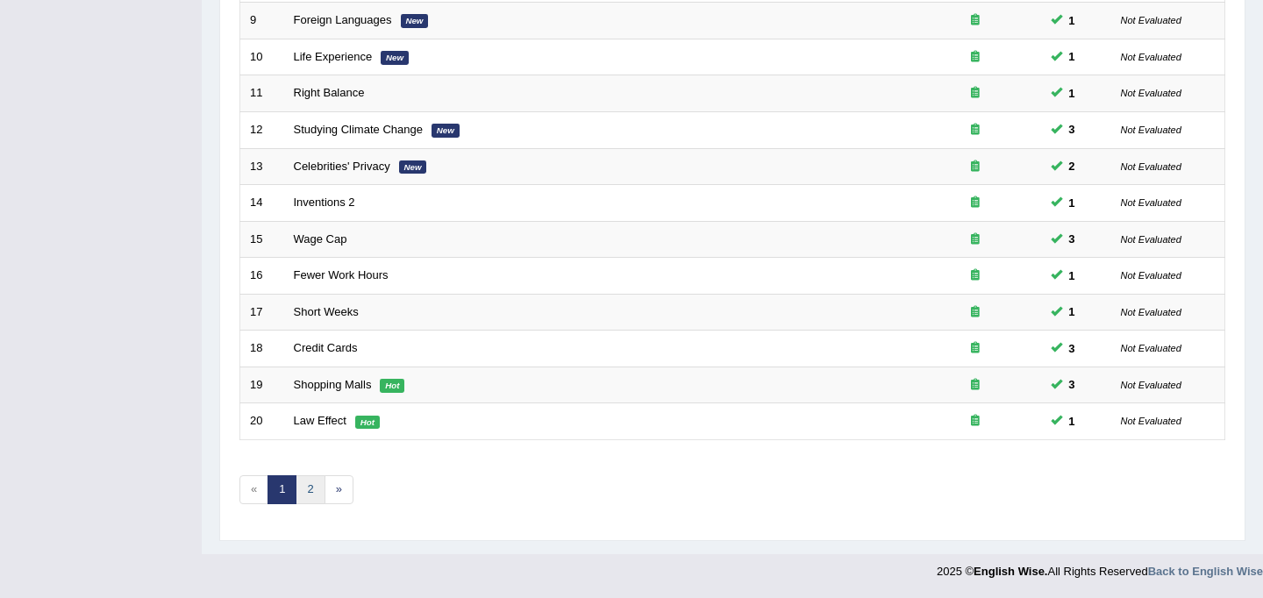
click at [312, 491] on link "2" at bounding box center [310, 489] width 29 height 29
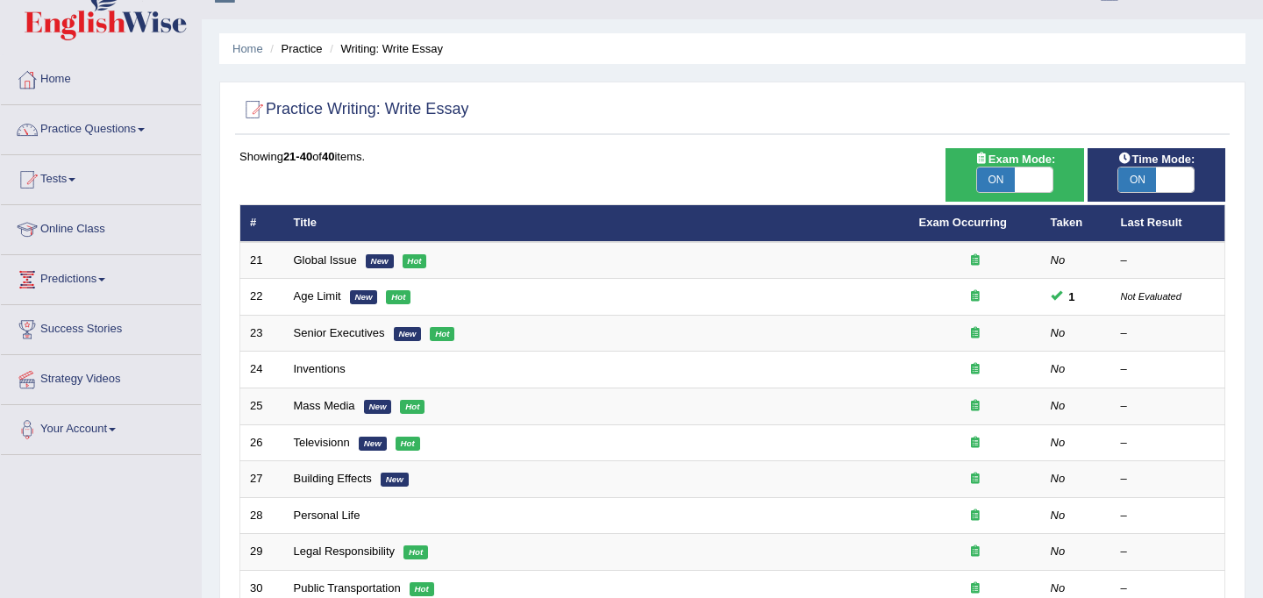
scroll to position [33, 0]
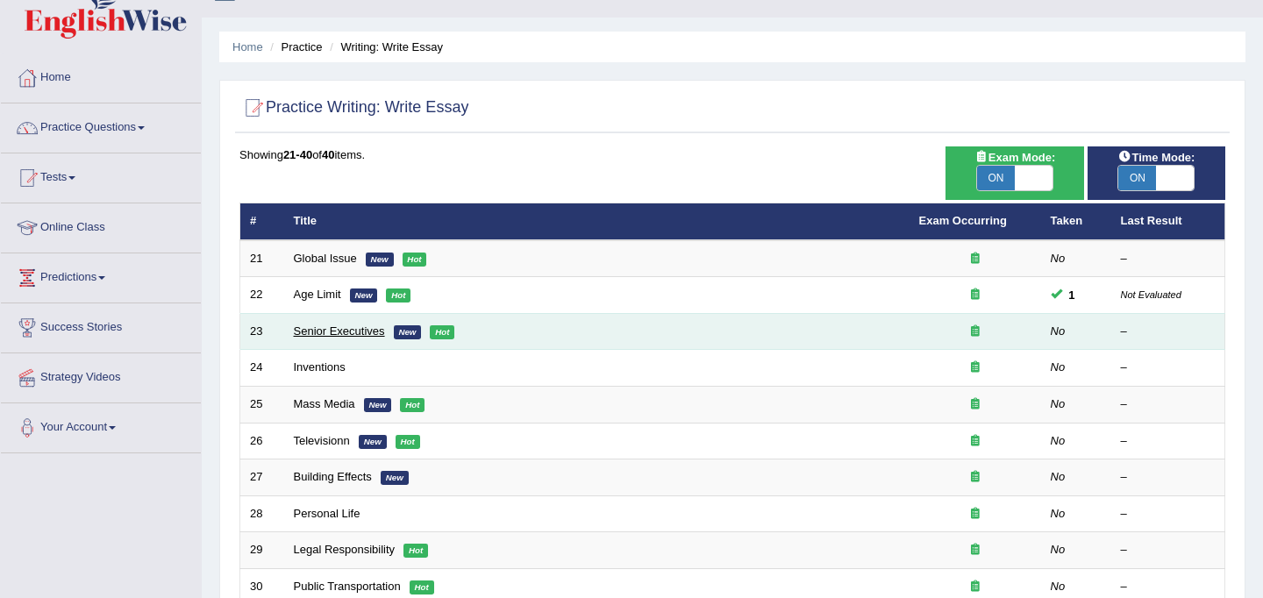
click at [341, 331] on link "Senior Executives" at bounding box center [339, 331] width 91 height 13
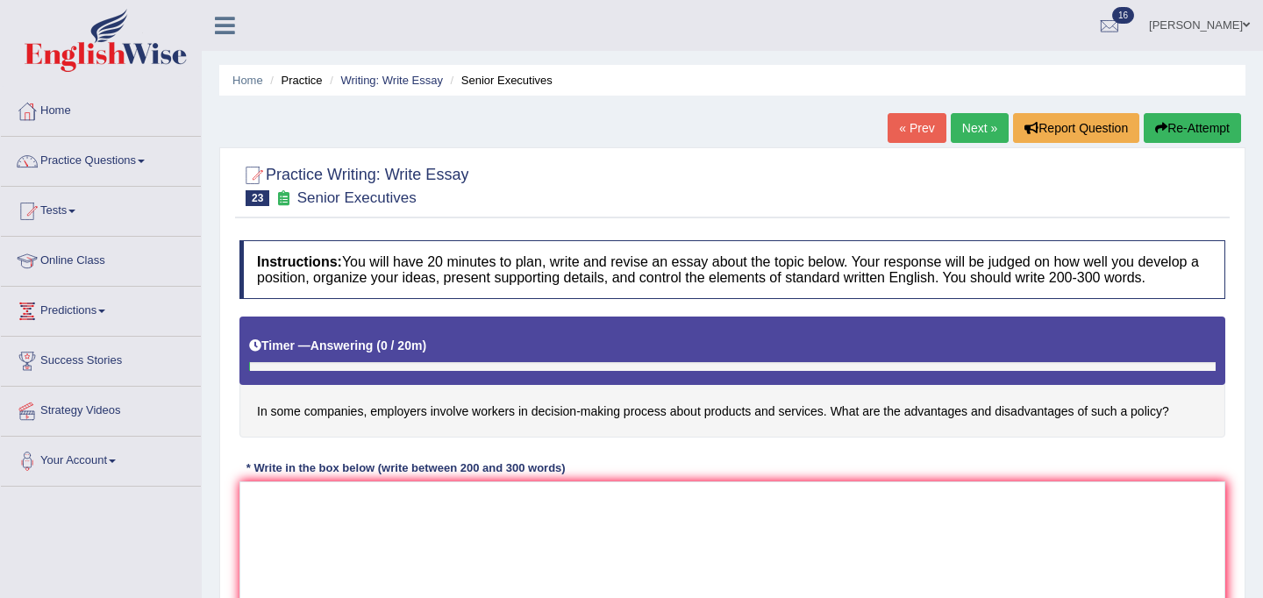
scroll to position [253, 0]
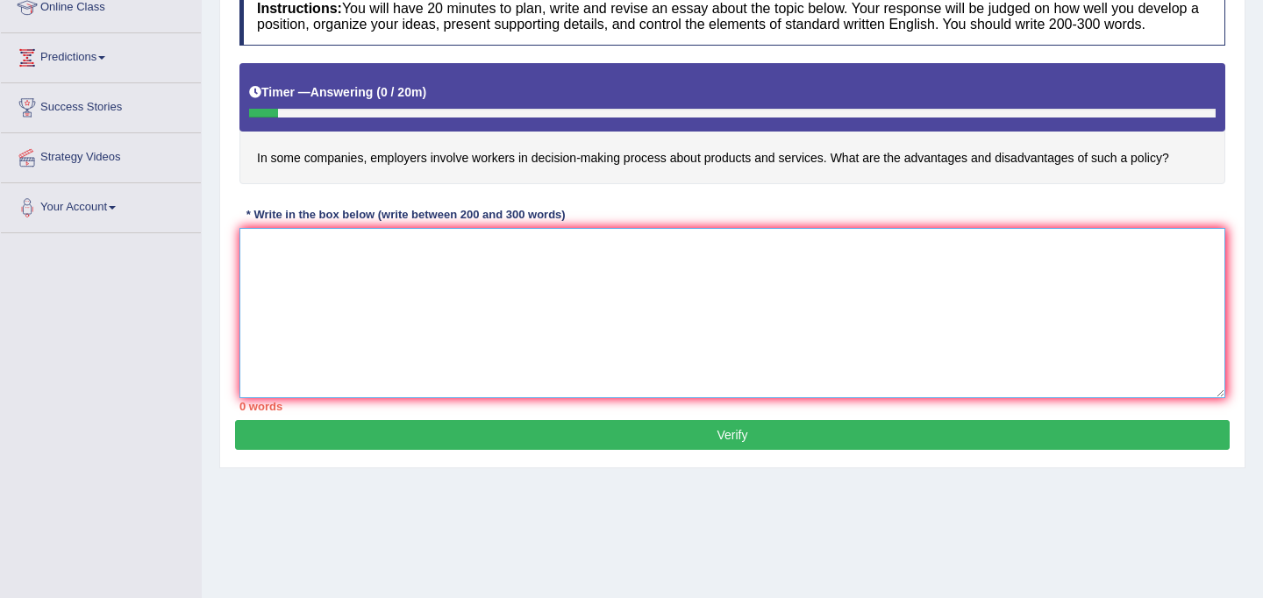
click at [326, 311] on textarea at bounding box center [732, 313] width 986 height 170
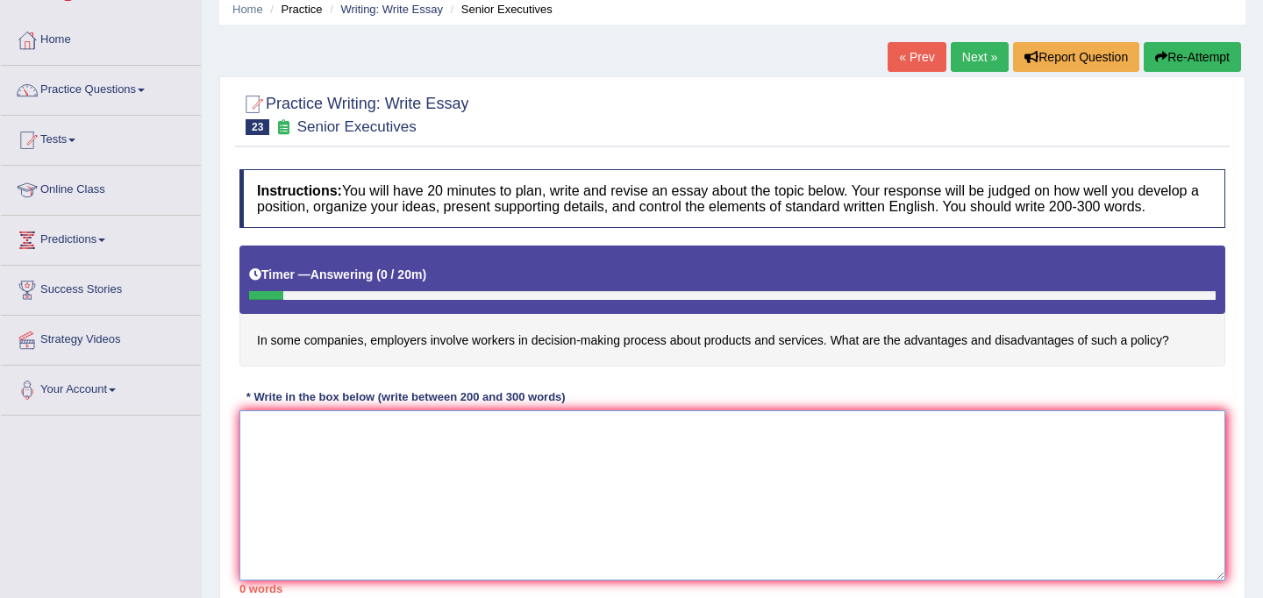
scroll to position [51, 0]
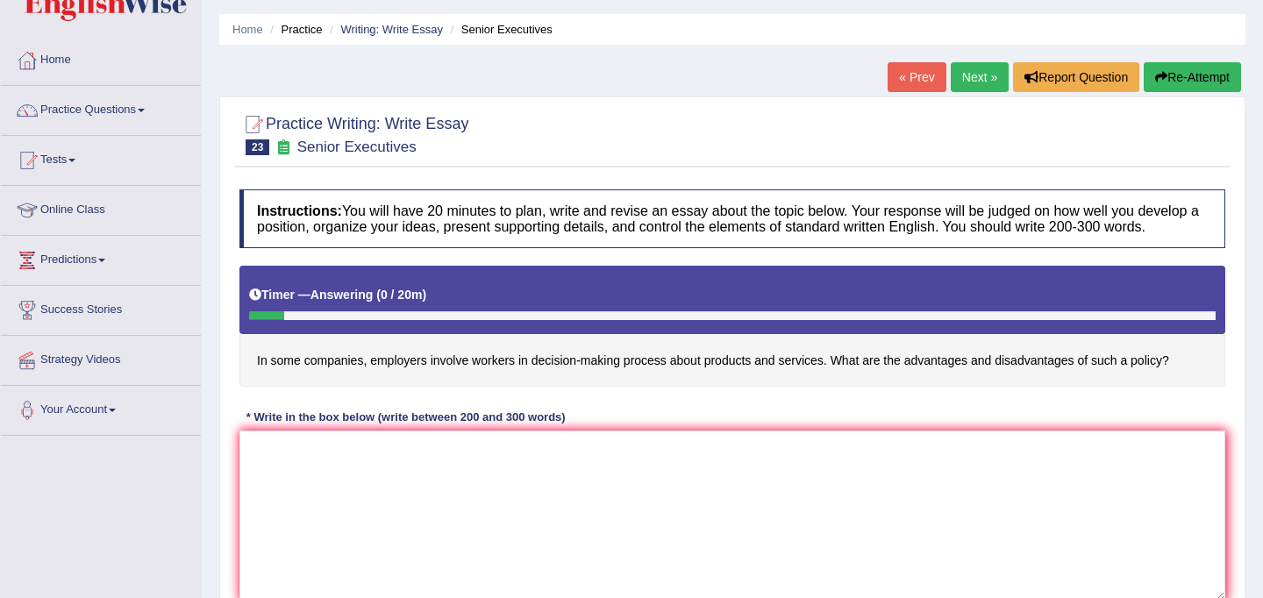
click at [976, 75] on link "Next »" at bounding box center [980, 77] width 58 height 30
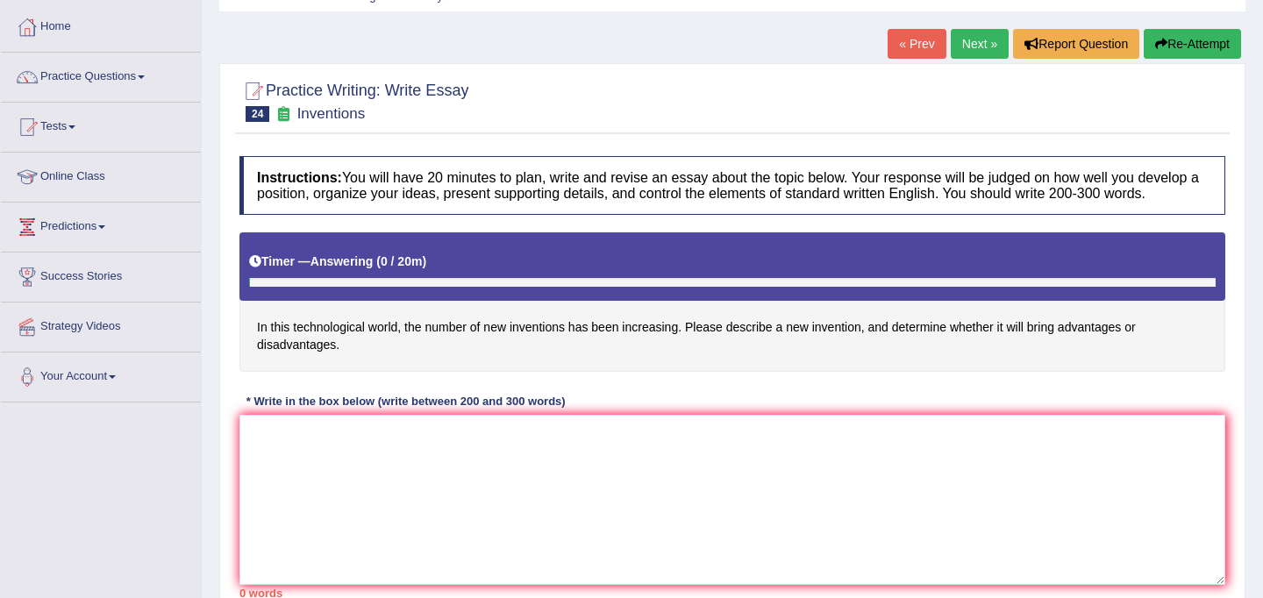
scroll to position [88, 0]
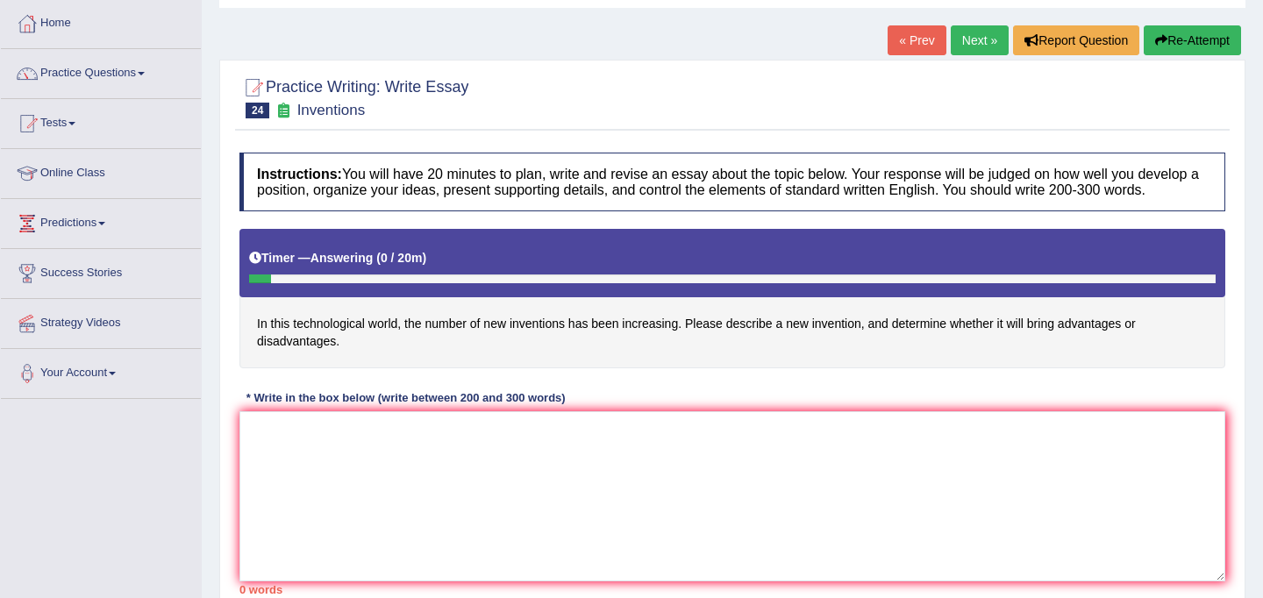
click at [968, 41] on link "Next »" at bounding box center [980, 40] width 58 height 30
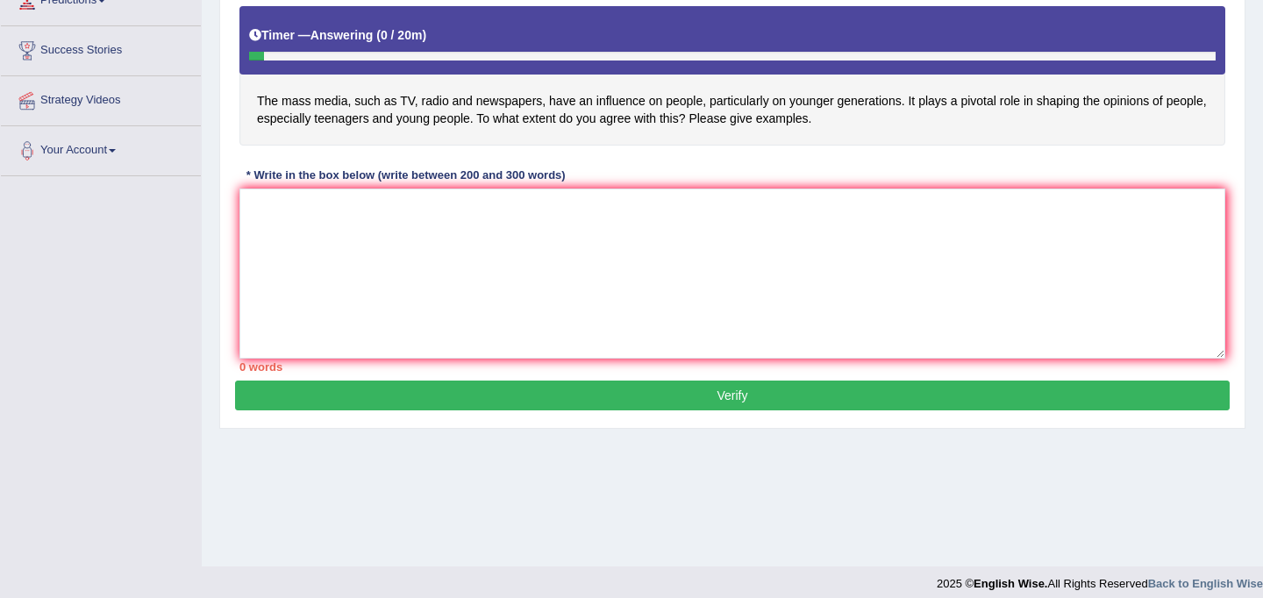
scroll to position [308, 0]
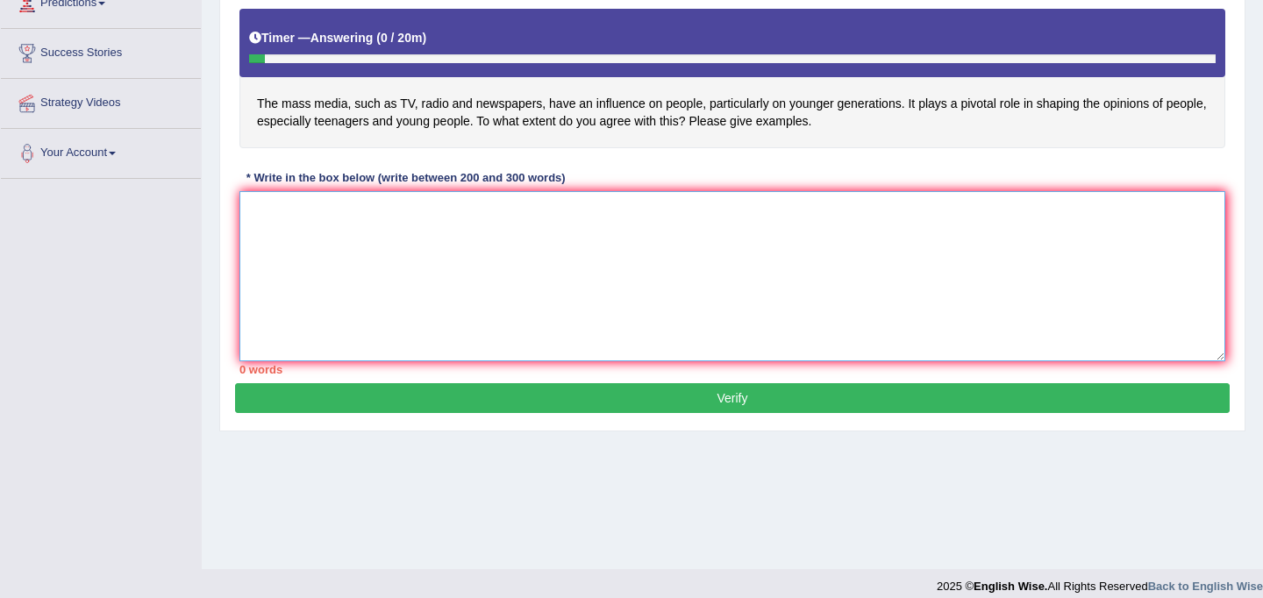
click at [860, 253] on textarea at bounding box center [732, 276] width 986 height 170
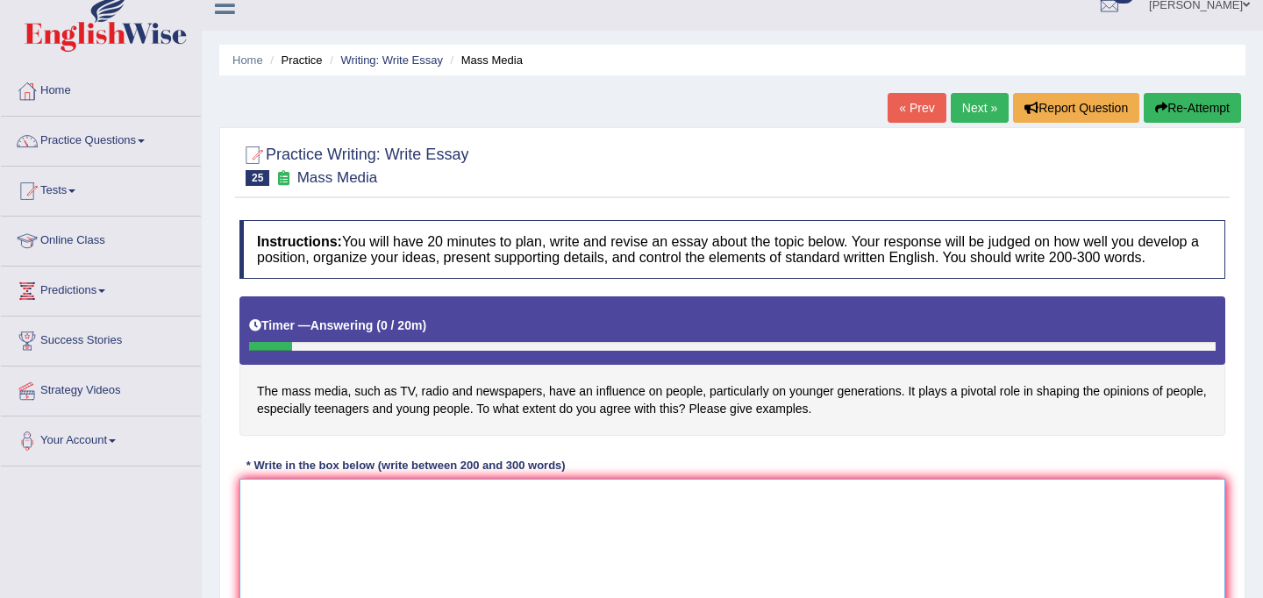
scroll to position [0, 0]
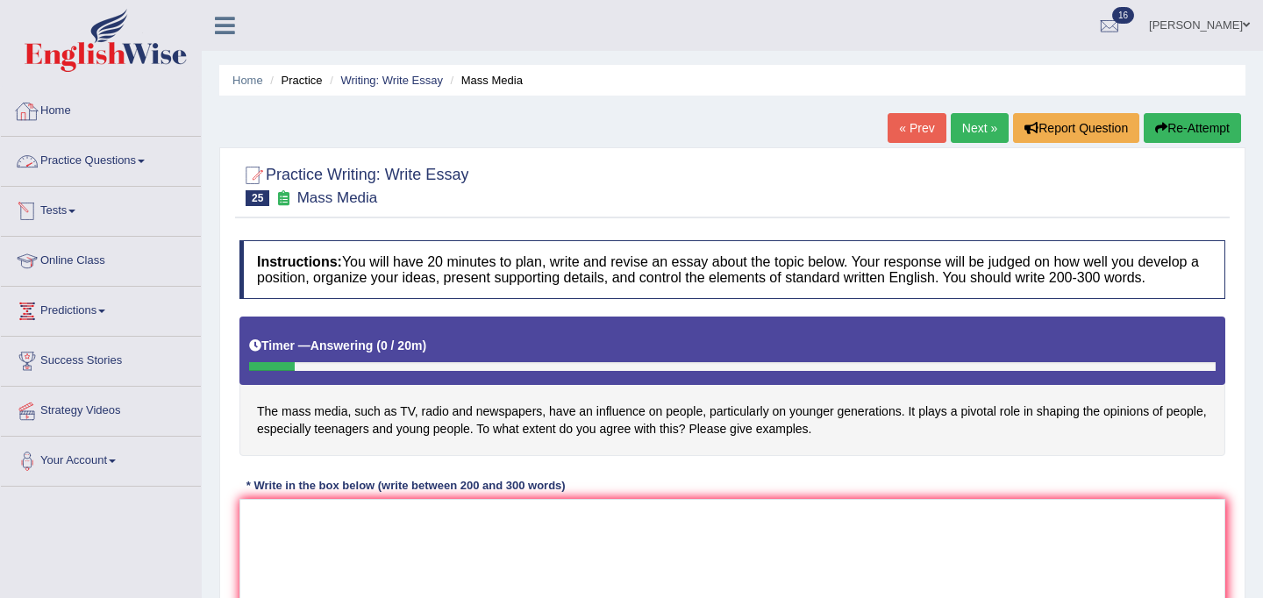
click at [84, 159] on link "Practice Questions" at bounding box center [101, 159] width 200 height 44
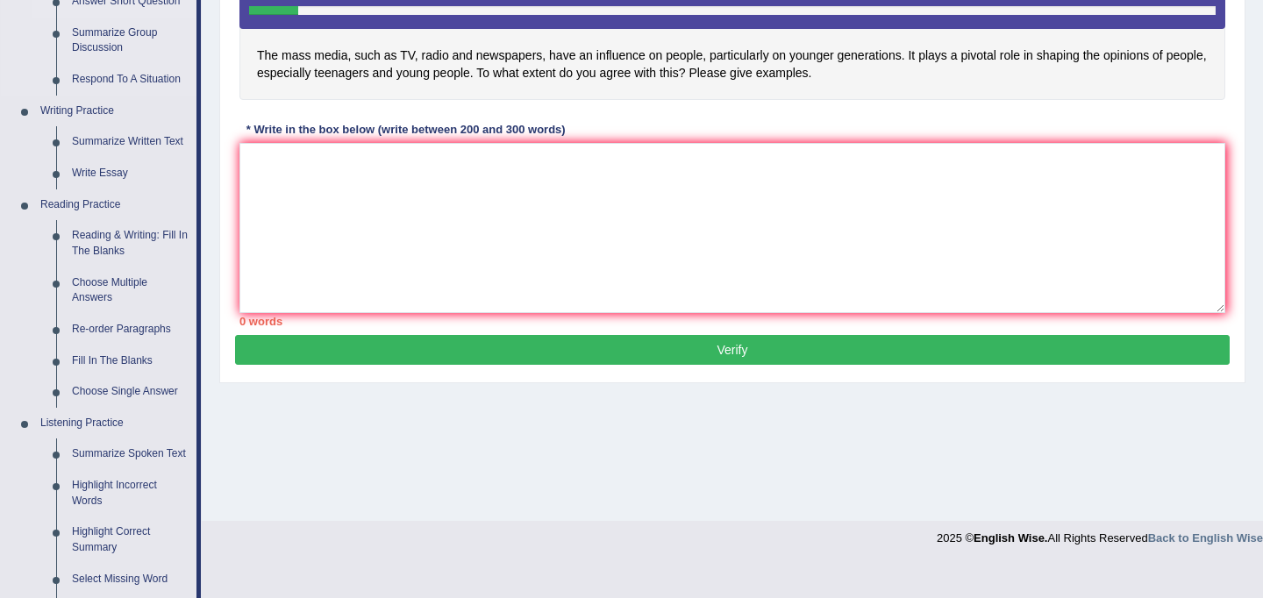
scroll to position [358, 0]
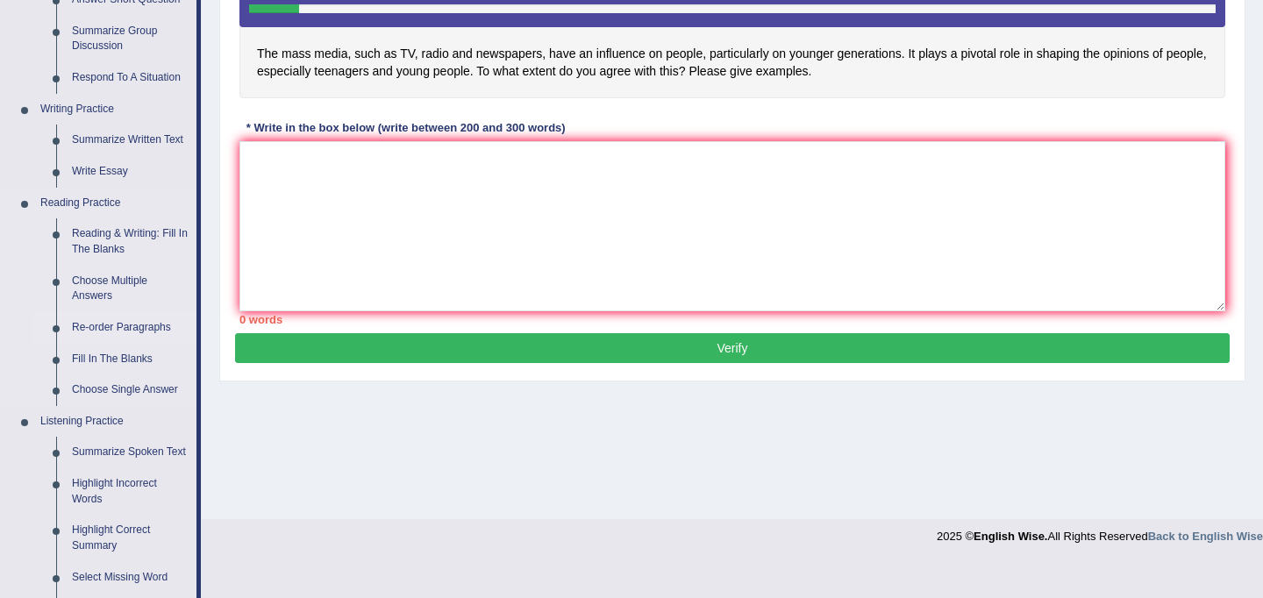
click at [111, 324] on link "Re-order Paragraphs" at bounding box center [130, 328] width 132 height 32
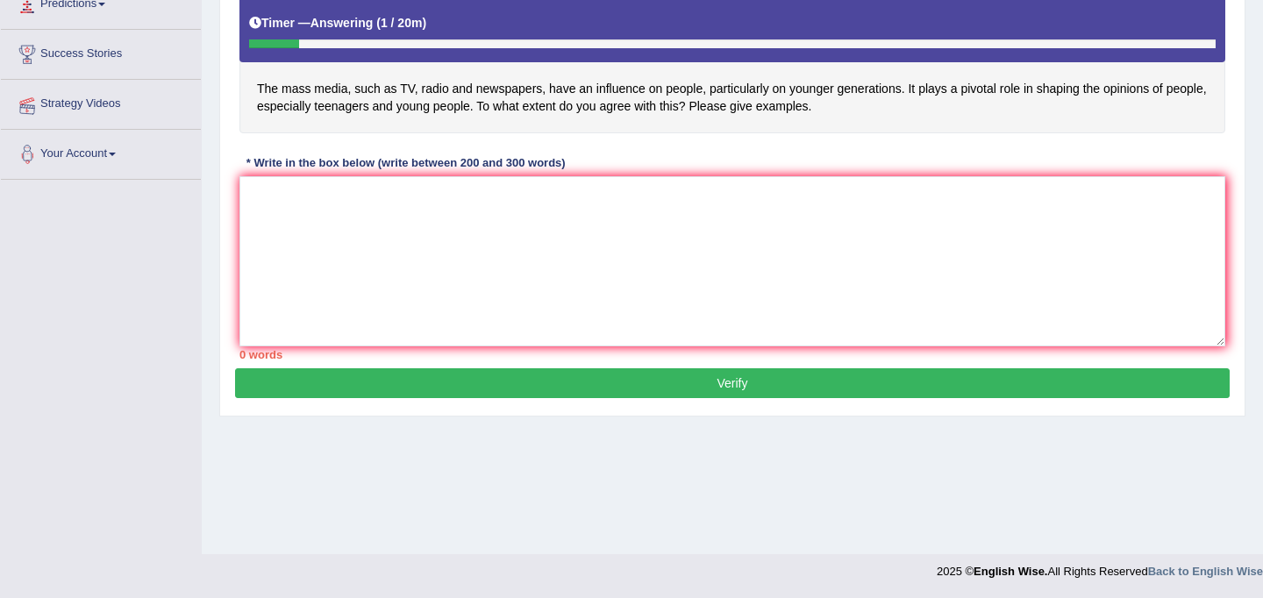
scroll to position [320, 0]
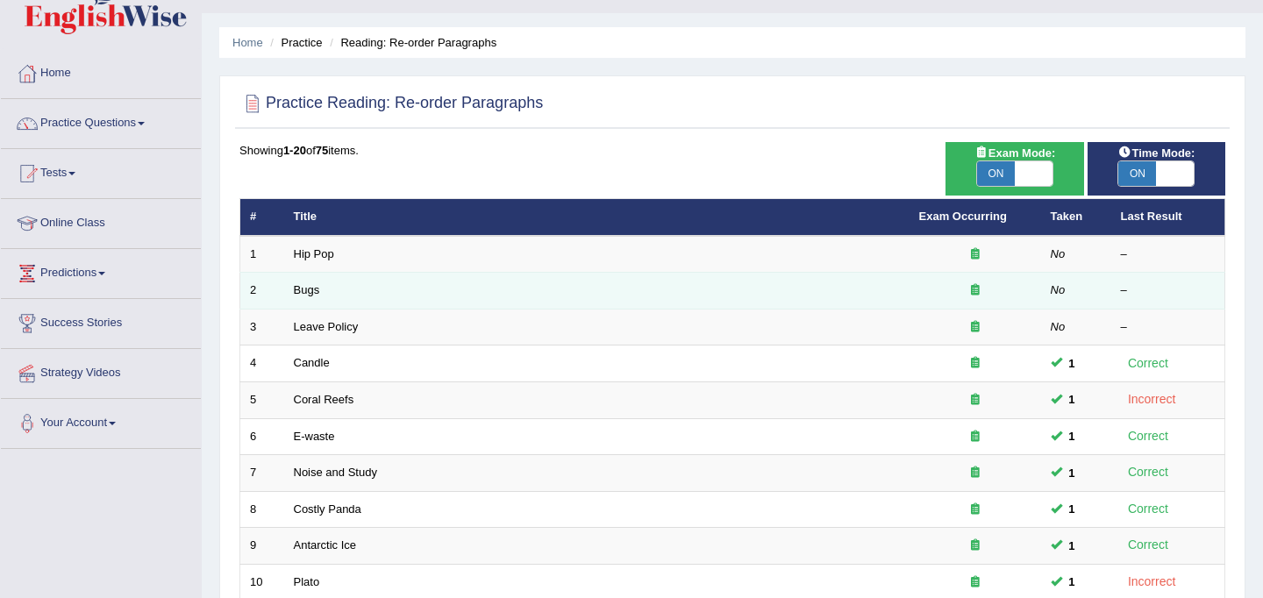
scroll to position [39, 0]
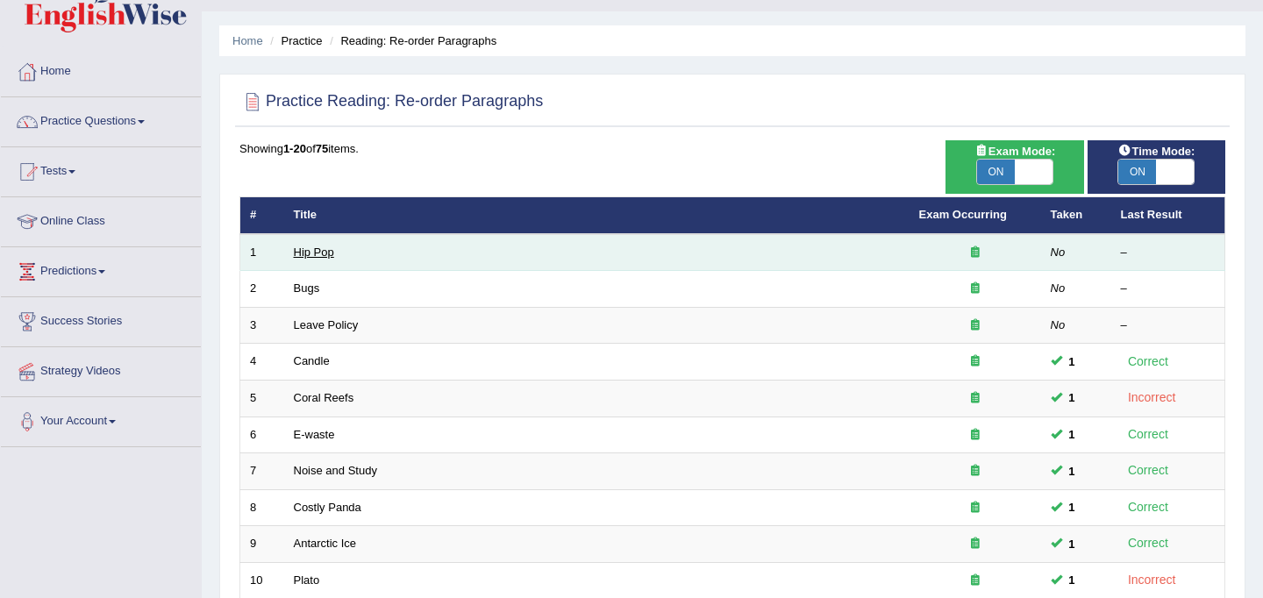
click at [325, 253] on link "Hip Pop" at bounding box center [314, 252] width 40 height 13
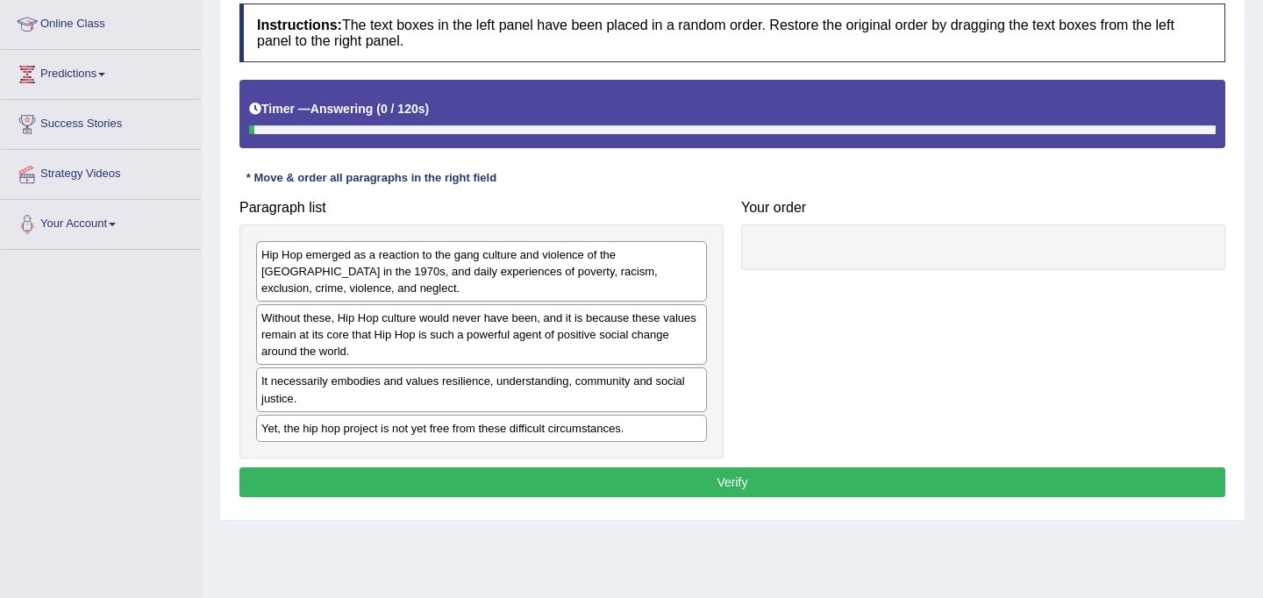
scroll to position [323, 0]
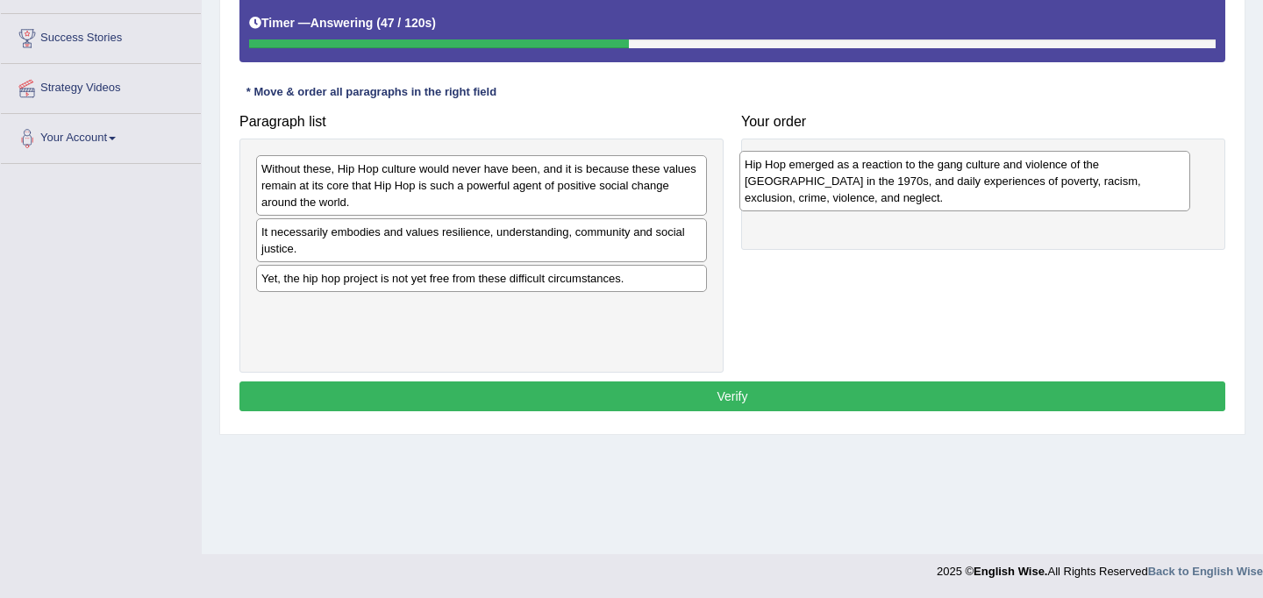
drag, startPoint x: 382, startPoint y: 189, endPoint x: 866, endPoint y: 182, distance: 483.3
click at [866, 182] on div "Hip Hop emerged as a reaction to the gang culture and violence of the [GEOGRAPH…" at bounding box center [964, 181] width 451 height 61
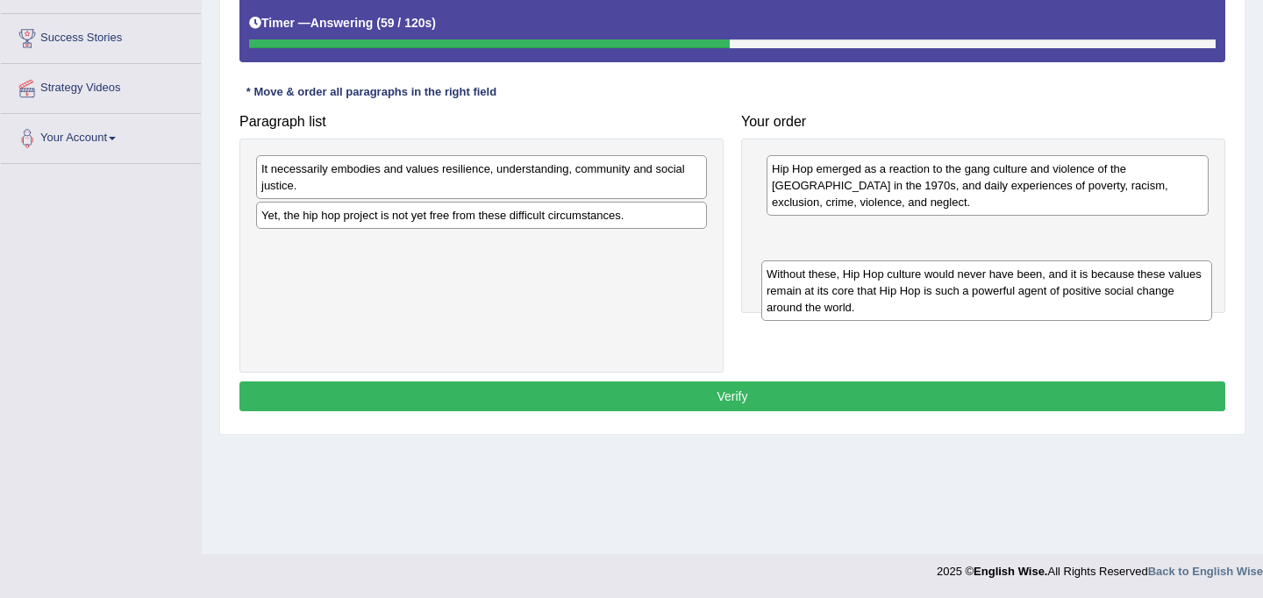
drag, startPoint x: 391, startPoint y: 186, endPoint x: 896, endPoint y: 291, distance: 516.0
click at [896, 291] on div "Without these, Hip Hop culture would never have been, and it is because these v…" at bounding box center [986, 290] width 451 height 61
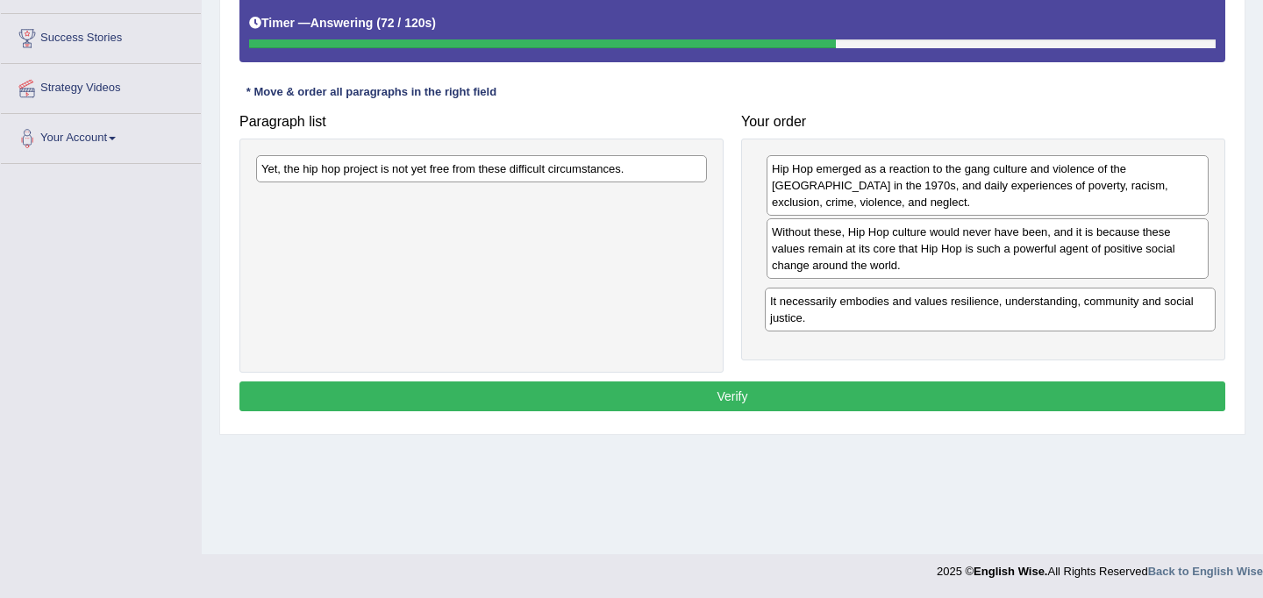
drag, startPoint x: 317, startPoint y: 175, endPoint x: 825, endPoint y: 306, distance: 525.4
click at [825, 306] on div "It necessarily embodies and values resilience, understanding, community and soc…" at bounding box center [990, 310] width 451 height 44
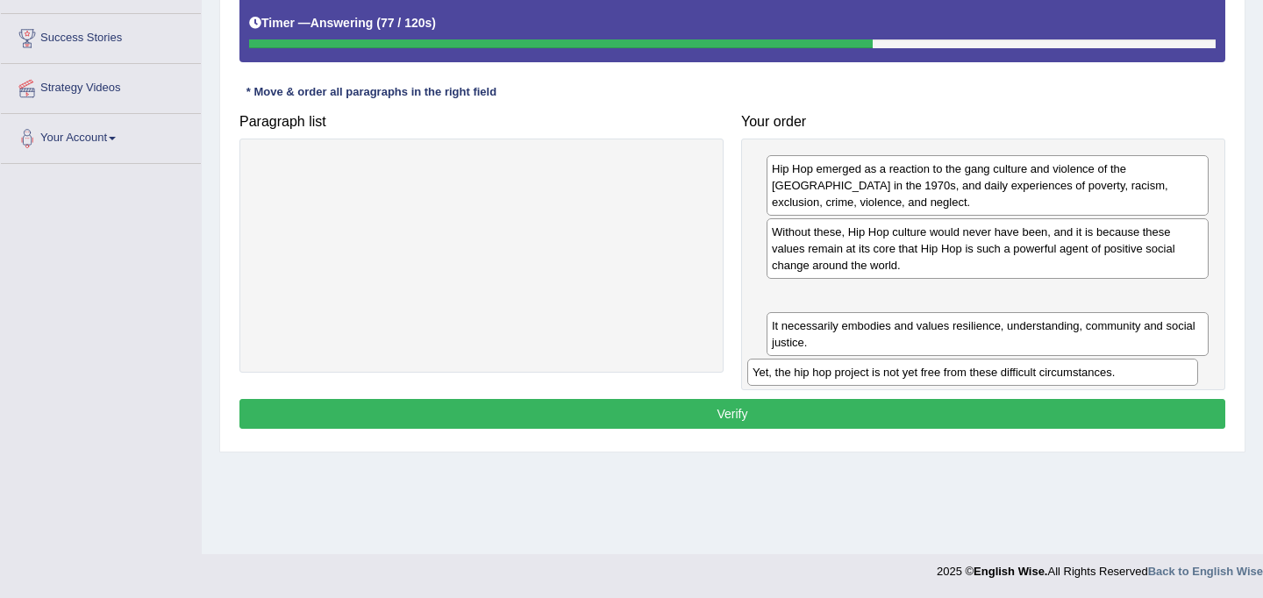
drag, startPoint x: 307, startPoint y: 167, endPoint x: 797, endPoint y: 365, distance: 528.8
click at [797, 365] on div "Yet, the hip hop project is not yet free from these difficult circumstances." at bounding box center [972, 372] width 451 height 27
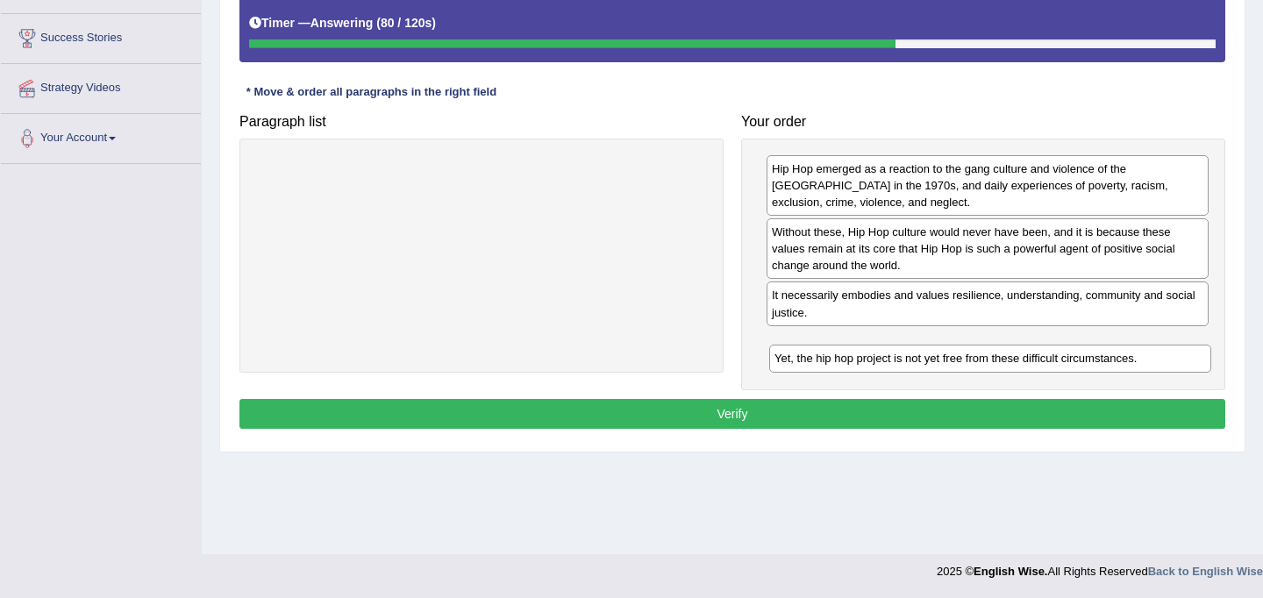
drag, startPoint x: 805, startPoint y: 297, endPoint x: 808, endPoint y: 353, distance: 56.2
click at [808, 353] on div "Yet, the hip hop project is not yet free from these difficult circumstances." at bounding box center [990, 358] width 442 height 27
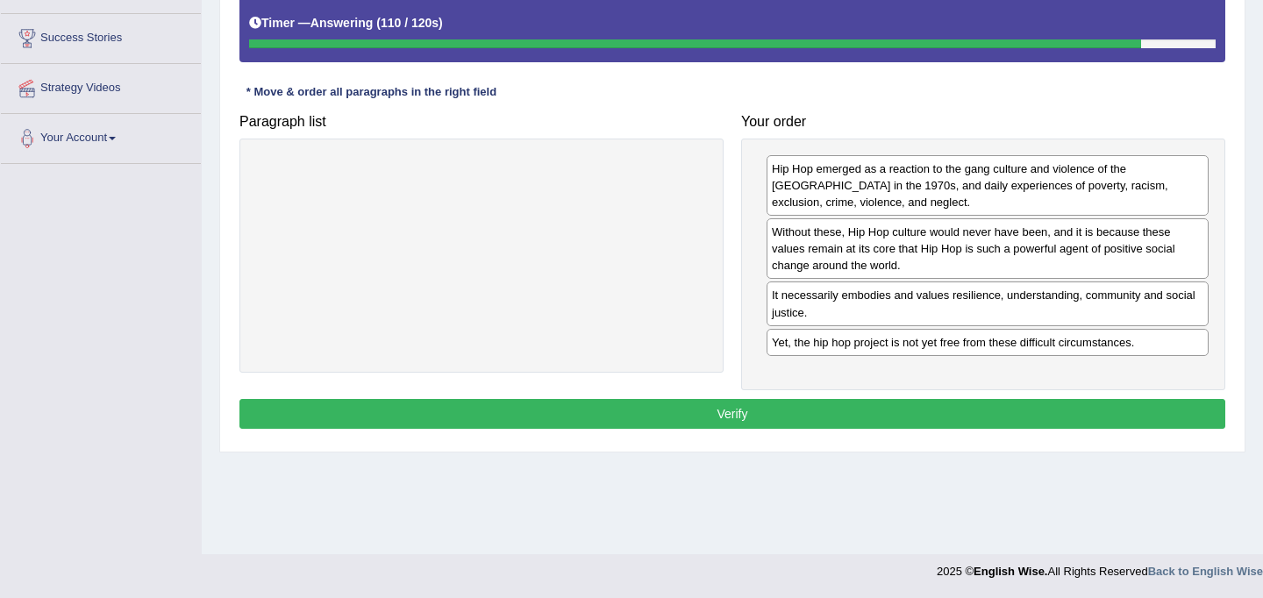
click at [778, 416] on button "Verify" at bounding box center [732, 414] width 986 height 30
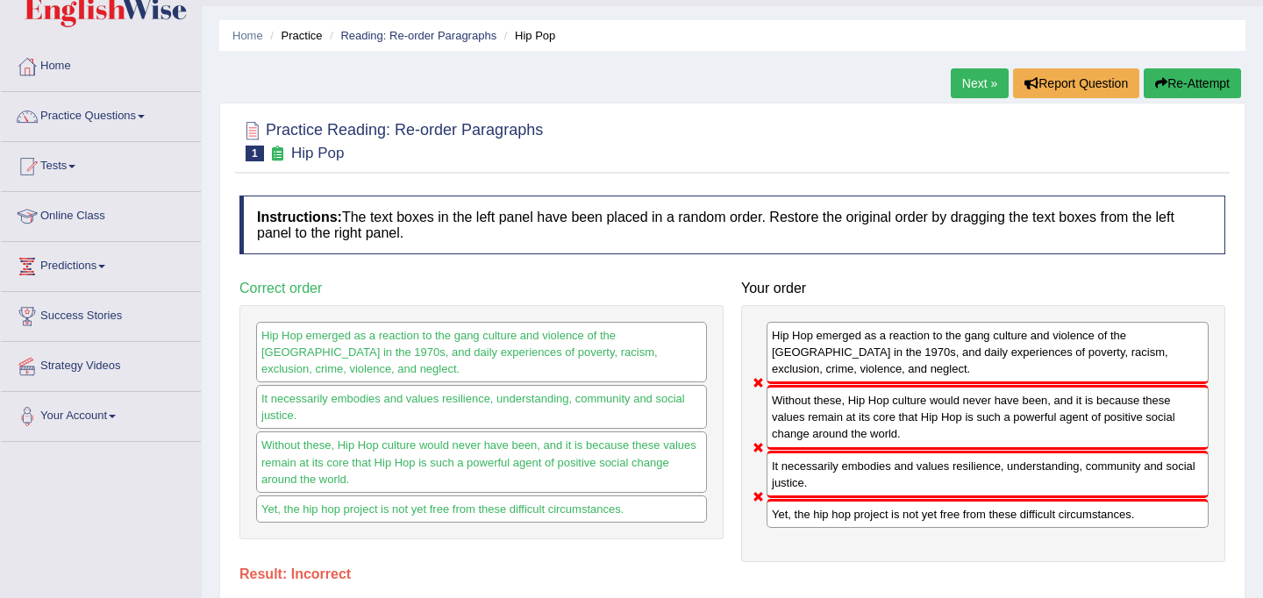
scroll to position [24, 0]
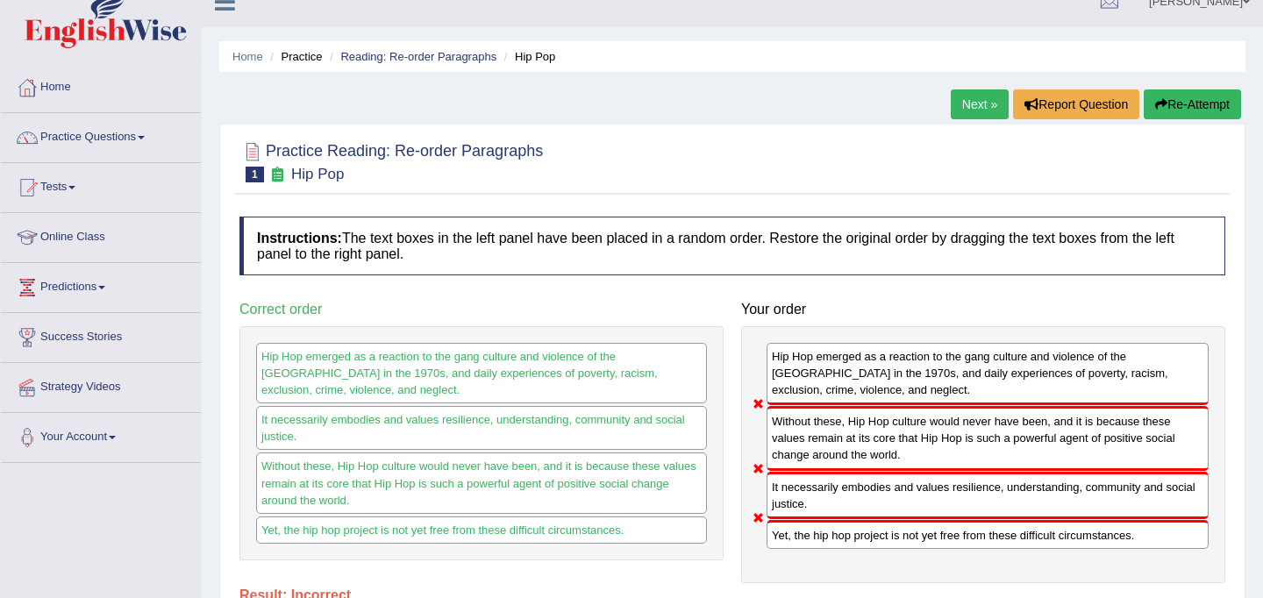
click at [966, 110] on link "Next »" at bounding box center [980, 104] width 58 height 30
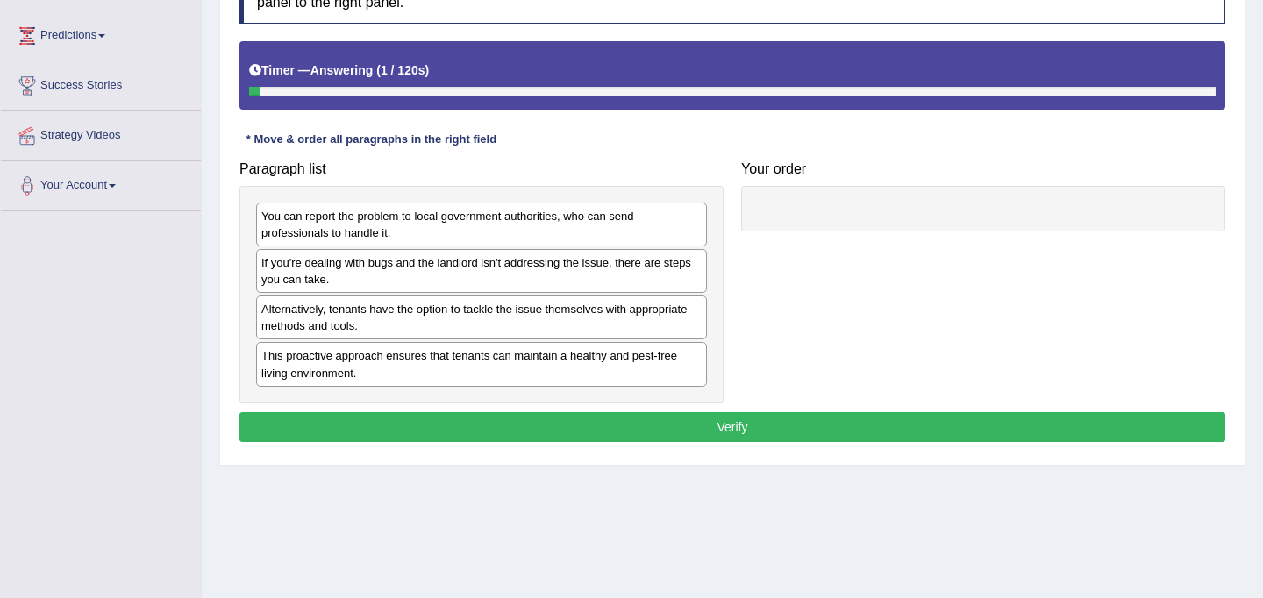
scroll to position [277, 0]
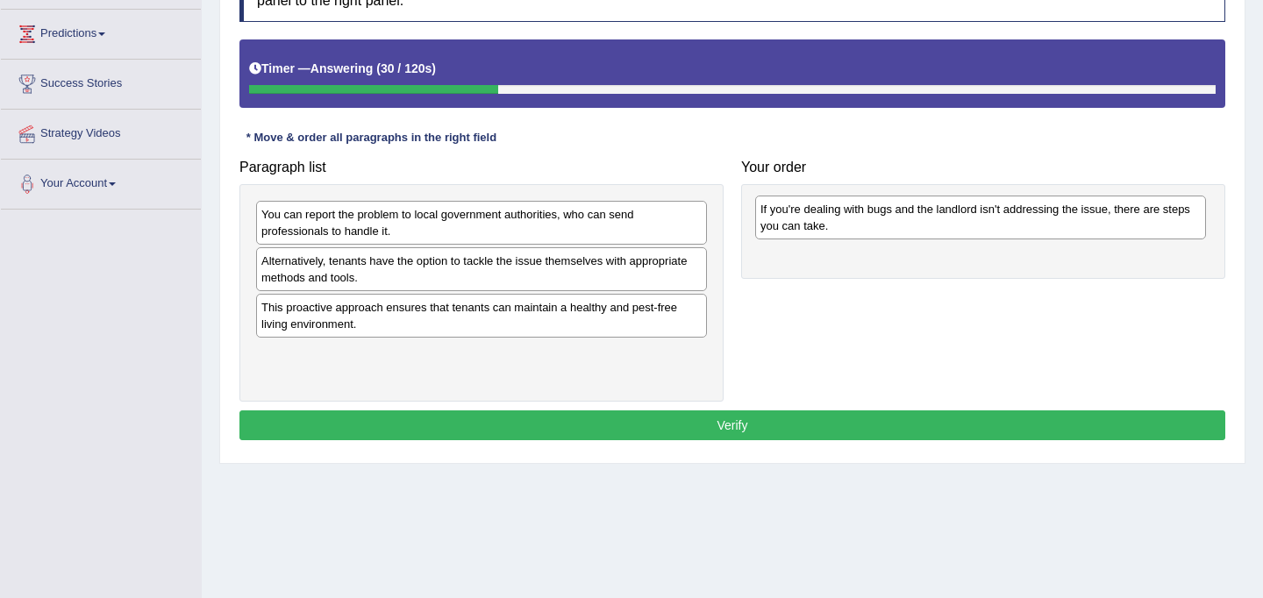
drag, startPoint x: 332, startPoint y: 268, endPoint x: 831, endPoint y: 216, distance: 501.7
click at [831, 216] on div "If you're dealing with bugs and the landlord isn't addressing the issue, there …" at bounding box center [980, 218] width 451 height 44
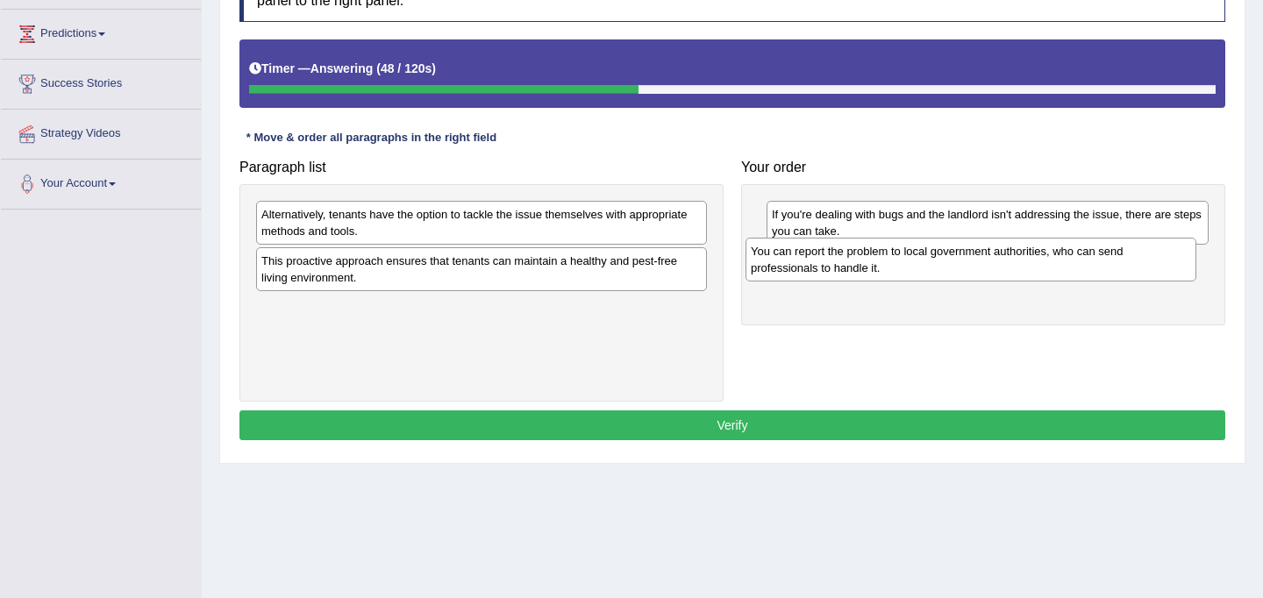
drag, startPoint x: 322, startPoint y: 233, endPoint x: 811, endPoint y: 270, distance: 490.8
click at [811, 270] on div "You can report the problem to local government authorities, who can send profes…" at bounding box center [971, 260] width 451 height 44
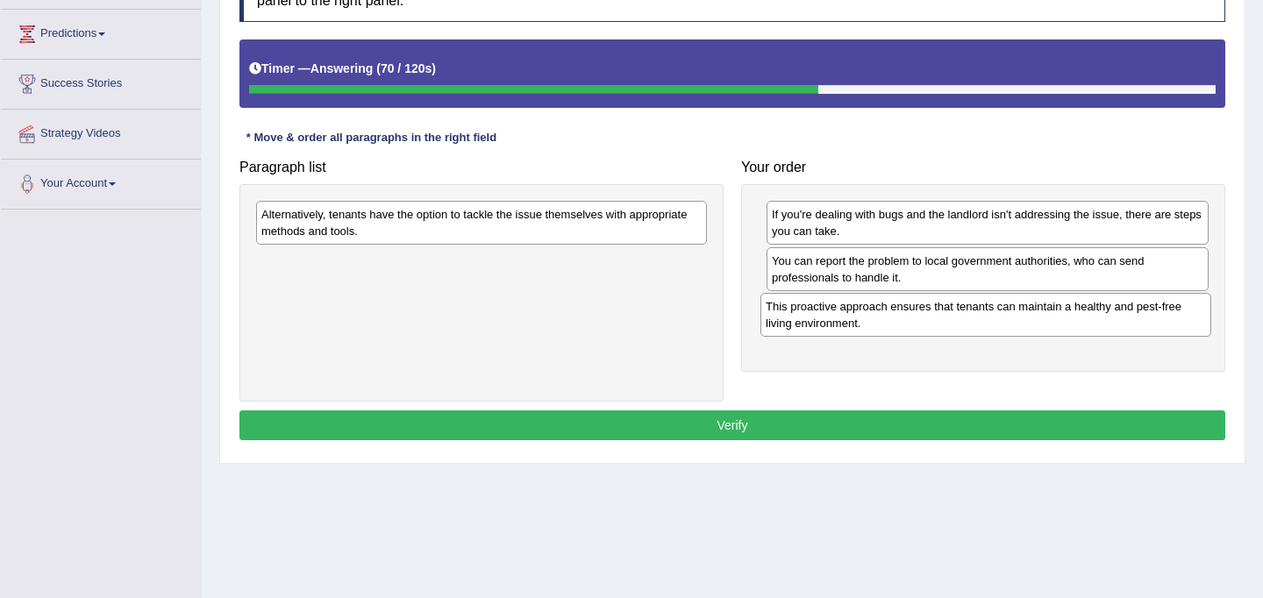
drag, startPoint x: 312, startPoint y: 270, endPoint x: 817, endPoint y: 313, distance: 506.1
click at [817, 313] on div "This proactive approach ensures that tenants can maintain a healthy and pest-fr…" at bounding box center [985, 315] width 451 height 44
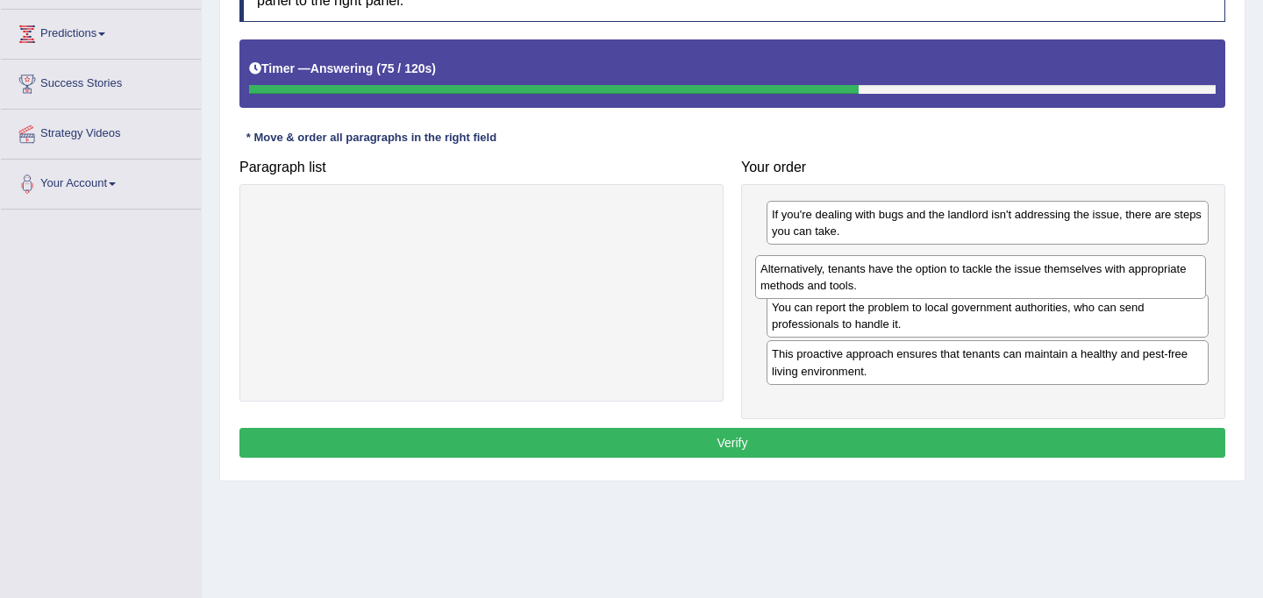
drag, startPoint x: 326, startPoint y: 219, endPoint x: 826, endPoint y: 272, distance: 502.7
click at [826, 272] on div "Alternatively, tenants have the option to tackle the issue themselves with appr…" at bounding box center [980, 277] width 451 height 44
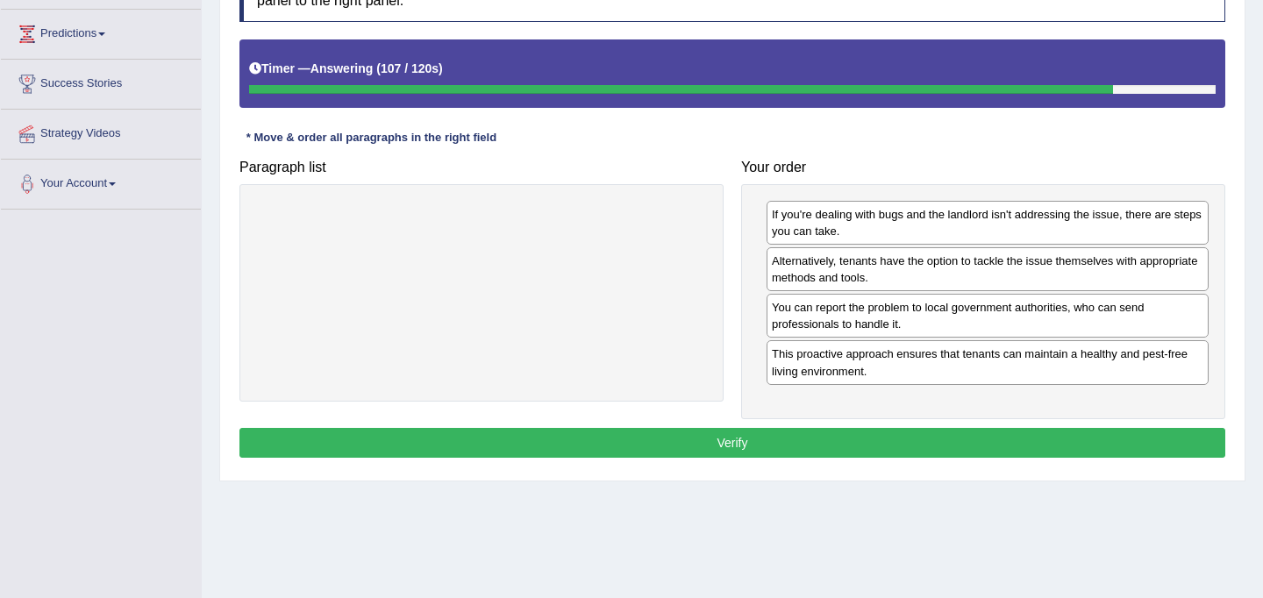
click at [773, 446] on button "Verify" at bounding box center [732, 443] width 986 height 30
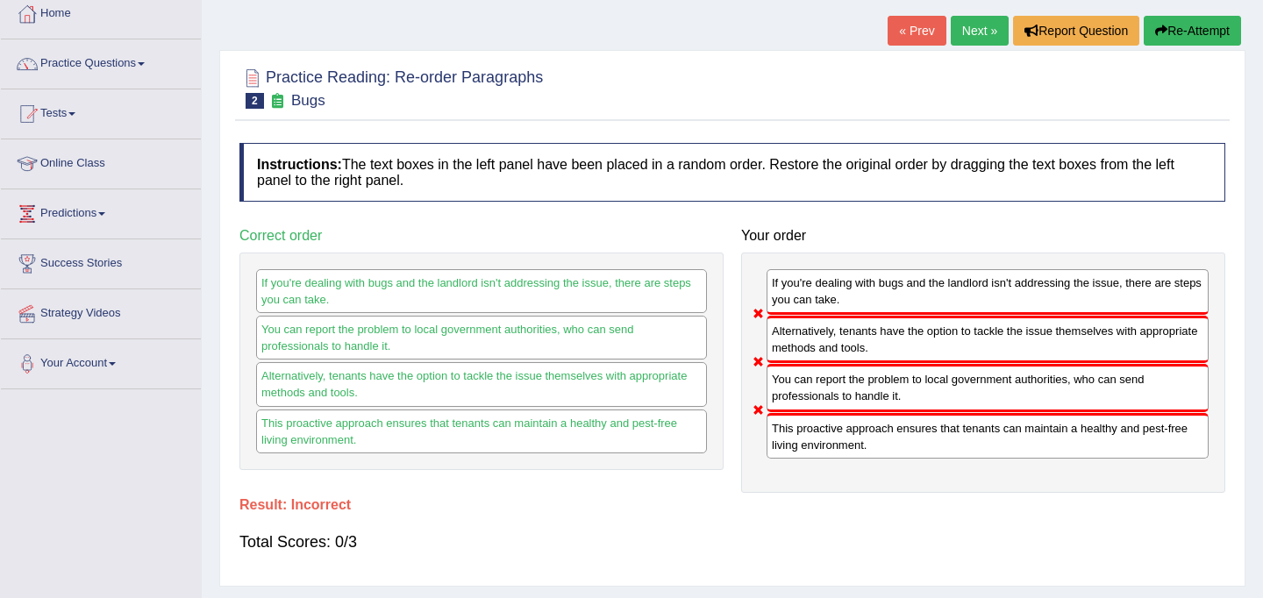
scroll to position [0, 0]
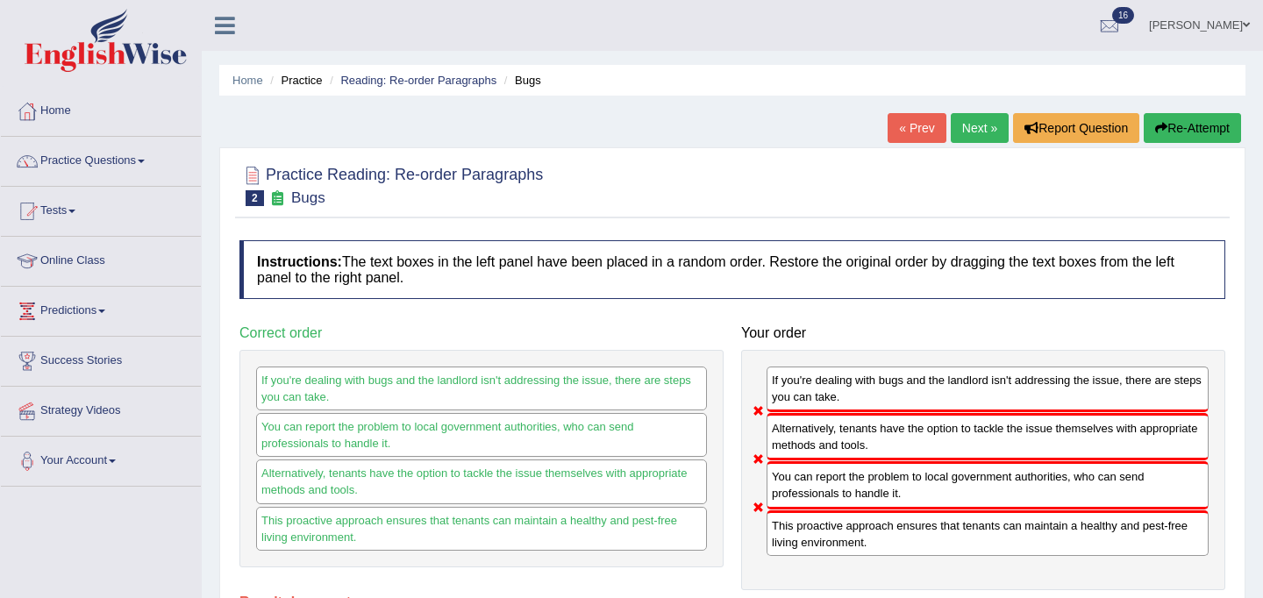
click at [970, 126] on link "Next »" at bounding box center [980, 128] width 58 height 30
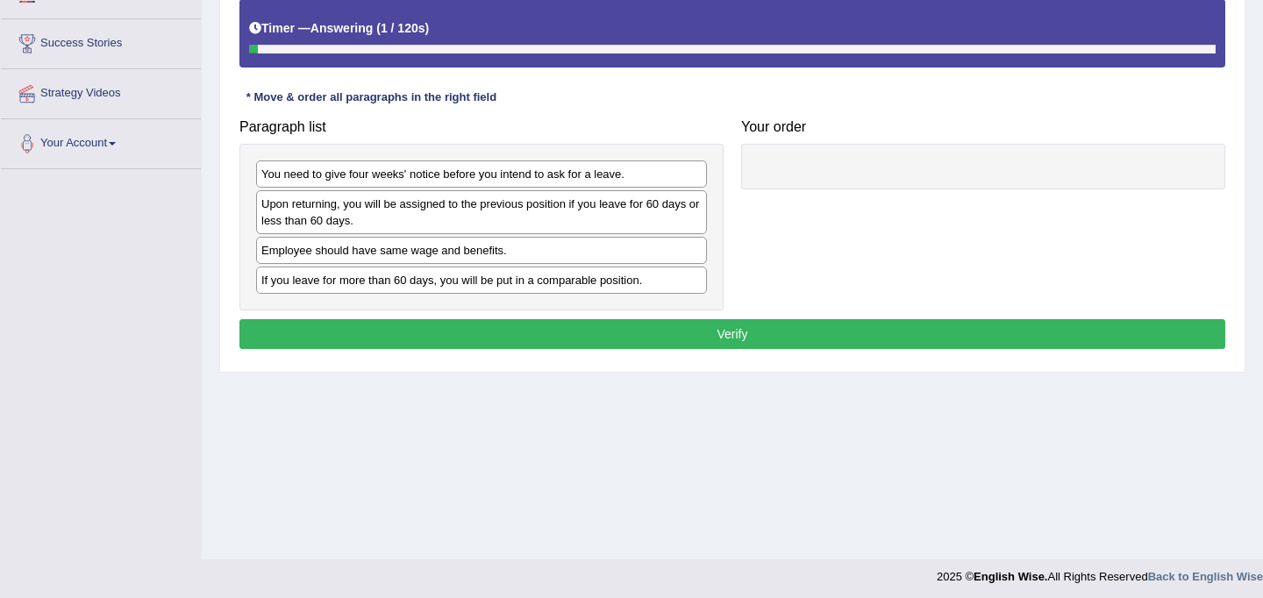
scroll to position [323, 0]
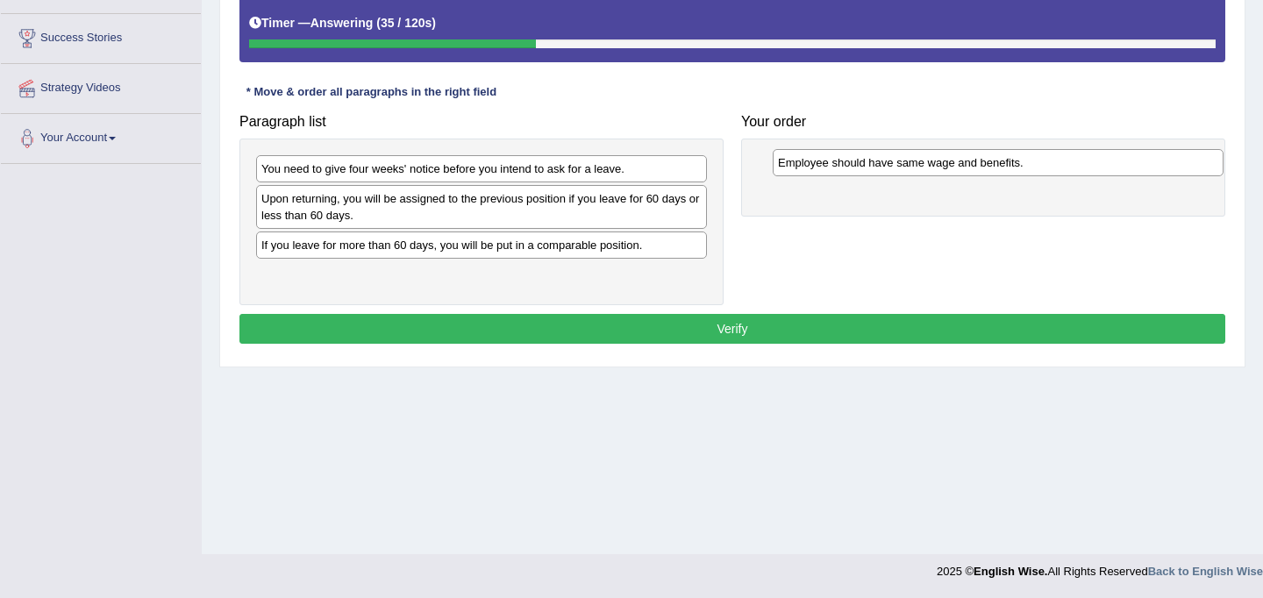
drag, startPoint x: 311, startPoint y: 249, endPoint x: 821, endPoint y: 161, distance: 517.1
click at [821, 161] on div "Employee should have same wage and benefits." at bounding box center [998, 162] width 451 height 27
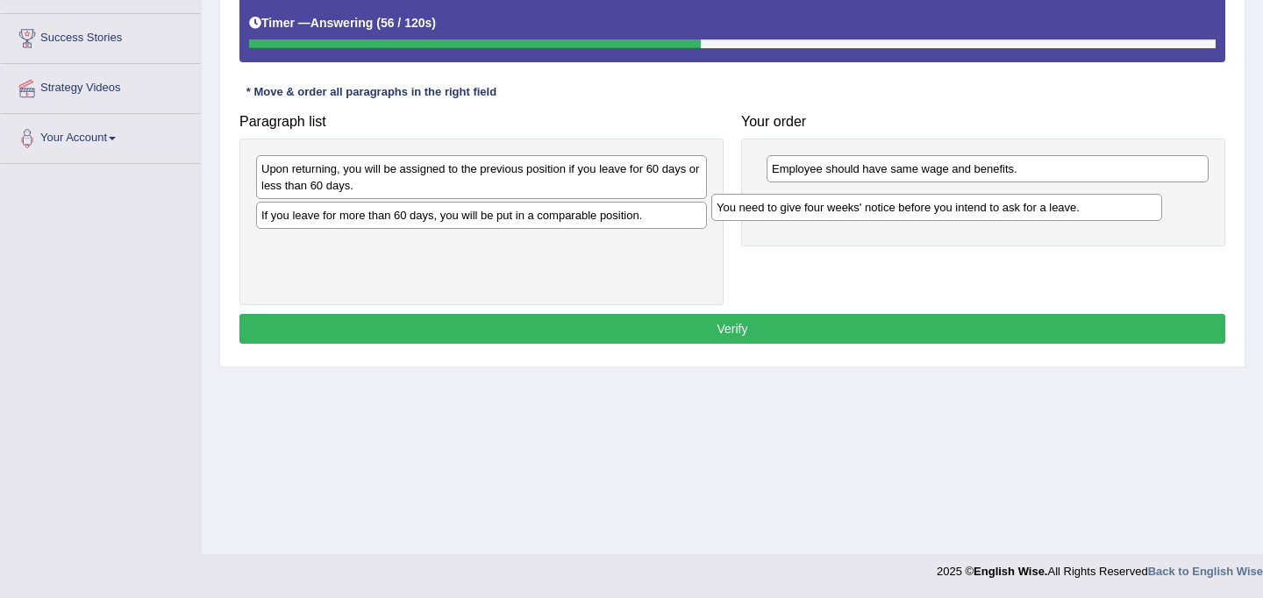
drag, startPoint x: 356, startPoint y: 168, endPoint x: 811, endPoint y: 207, distance: 456.8
click at [811, 207] on div "You need to give four weeks' notice before you intend to ask for a leave." at bounding box center [936, 207] width 451 height 27
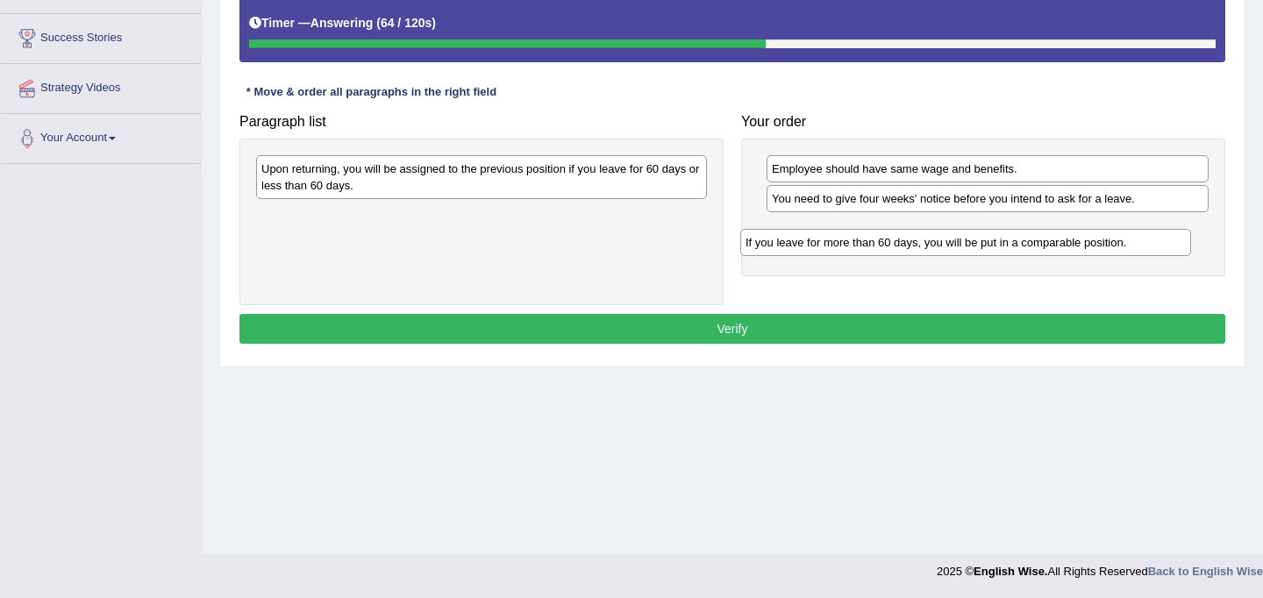
drag, startPoint x: 332, startPoint y: 222, endPoint x: 816, endPoint y: 247, distance: 484.8
click at [816, 247] on div "If you leave for more than 60 days, you will be put in a comparable position." at bounding box center [965, 242] width 451 height 27
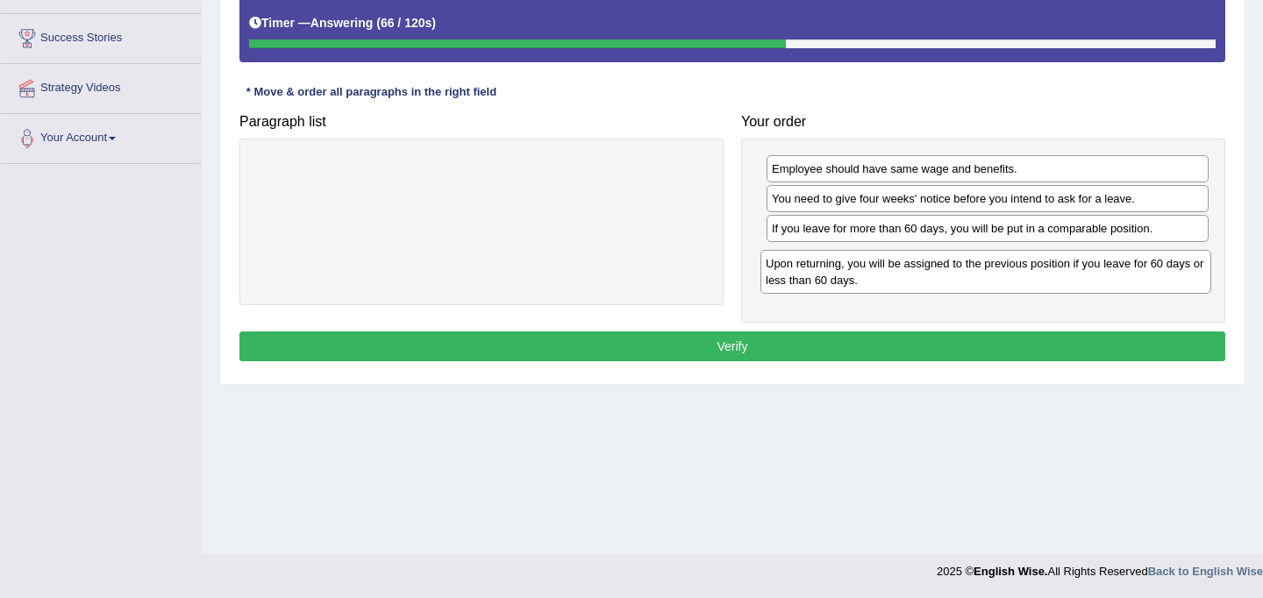
drag, startPoint x: 351, startPoint y: 177, endPoint x: 846, endPoint y: 274, distance: 504.9
click at [846, 274] on div "Upon returning, you will be assigned to the previous position if you leave for …" at bounding box center [985, 272] width 451 height 44
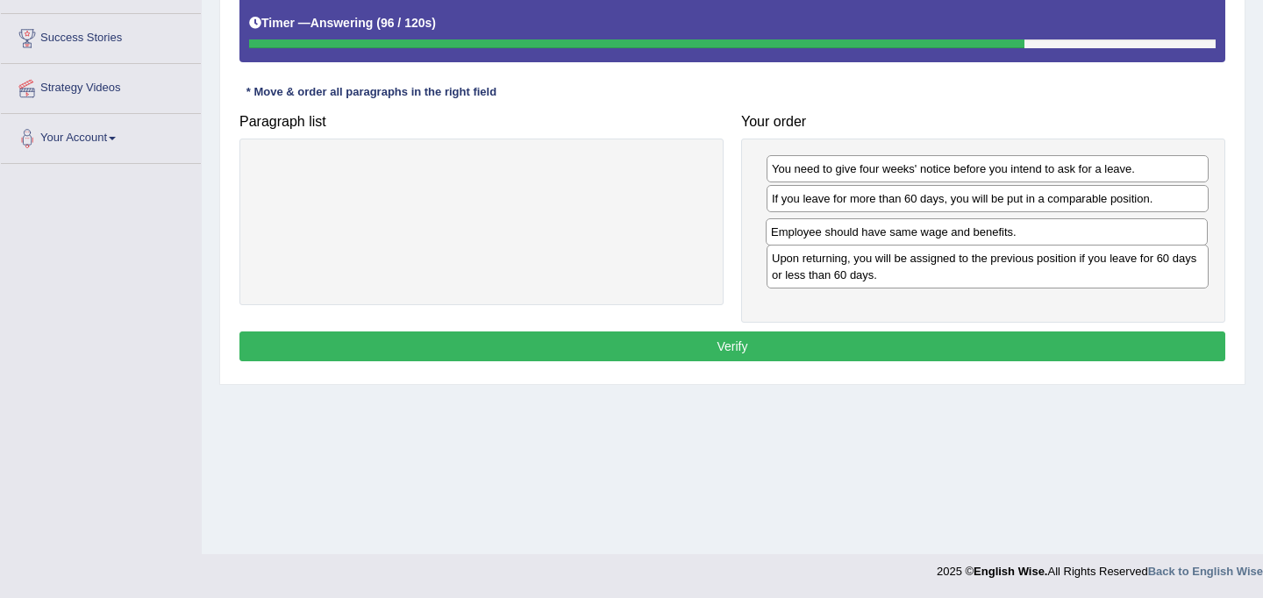
drag, startPoint x: 845, startPoint y: 166, endPoint x: 844, endPoint y: 229, distance: 63.2
click at [844, 229] on div "Employee should have same wage and benefits." at bounding box center [987, 231] width 442 height 27
click at [836, 339] on button "Verify" at bounding box center [732, 347] width 986 height 30
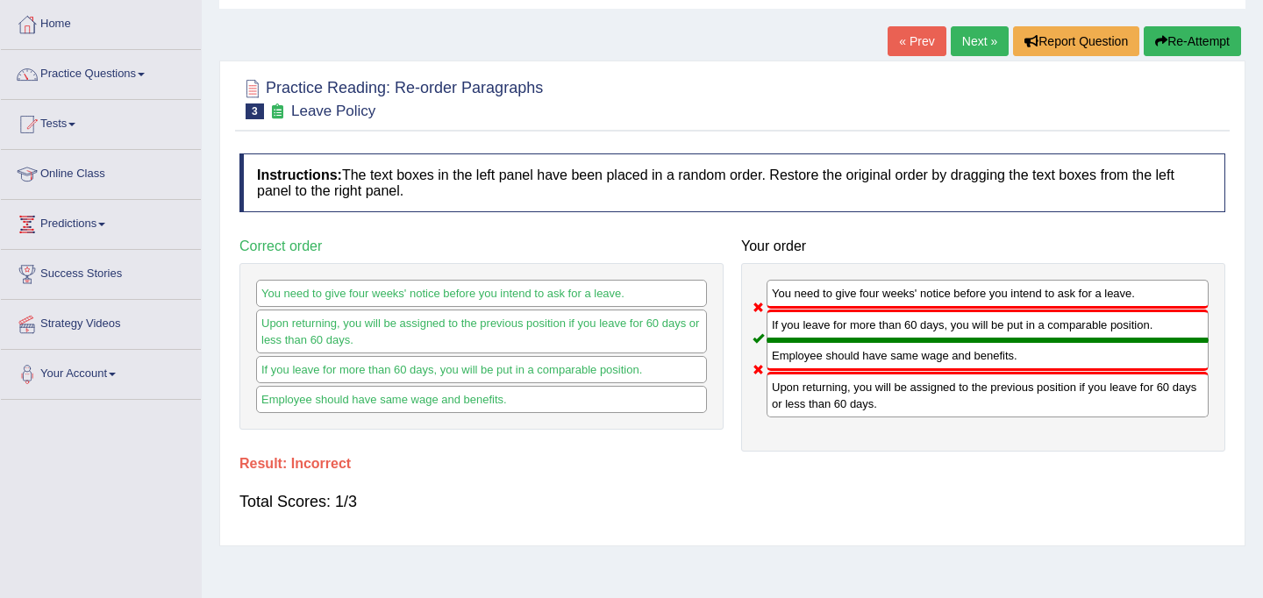
scroll to position [0, 0]
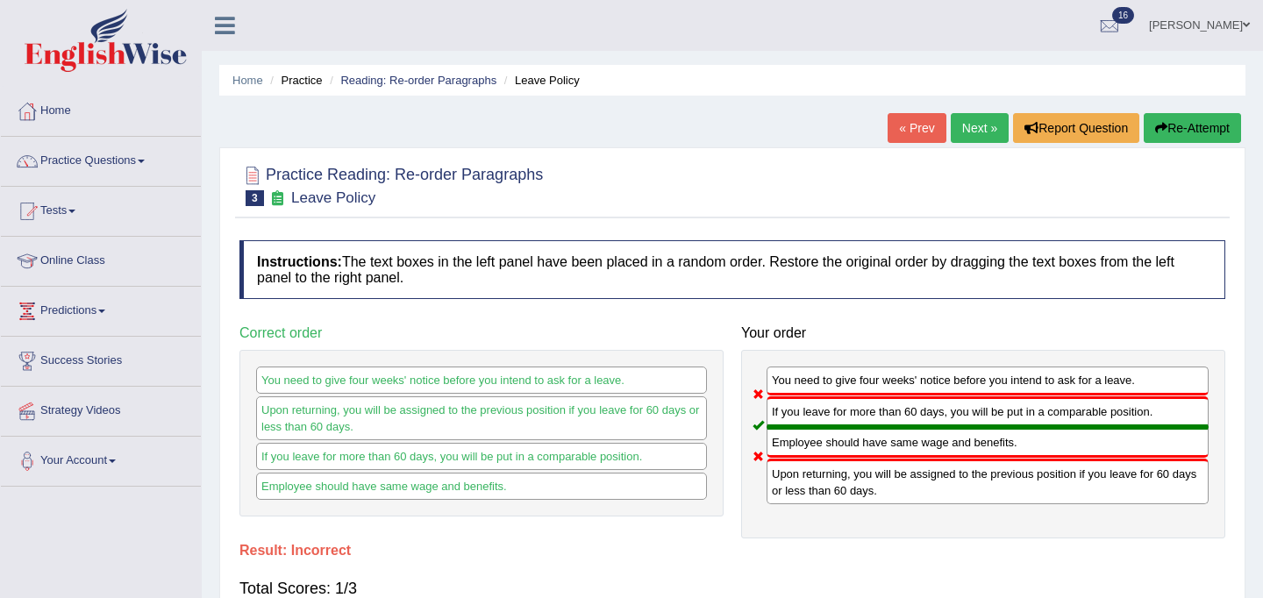
click at [973, 131] on link "Next »" at bounding box center [980, 128] width 58 height 30
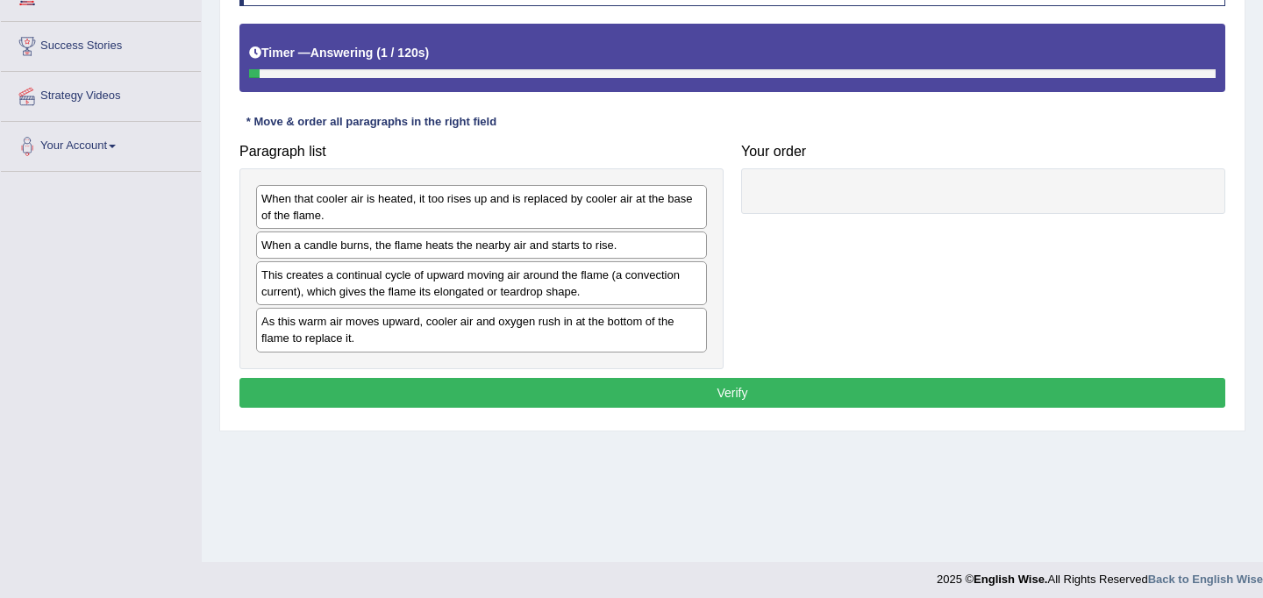
scroll to position [323, 0]
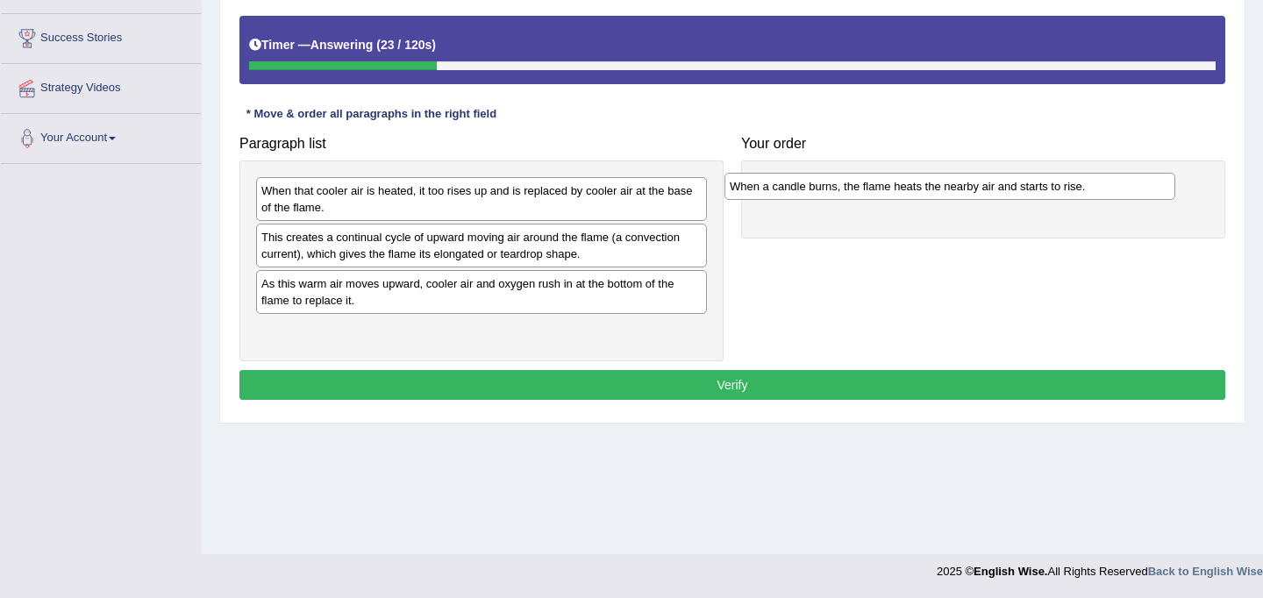
drag, startPoint x: 329, startPoint y: 240, endPoint x: 797, endPoint y: 189, distance: 471.1
click at [797, 189] on div "When a candle burns, the flame heats the nearby air and starts to rise." at bounding box center [949, 186] width 451 height 27
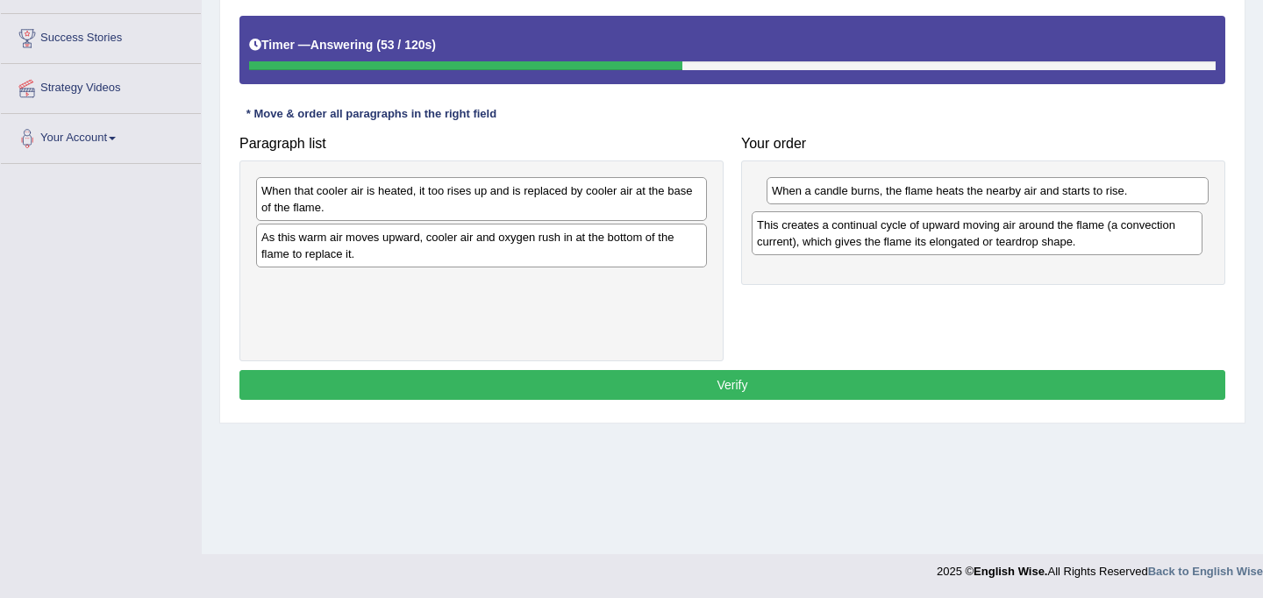
drag, startPoint x: 350, startPoint y: 250, endPoint x: 846, endPoint y: 238, distance: 495.7
click at [846, 238] on div "This creates a continual cycle of upward moving air around the flame (a convect…" at bounding box center [977, 233] width 451 height 44
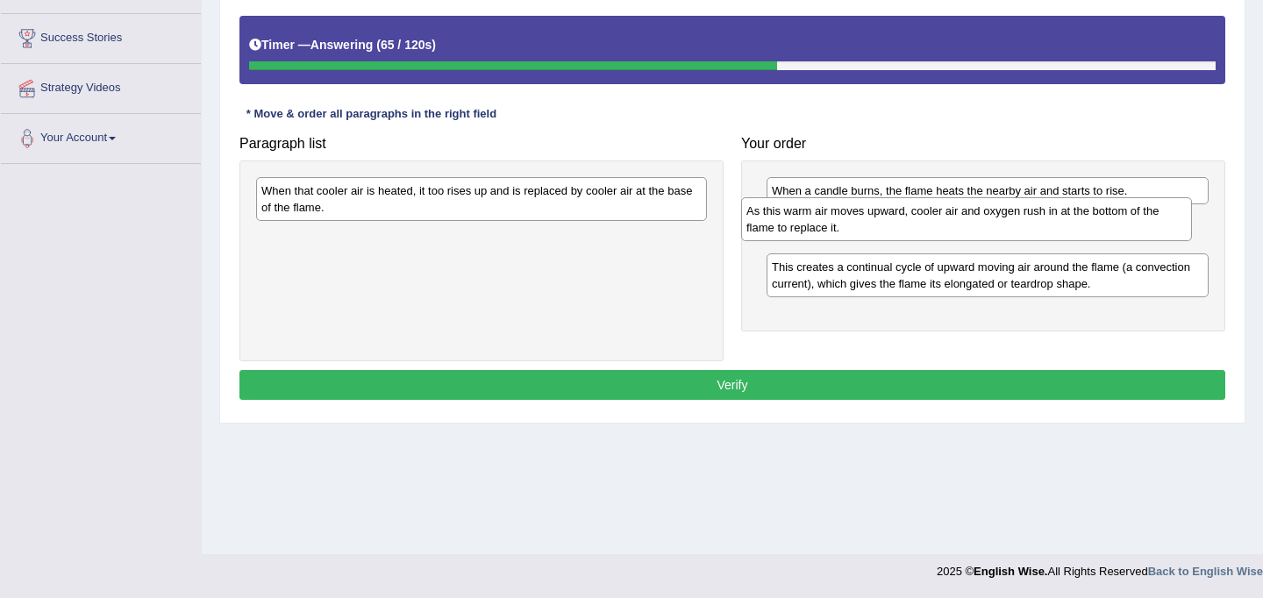
drag, startPoint x: 341, startPoint y: 240, endPoint x: 832, endPoint y: 218, distance: 491.7
click at [832, 218] on div "As this warm air moves upward, cooler air and oxygen rush in at the bottom of t…" at bounding box center [966, 219] width 451 height 44
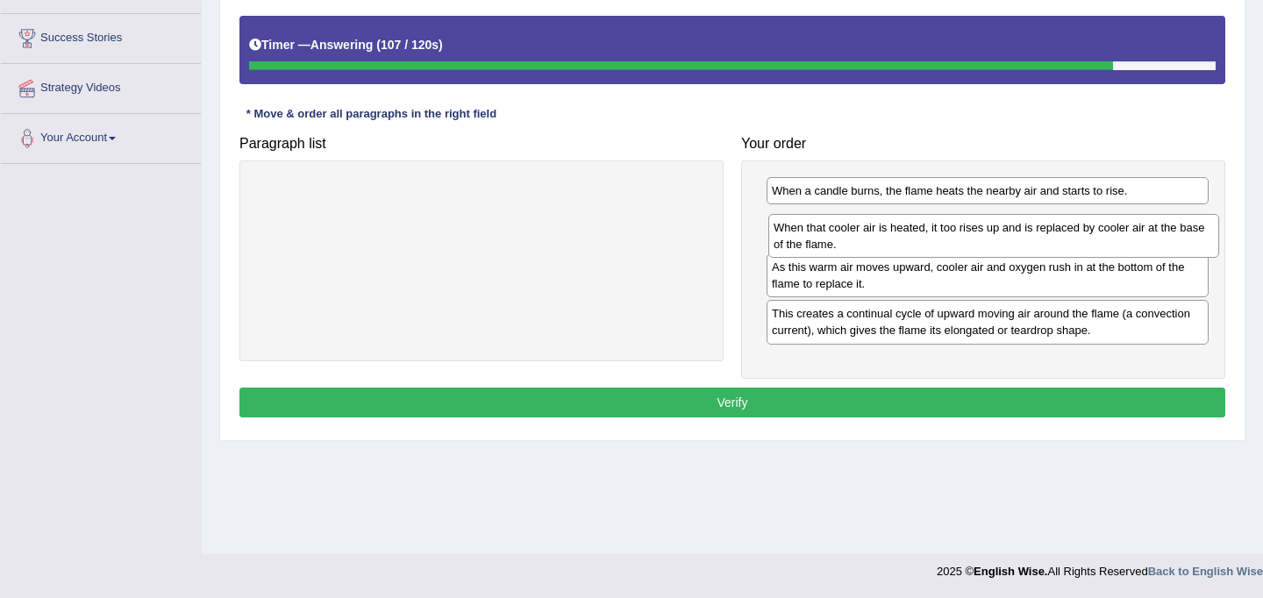
drag, startPoint x: 375, startPoint y: 198, endPoint x: 888, endPoint y: 235, distance: 513.5
click at [888, 235] on div "When that cooler air is heated, it too rises up and is replaced by cooler air a…" at bounding box center [993, 236] width 451 height 44
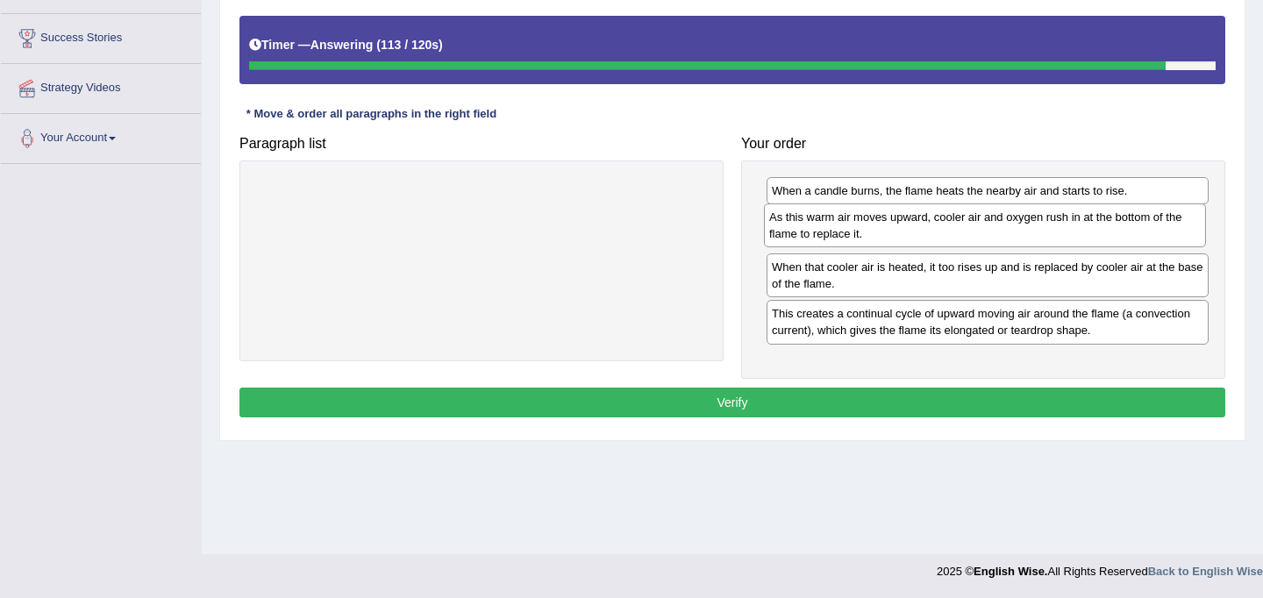
drag, startPoint x: 837, startPoint y: 279, endPoint x: 834, endPoint y: 229, distance: 50.1
click at [834, 229] on div "As this warm air moves upward, cooler air and oxygen rush in at the bottom of t…" at bounding box center [985, 225] width 442 height 44
click at [869, 398] on button "Verify" at bounding box center [732, 403] width 986 height 30
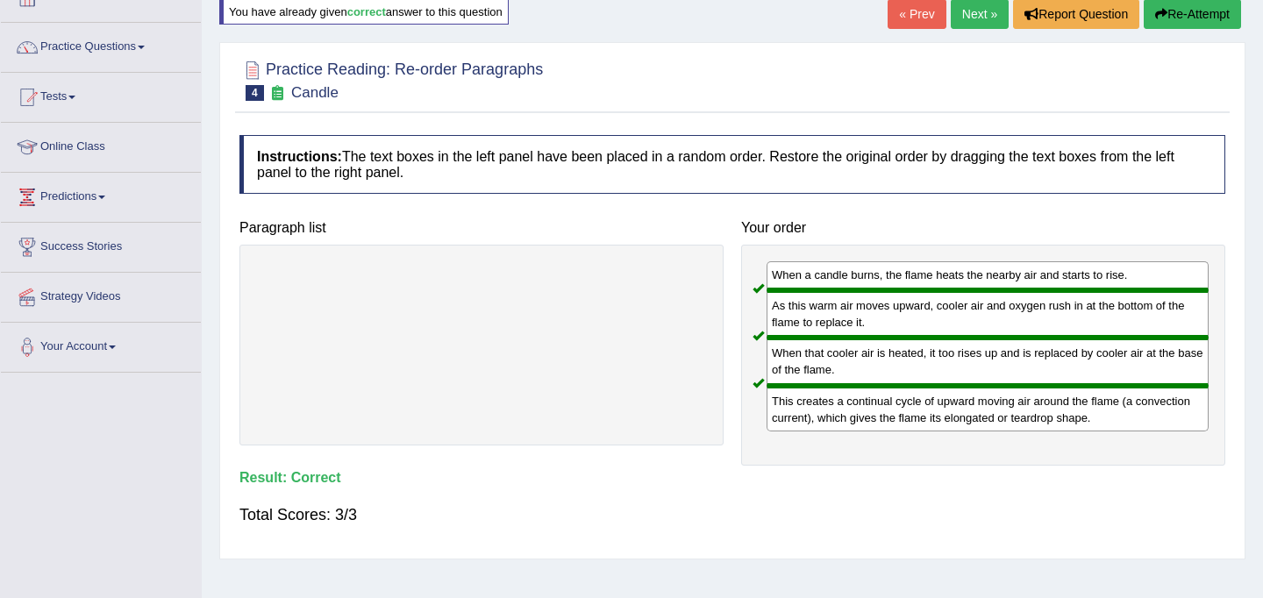
scroll to position [100, 0]
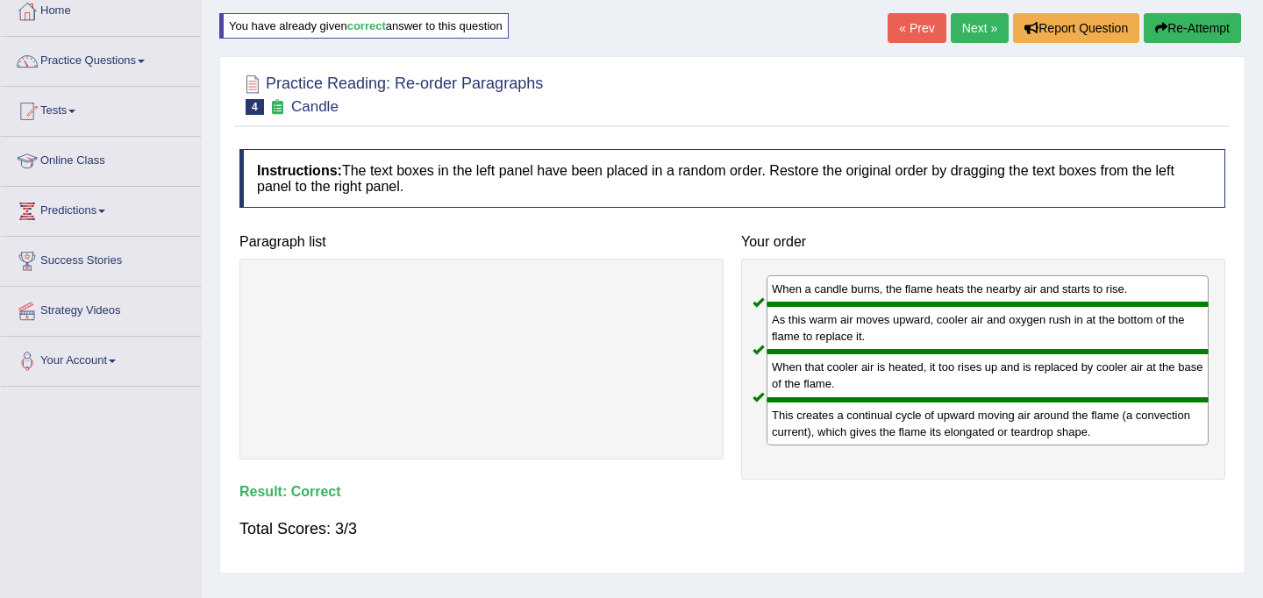
click at [971, 20] on link "Next »" at bounding box center [980, 28] width 58 height 30
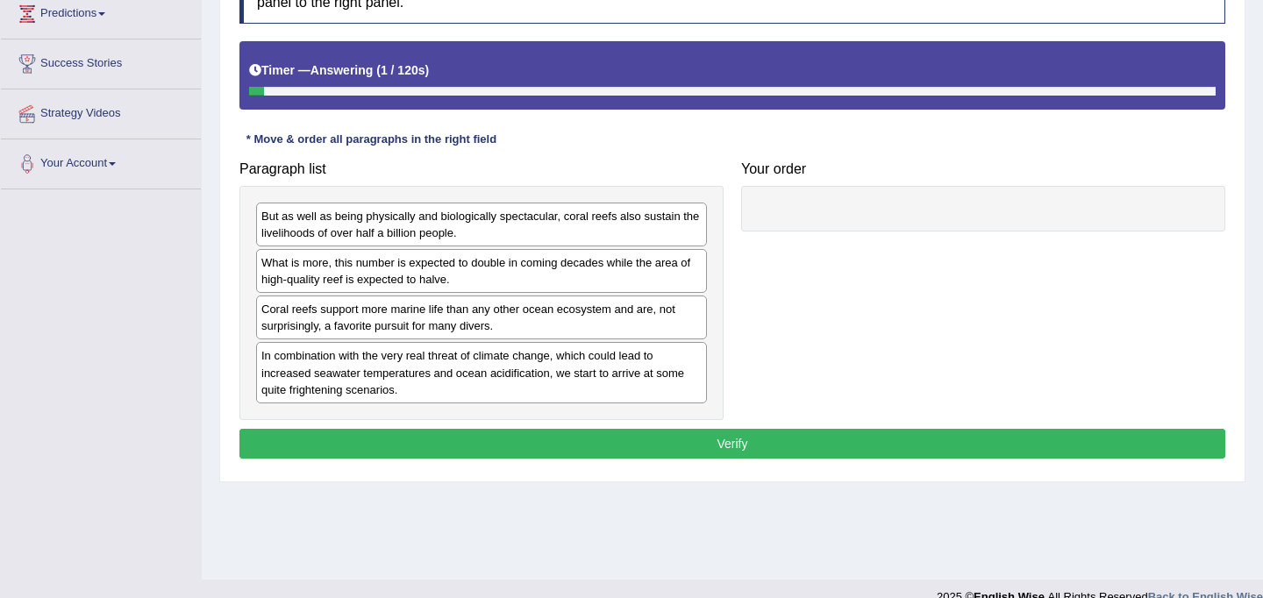
scroll to position [300, 0]
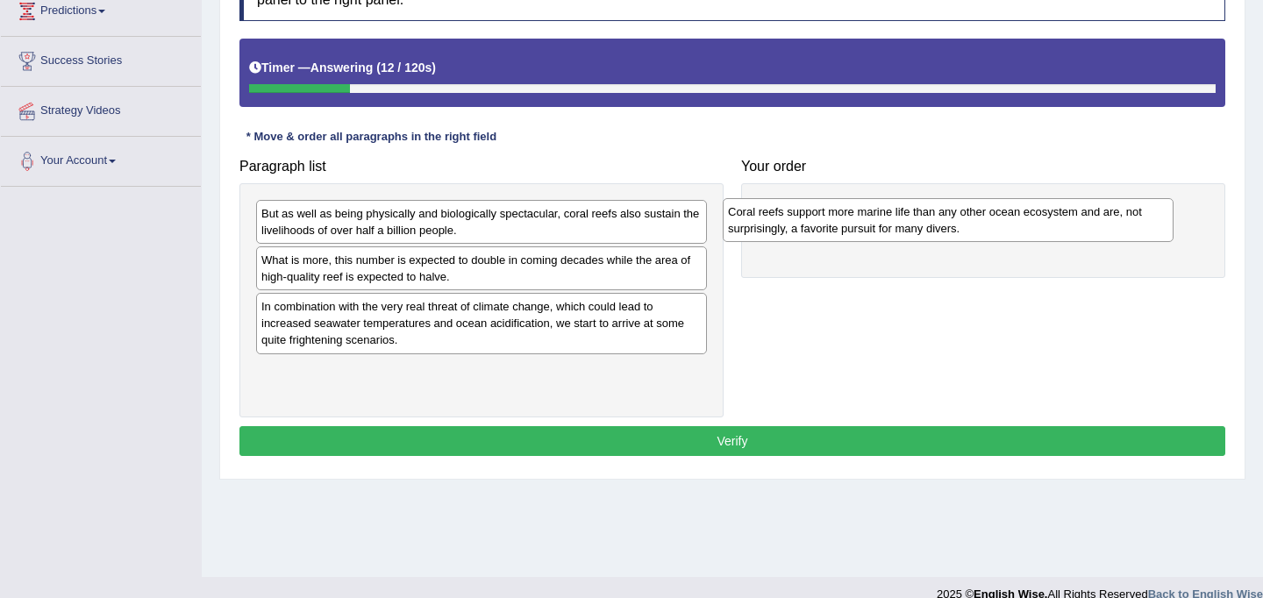
drag, startPoint x: 324, startPoint y: 318, endPoint x: 790, endPoint y: 221, distance: 476.5
click at [790, 221] on div "Coral reefs support more marine life than any other ocean ecosystem and are, no…" at bounding box center [948, 220] width 451 height 44
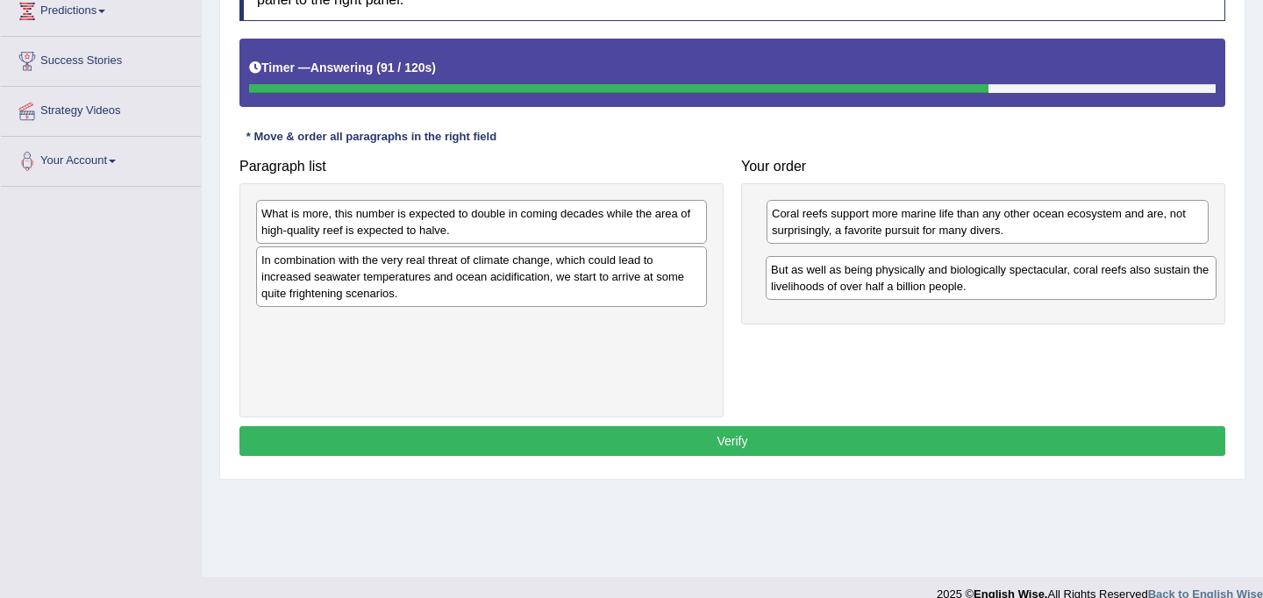
drag, startPoint x: 314, startPoint y: 226, endPoint x: 823, endPoint y: 281, distance: 511.6
click at [823, 281] on div "But as well as being physically and biologically spectacular, coral reefs also …" at bounding box center [991, 278] width 451 height 44
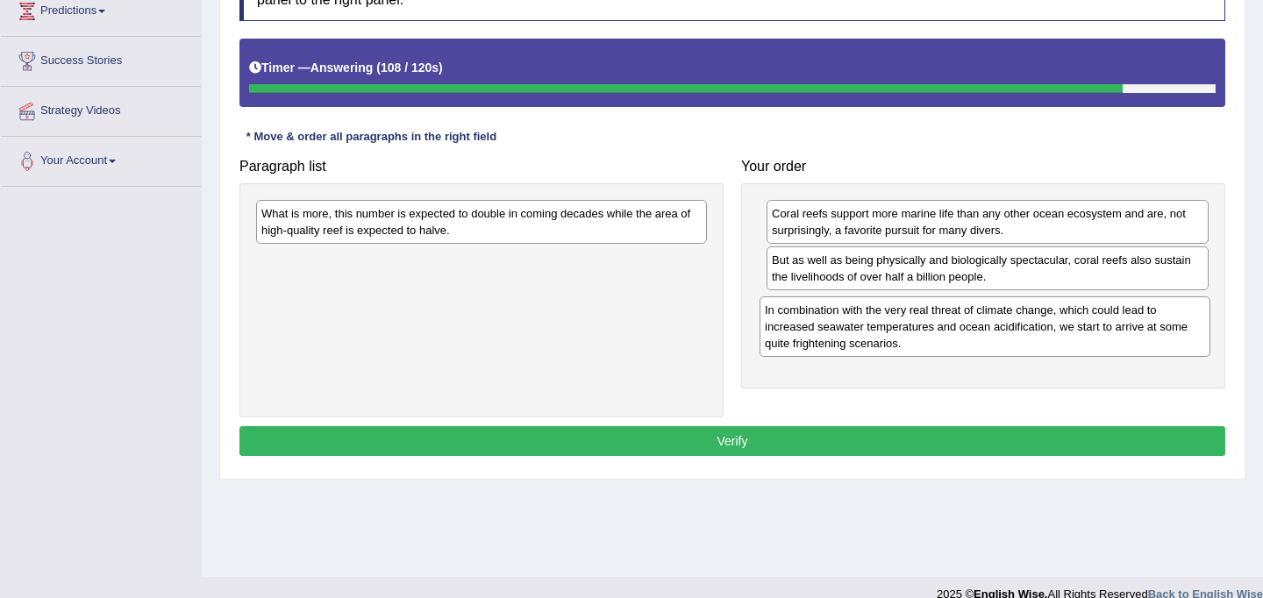
drag, startPoint x: 373, startPoint y: 293, endPoint x: 876, endPoint y: 343, distance: 505.9
click at [876, 343] on div "In combination with the very real threat of climate change, which could lead to…" at bounding box center [985, 326] width 451 height 61
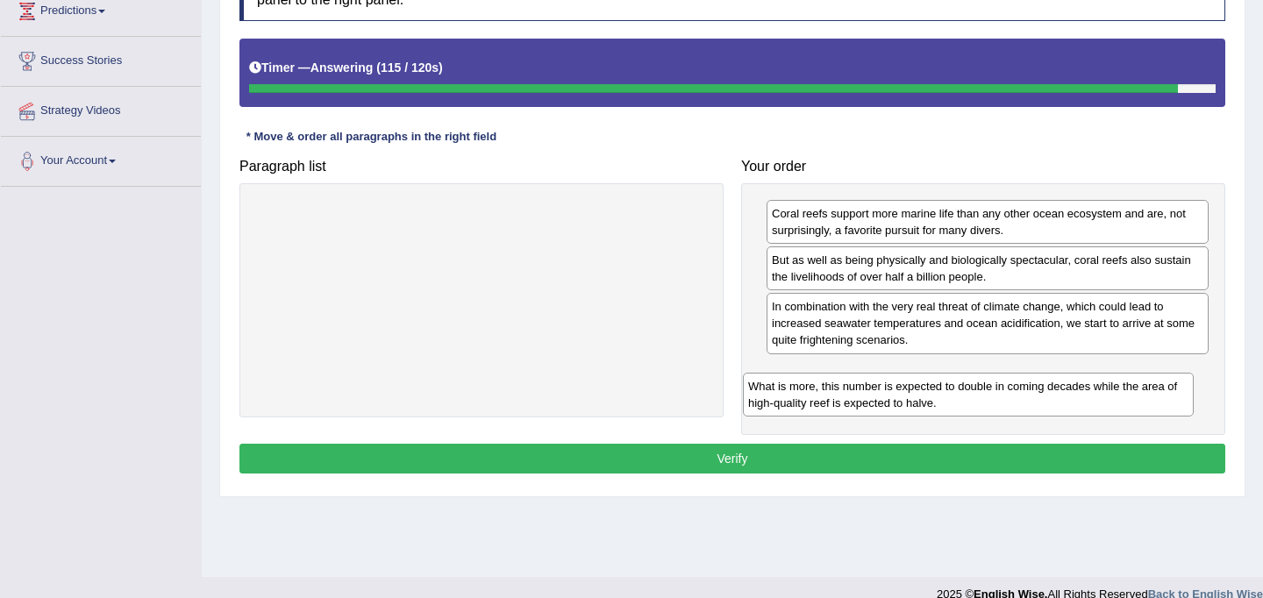
drag, startPoint x: 360, startPoint y: 231, endPoint x: 846, endPoint y: 403, distance: 516.5
click at [846, 403] on div "What is more, this number is expected to double in coming decades while the are…" at bounding box center [968, 395] width 451 height 44
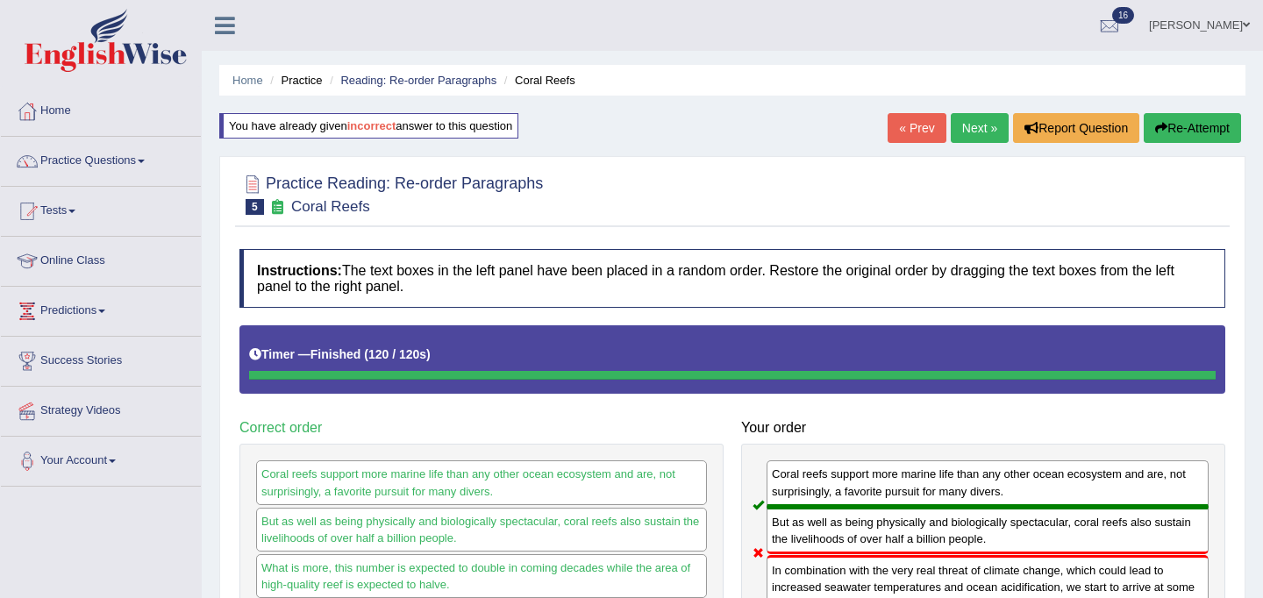
scroll to position [0, 0]
click at [974, 132] on link "Next »" at bounding box center [980, 128] width 58 height 30
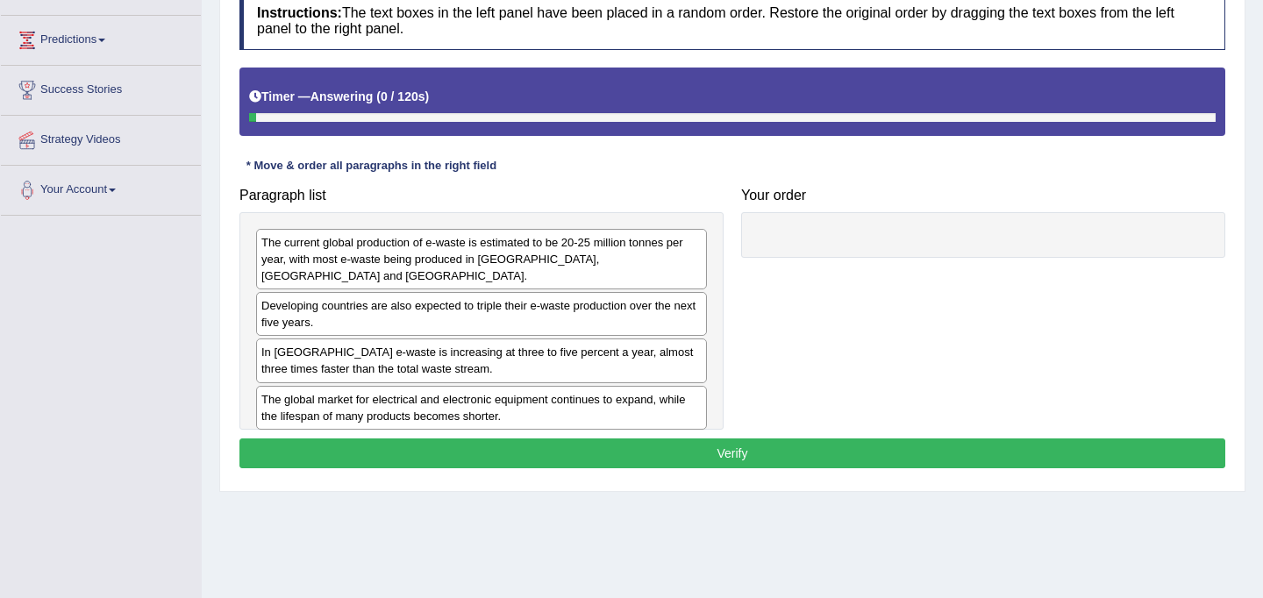
scroll to position [323, 0]
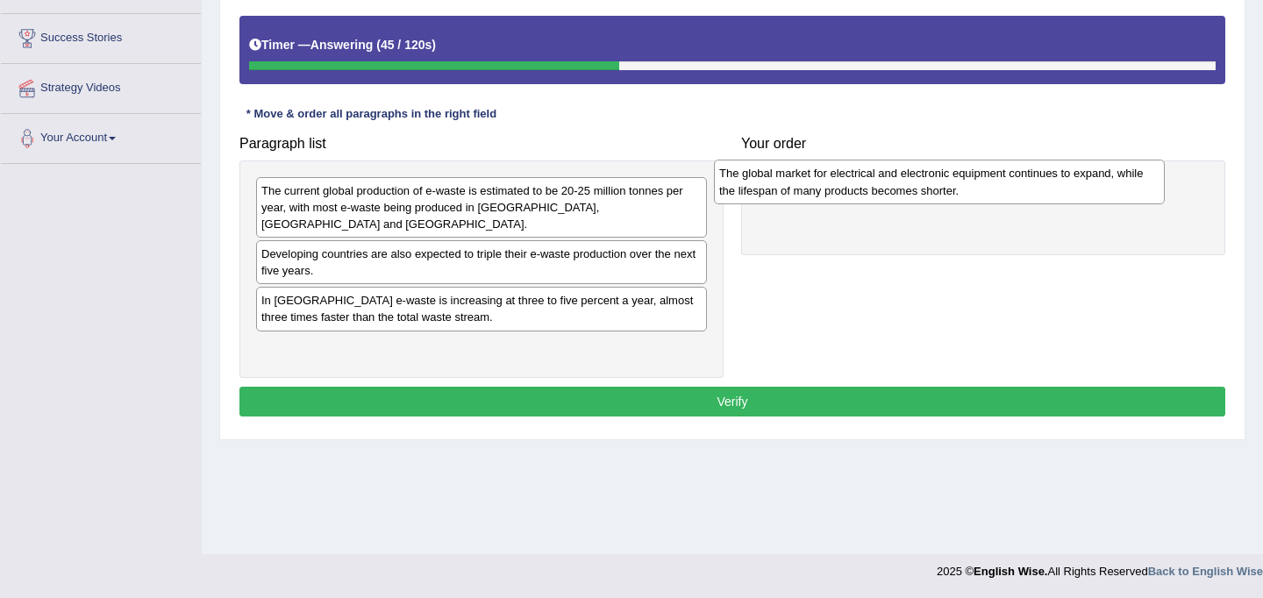
drag, startPoint x: 341, startPoint y: 345, endPoint x: 801, endPoint y: 187, distance: 485.9
click at [801, 187] on div "The global market for electrical and electronic equipment continues to expand, …" at bounding box center [939, 182] width 451 height 44
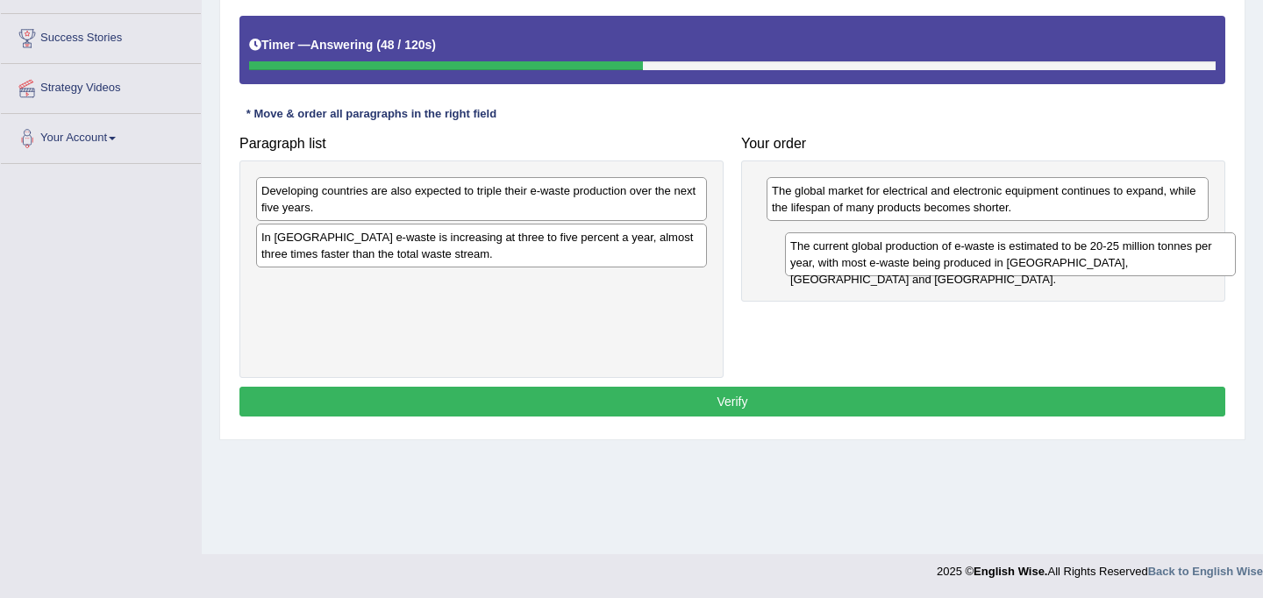
drag, startPoint x: 349, startPoint y: 203, endPoint x: 877, endPoint y: 255, distance: 530.5
click at [877, 255] on div "The current global production of e-waste is estimated to be 20-25 million tonne…" at bounding box center [1010, 254] width 451 height 44
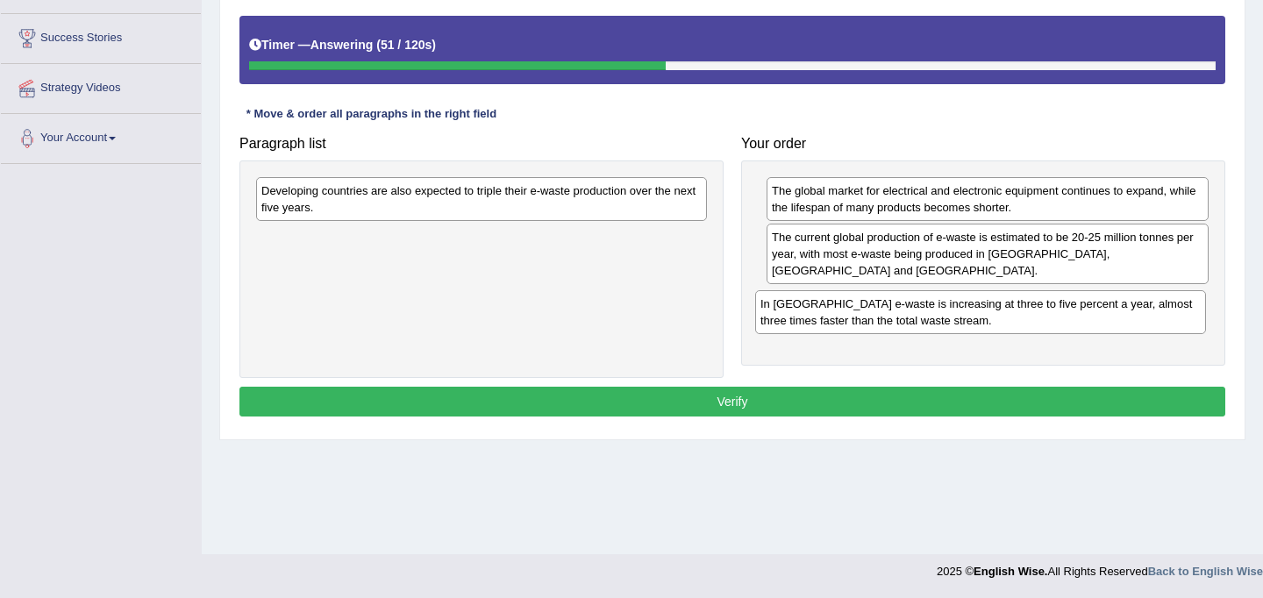
drag, startPoint x: 340, startPoint y: 247, endPoint x: 839, endPoint y: 308, distance: 502.7
click at [839, 308] on div "In Europe e-waste is increasing at three to five percent a year, almost three t…" at bounding box center [980, 312] width 451 height 44
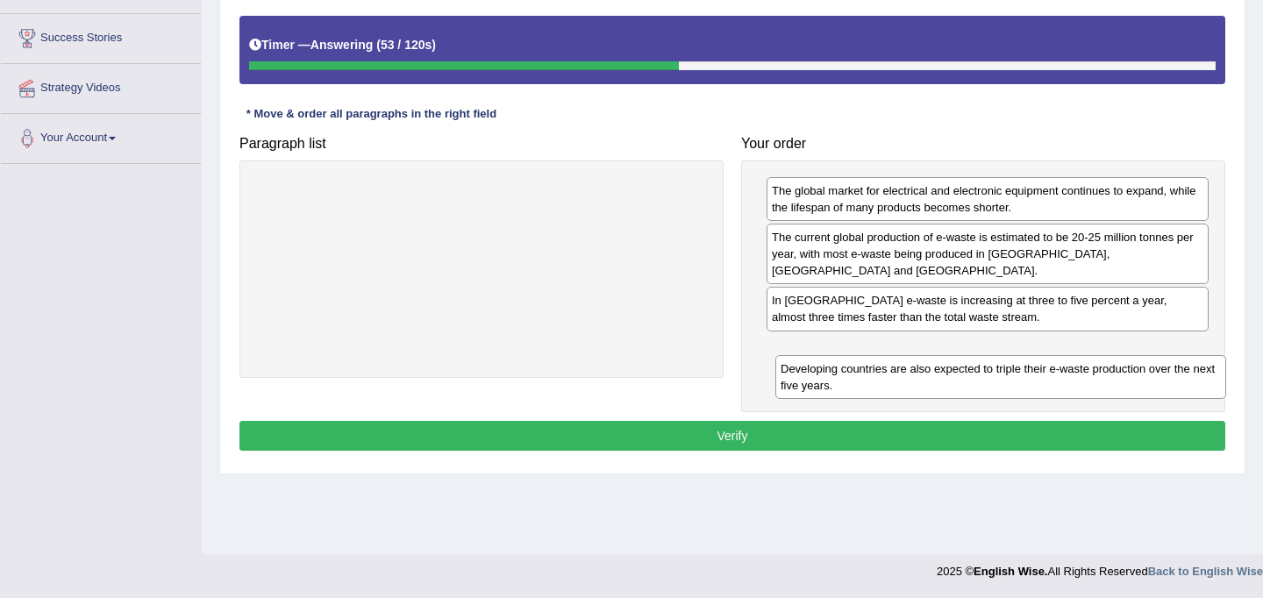
drag, startPoint x: 362, startPoint y: 198, endPoint x: 882, endPoint y: 368, distance: 547.2
click at [882, 368] on div "Developing countries are also expected to triple their e-waste production over …" at bounding box center [1000, 377] width 451 height 44
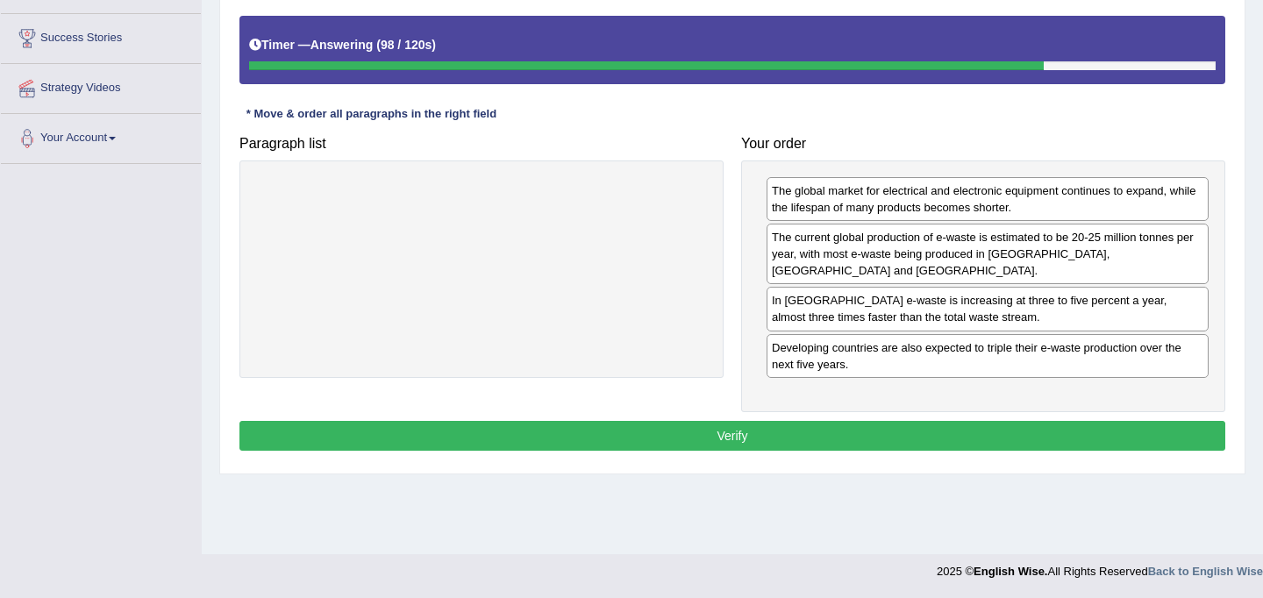
click at [828, 439] on button "Verify" at bounding box center [732, 436] width 986 height 30
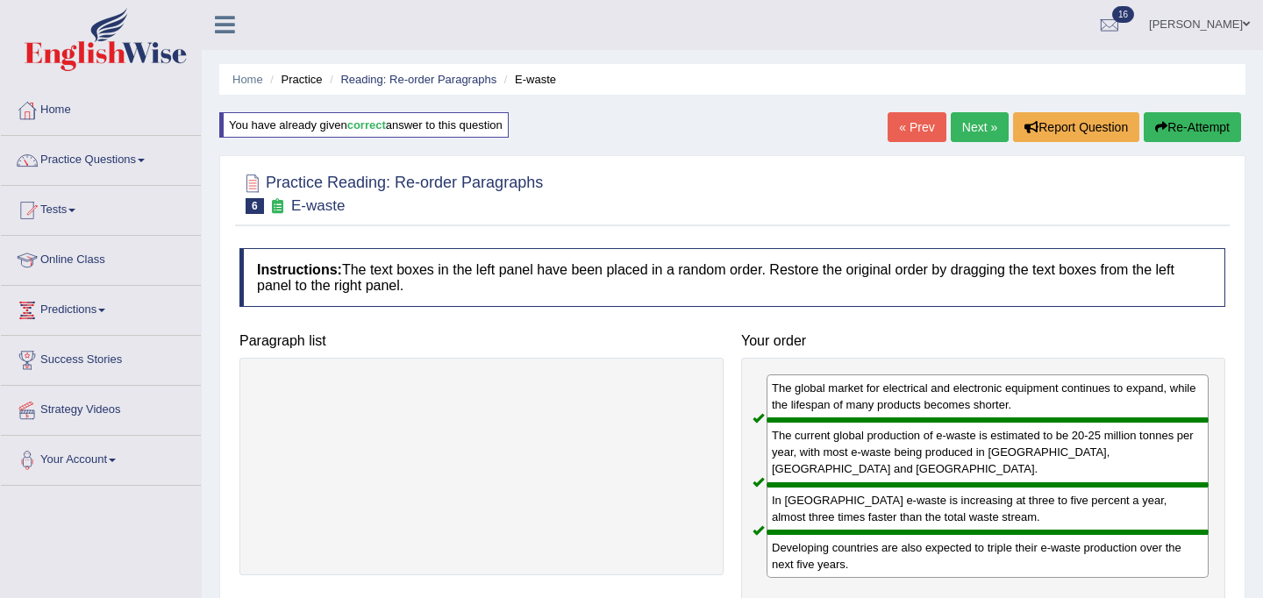
scroll to position [0, 0]
click at [81, 155] on link "Practice Questions" at bounding box center [101, 159] width 200 height 44
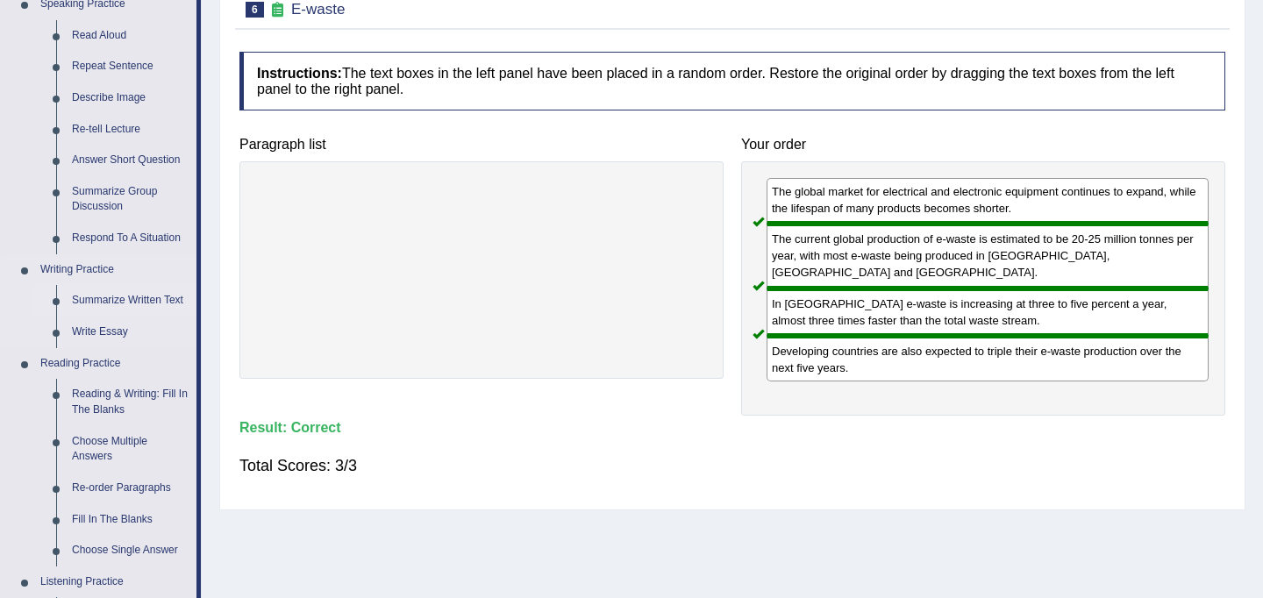
scroll to position [204, 0]
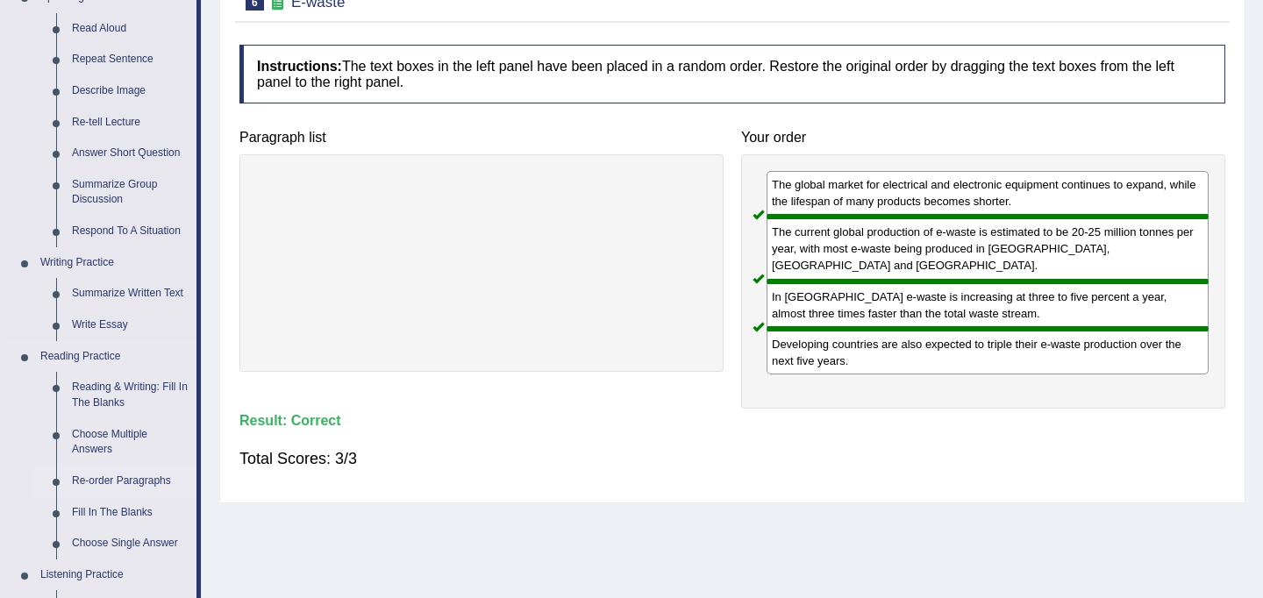
click at [112, 479] on link "Re-order Paragraphs" at bounding box center [130, 482] width 132 height 32
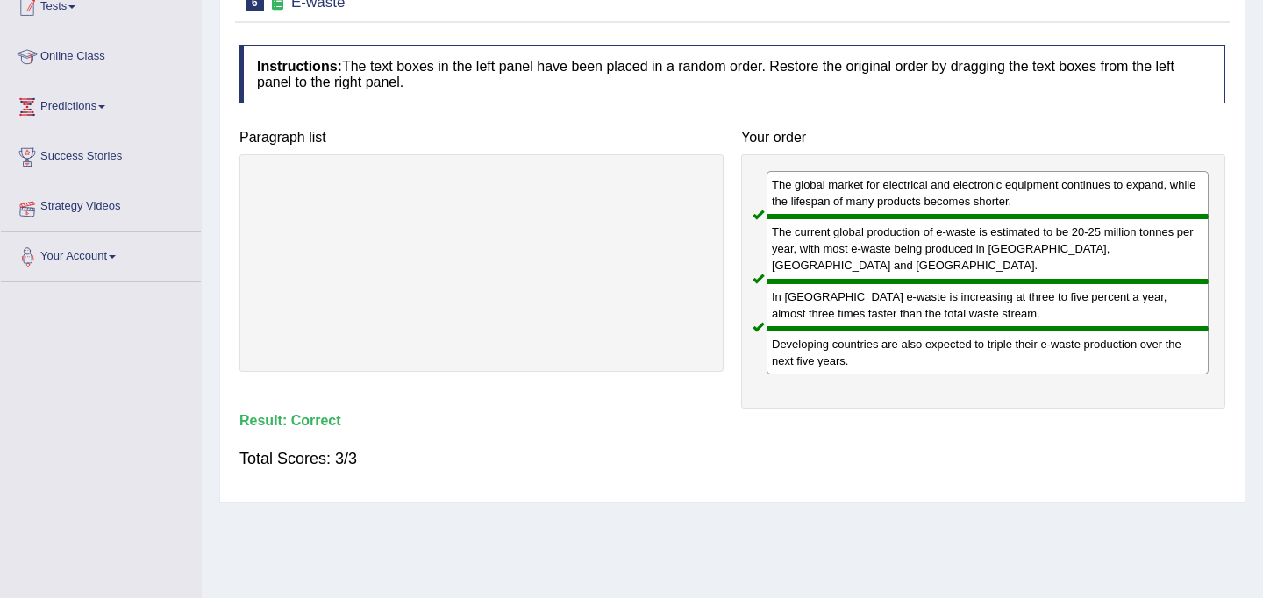
scroll to position [213, 0]
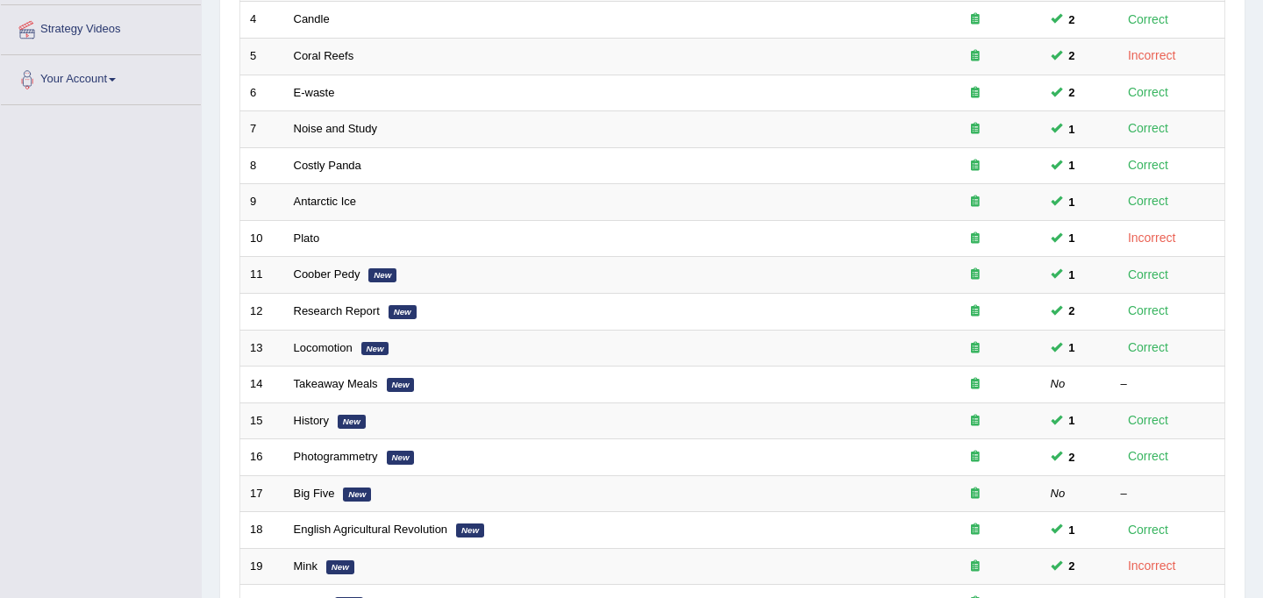
scroll to position [384, 0]
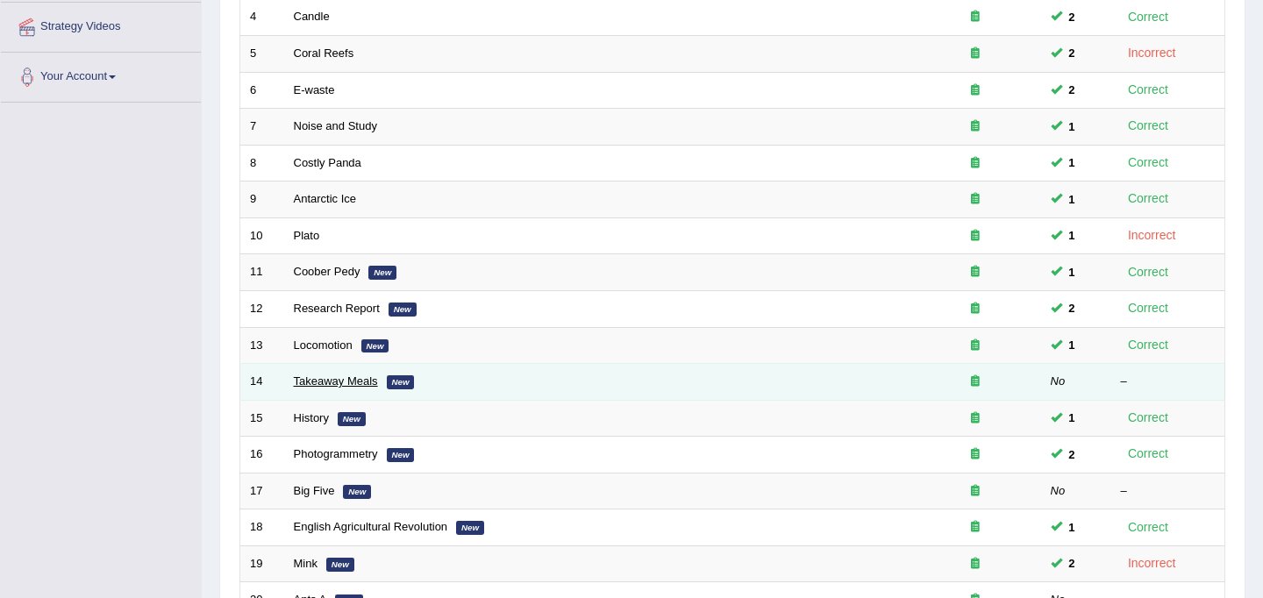
click at [353, 384] on link "Takeaway Meals" at bounding box center [336, 381] width 84 height 13
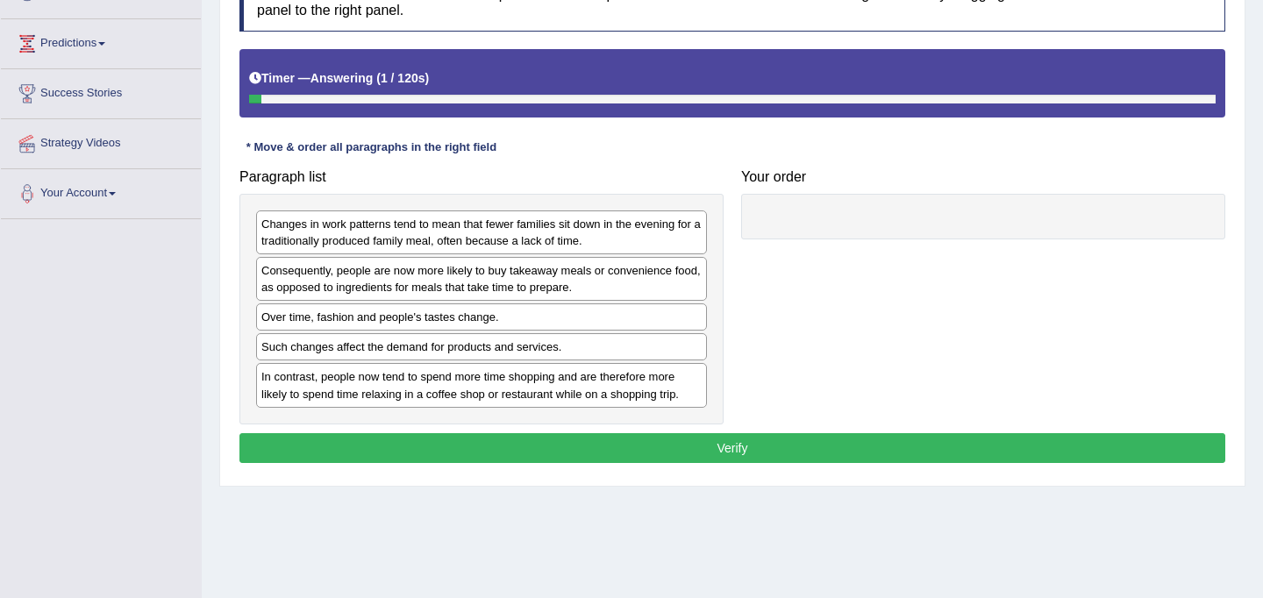
scroll to position [272, 0]
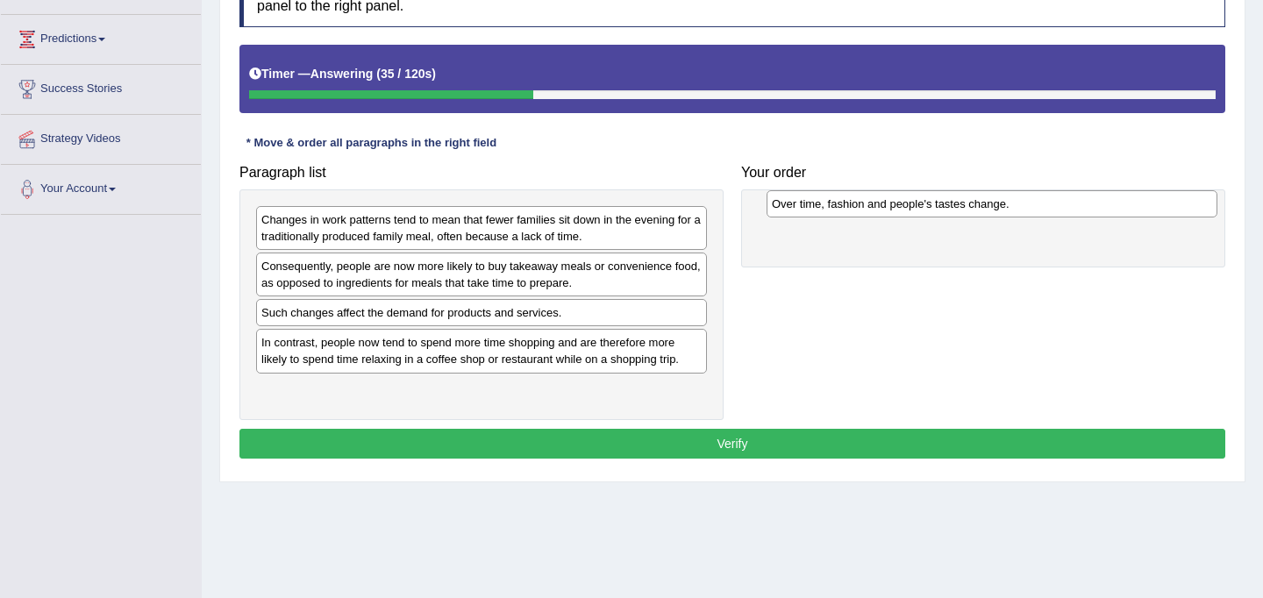
drag, startPoint x: 344, startPoint y: 317, endPoint x: 853, endPoint y: 207, distance: 521.2
click at [853, 207] on div "Over time, fashion and people's tastes change." at bounding box center [992, 203] width 451 height 27
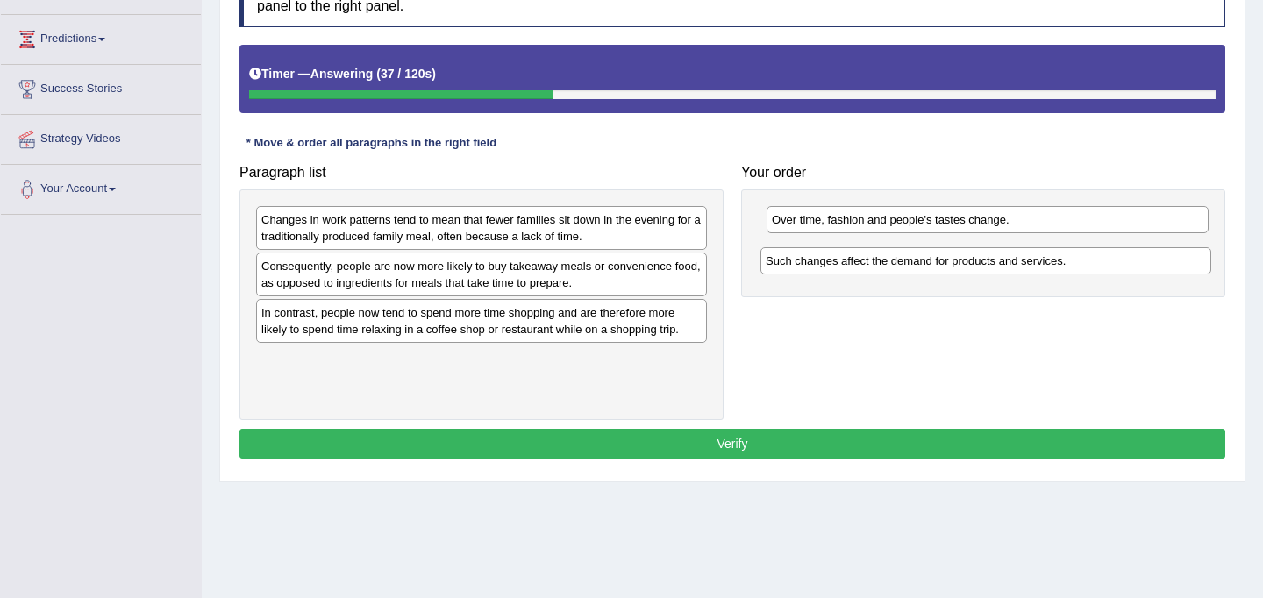
drag, startPoint x: 339, startPoint y: 317, endPoint x: 842, endPoint y: 264, distance: 505.3
click at [842, 264] on div "Such changes affect the demand for products and services." at bounding box center [985, 260] width 451 height 27
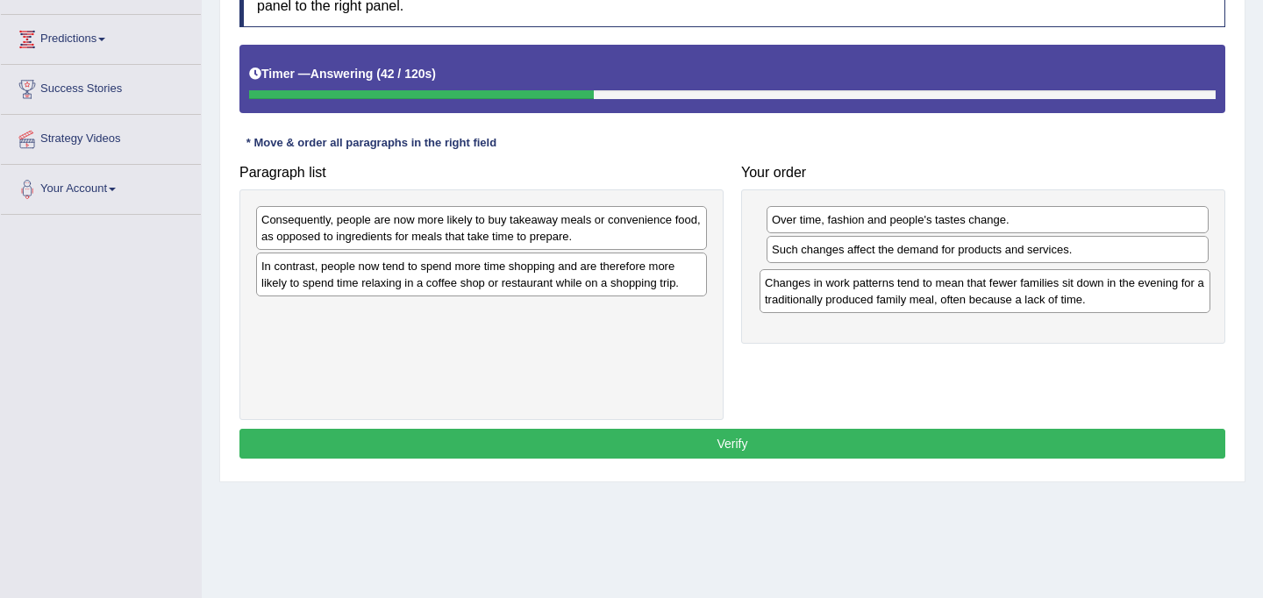
drag, startPoint x: 345, startPoint y: 229, endPoint x: 848, endPoint y: 292, distance: 507.4
click at [848, 292] on div "Changes in work patterns tend to mean that fewer families sit down in the eveni…" at bounding box center [985, 291] width 451 height 44
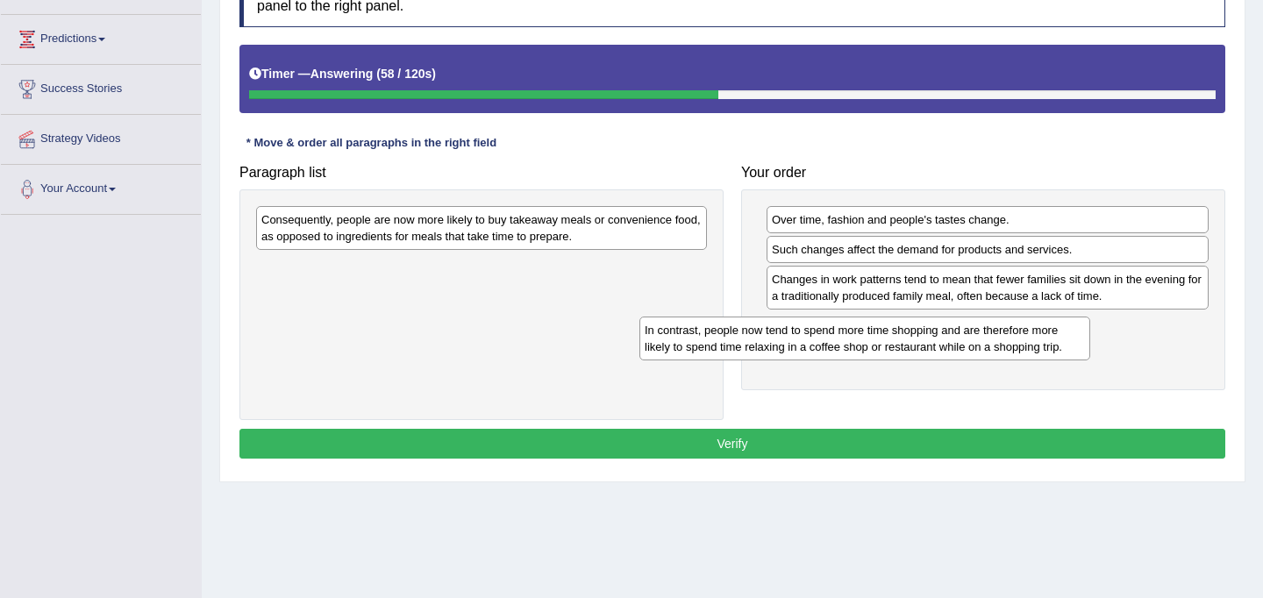
drag, startPoint x: 370, startPoint y: 277, endPoint x: 767, endPoint y: 346, distance: 403.2
click at [767, 346] on div "In contrast, people now tend to spend more time shopping and are therefore more…" at bounding box center [864, 339] width 451 height 44
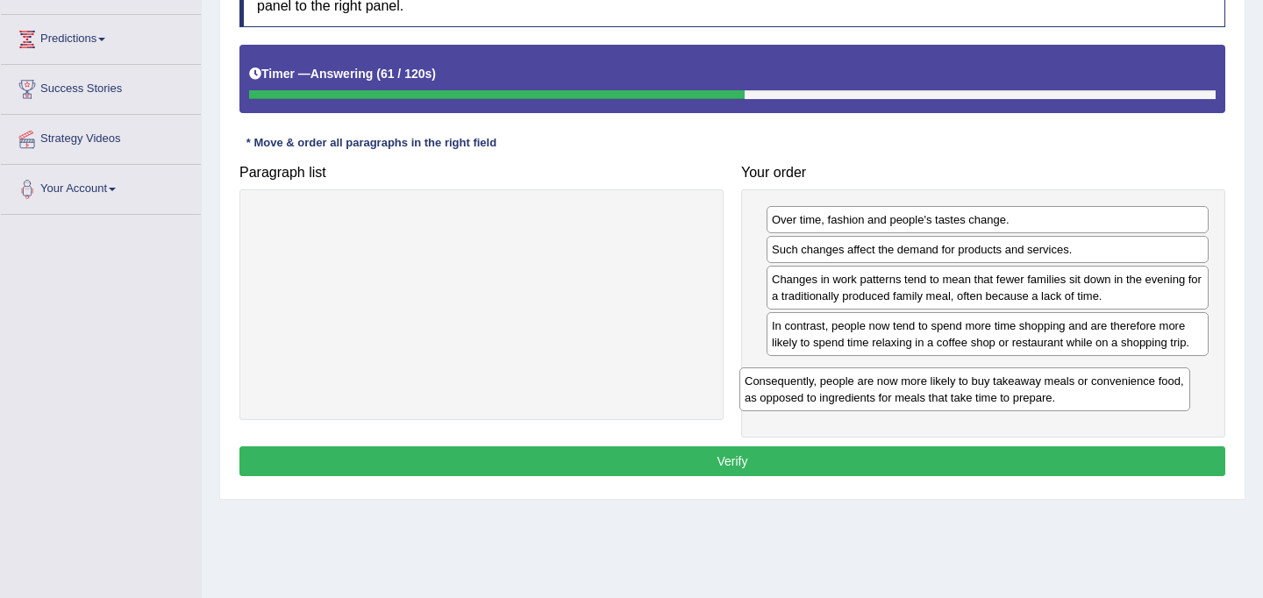
drag, startPoint x: 421, startPoint y: 220, endPoint x: 904, endPoint y: 382, distance: 509.5
click at [904, 382] on div "Consequently, people are now more likely to buy takeaway meals or convenience f…" at bounding box center [964, 389] width 451 height 44
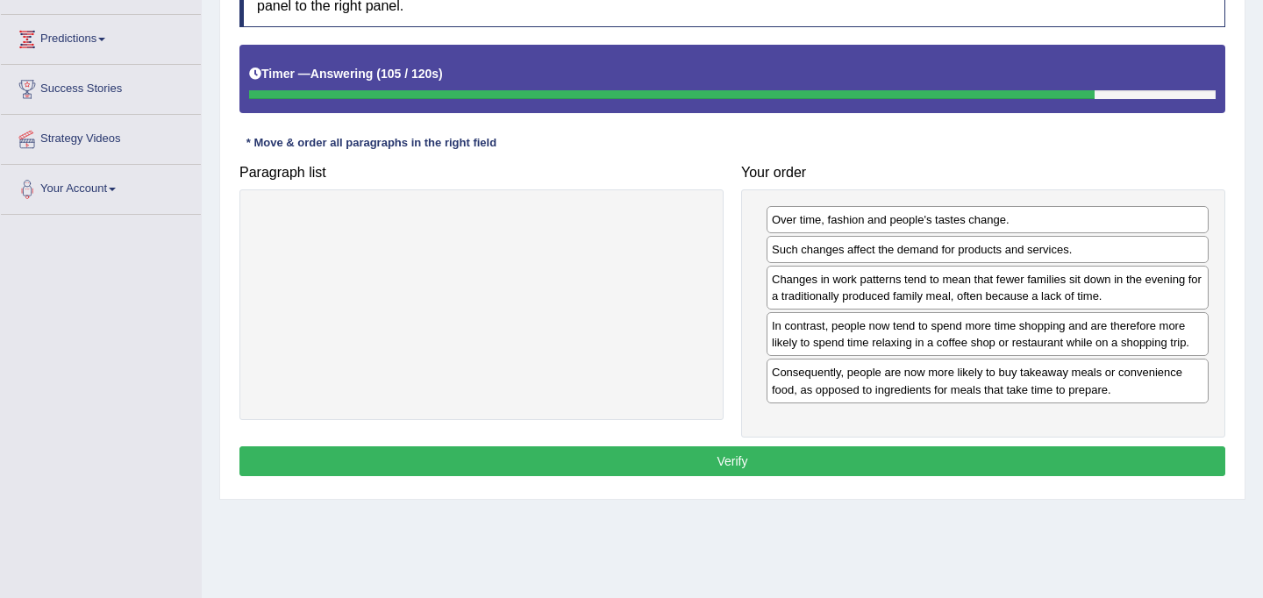
click at [865, 455] on button "Verify" at bounding box center [732, 461] width 986 height 30
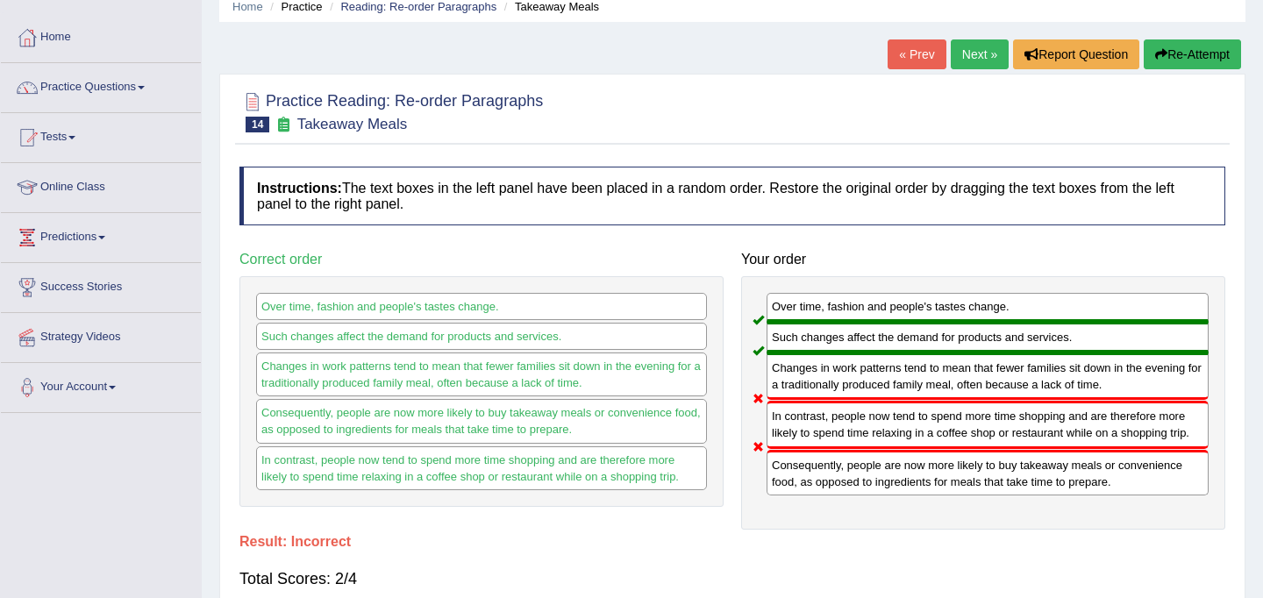
scroll to position [60, 0]
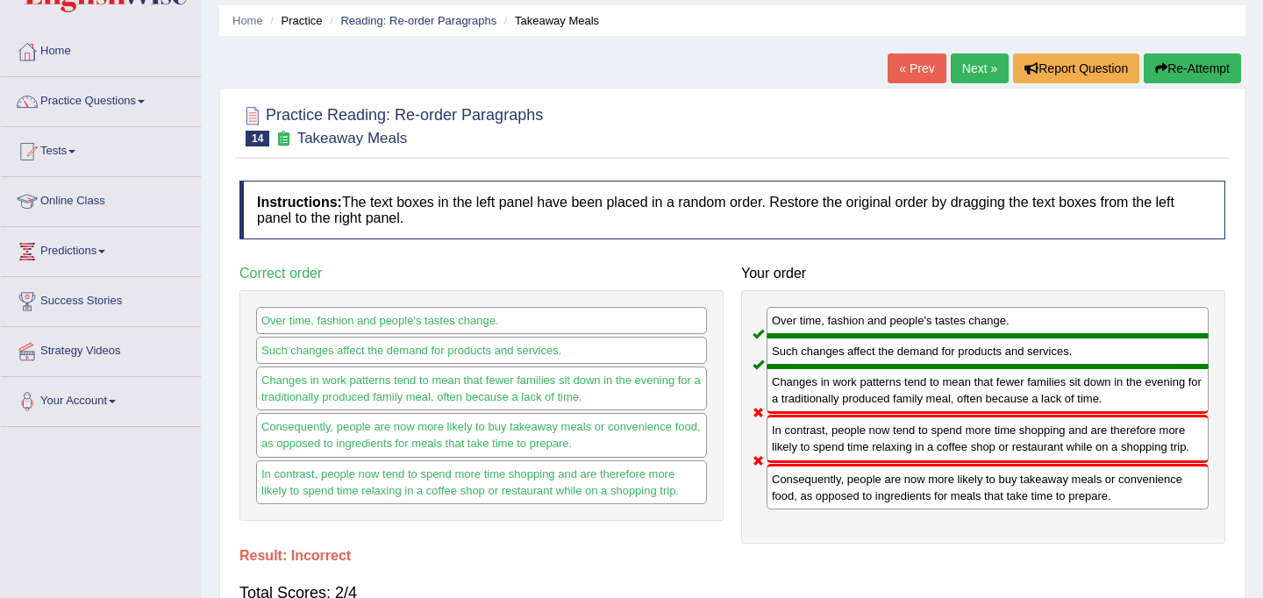
click at [986, 69] on link "Next »" at bounding box center [980, 69] width 58 height 30
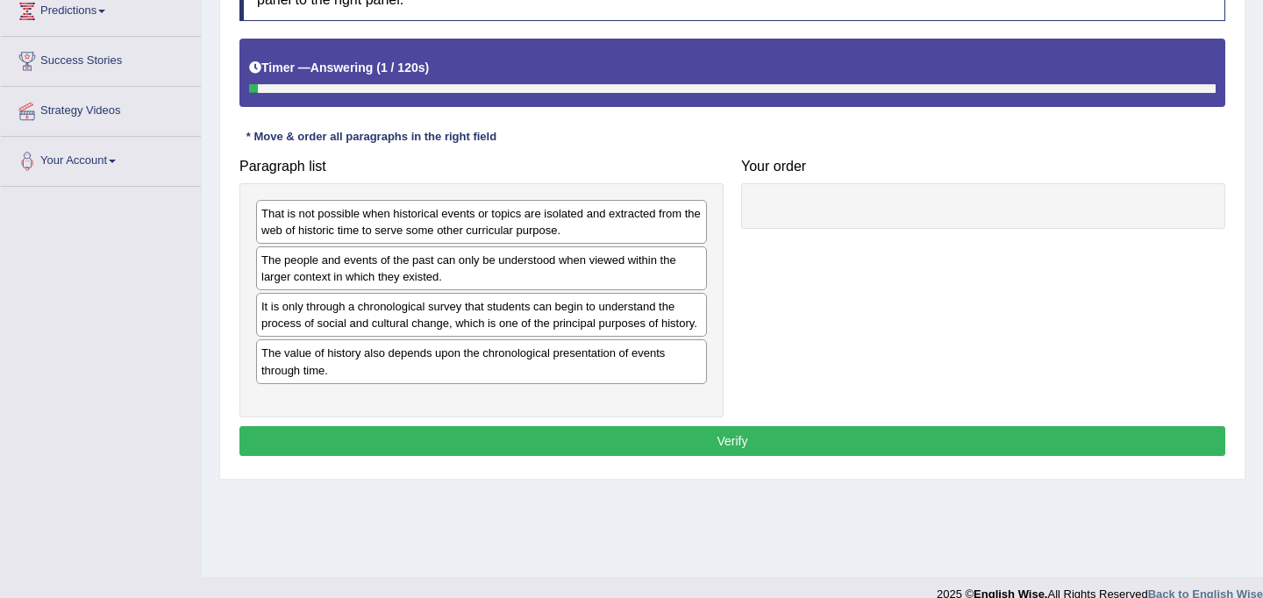
scroll to position [323, 0]
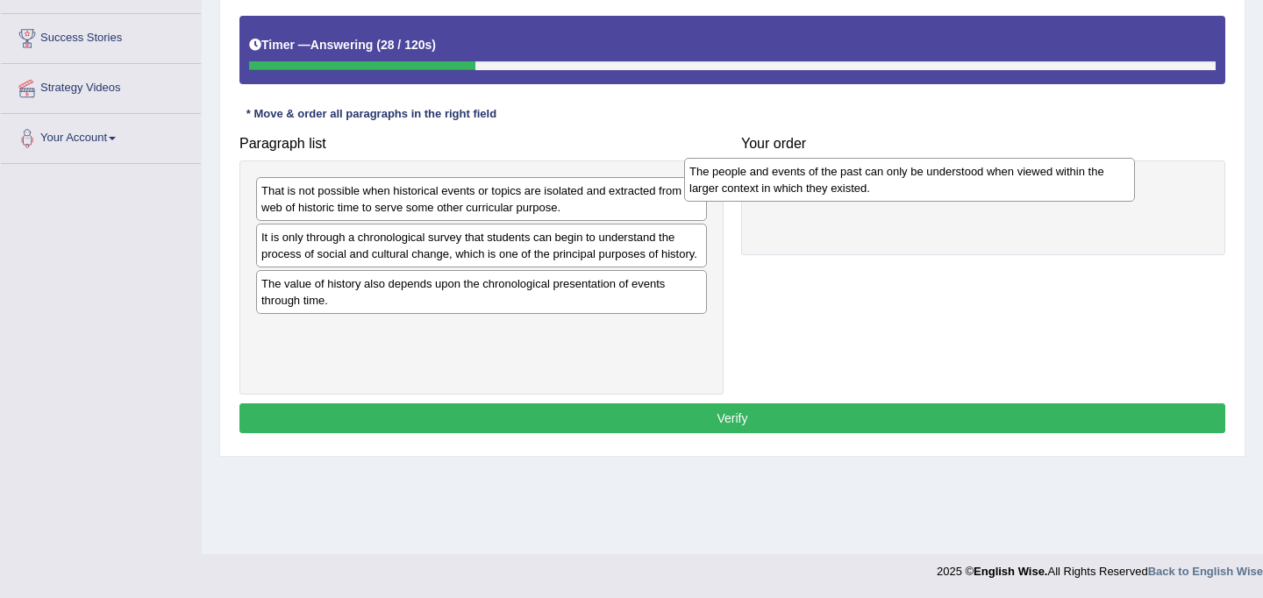
drag, startPoint x: 327, startPoint y: 245, endPoint x: 757, endPoint y: 182, distance: 434.4
click at [757, 182] on div "The people and events of the past can only be understood when viewed within the…" at bounding box center [909, 180] width 451 height 44
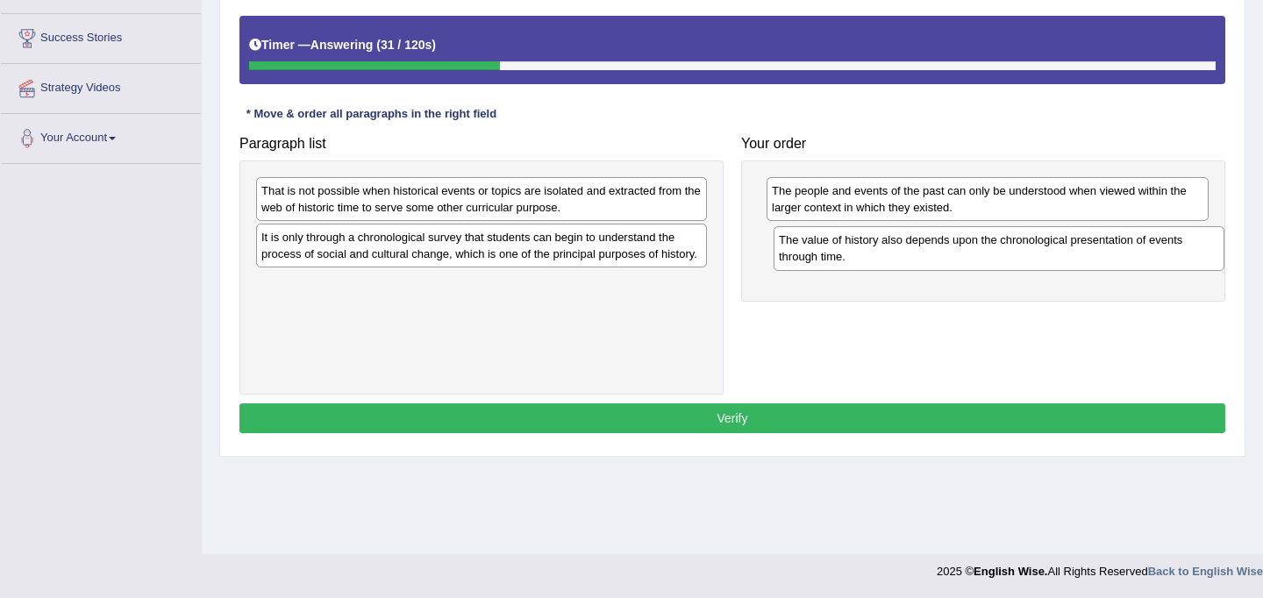
drag, startPoint x: 294, startPoint y: 316, endPoint x: 811, endPoint y: 255, distance: 521.0
click at [811, 255] on div "The value of history also depends upon the chronological presentation of events…" at bounding box center [999, 248] width 451 height 44
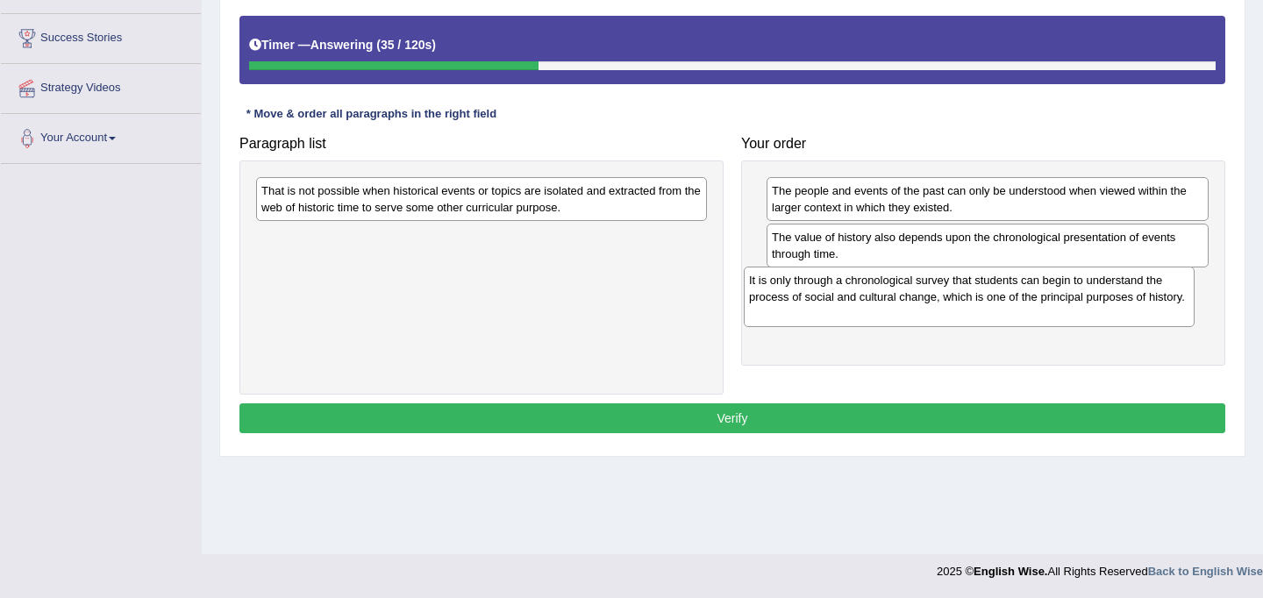
drag, startPoint x: 339, startPoint y: 245, endPoint x: 827, endPoint y: 288, distance: 489.5
click at [827, 288] on div "It is only through a chronological survey that students can begin to understand…" at bounding box center [969, 297] width 451 height 61
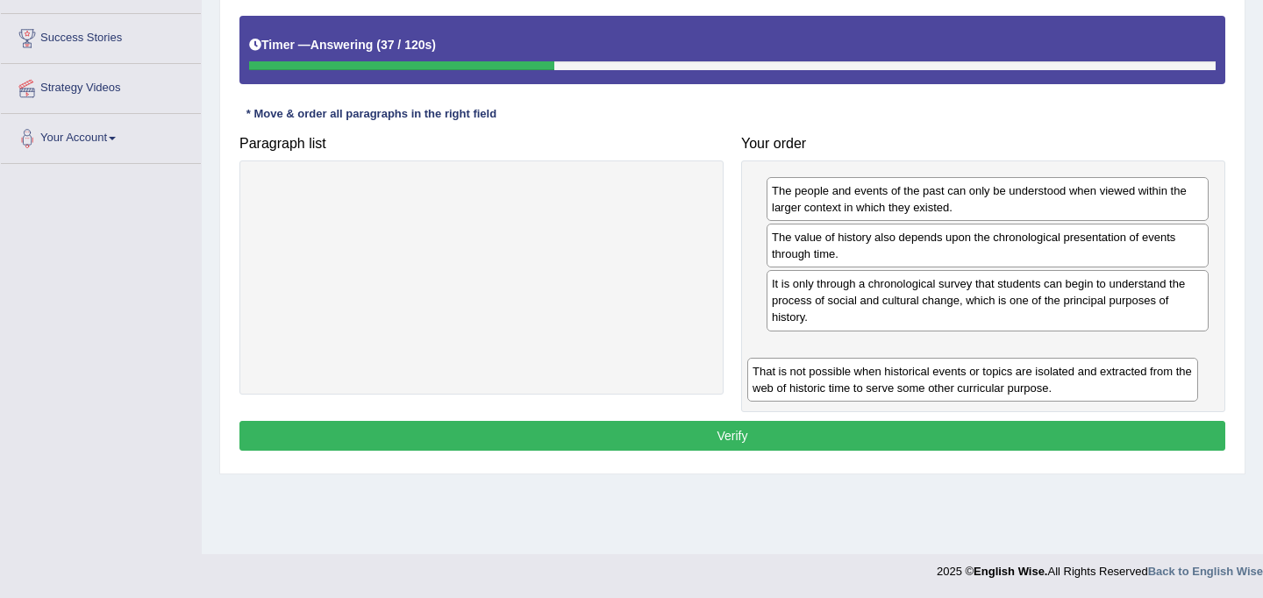
drag, startPoint x: 414, startPoint y: 200, endPoint x: 905, endPoint y: 381, distance: 523.3
click at [905, 381] on div "That is not possible when historical events or topics are isolated and extracte…" at bounding box center [972, 380] width 451 height 44
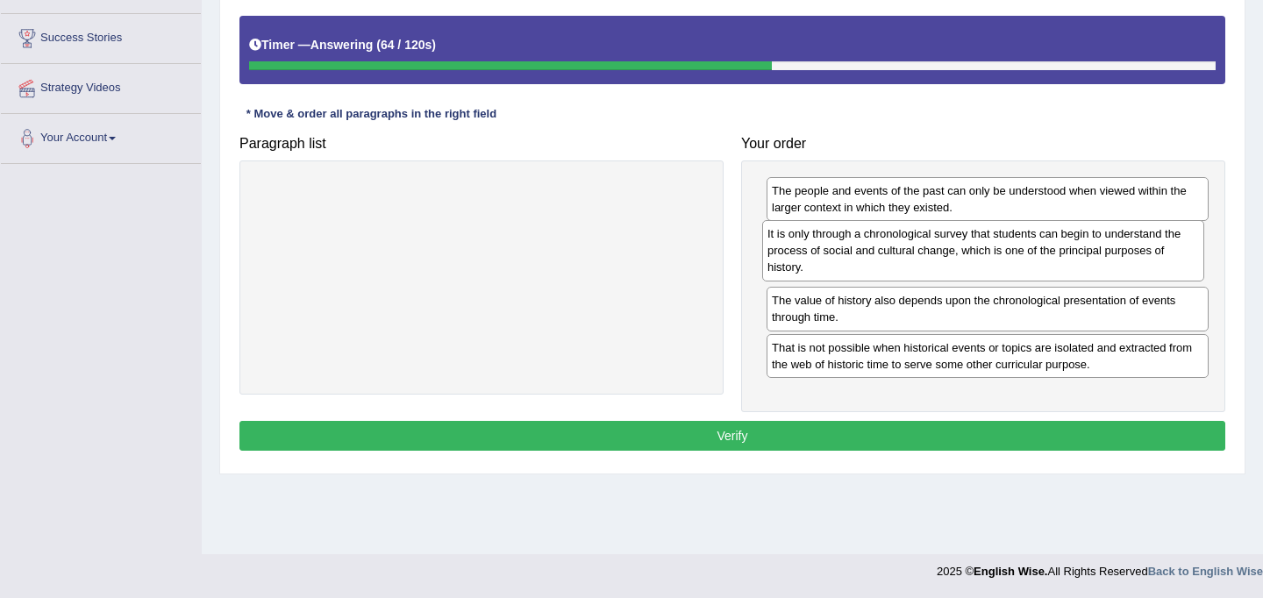
drag, startPoint x: 908, startPoint y: 309, endPoint x: 903, endPoint y: 259, distance: 50.2
click at [903, 259] on div "It is only through a chronological survey that students can begin to understand…" at bounding box center [983, 250] width 442 height 61
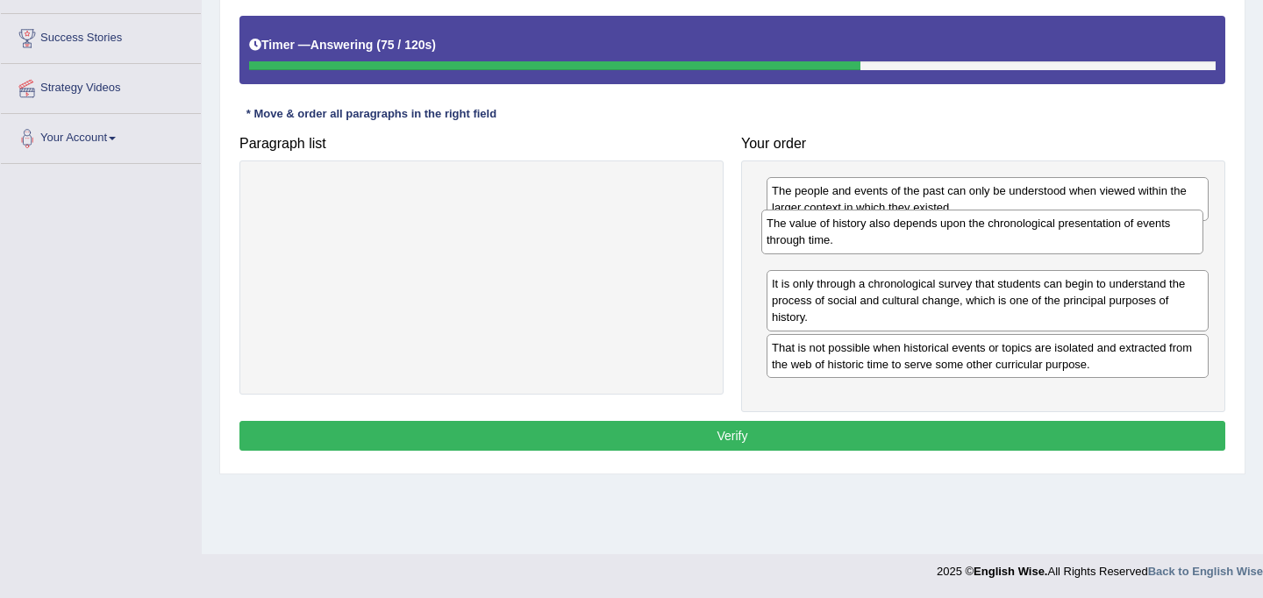
drag, startPoint x: 1040, startPoint y: 317, endPoint x: 1035, endPoint y: 239, distance: 77.4
click at [1035, 239] on div "The value of history also depends upon the chronological presentation of events…" at bounding box center [982, 232] width 442 height 44
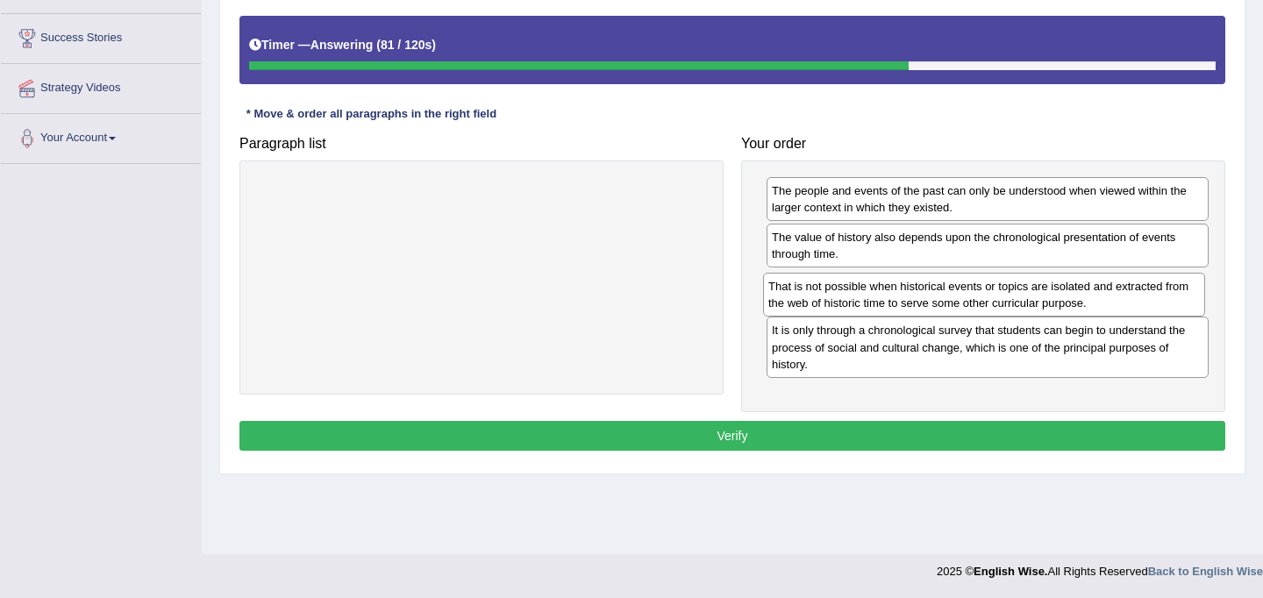
drag, startPoint x: 961, startPoint y: 363, endPoint x: 958, endPoint y: 302, distance: 61.5
click at [958, 302] on div "That is not possible when historical events or topics are isolated and extracte…" at bounding box center [984, 295] width 442 height 44
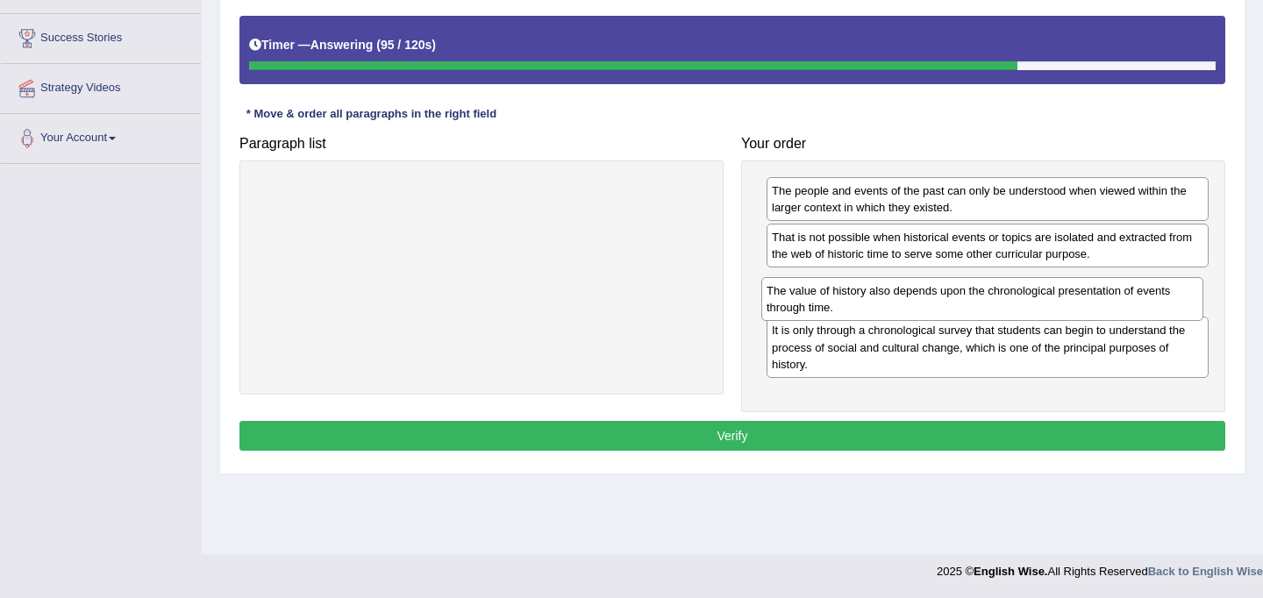
drag, startPoint x: 897, startPoint y: 254, endPoint x: 892, endPoint y: 308, distance: 53.8
click at [892, 308] on div "The value of history also depends upon the chronological presentation of events…" at bounding box center [982, 299] width 442 height 44
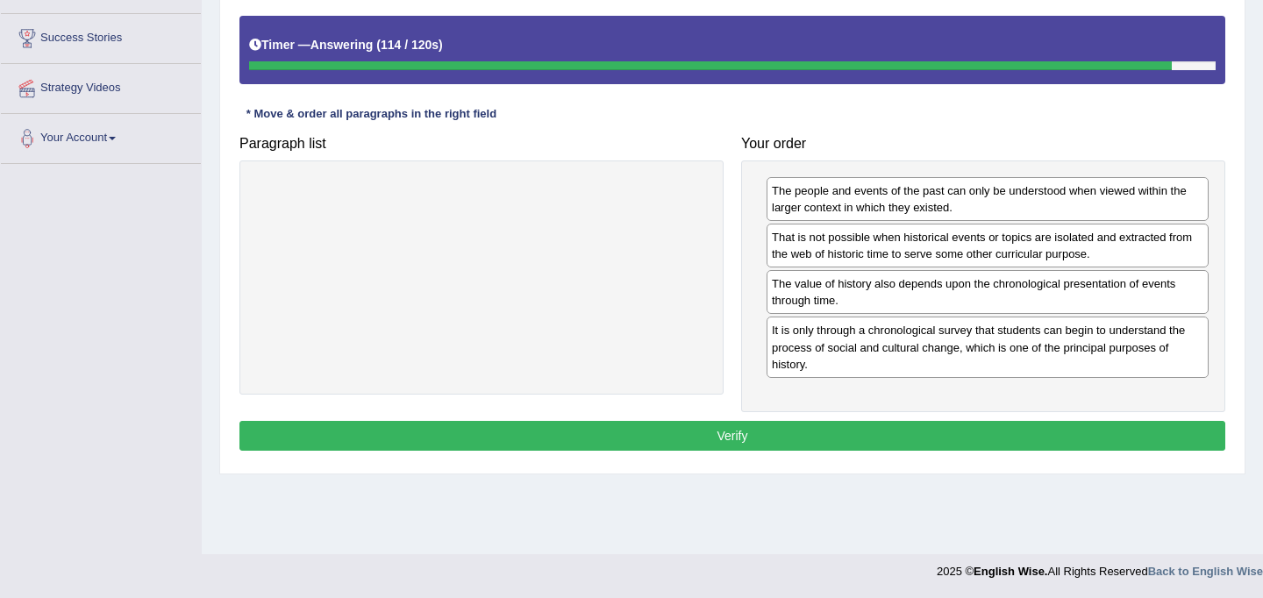
click at [886, 433] on button "Verify" at bounding box center [732, 436] width 986 height 30
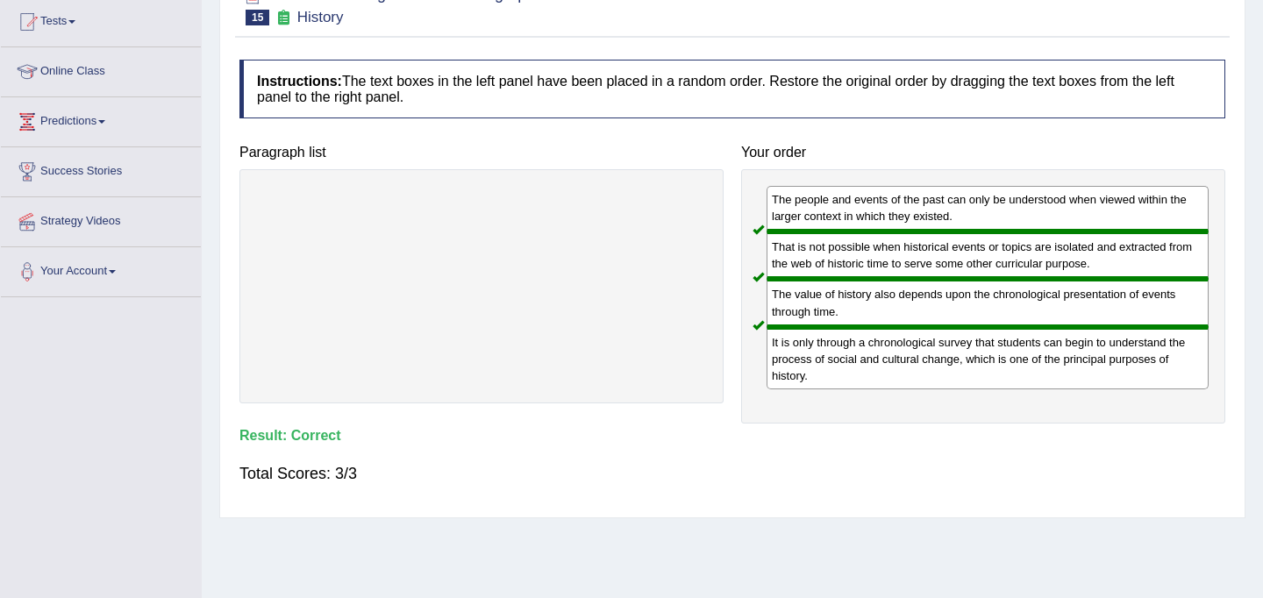
scroll to position [0, 0]
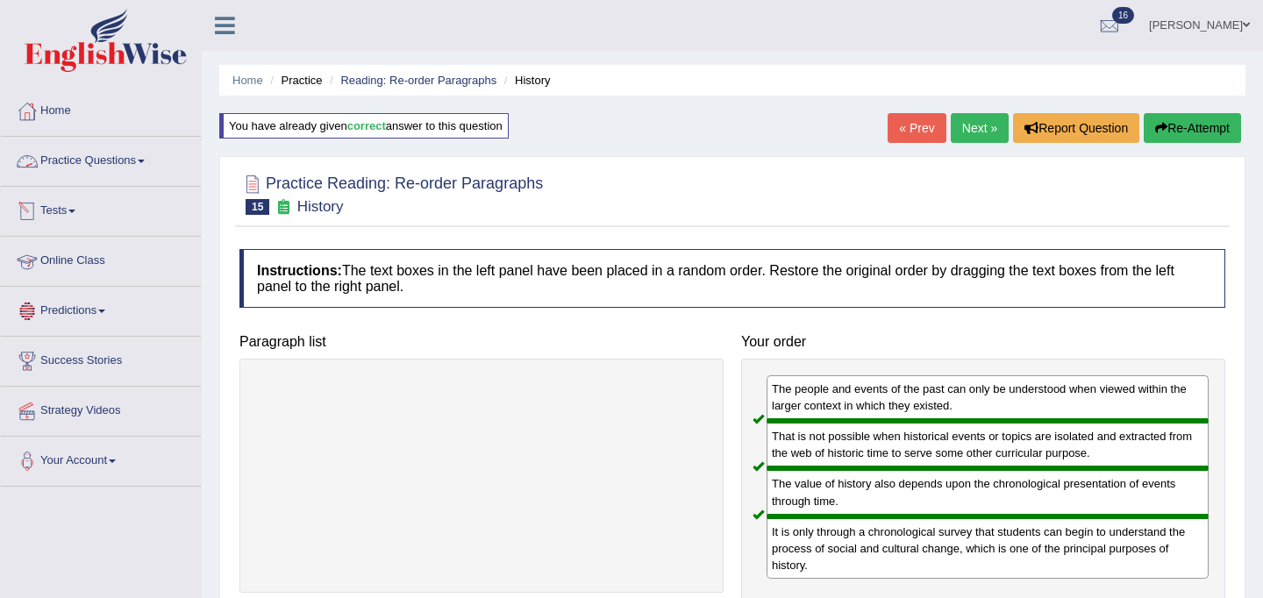
click at [84, 162] on link "Practice Questions" at bounding box center [101, 159] width 200 height 44
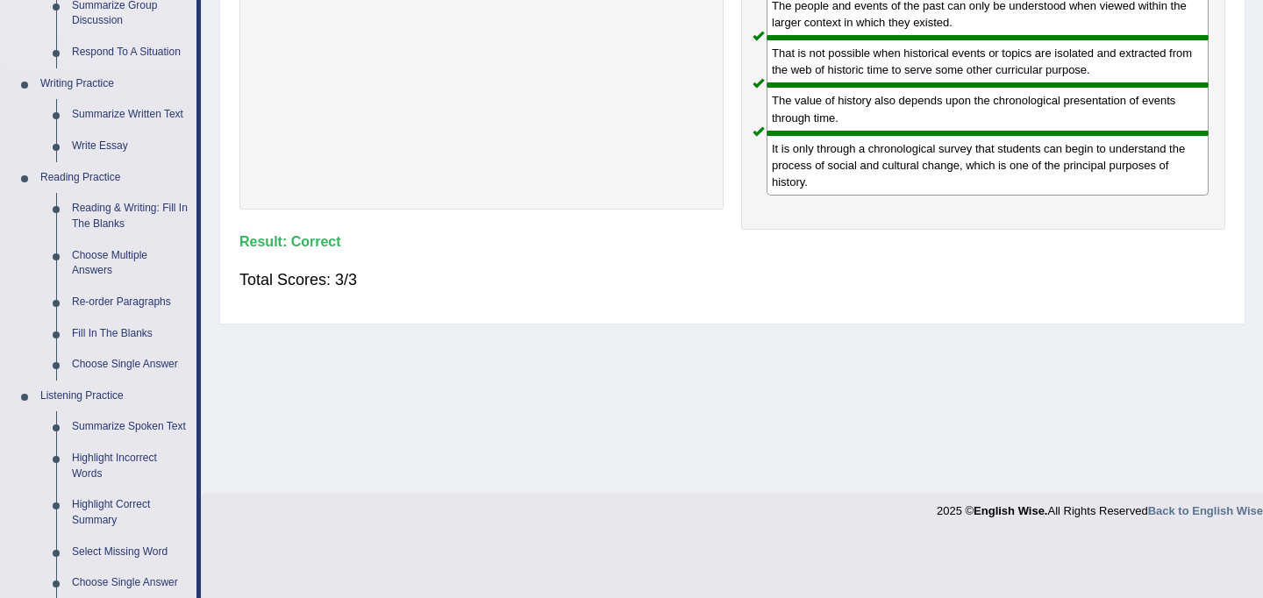
scroll to position [388, 0]
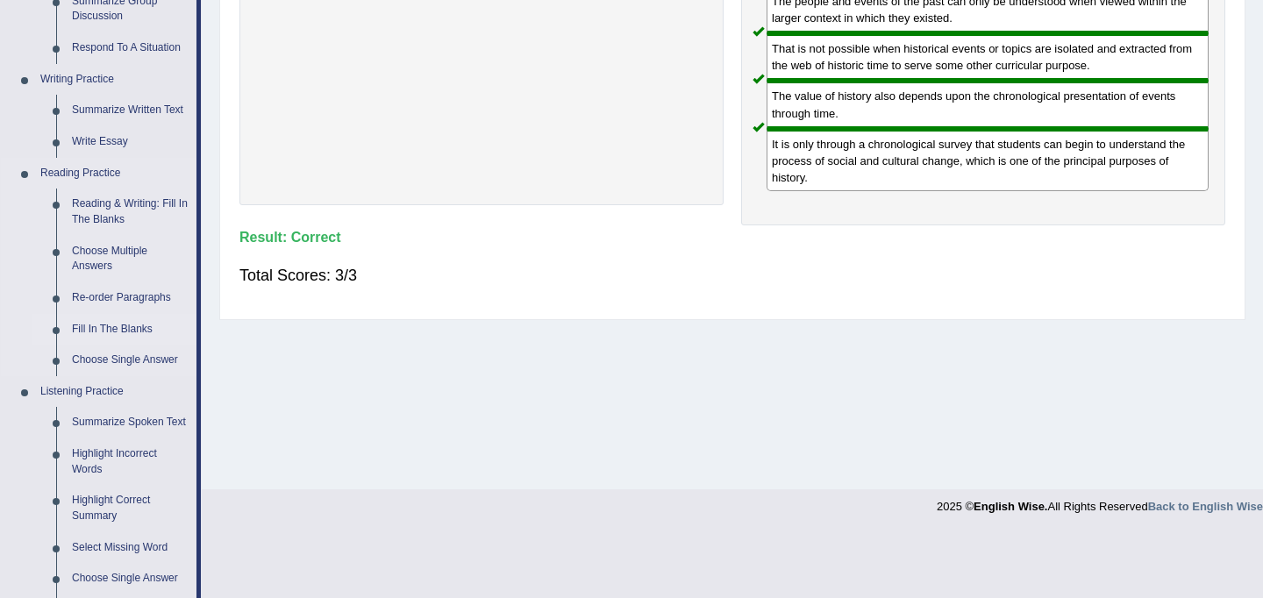
click at [125, 327] on link "Fill In The Blanks" at bounding box center [130, 330] width 132 height 32
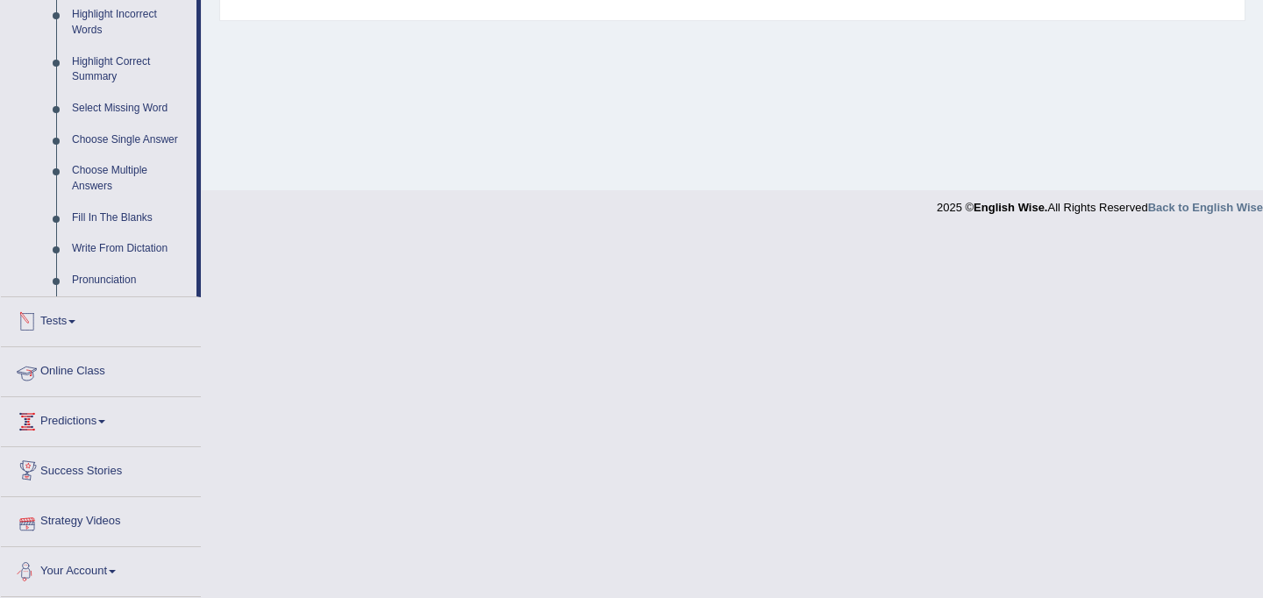
scroll to position [674, 0]
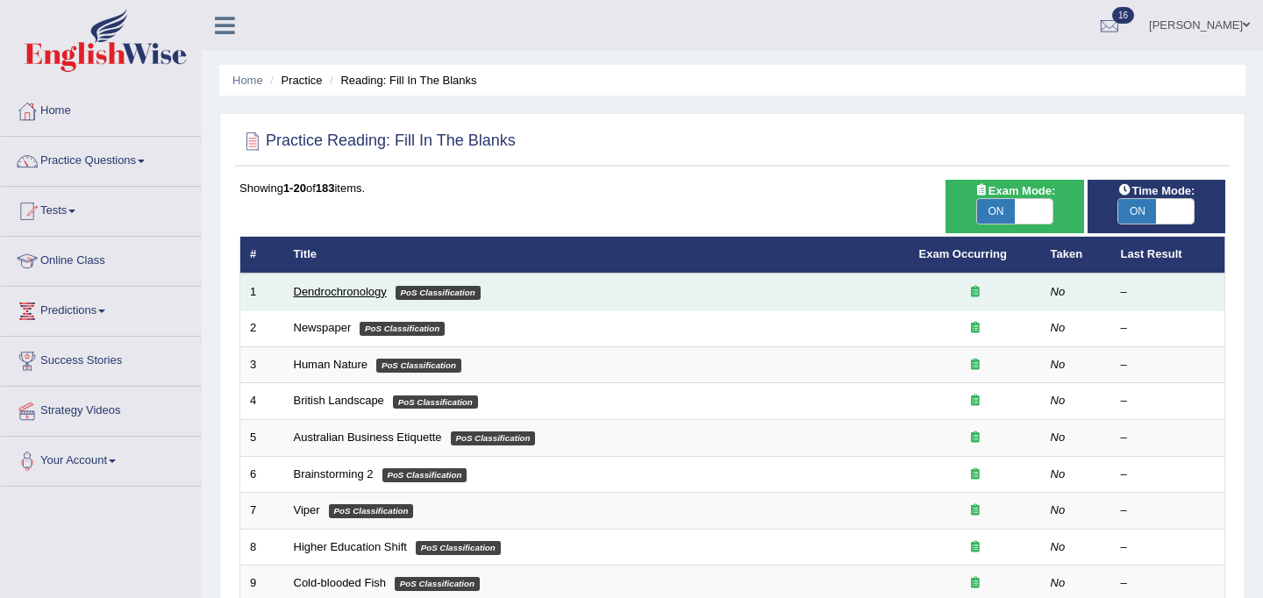
click at [319, 295] on link "Dendrochronology" at bounding box center [340, 291] width 93 height 13
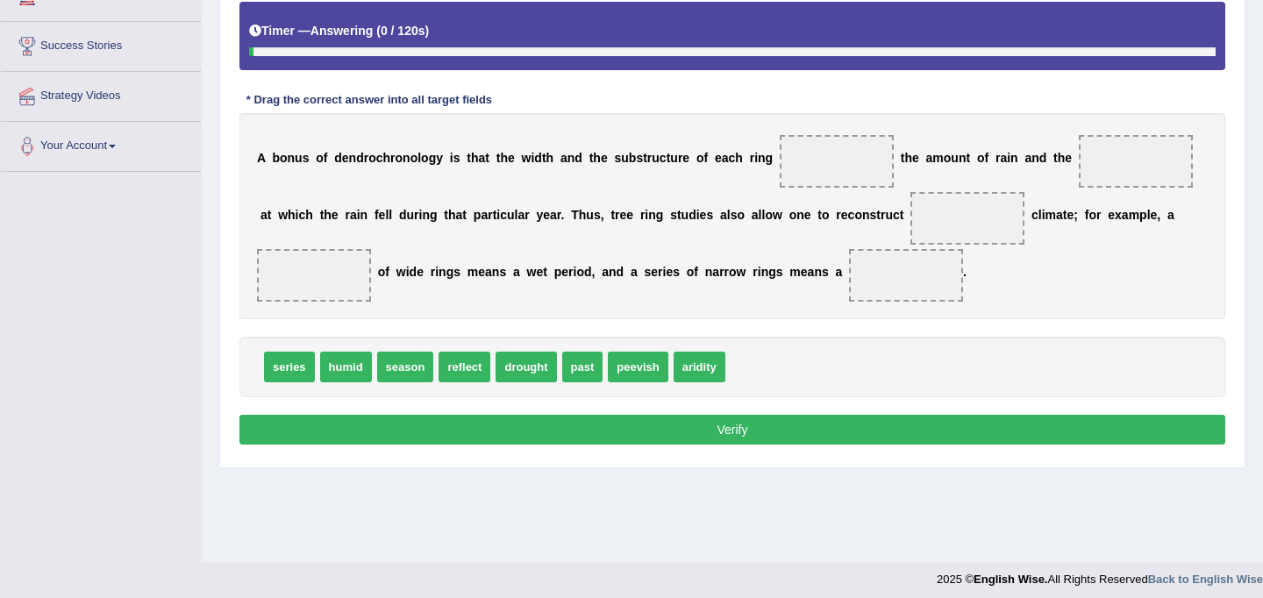
scroll to position [318, 0]
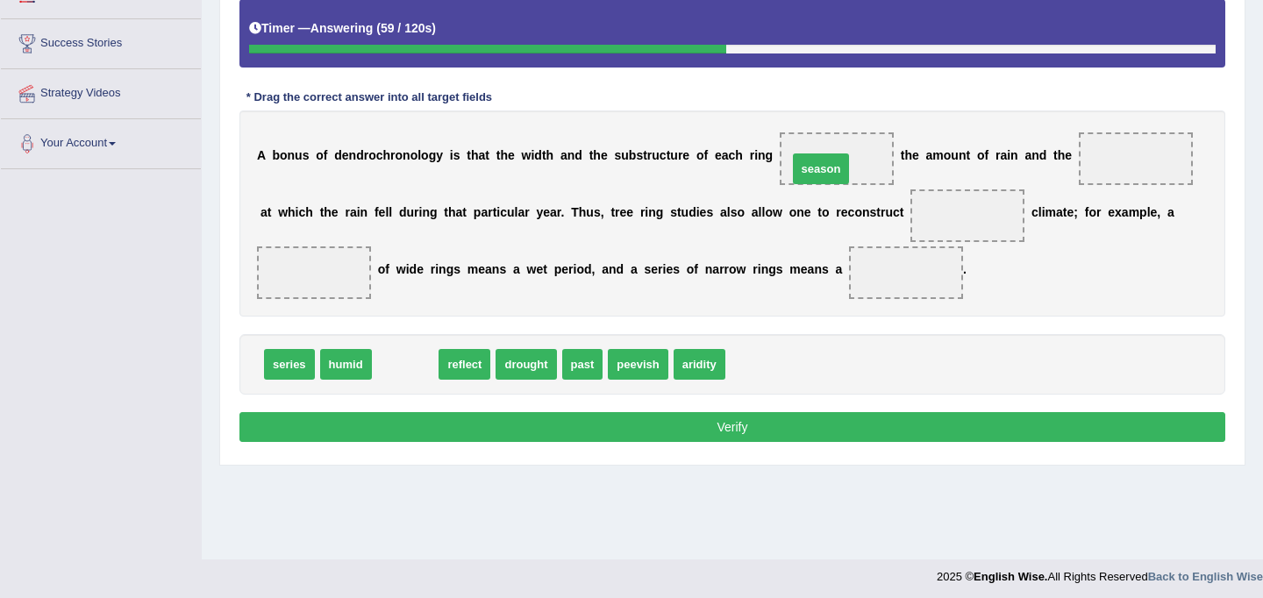
drag, startPoint x: 395, startPoint y: 367, endPoint x: 805, endPoint y: 169, distance: 455.8
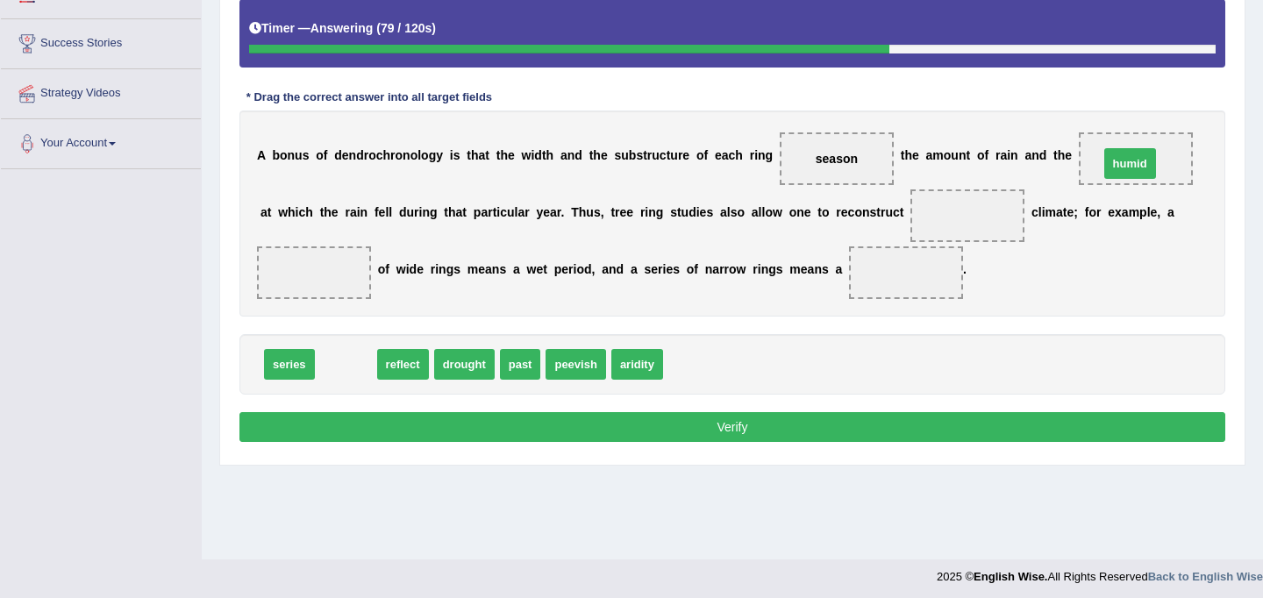
drag, startPoint x: 342, startPoint y: 363, endPoint x: 1126, endPoint y: 162, distance: 809.4
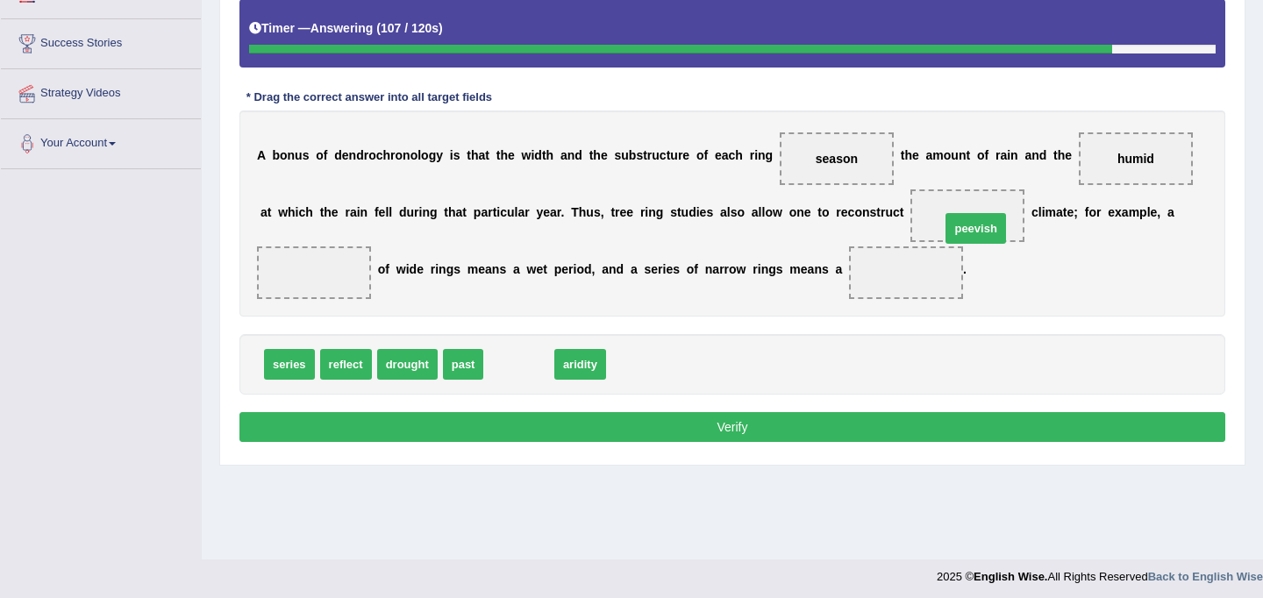
drag, startPoint x: 527, startPoint y: 373, endPoint x: 984, endPoint y: 237, distance: 476.8
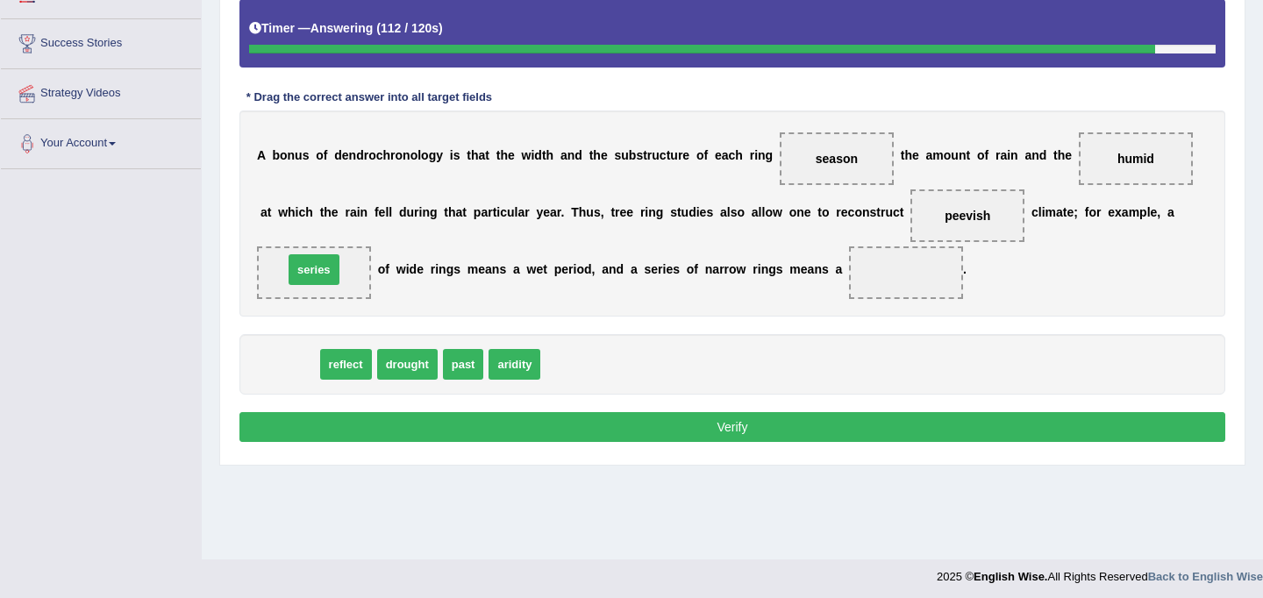
drag, startPoint x: 279, startPoint y: 367, endPoint x: 303, endPoint y: 273, distance: 97.9
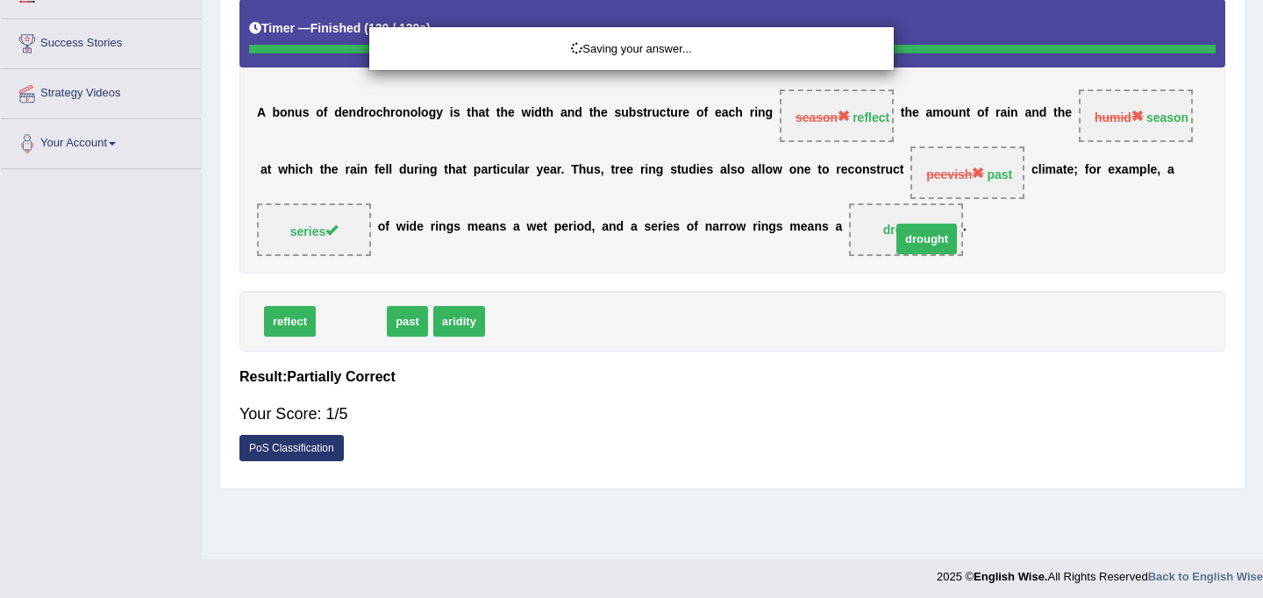
drag, startPoint x: 343, startPoint y: 363, endPoint x: 918, endPoint y: 281, distance: 581.2
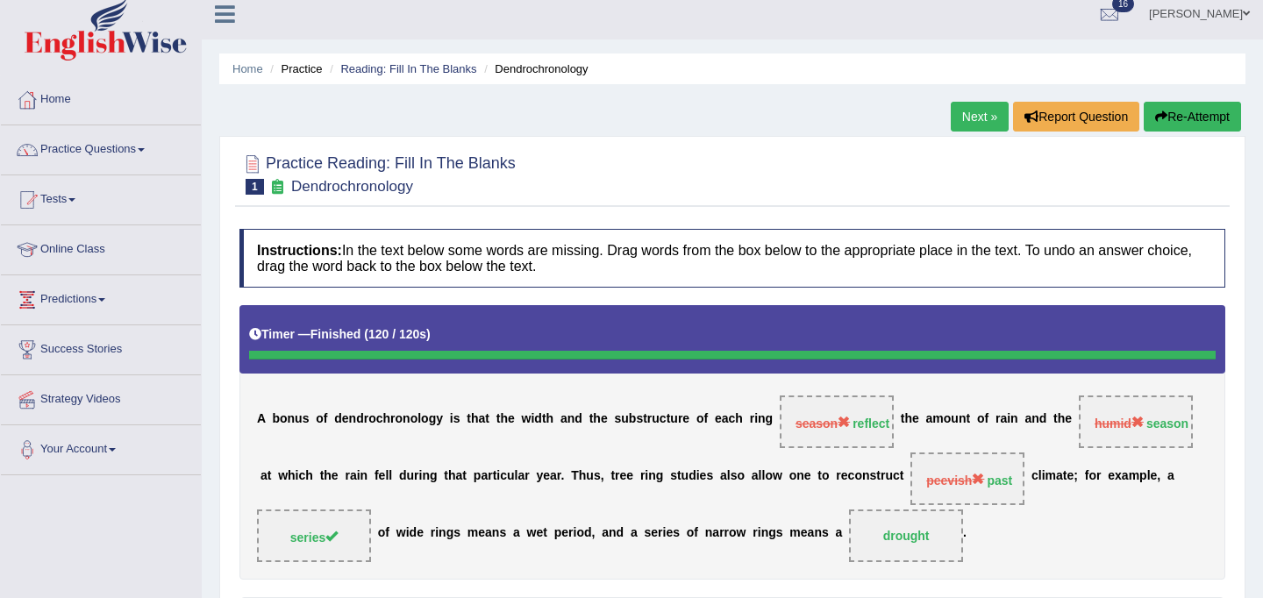
scroll to position [0, 0]
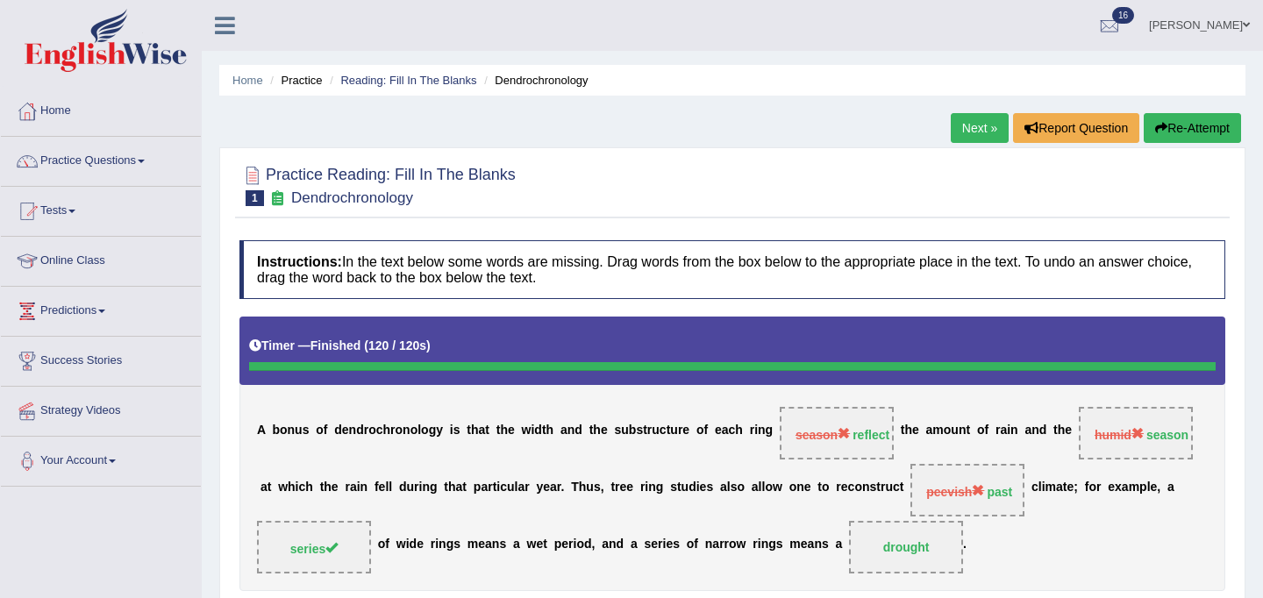
click at [961, 122] on link "Next »" at bounding box center [980, 128] width 58 height 30
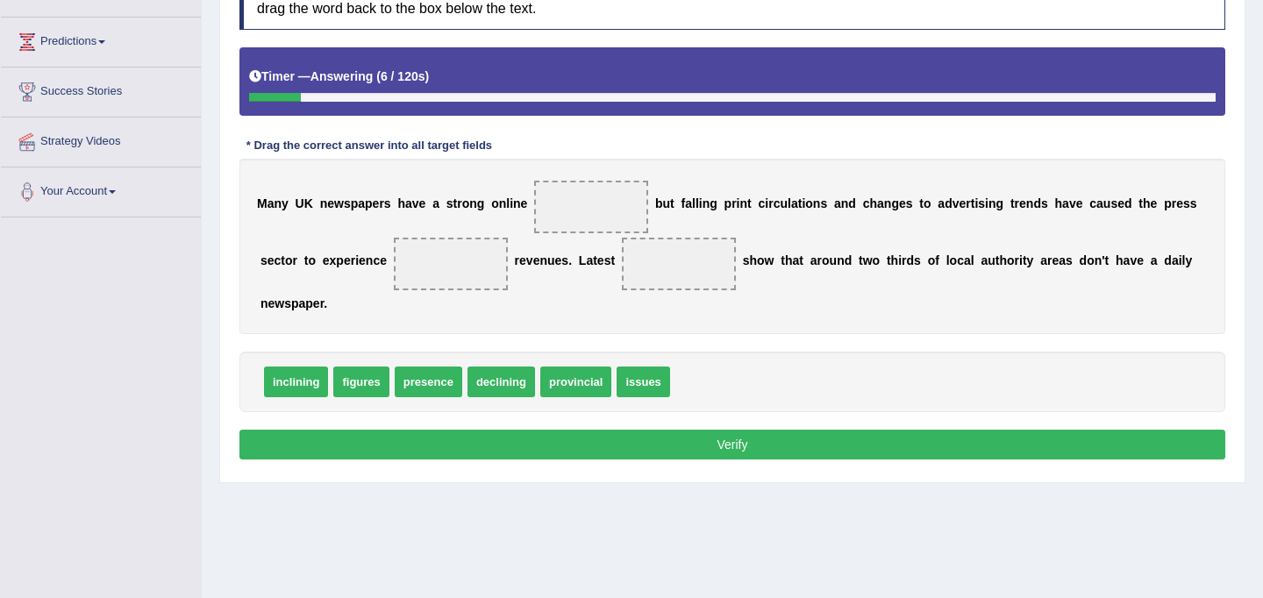
scroll to position [272, 0]
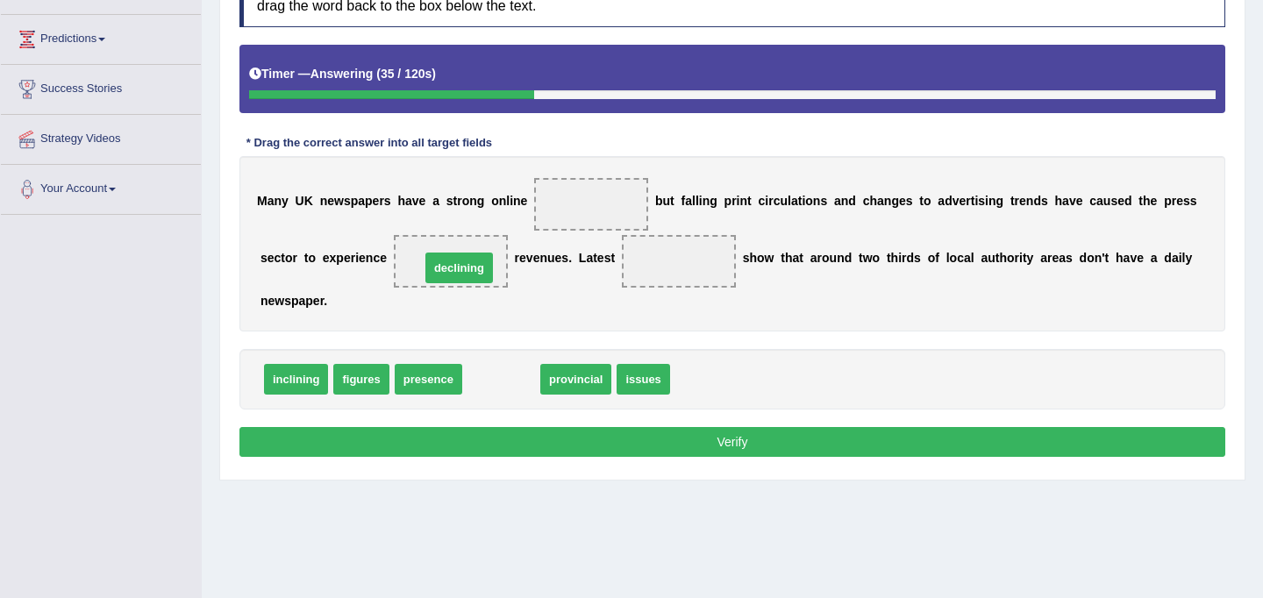
drag, startPoint x: 510, startPoint y: 386, endPoint x: 467, endPoint y: 275, distance: 119.1
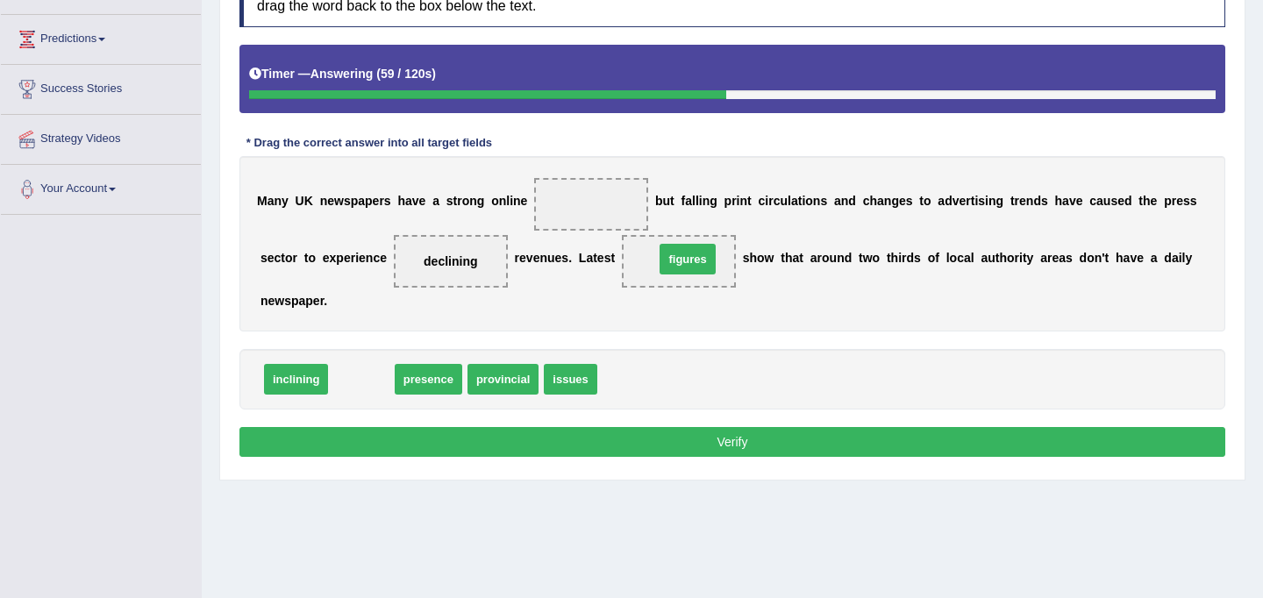
drag, startPoint x: 363, startPoint y: 382, endPoint x: 689, endPoint y: 261, distance: 347.7
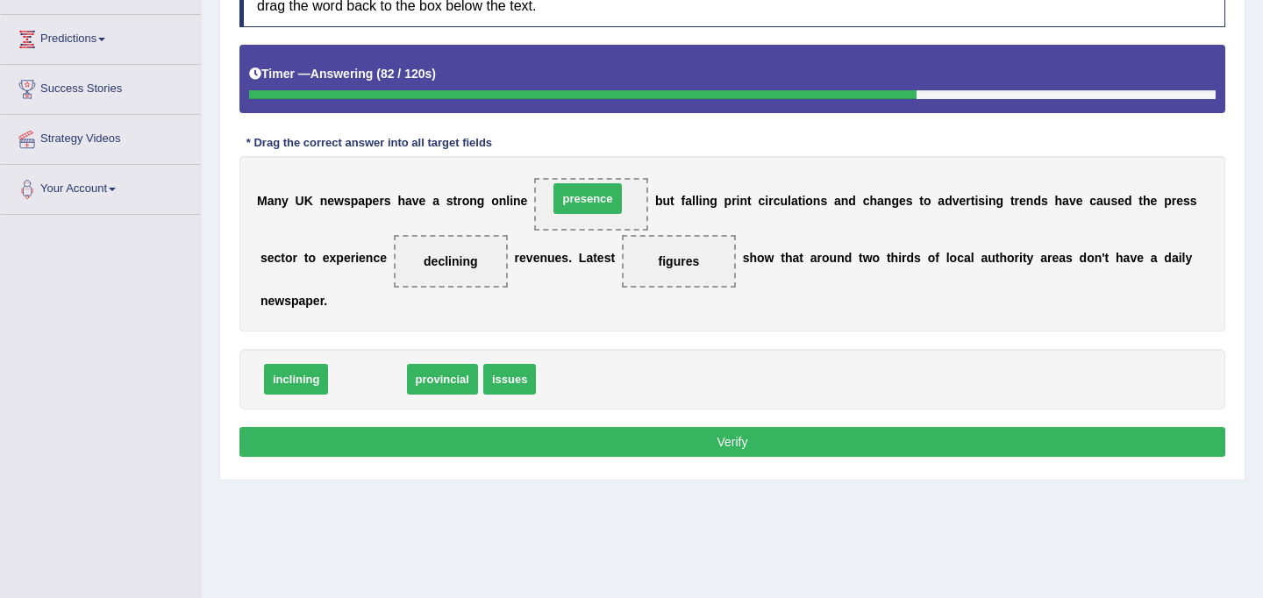
drag, startPoint x: 370, startPoint y: 382, endPoint x: 590, endPoint y: 201, distance: 284.8
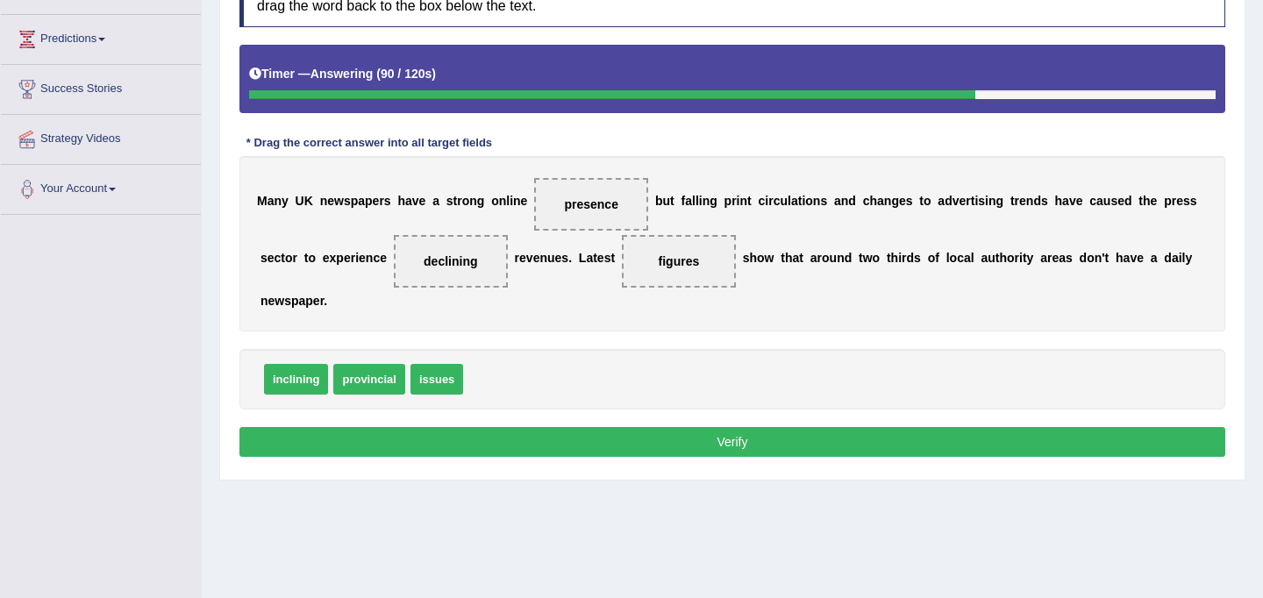
click at [588, 433] on button "Verify" at bounding box center [732, 442] width 986 height 30
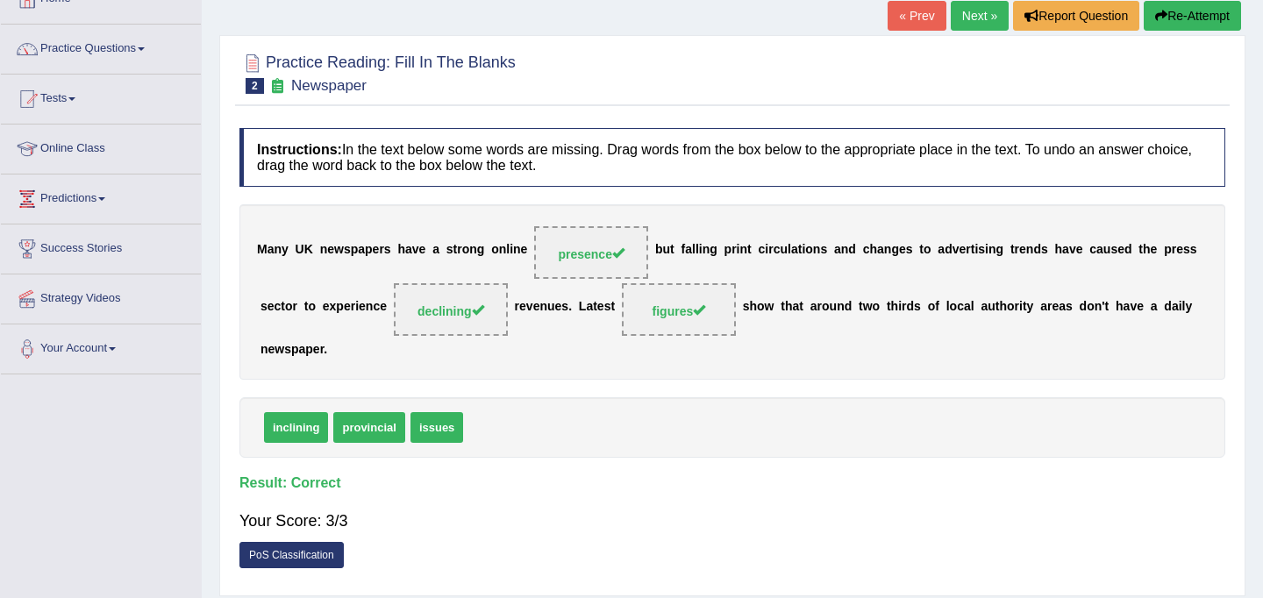
scroll to position [101, 0]
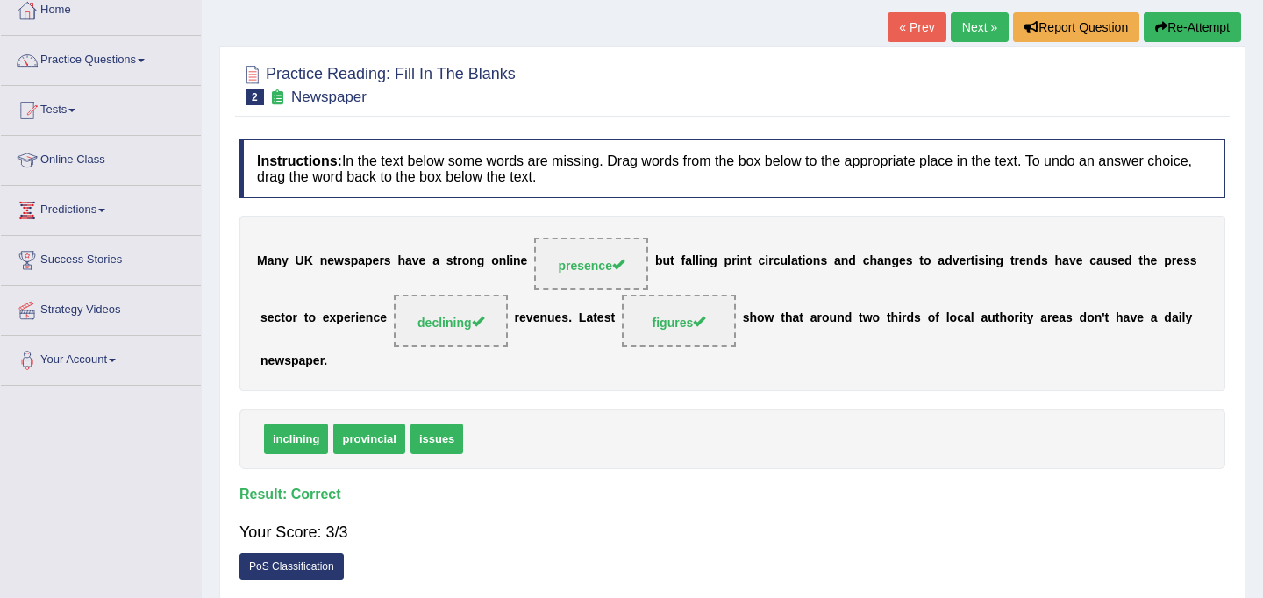
click at [965, 27] on link "Next »" at bounding box center [980, 27] width 58 height 30
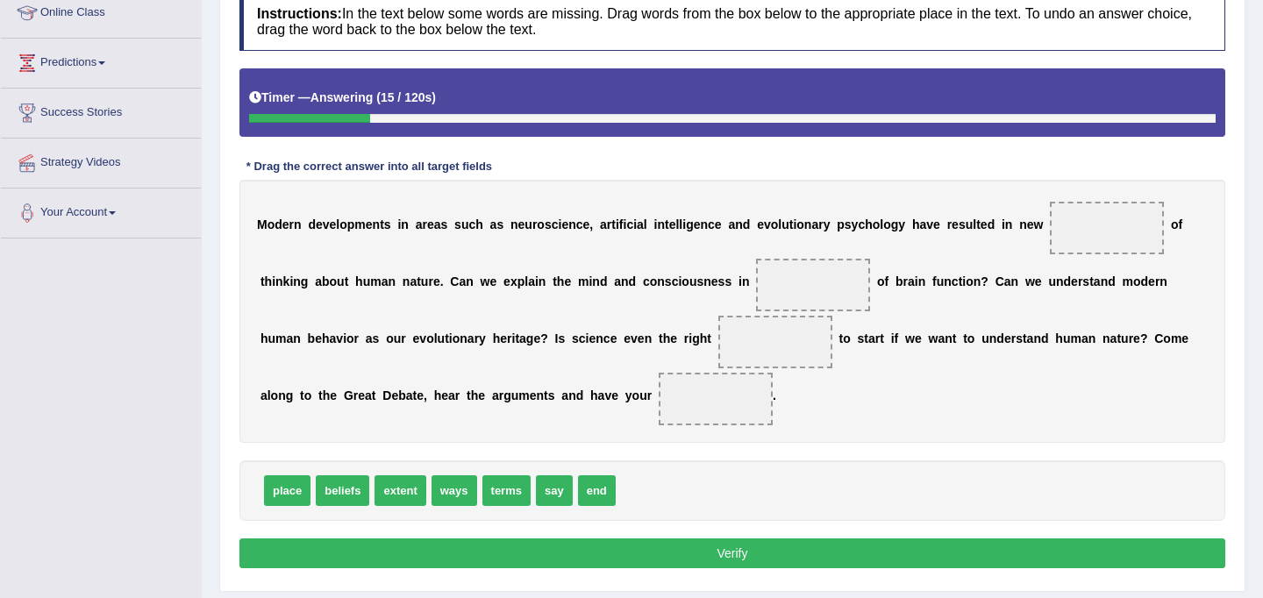
scroll to position [252, 0]
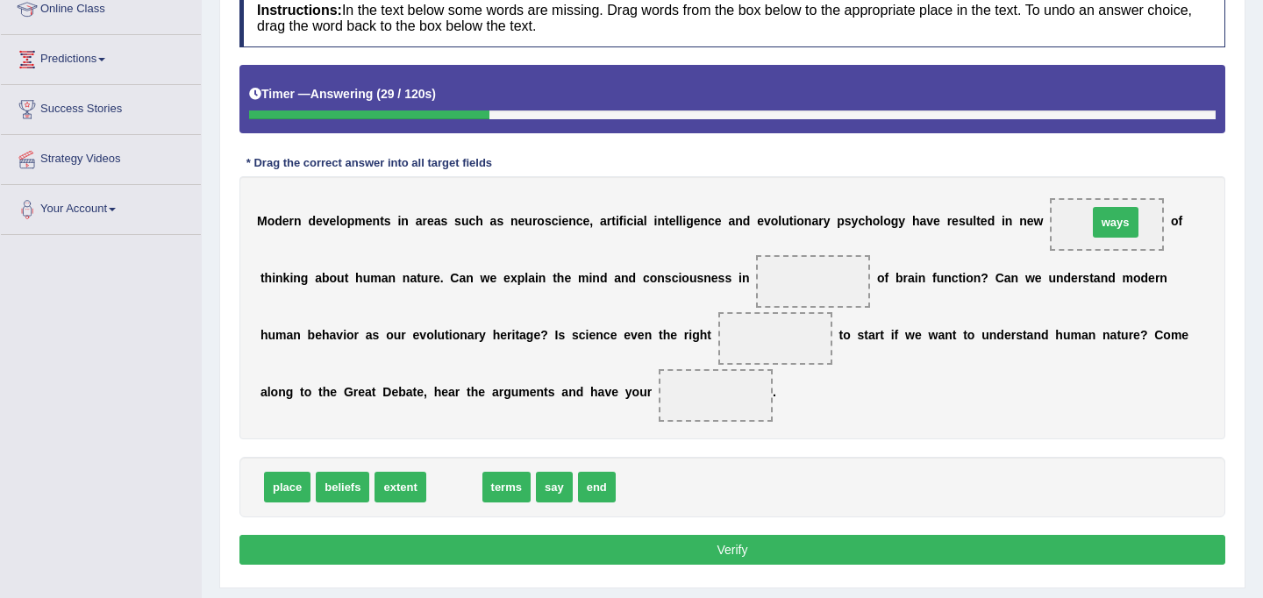
drag, startPoint x: 457, startPoint y: 490, endPoint x: 1115, endPoint y: 225, distance: 709.5
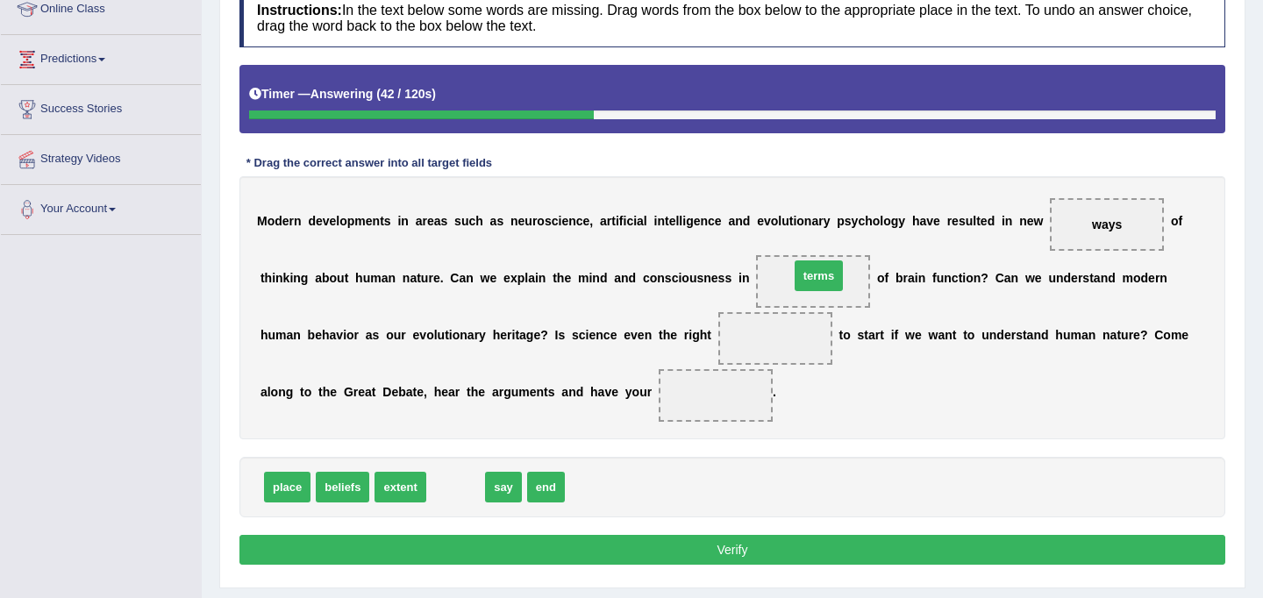
drag, startPoint x: 462, startPoint y: 490, endPoint x: 825, endPoint y: 279, distance: 420.2
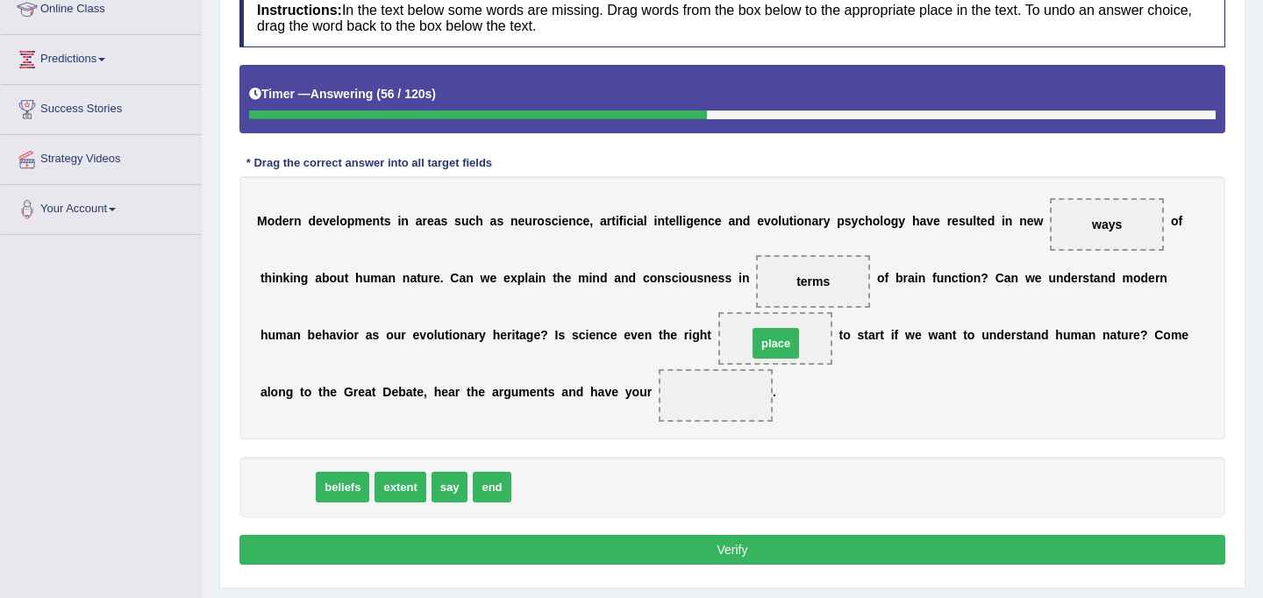
drag, startPoint x: 291, startPoint y: 490, endPoint x: 780, endPoint y: 346, distance: 509.3
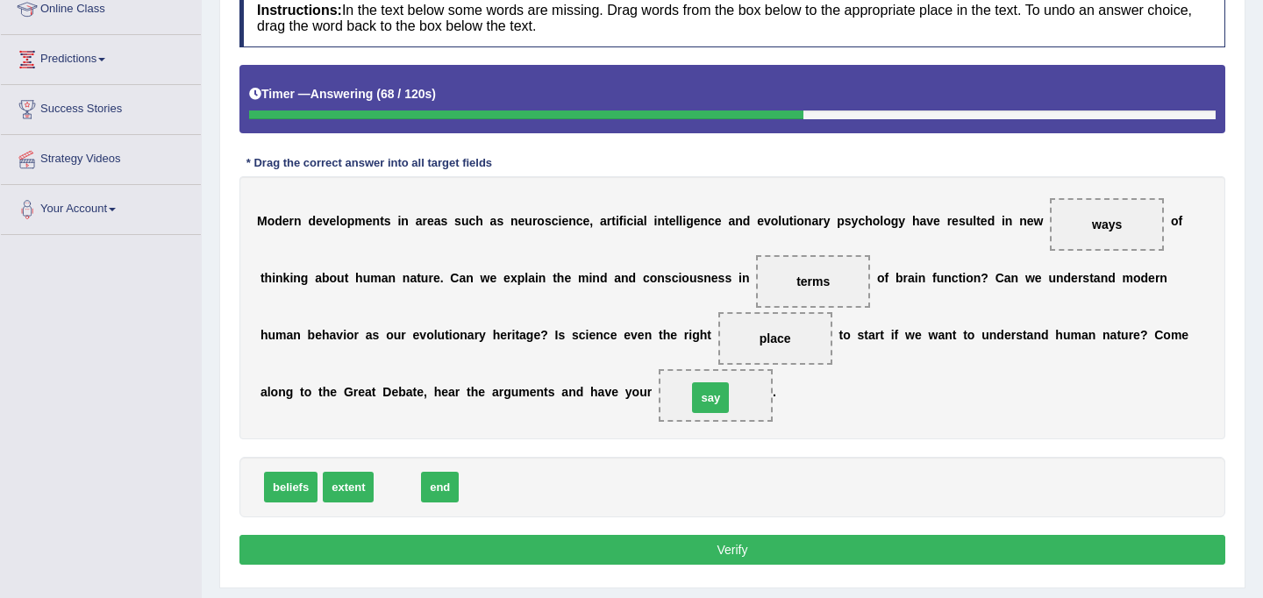
drag, startPoint x: 395, startPoint y: 492, endPoint x: 708, endPoint y: 403, distance: 325.6
click at [729, 554] on button "Verify" at bounding box center [732, 550] width 986 height 30
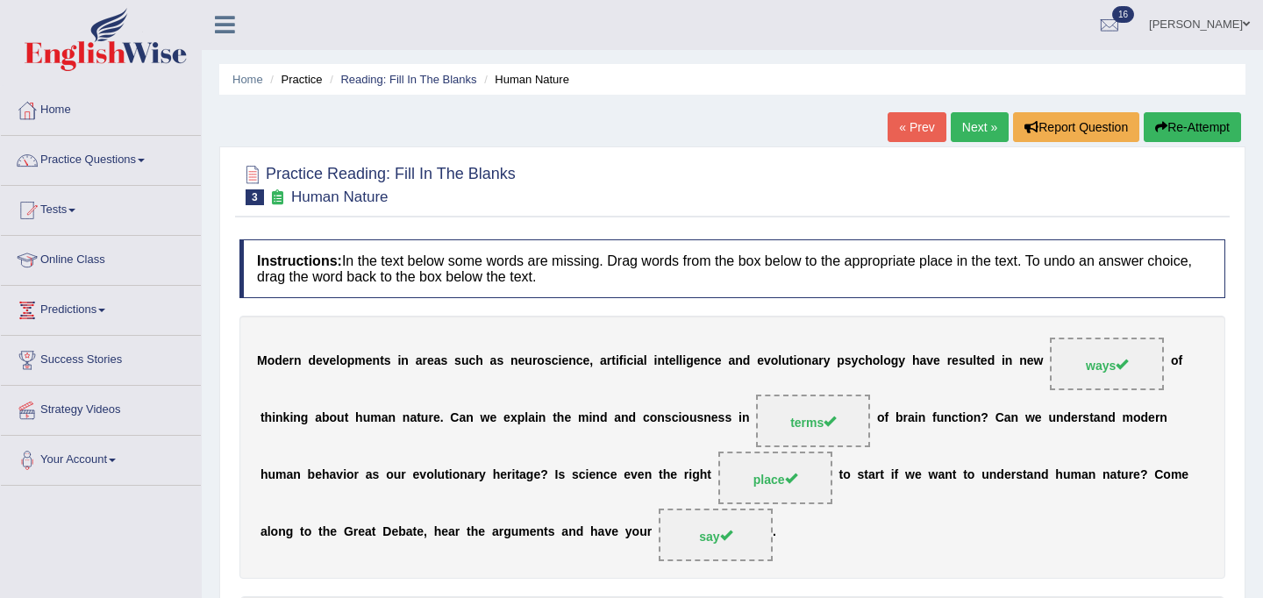
scroll to position [0, 0]
click at [974, 132] on link "Next »" at bounding box center [980, 128] width 58 height 30
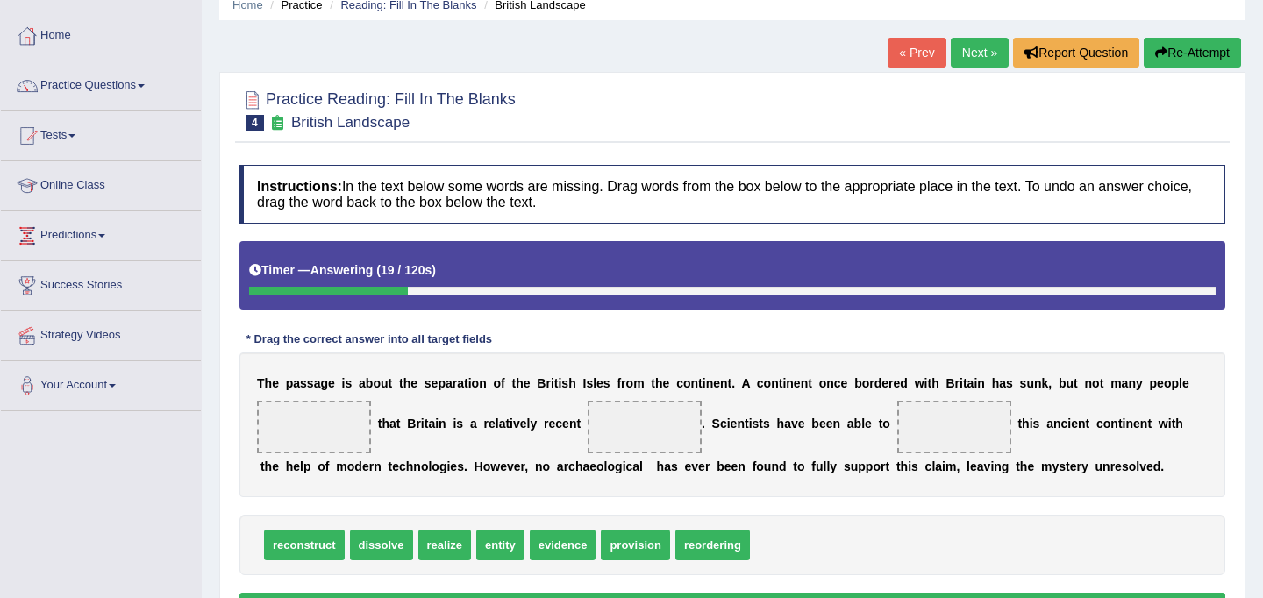
scroll to position [82, 0]
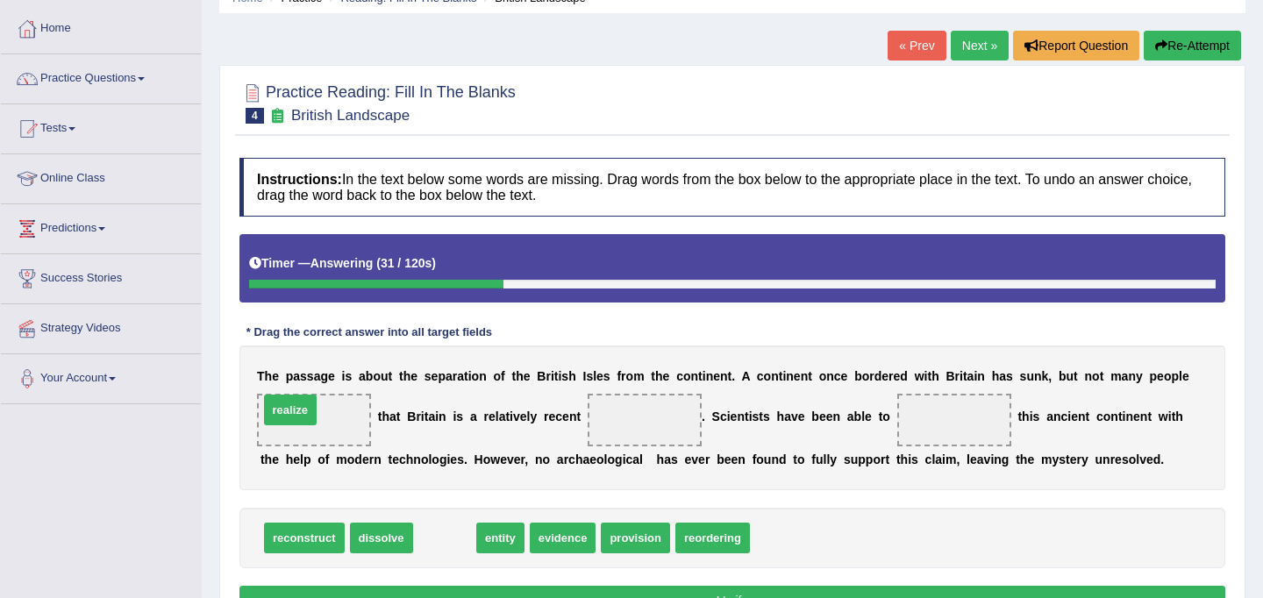
drag, startPoint x: 457, startPoint y: 545, endPoint x: 300, endPoint y: 415, distance: 203.7
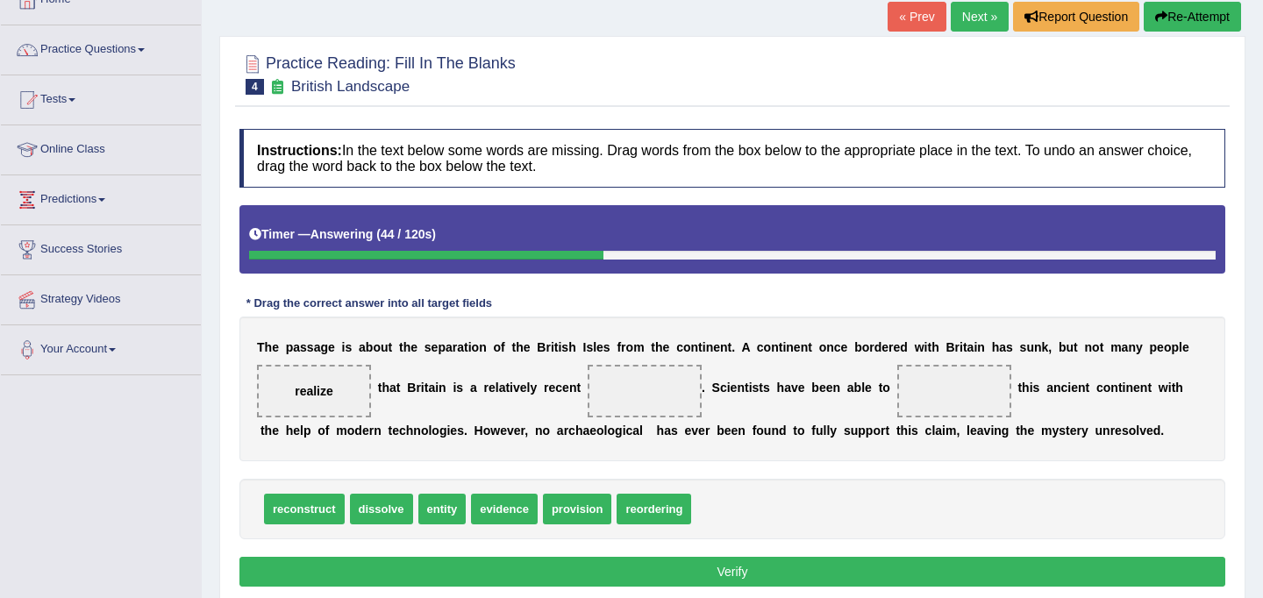
scroll to position [117, 0]
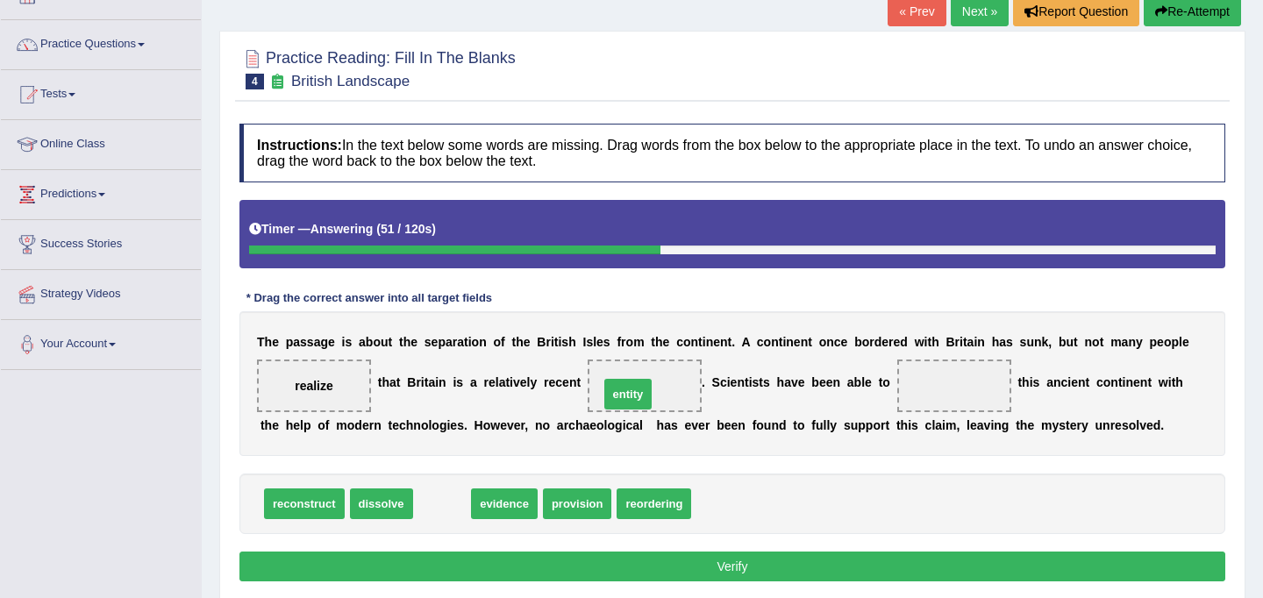
drag, startPoint x: 433, startPoint y: 512, endPoint x: 619, endPoint y: 402, distance: 216.3
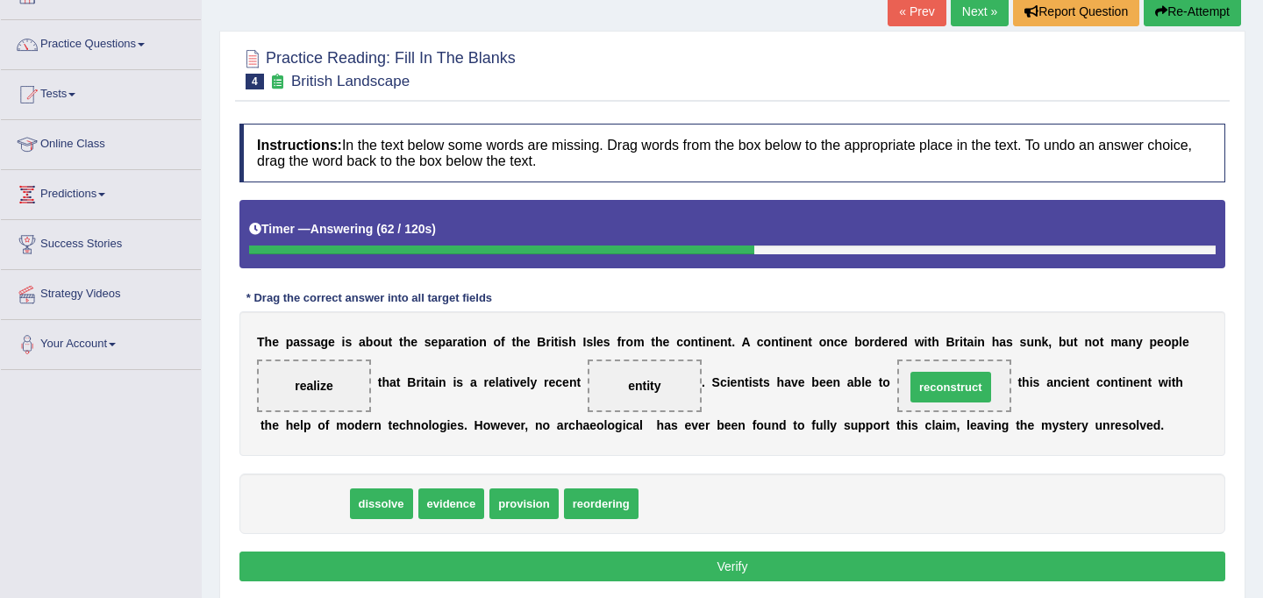
drag, startPoint x: 298, startPoint y: 505, endPoint x: 945, endPoint y: 389, distance: 656.8
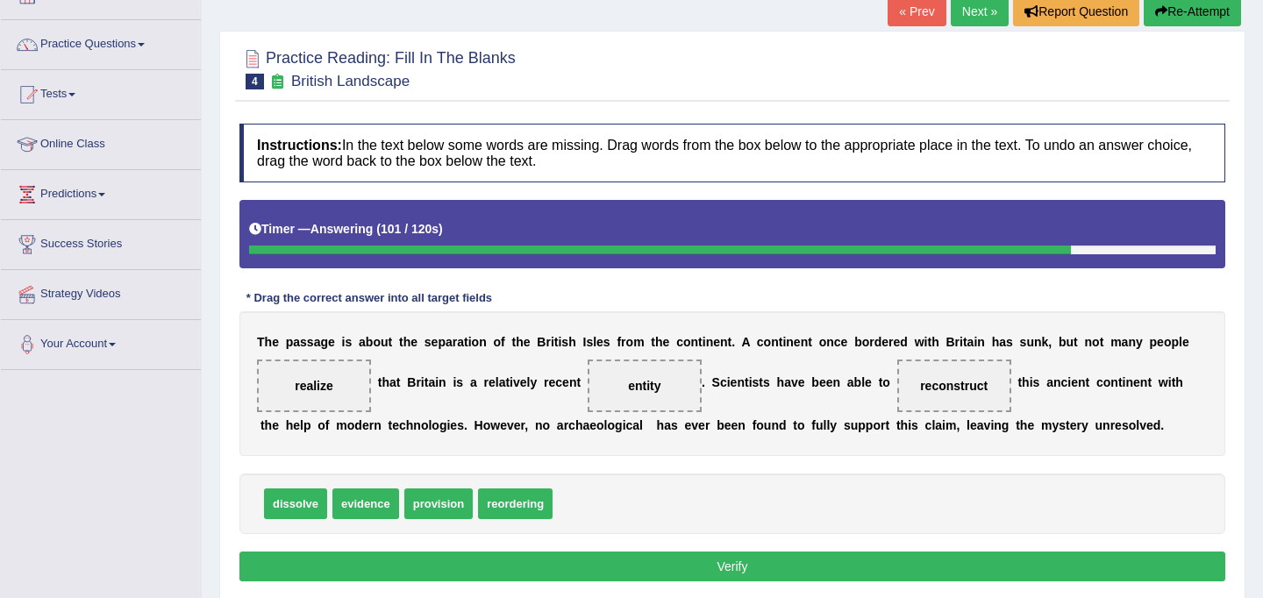
click at [746, 570] on button "Verify" at bounding box center [732, 567] width 986 height 30
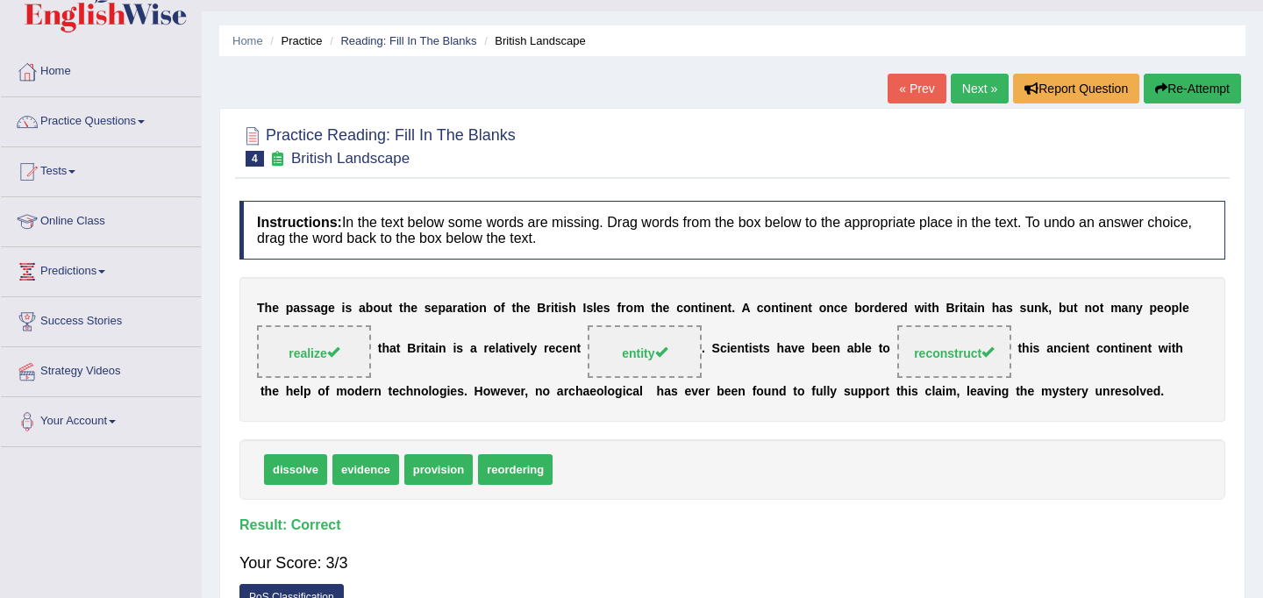
scroll to position [0, 0]
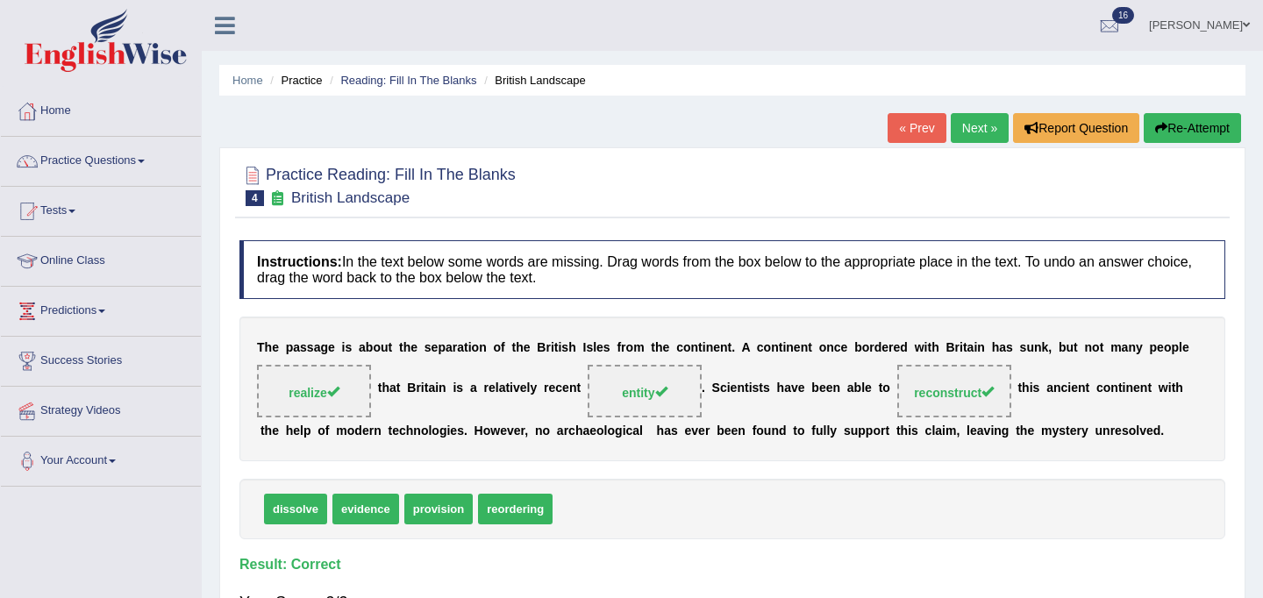
click at [968, 134] on link "Next »" at bounding box center [980, 128] width 58 height 30
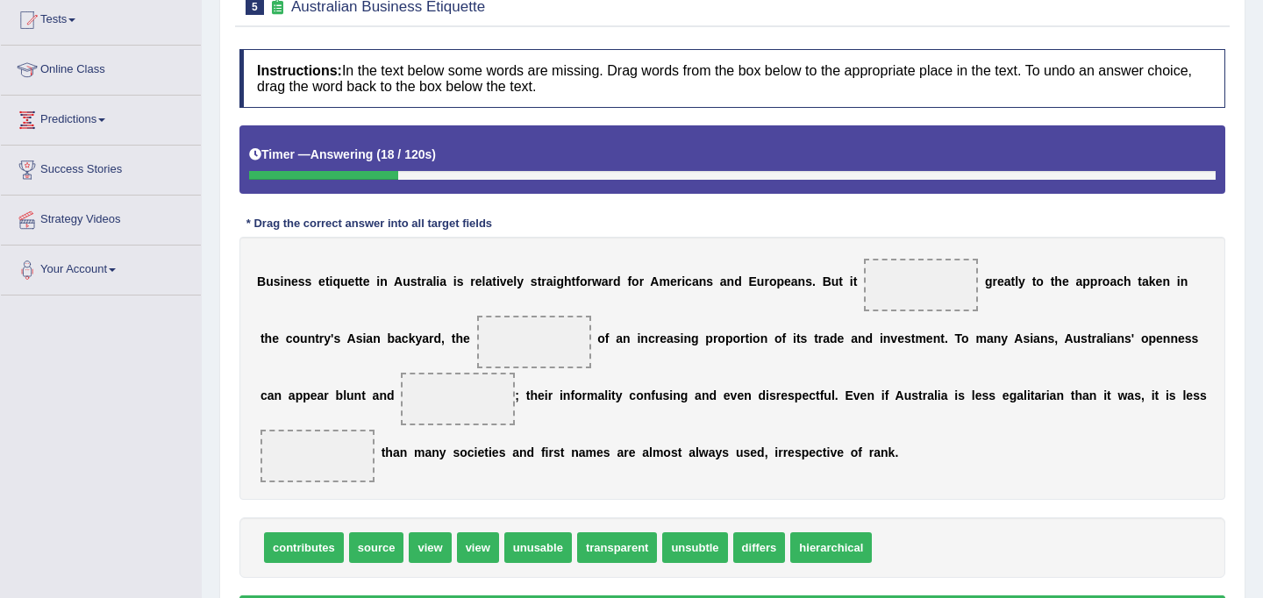
scroll to position [193, 0]
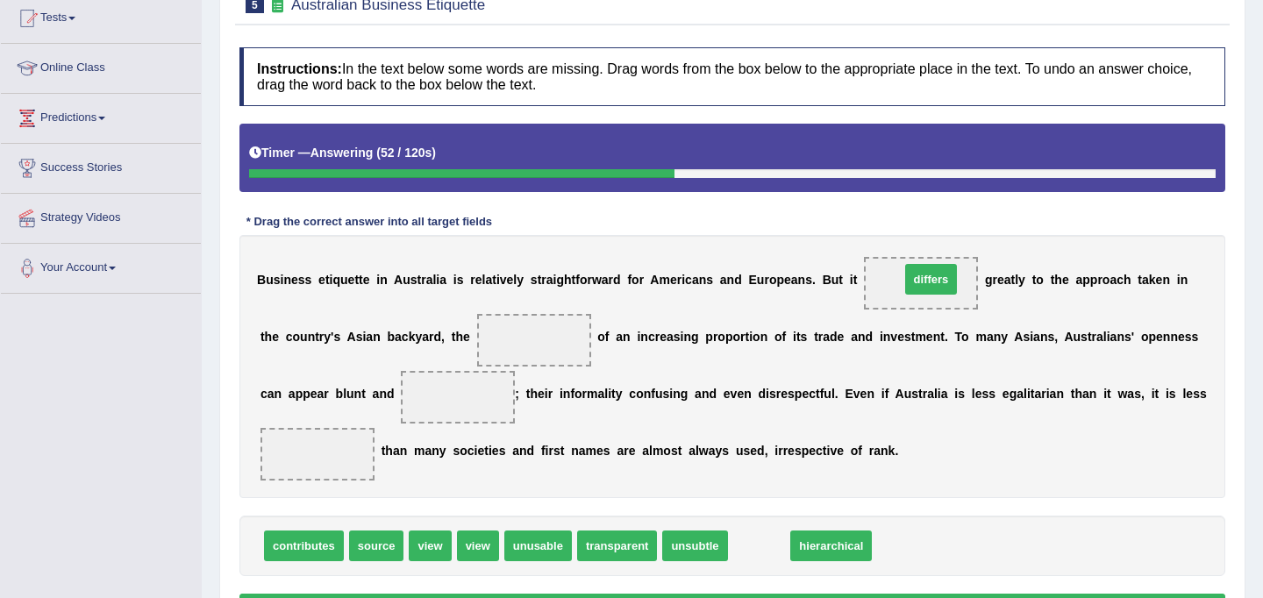
drag, startPoint x: 746, startPoint y: 553, endPoint x: 917, endPoint y: 286, distance: 317.5
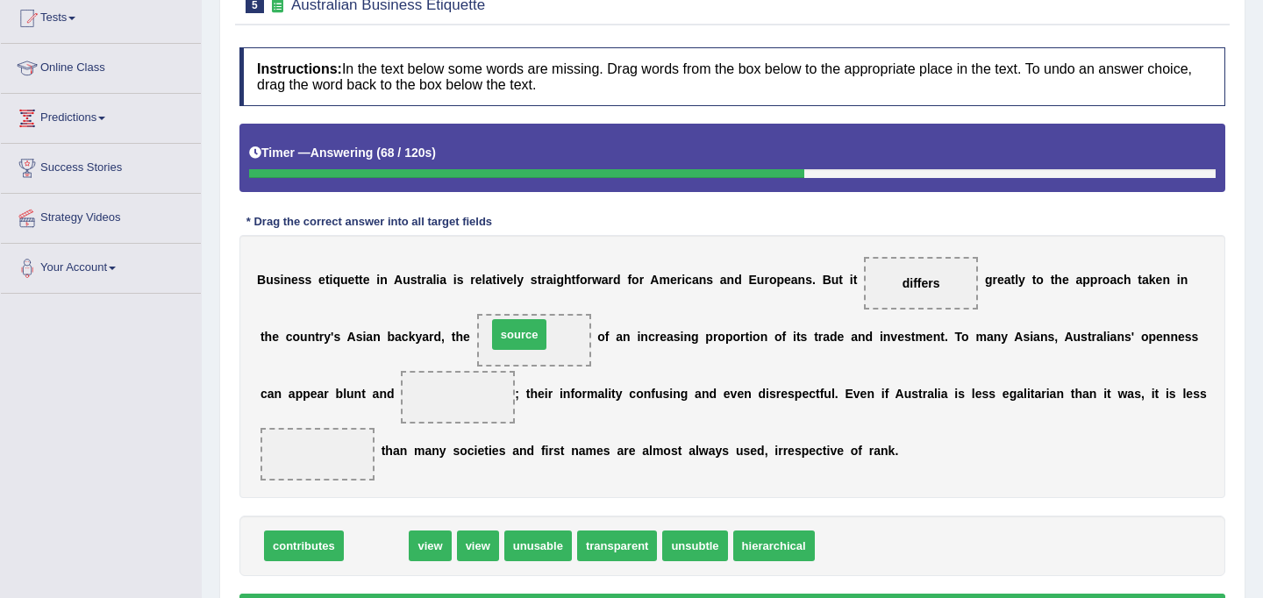
drag, startPoint x: 378, startPoint y: 546, endPoint x: 521, endPoint y: 332, distance: 256.6
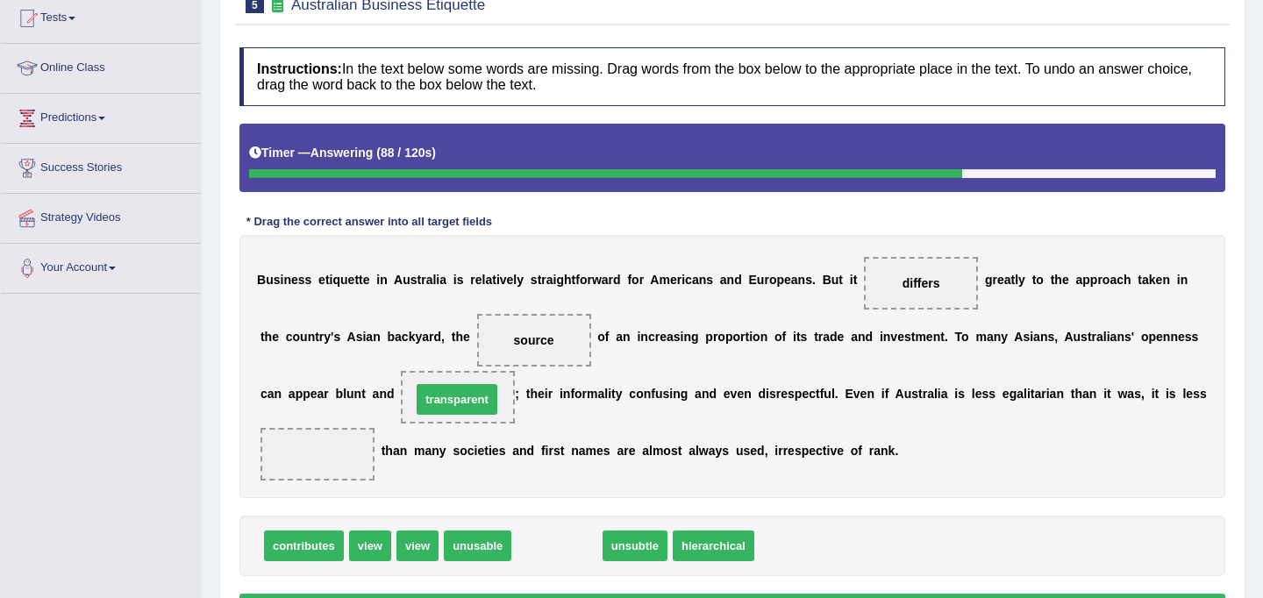
drag, startPoint x: 561, startPoint y: 550, endPoint x: 461, endPoint y: 403, distance: 177.3
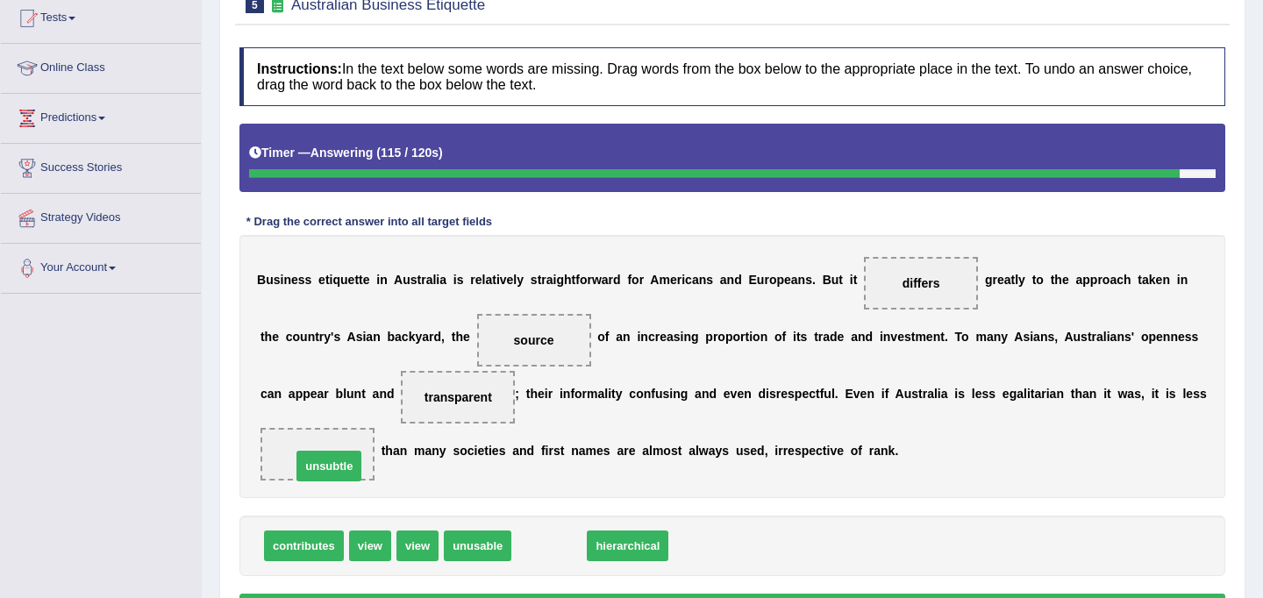
drag, startPoint x: 474, startPoint y: 532, endPoint x: 334, endPoint y: 467, distance: 153.8
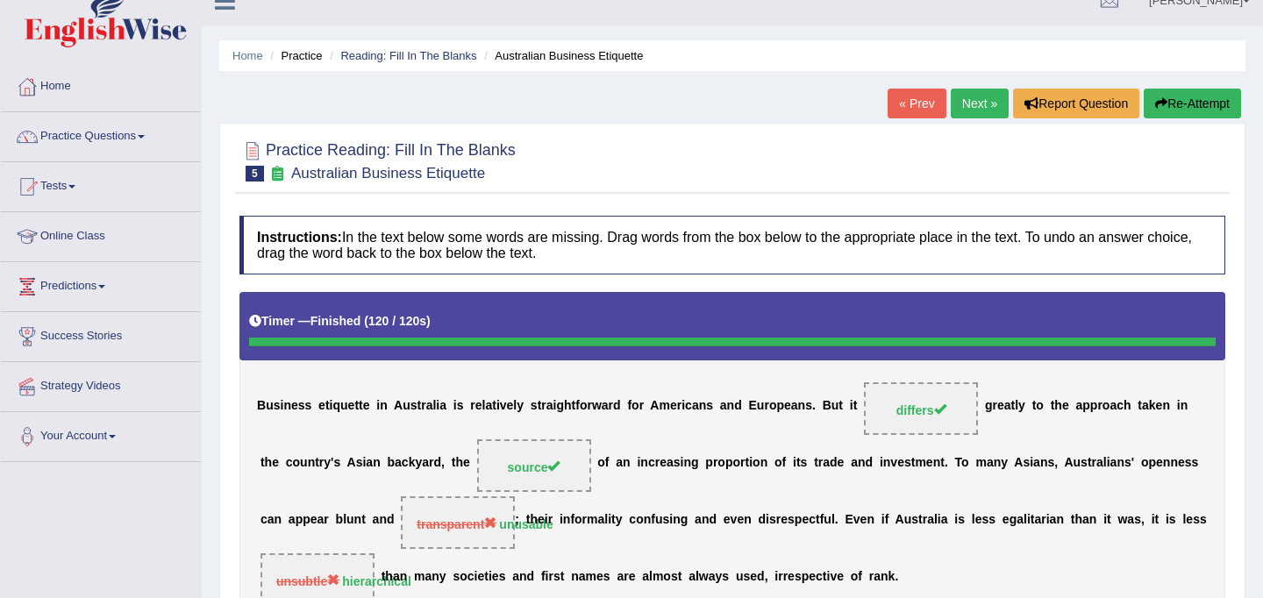
scroll to position [0, 0]
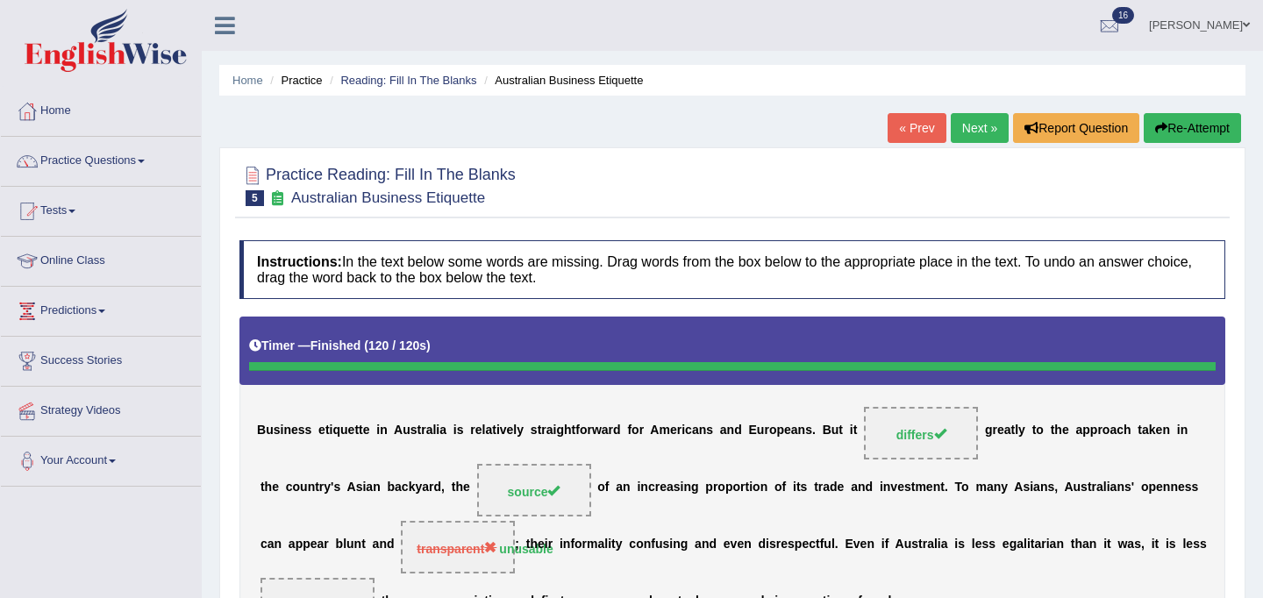
click at [969, 124] on link "Next »" at bounding box center [980, 128] width 58 height 30
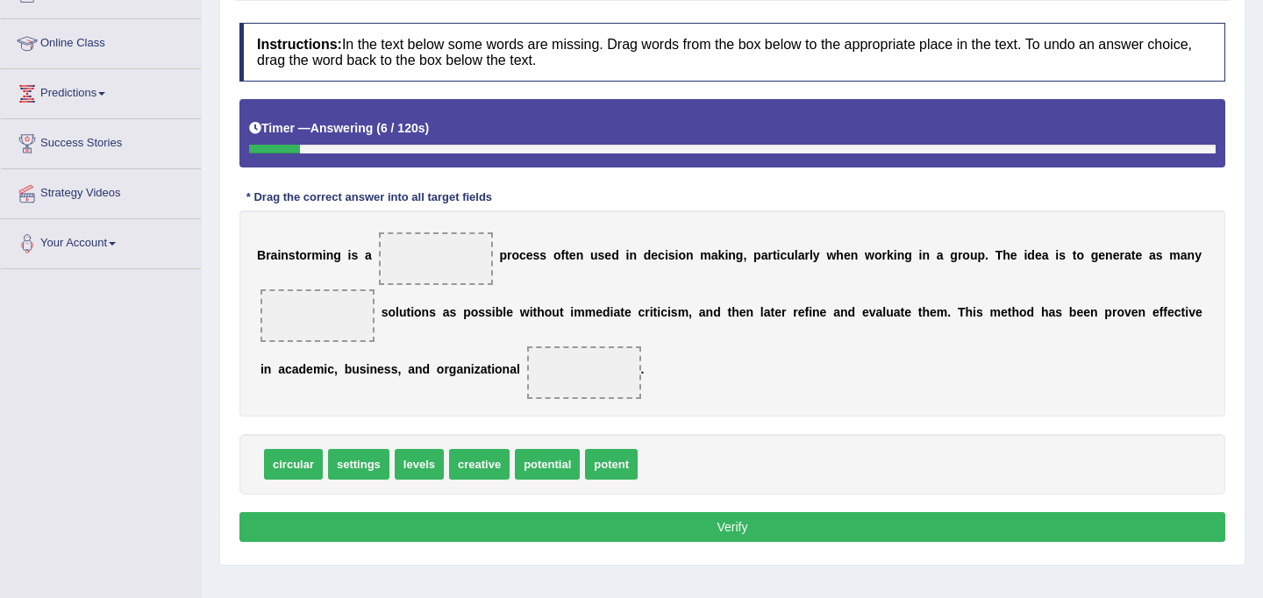
scroll to position [220, 0]
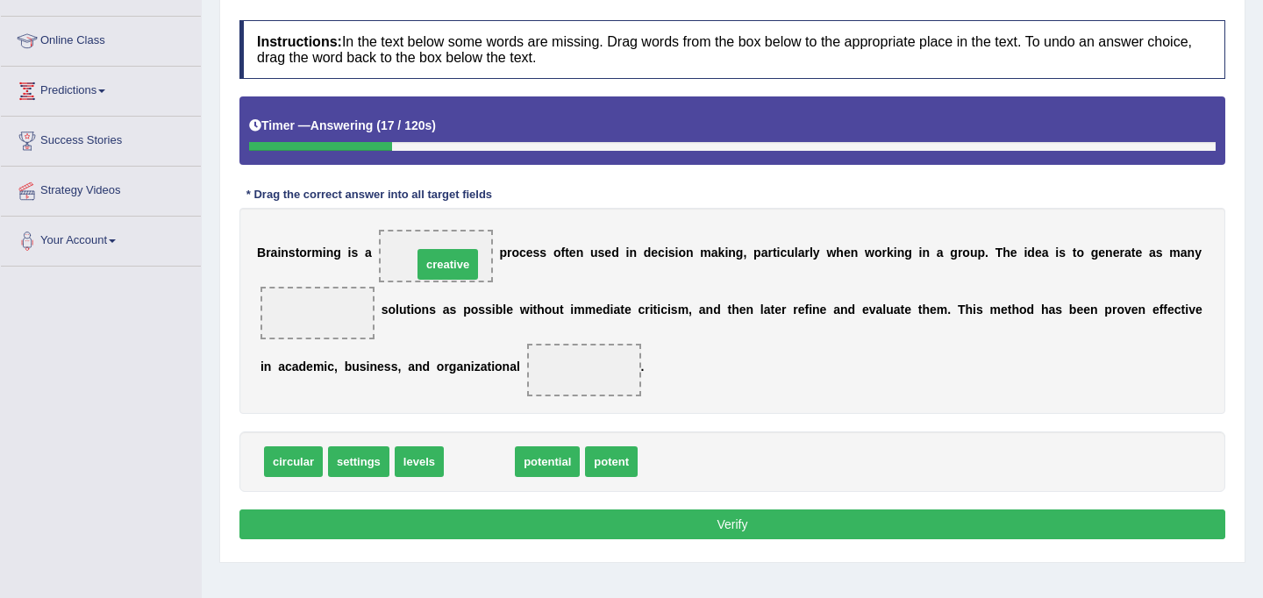
drag, startPoint x: 490, startPoint y: 467, endPoint x: 459, endPoint y: 269, distance: 199.9
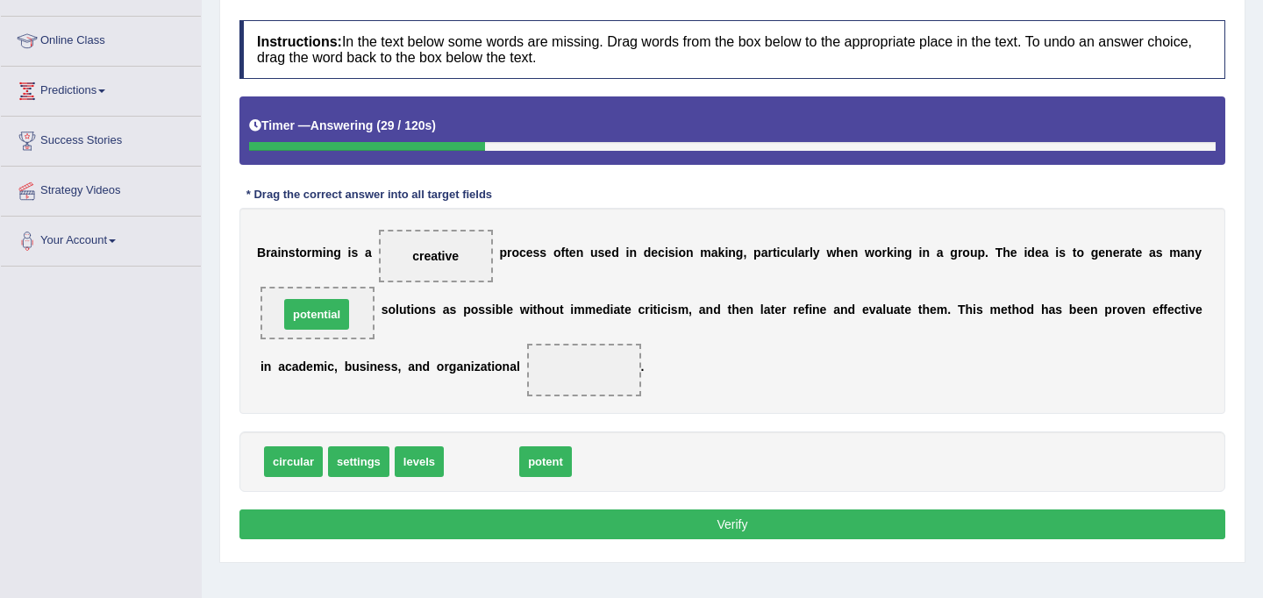
drag, startPoint x: 488, startPoint y: 468, endPoint x: 323, endPoint y: 321, distance: 221.1
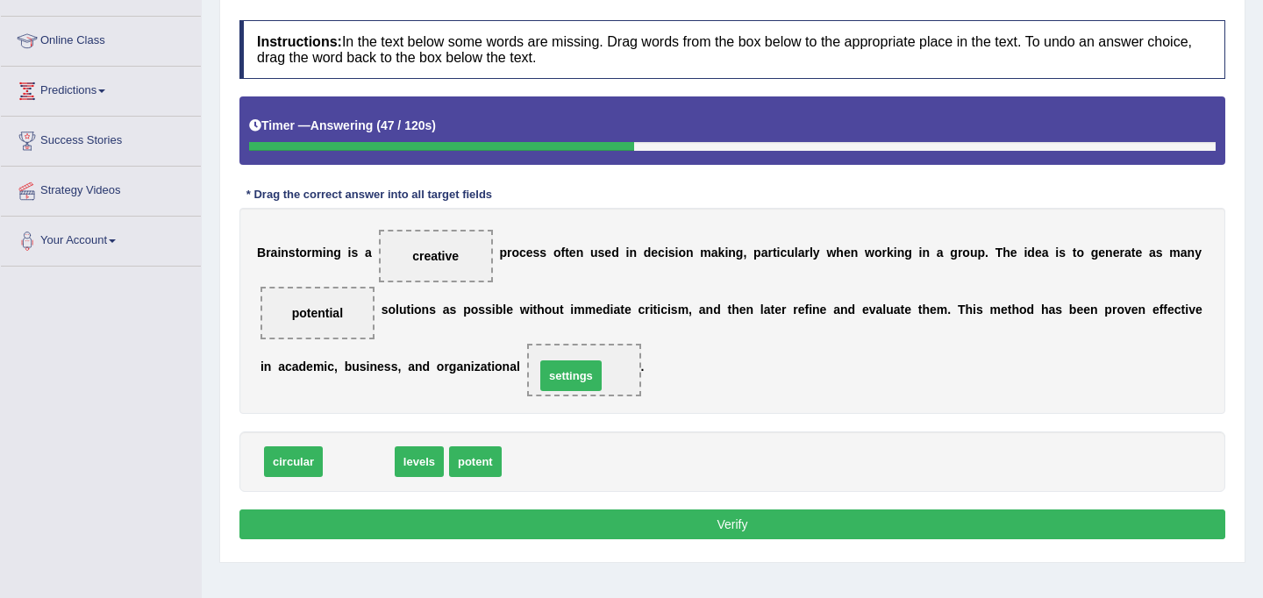
drag, startPoint x: 367, startPoint y: 467, endPoint x: 577, endPoint y: 382, distance: 227.4
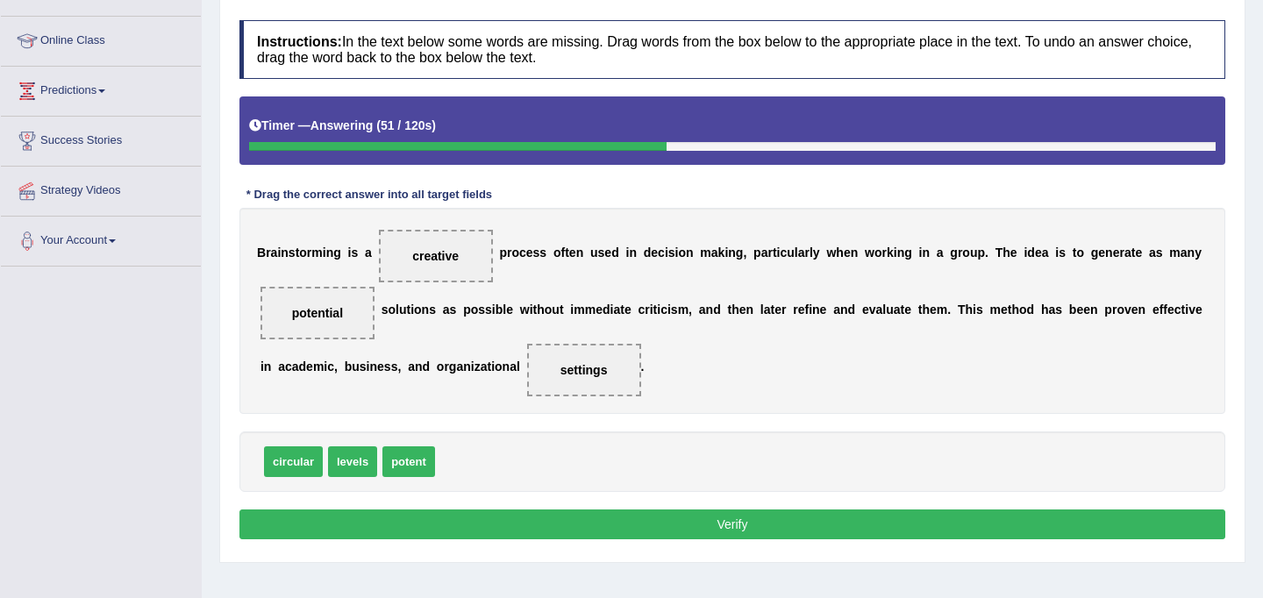
click at [500, 530] on button "Verify" at bounding box center [732, 525] width 986 height 30
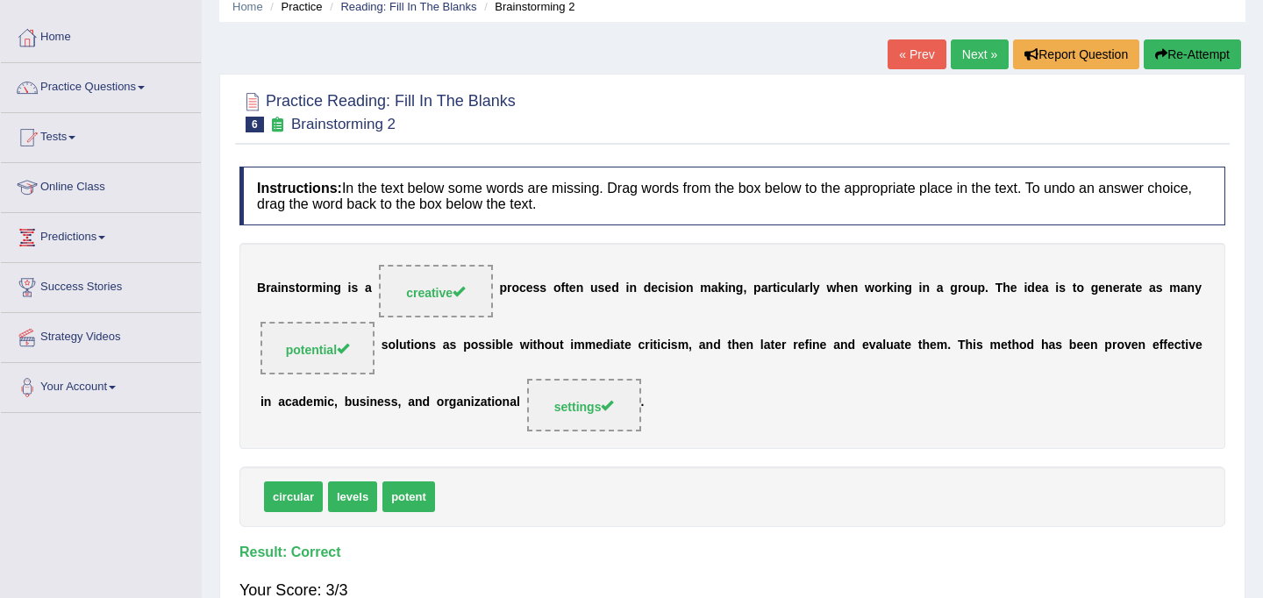
scroll to position [0, 0]
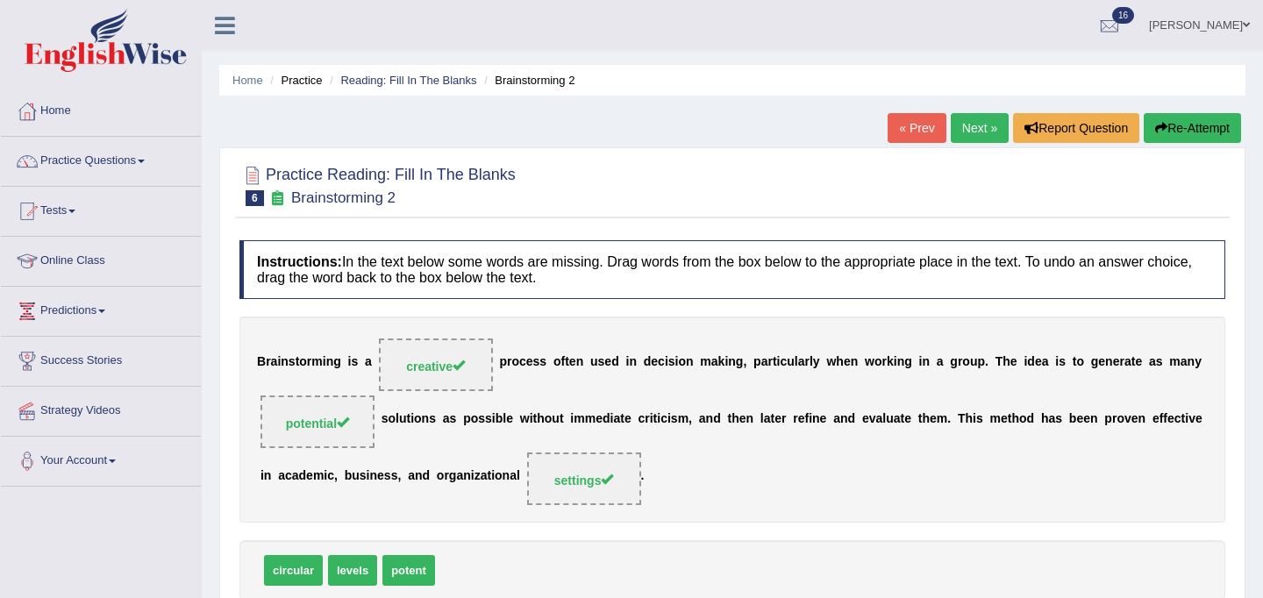
click at [968, 132] on link "Next »" at bounding box center [980, 128] width 58 height 30
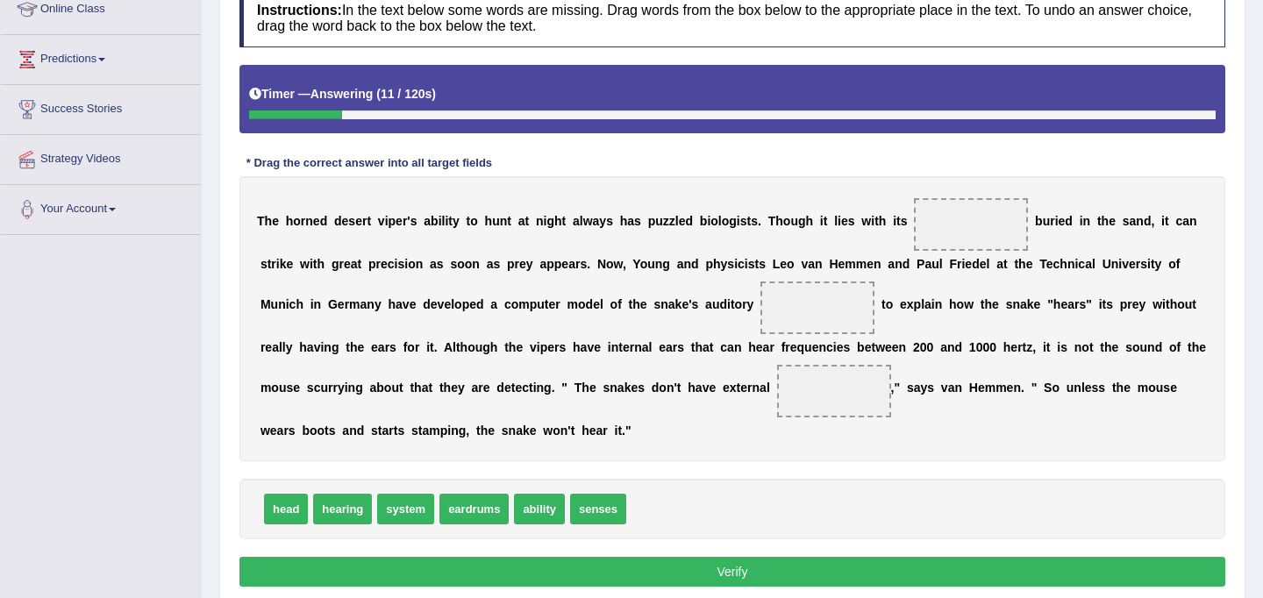
scroll to position [282, 0]
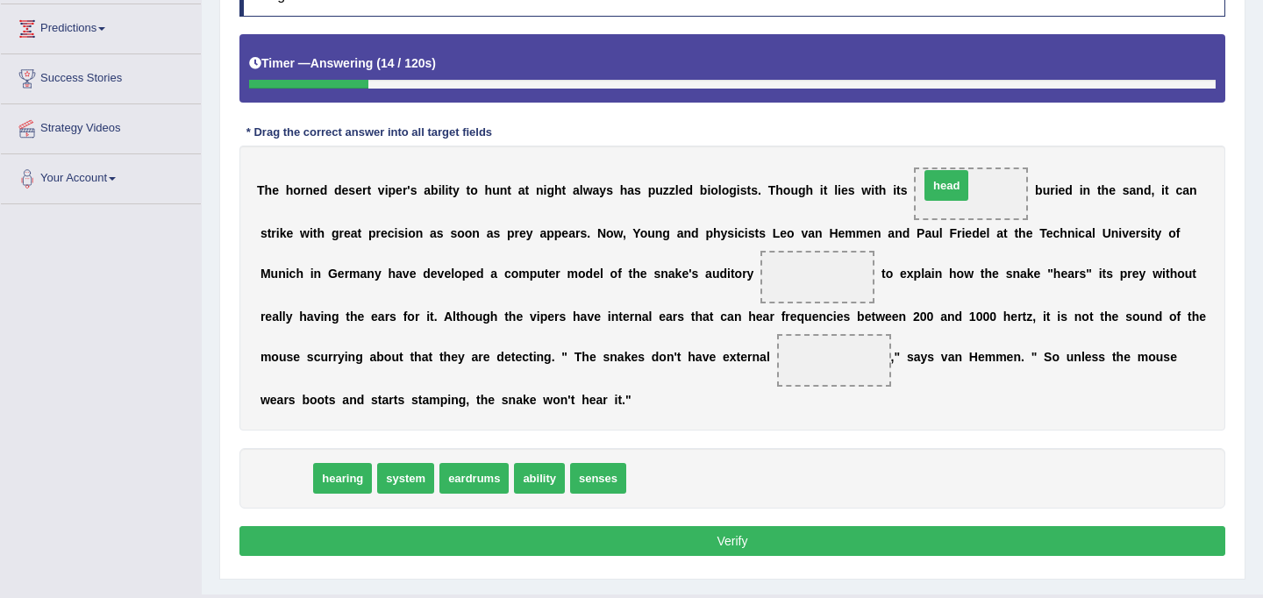
drag, startPoint x: 297, startPoint y: 479, endPoint x: 958, endPoint y: 186, distance: 722.5
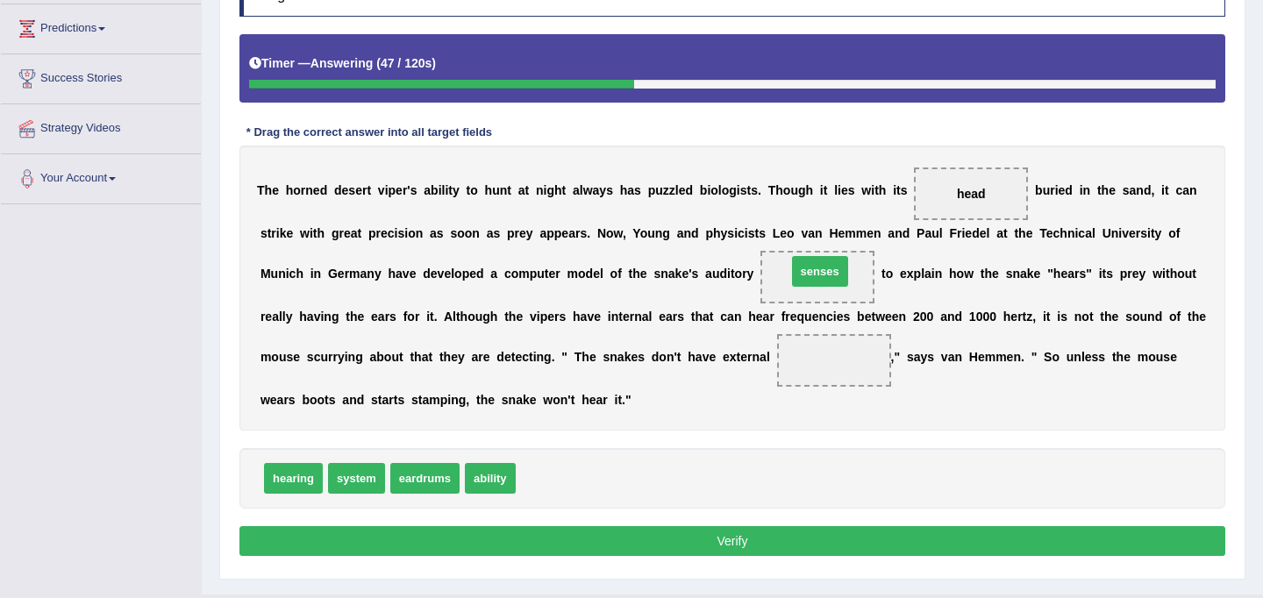
drag, startPoint x: 541, startPoint y: 486, endPoint x: 812, endPoint y: 279, distance: 341.0
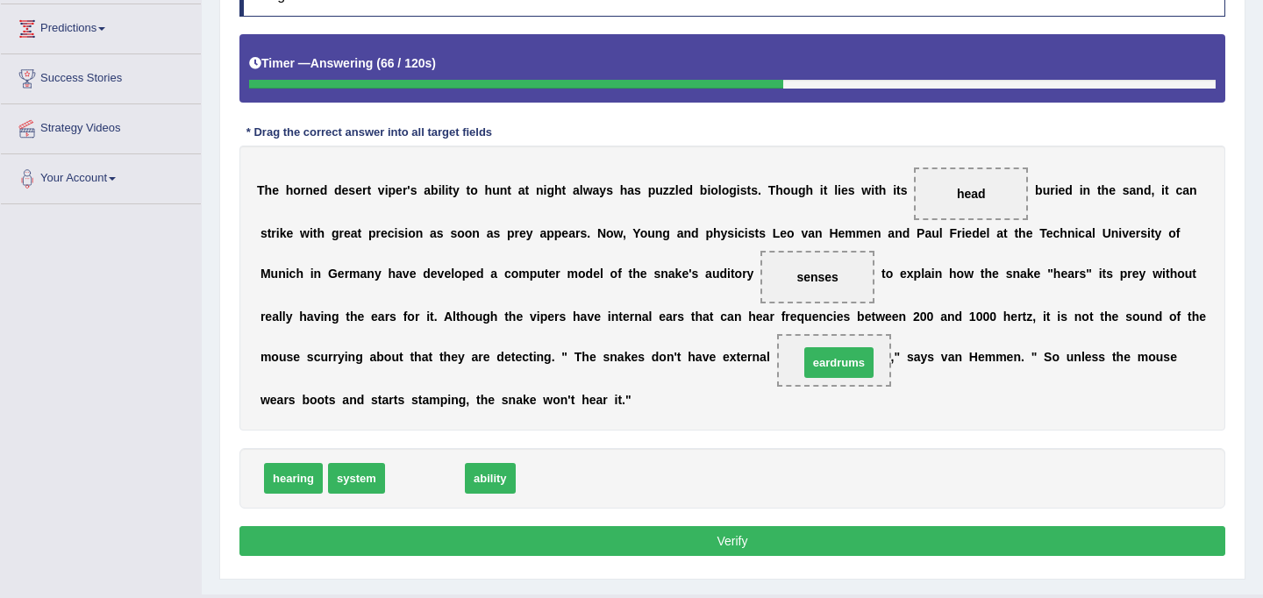
drag, startPoint x: 426, startPoint y: 477, endPoint x: 840, endPoint y: 361, distance: 429.9
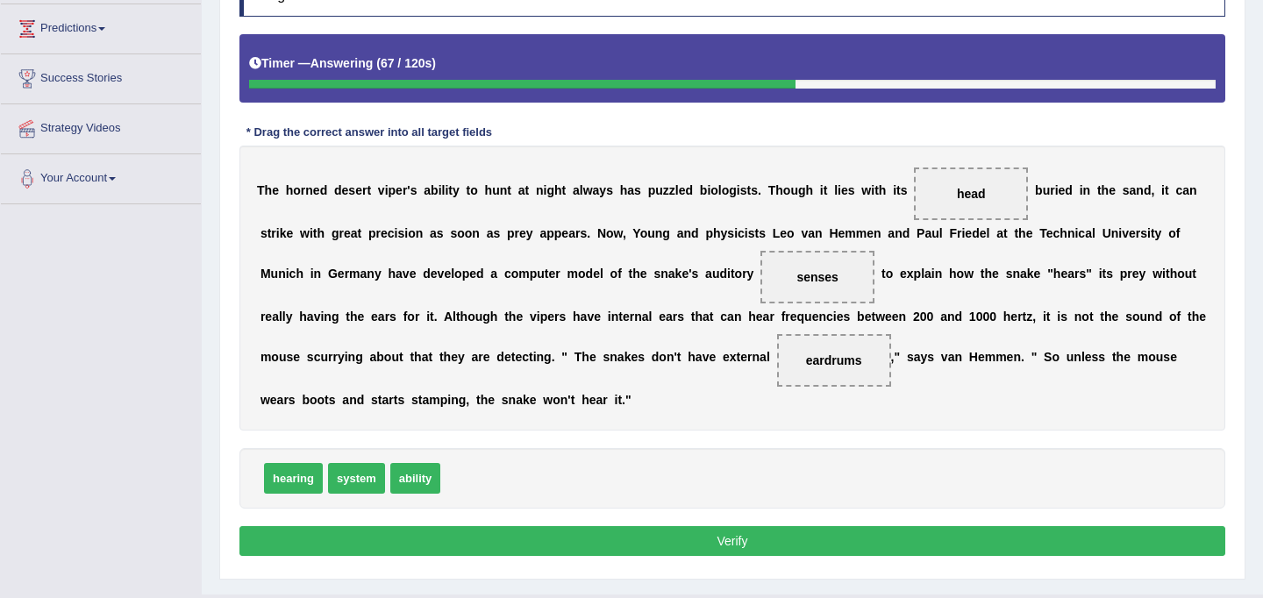
click at [730, 542] on button "Verify" at bounding box center [732, 541] width 986 height 30
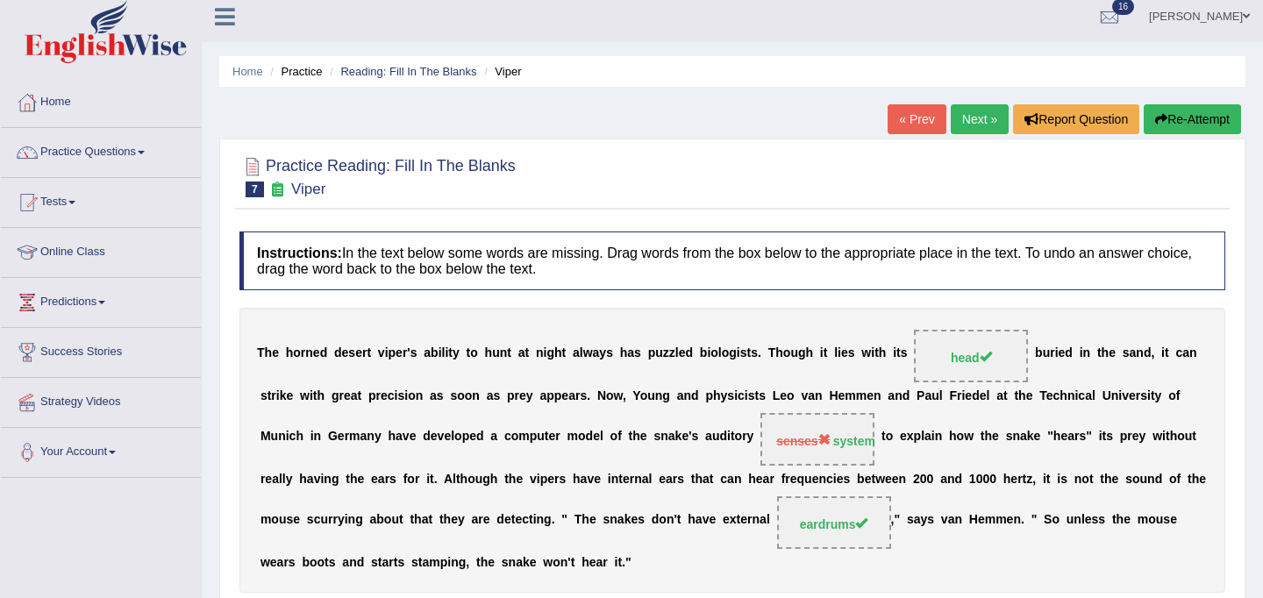
scroll to position [0, 0]
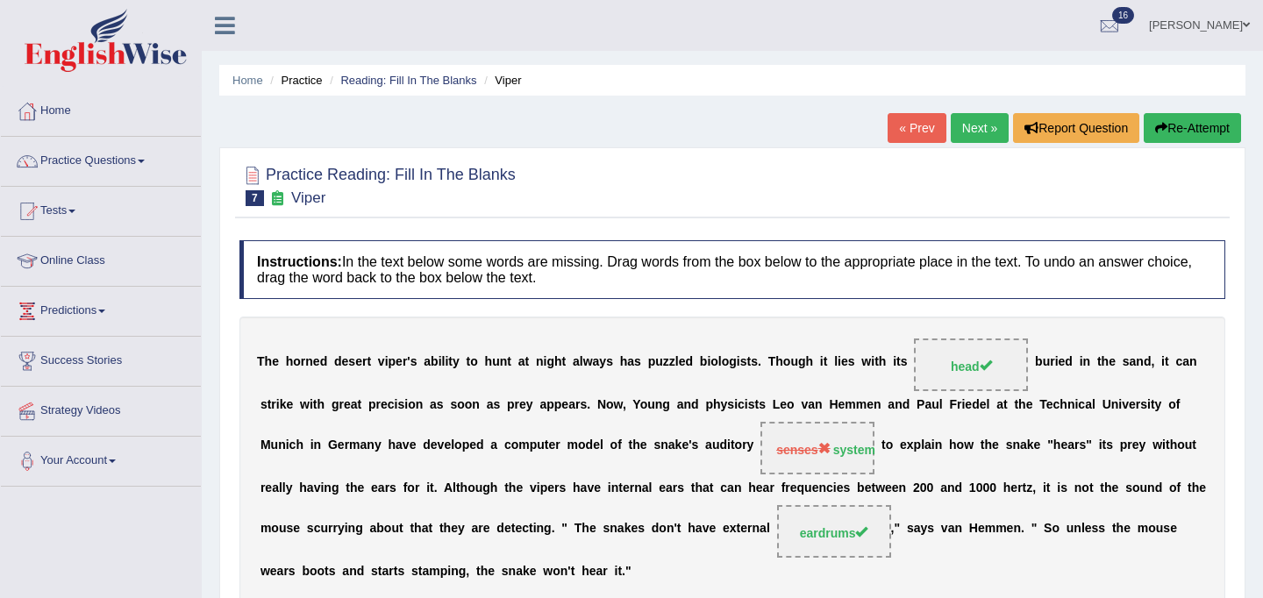
click at [978, 124] on link "Next »" at bounding box center [980, 128] width 58 height 30
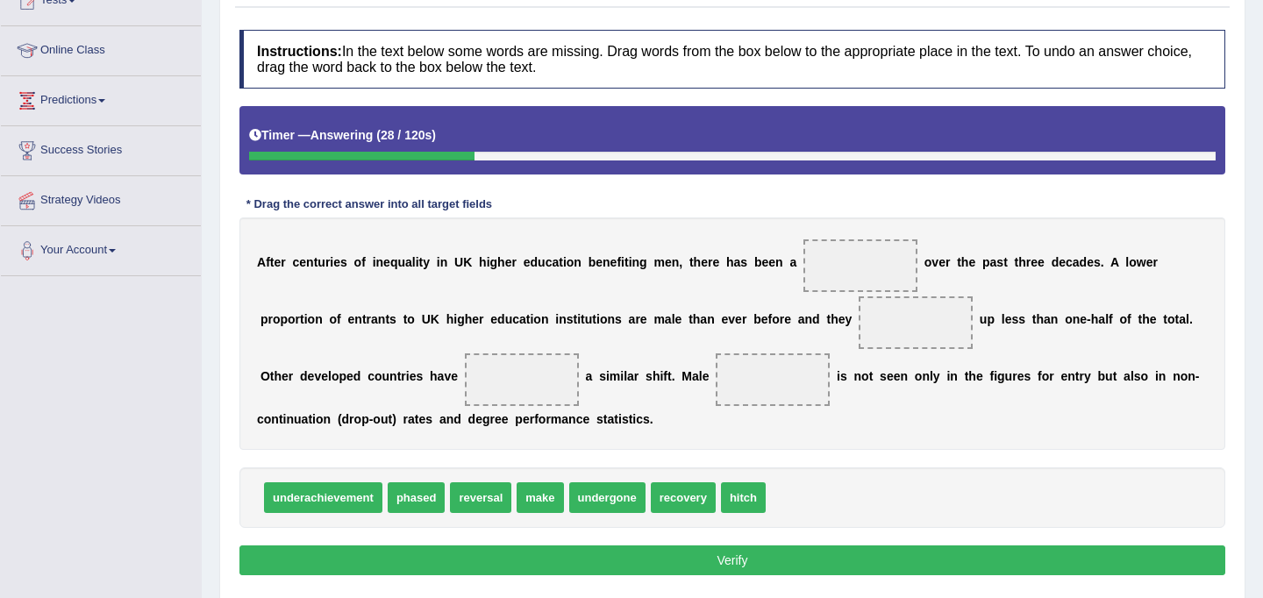
scroll to position [221, 0]
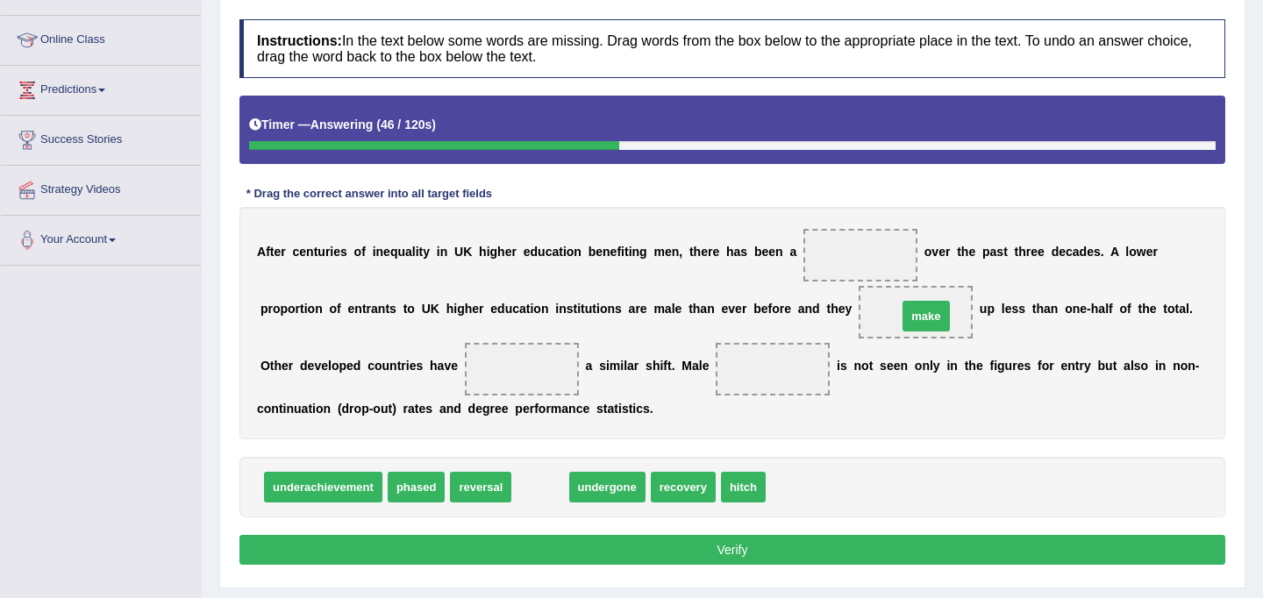
drag, startPoint x: 540, startPoint y: 486, endPoint x: 925, endPoint y: 314, distance: 421.7
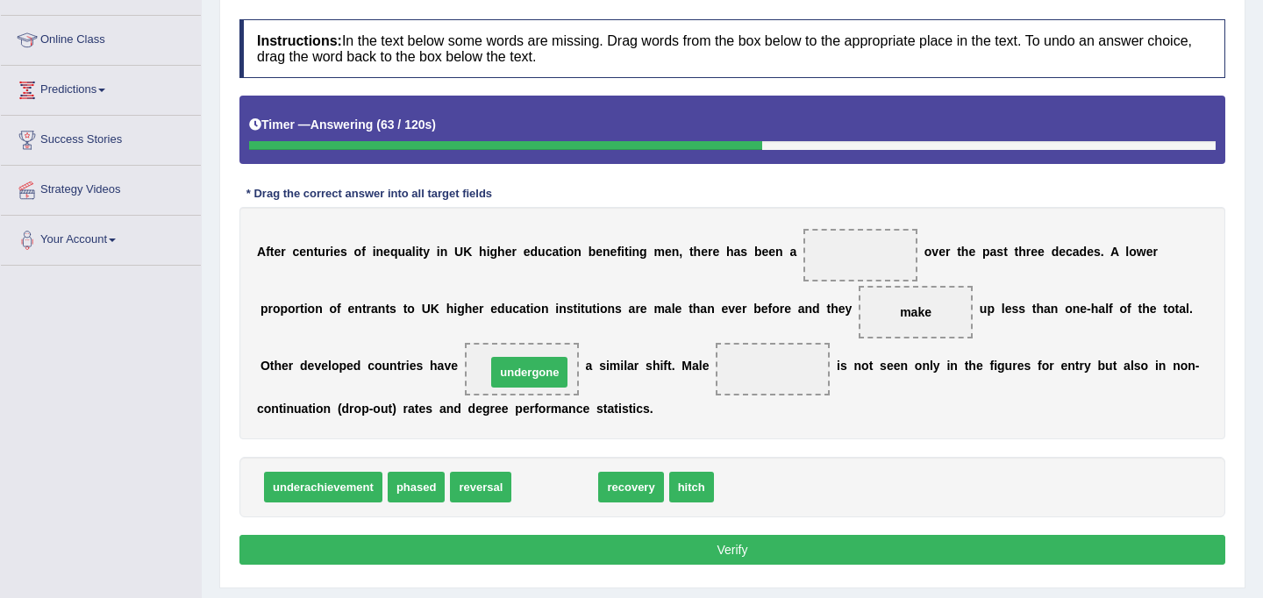
drag, startPoint x: 557, startPoint y: 489, endPoint x: 531, endPoint y: 374, distance: 117.9
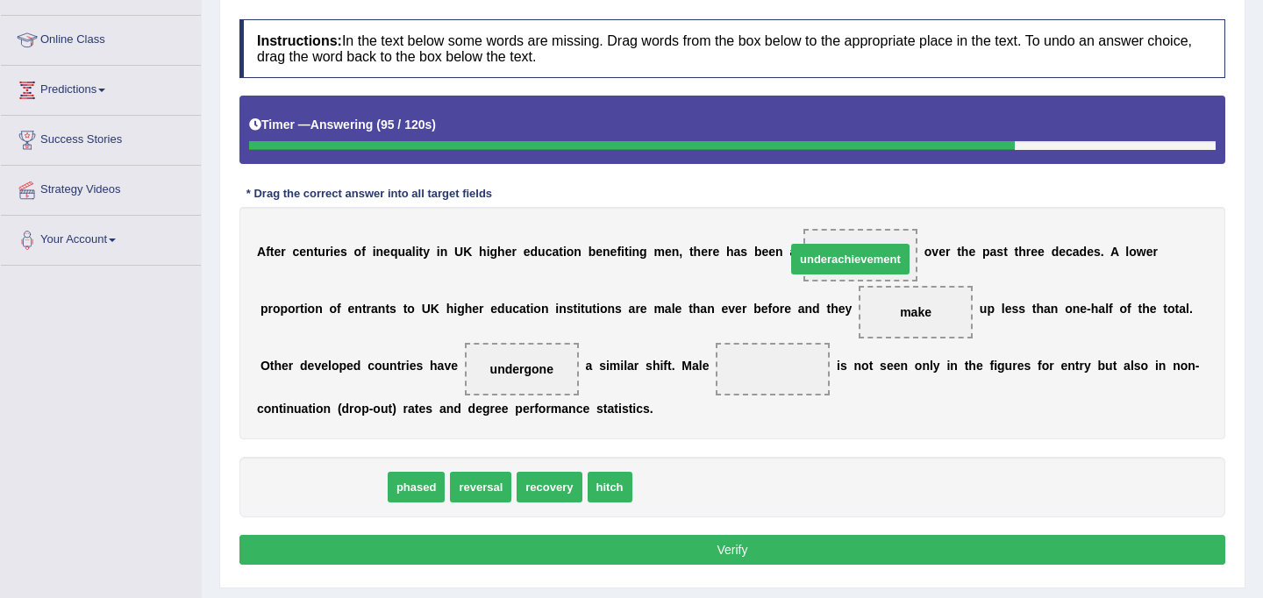
drag, startPoint x: 330, startPoint y: 488, endPoint x: 858, endPoint y: 260, distance: 575.1
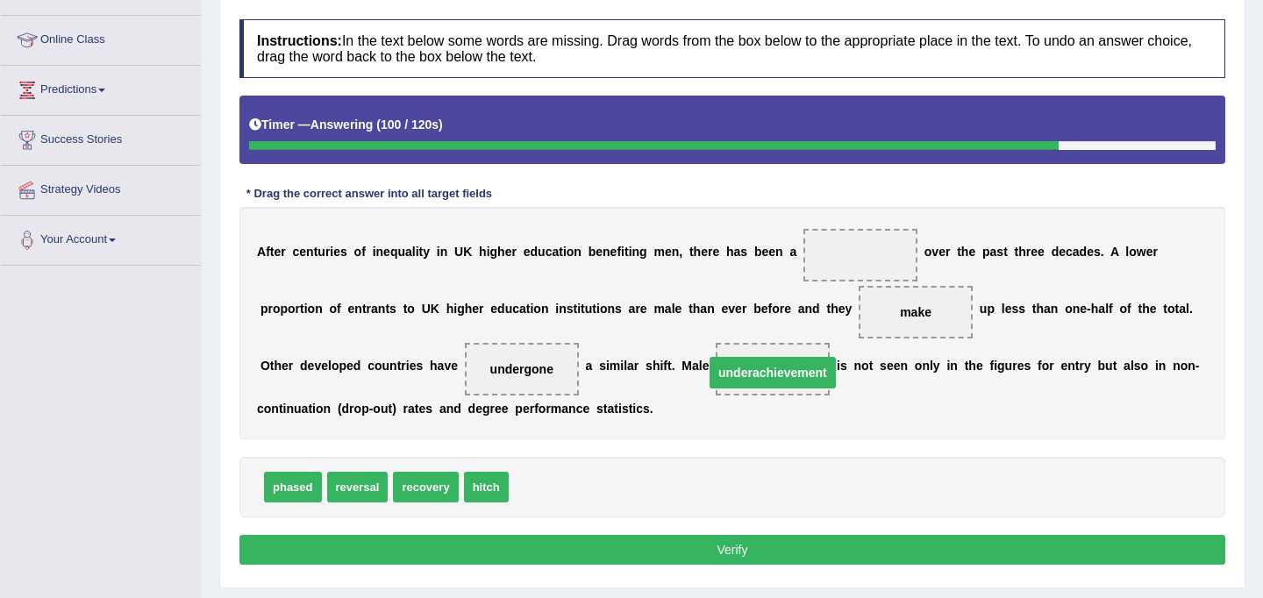
drag, startPoint x: 851, startPoint y: 252, endPoint x: 741, endPoint y: 368, distance: 160.1
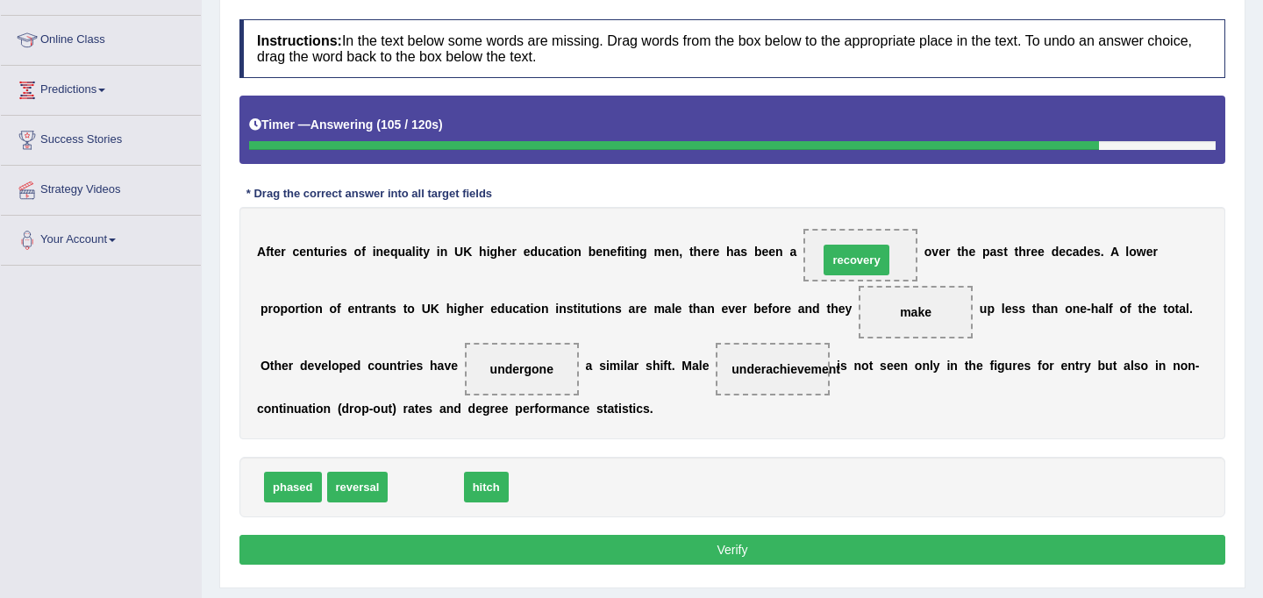
drag, startPoint x: 416, startPoint y: 493, endPoint x: 846, endPoint y: 265, distance: 486.5
click at [691, 548] on button "Verify" at bounding box center [732, 550] width 986 height 30
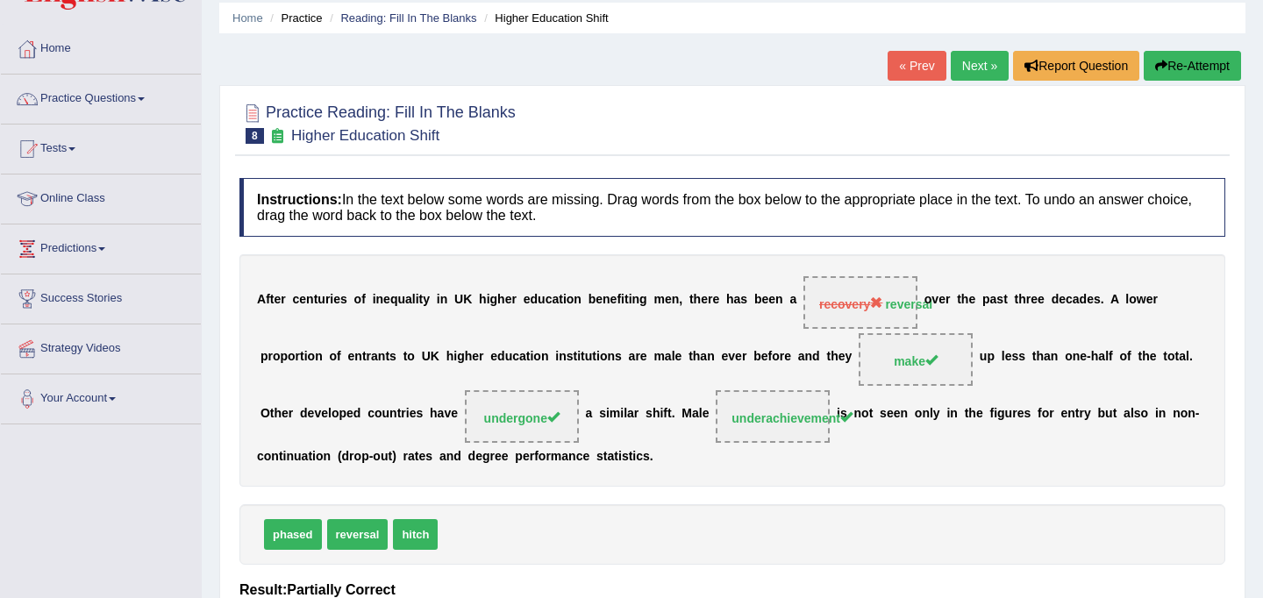
scroll to position [0, 0]
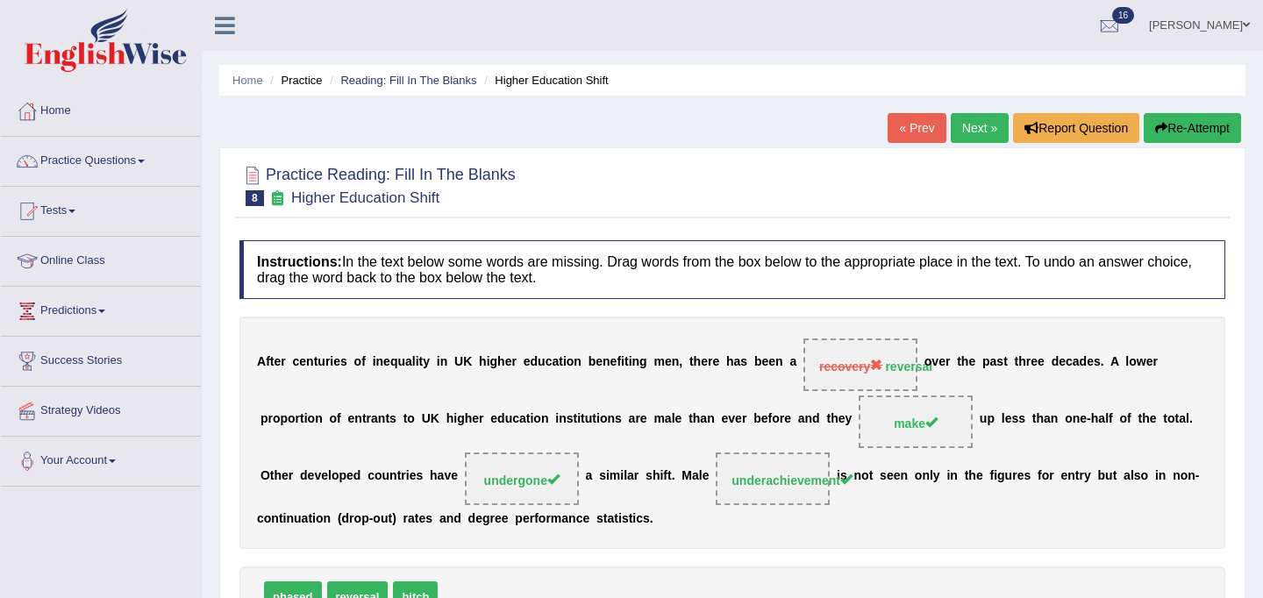
click at [968, 130] on link "Next »" at bounding box center [980, 128] width 58 height 30
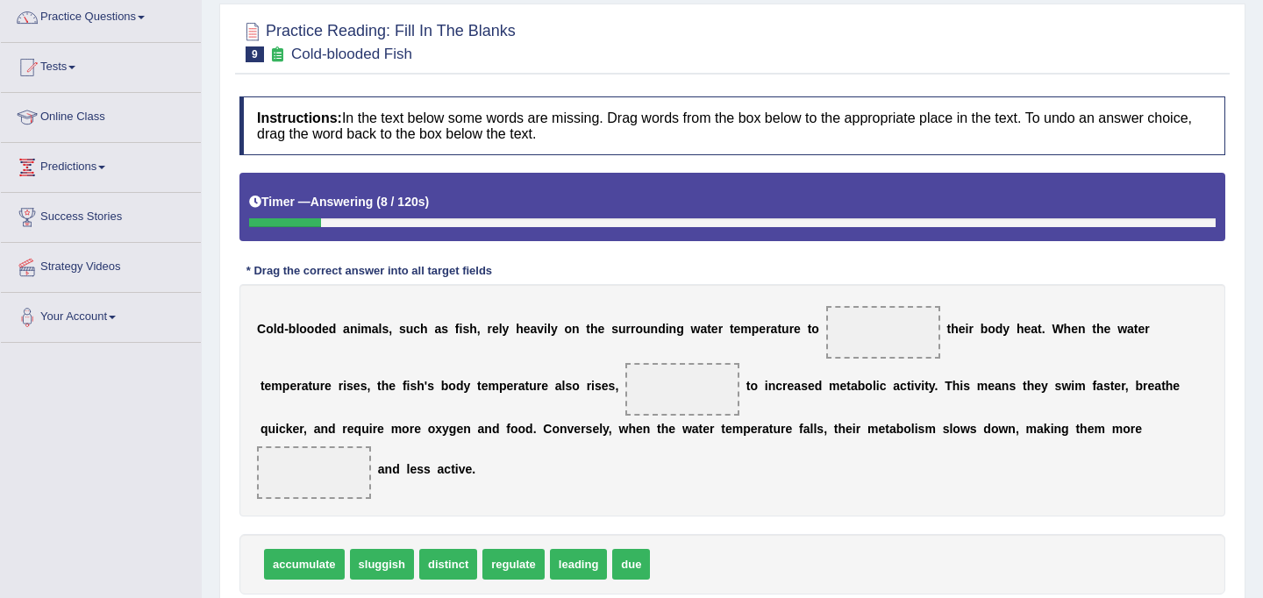
scroll to position [147, 0]
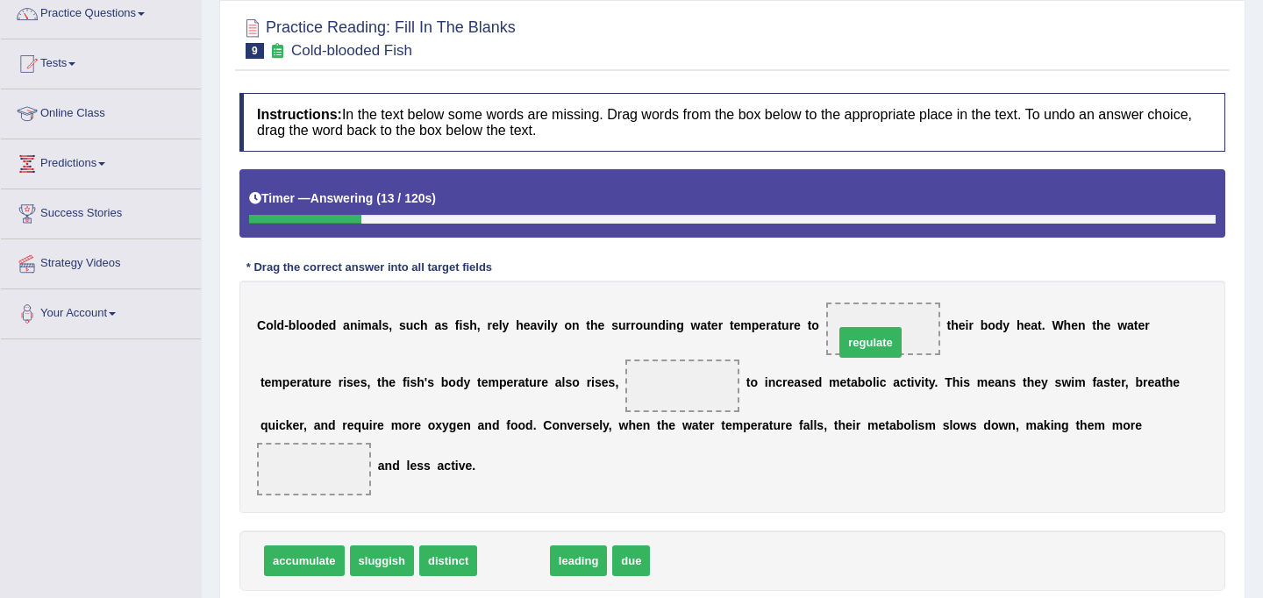
drag, startPoint x: 503, startPoint y: 567, endPoint x: 860, endPoint y: 348, distance: 418.5
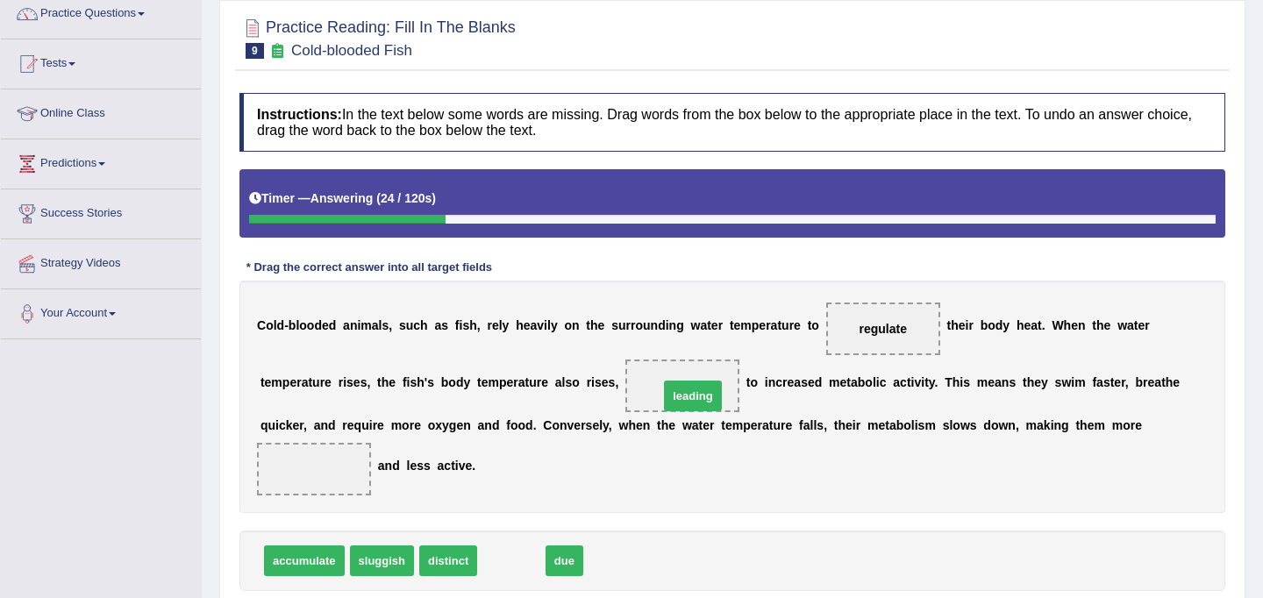
drag, startPoint x: 512, startPoint y: 564, endPoint x: 694, endPoint y: 399, distance: 245.3
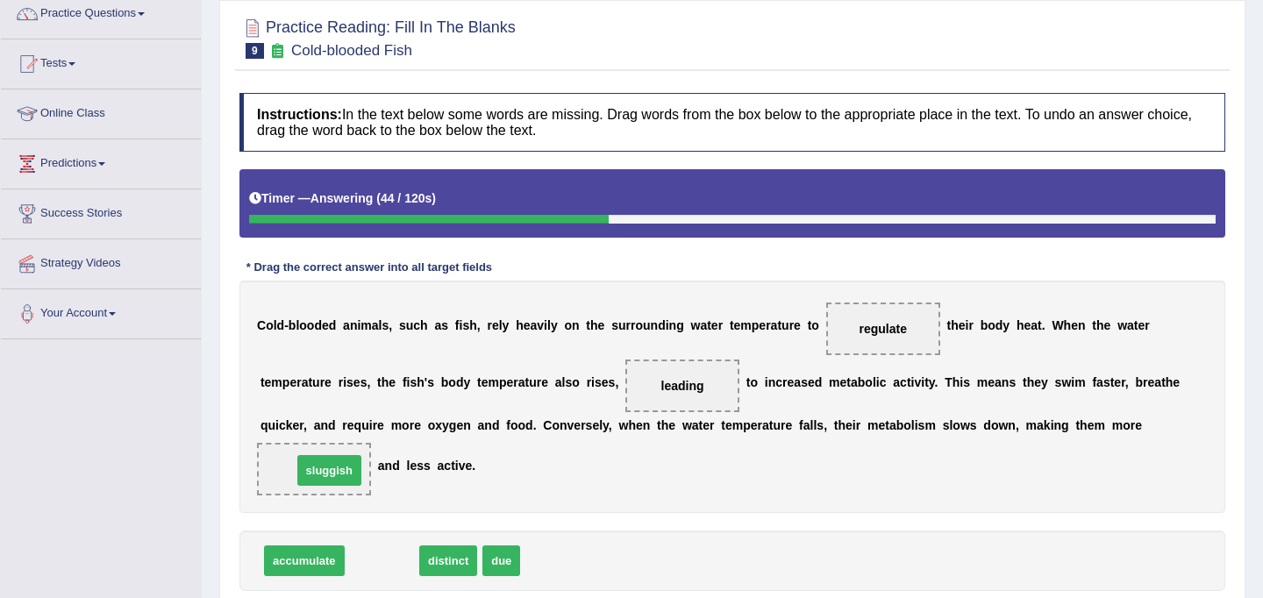
drag, startPoint x: 382, startPoint y: 565, endPoint x: 329, endPoint y: 474, distance: 105.0
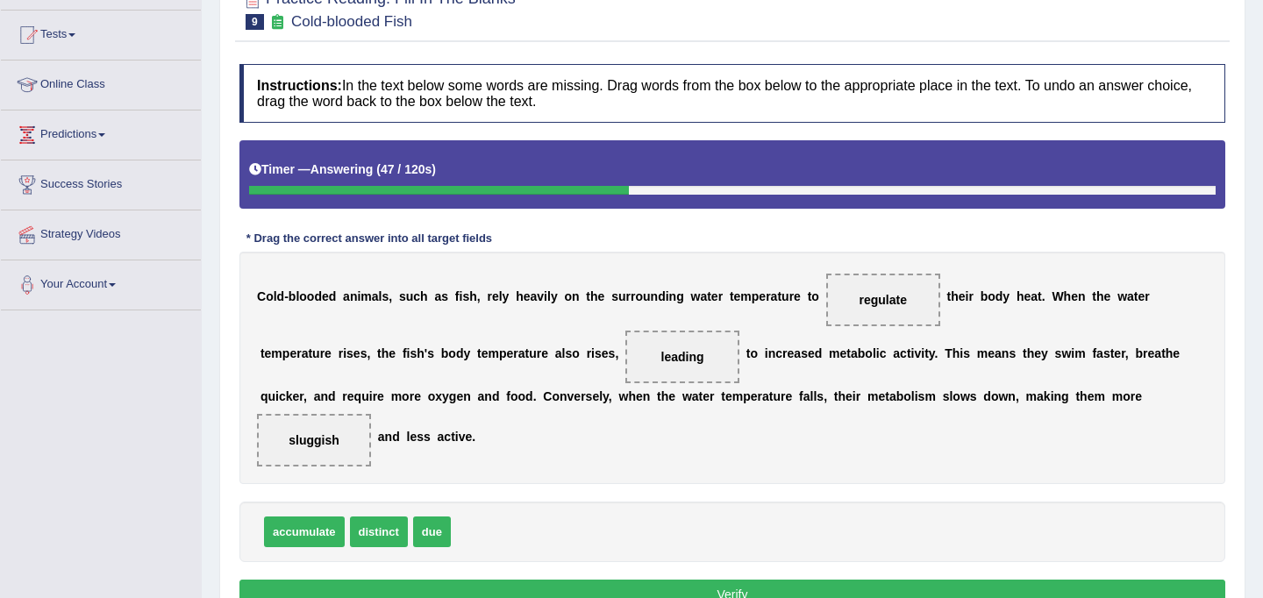
scroll to position [223, 0]
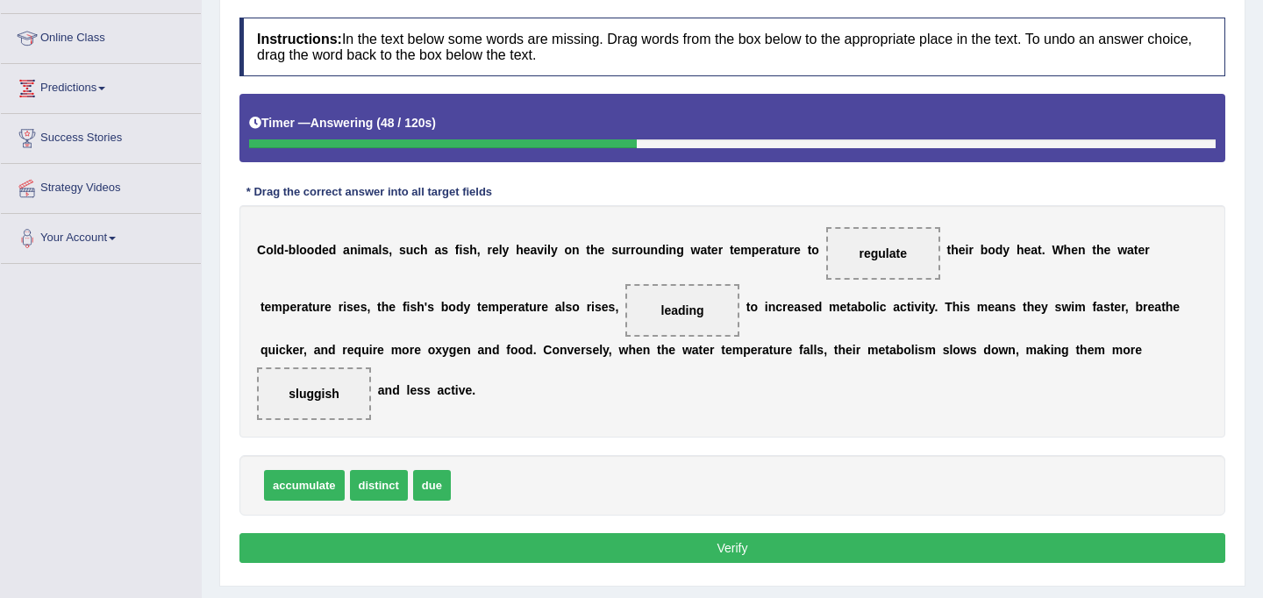
click at [567, 550] on button "Verify" at bounding box center [732, 548] width 986 height 30
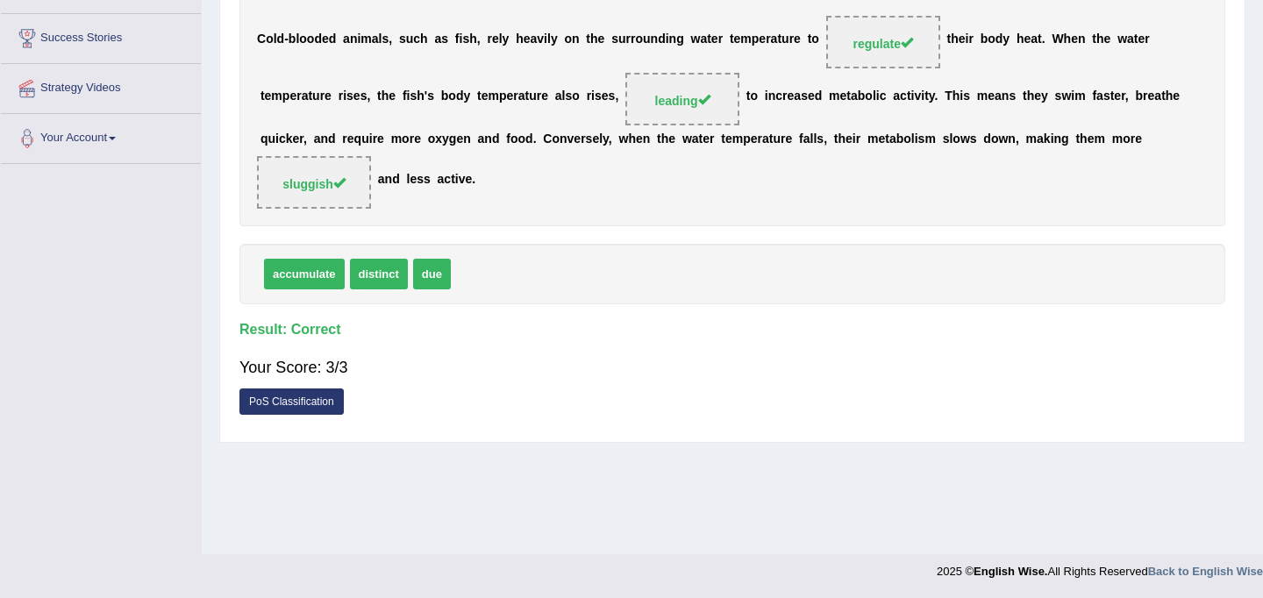
scroll to position [0, 0]
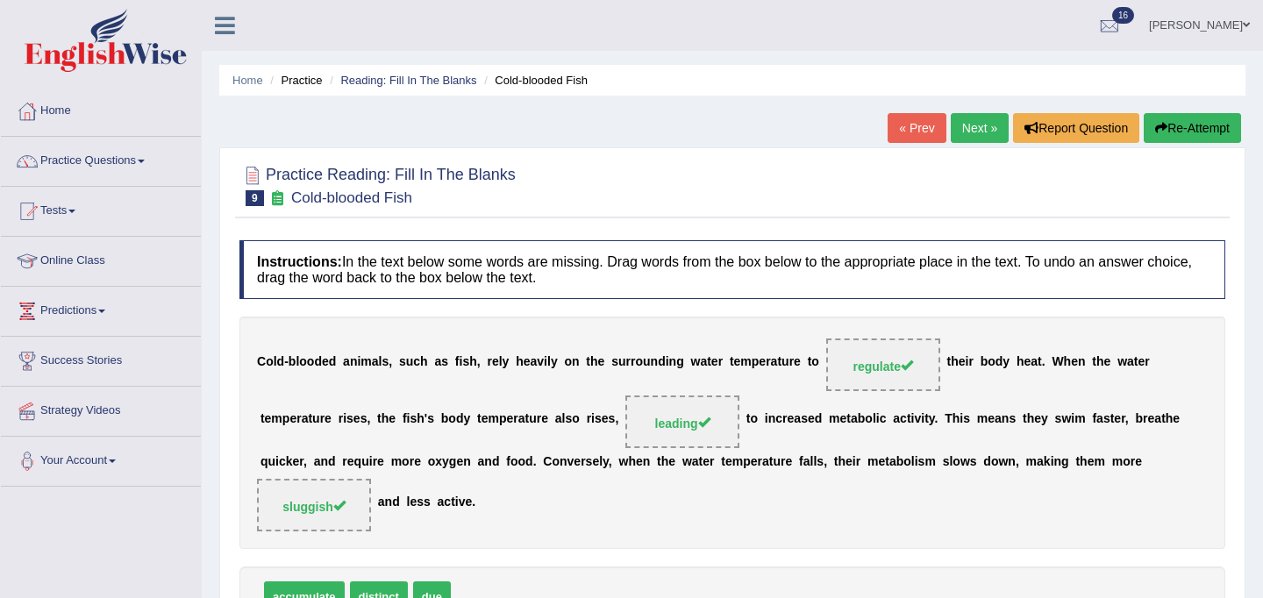
click at [959, 136] on link "Next »" at bounding box center [980, 128] width 58 height 30
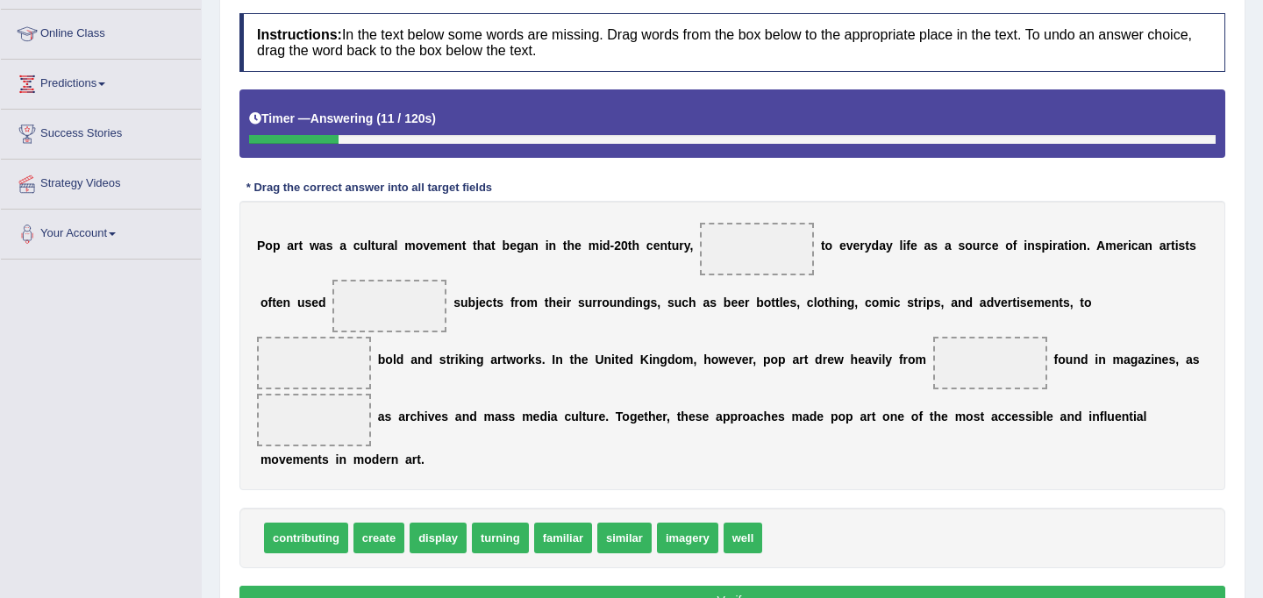
scroll to position [228, 0]
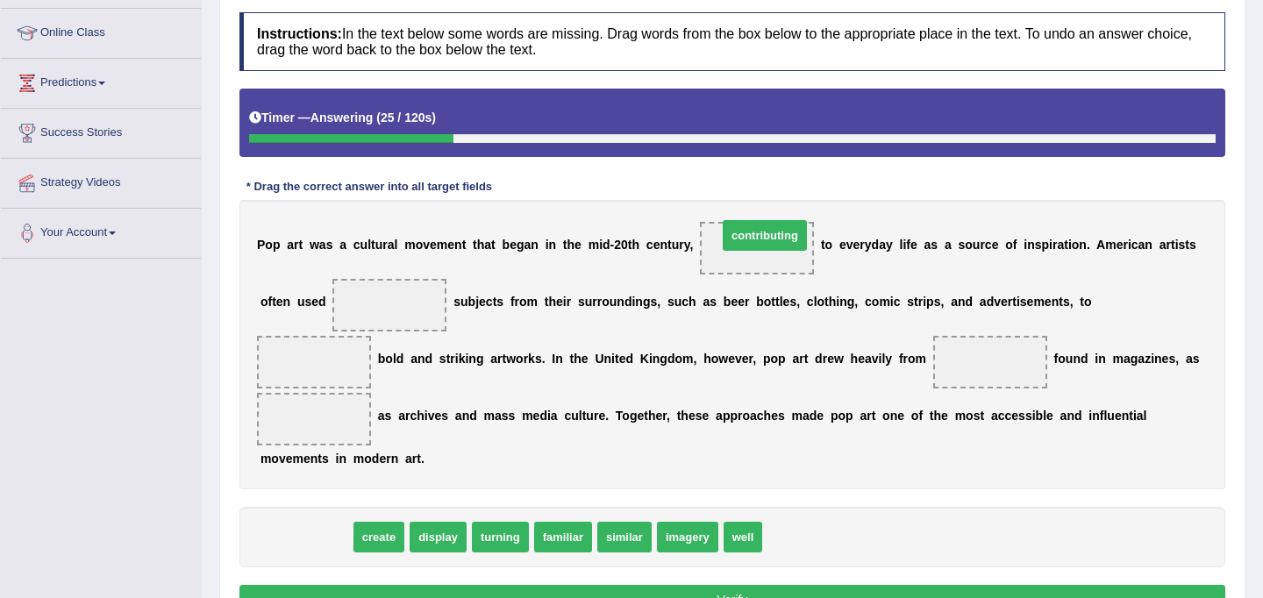
drag, startPoint x: 319, startPoint y: 539, endPoint x: 778, endPoint y: 237, distance: 549.0
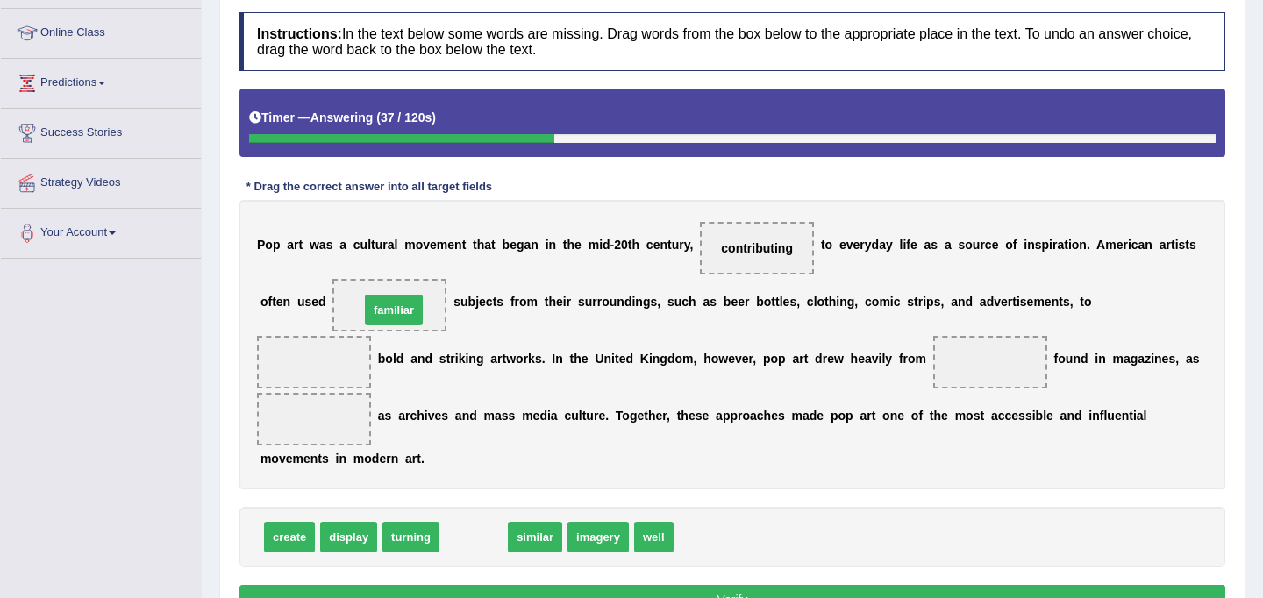
drag, startPoint x: 475, startPoint y: 540, endPoint x: 396, endPoint y: 313, distance: 240.8
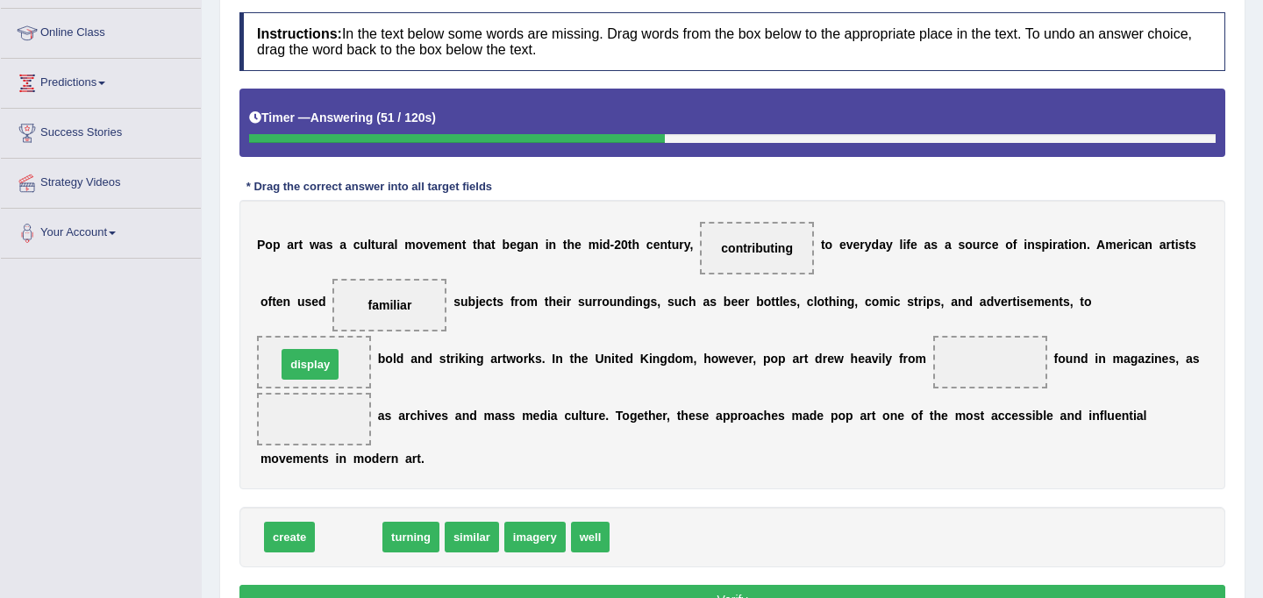
drag, startPoint x: 355, startPoint y: 540, endPoint x: 316, endPoint y: 367, distance: 177.2
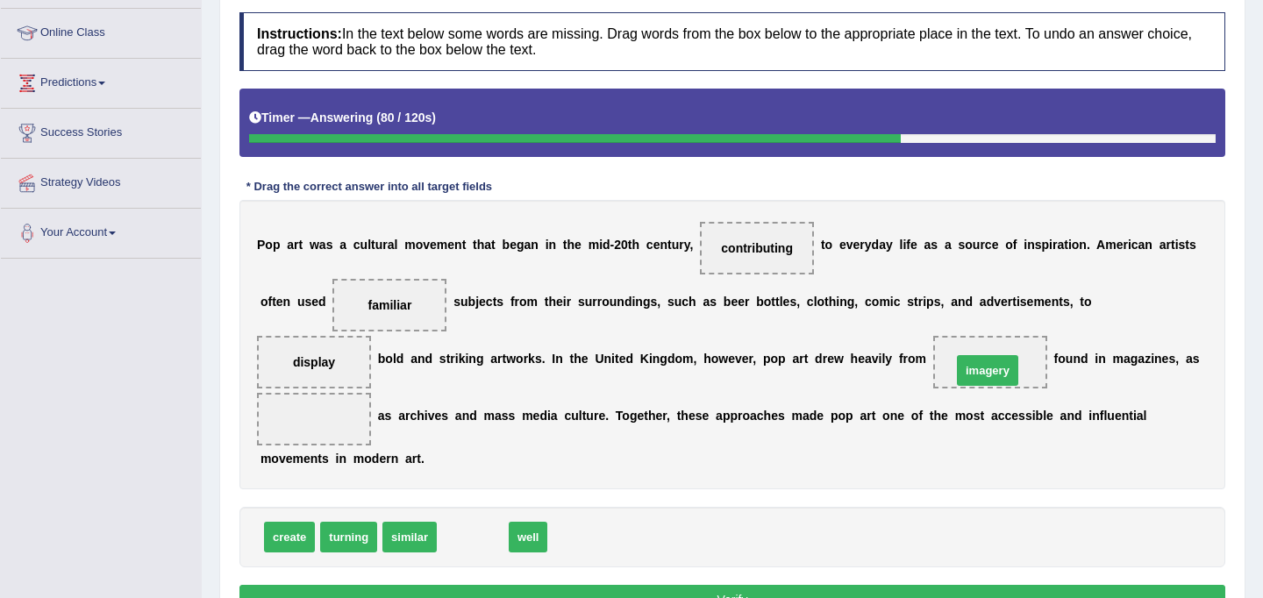
drag, startPoint x: 482, startPoint y: 536, endPoint x: 992, endPoint y: 366, distance: 538.1
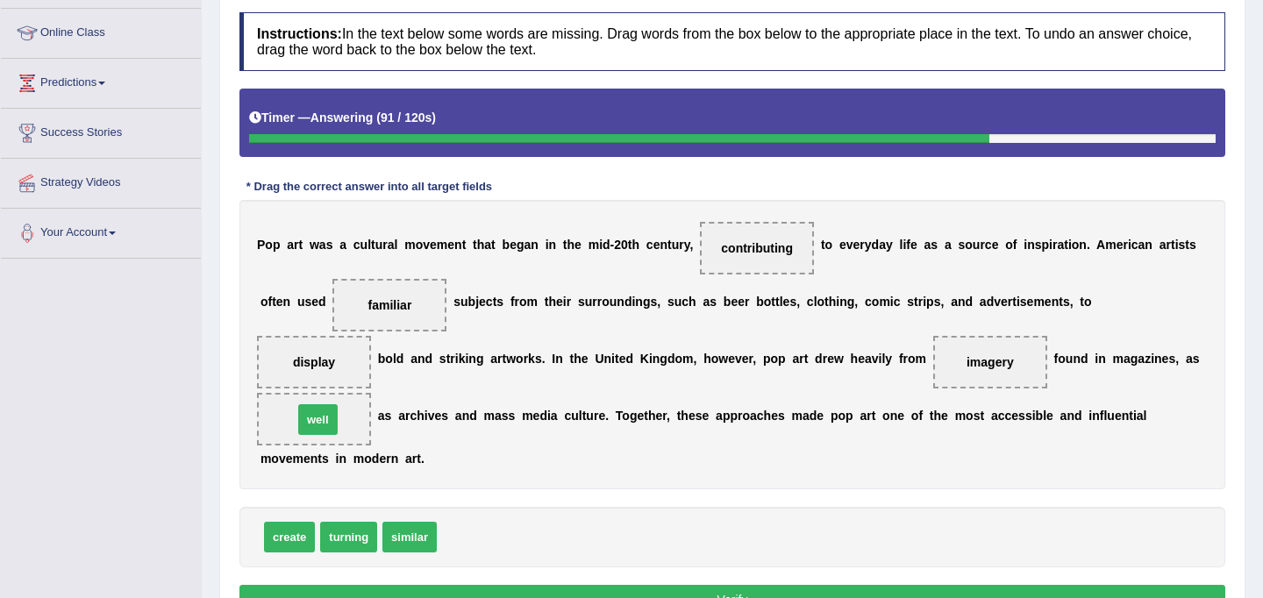
drag, startPoint x: 468, startPoint y: 534, endPoint x: 324, endPoint y: 416, distance: 187.0
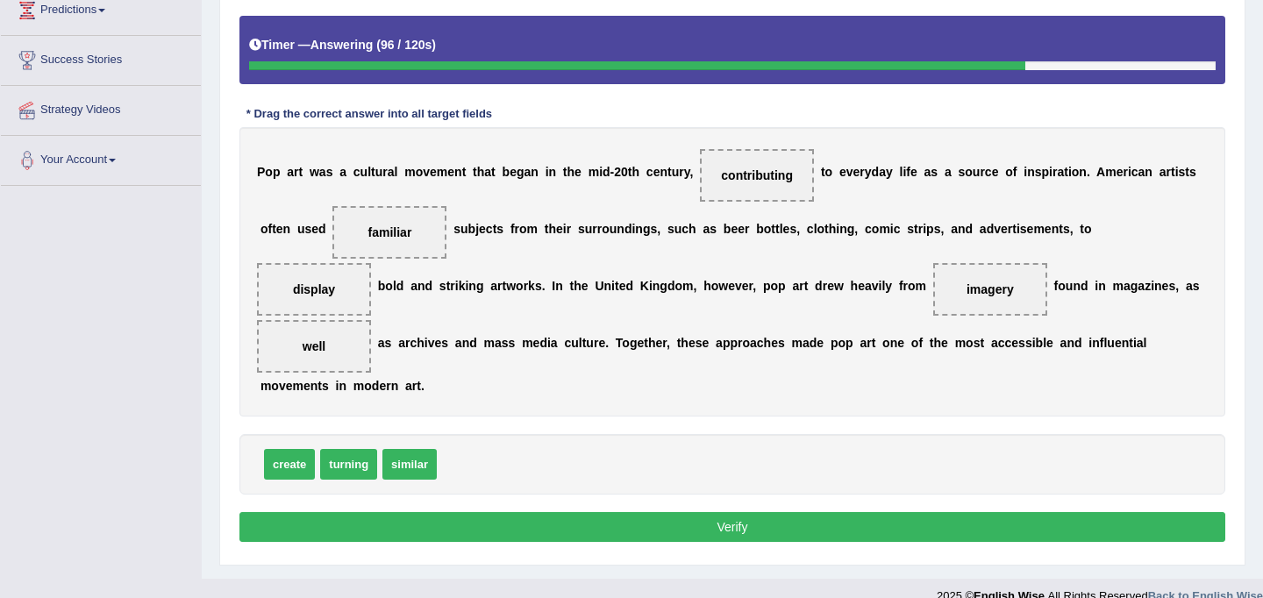
scroll to position [310, 0]
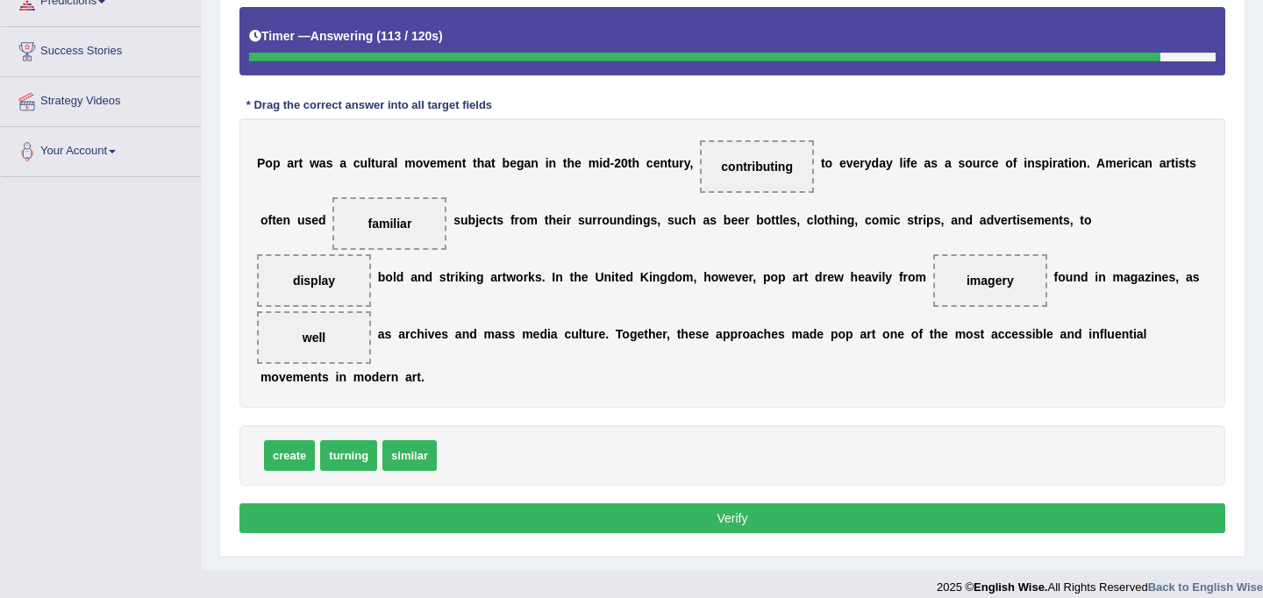
click at [632, 518] on button "Verify" at bounding box center [732, 518] width 986 height 30
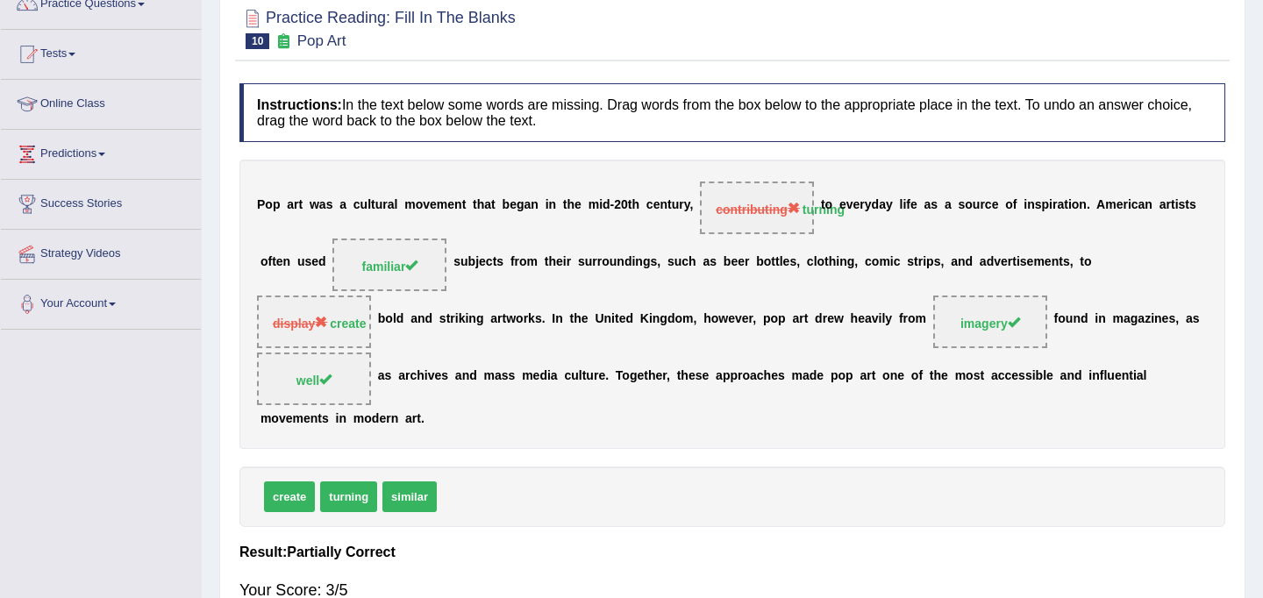
scroll to position [0, 0]
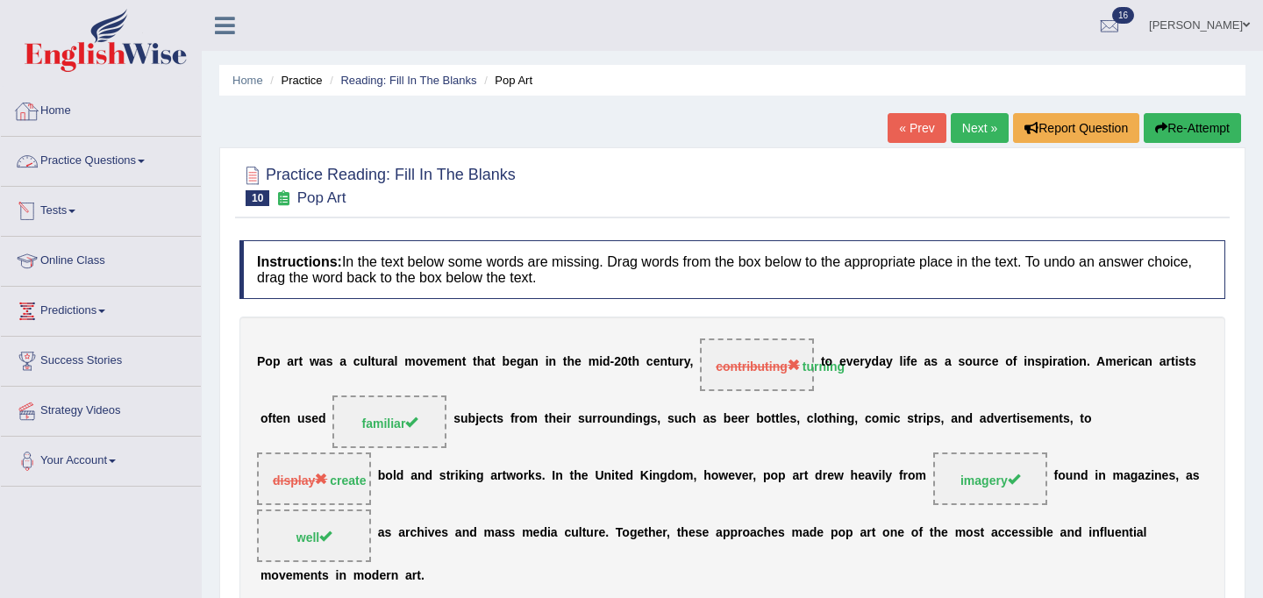
click at [61, 118] on link "Home" at bounding box center [101, 109] width 200 height 44
